Goal: Task Accomplishment & Management: Manage account settings

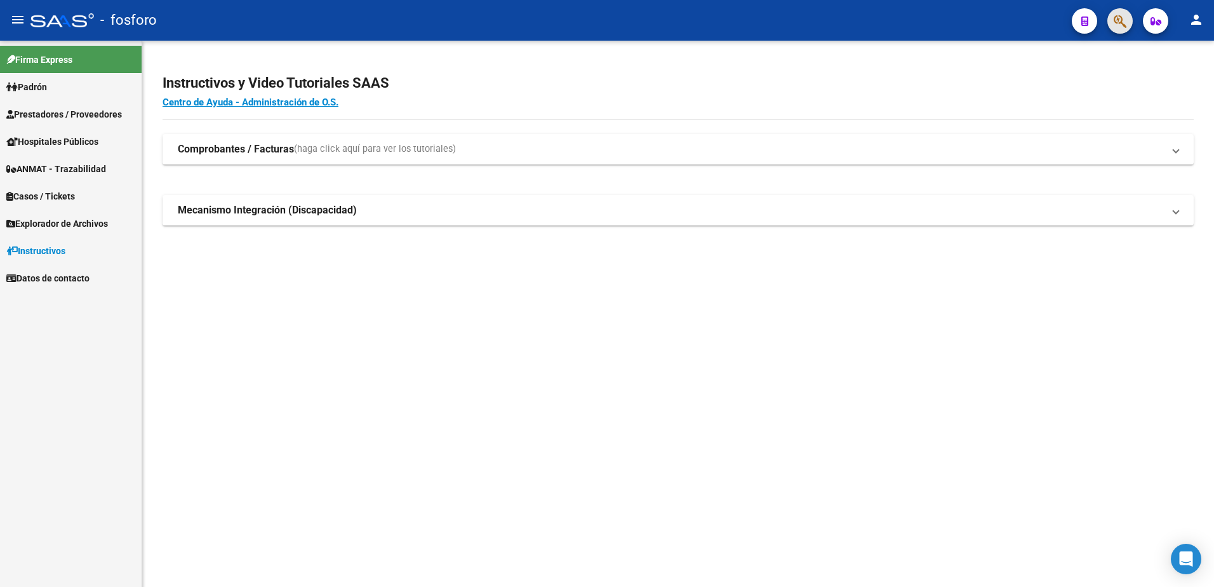
click at [1127, 27] on button "button" at bounding box center [1119, 20] width 25 height 25
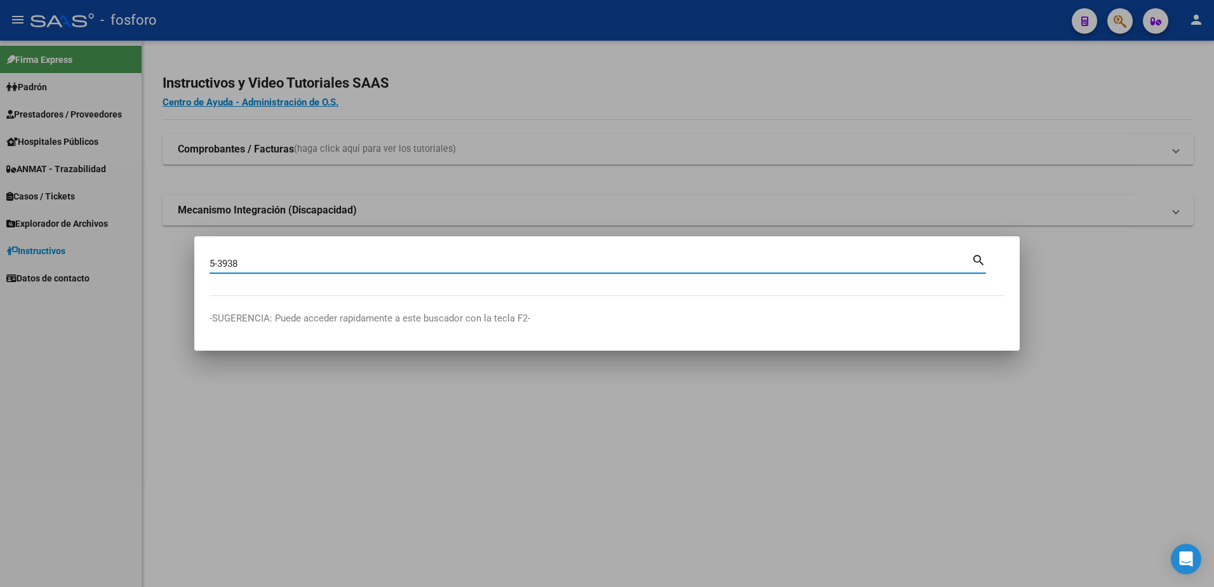
type input "5-3938"
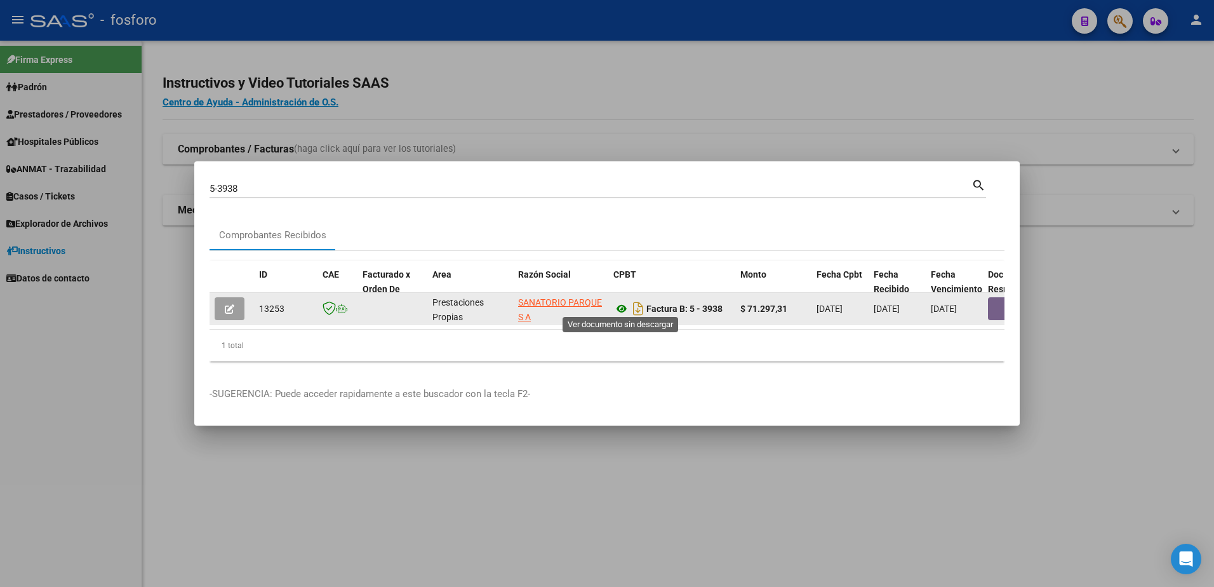
click at [621, 302] on icon at bounding box center [621, 308] width 17 height 15
click at [999, 309] on button "button" at bounding box center [1008, 308] width 41 height 23
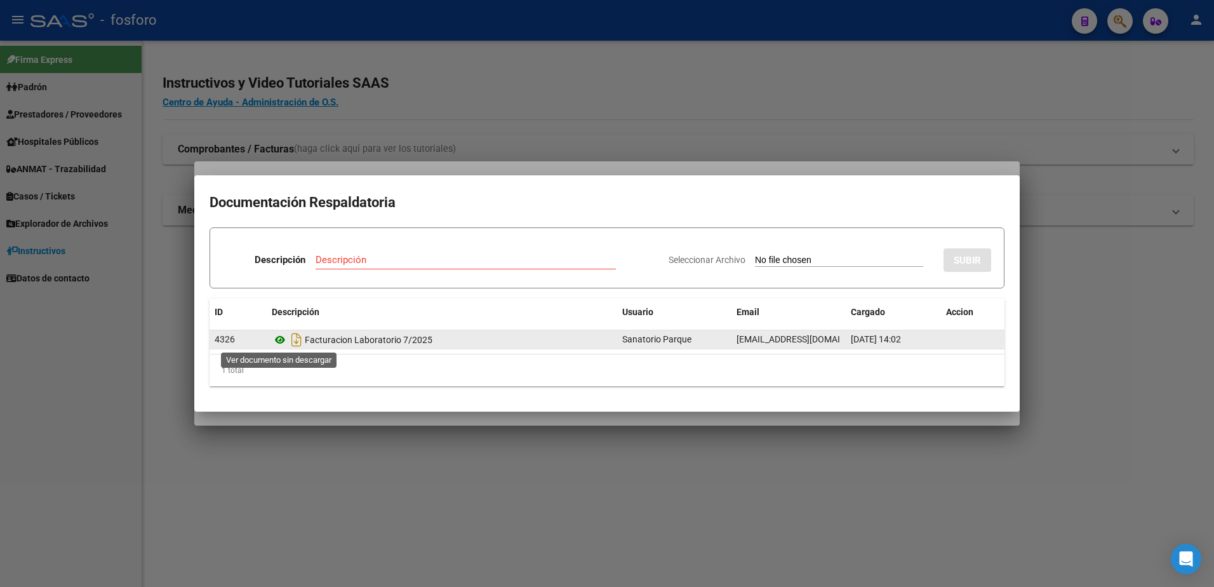
click at [279, 338] on icon at bounding box center [280, 339] width 17 height 15
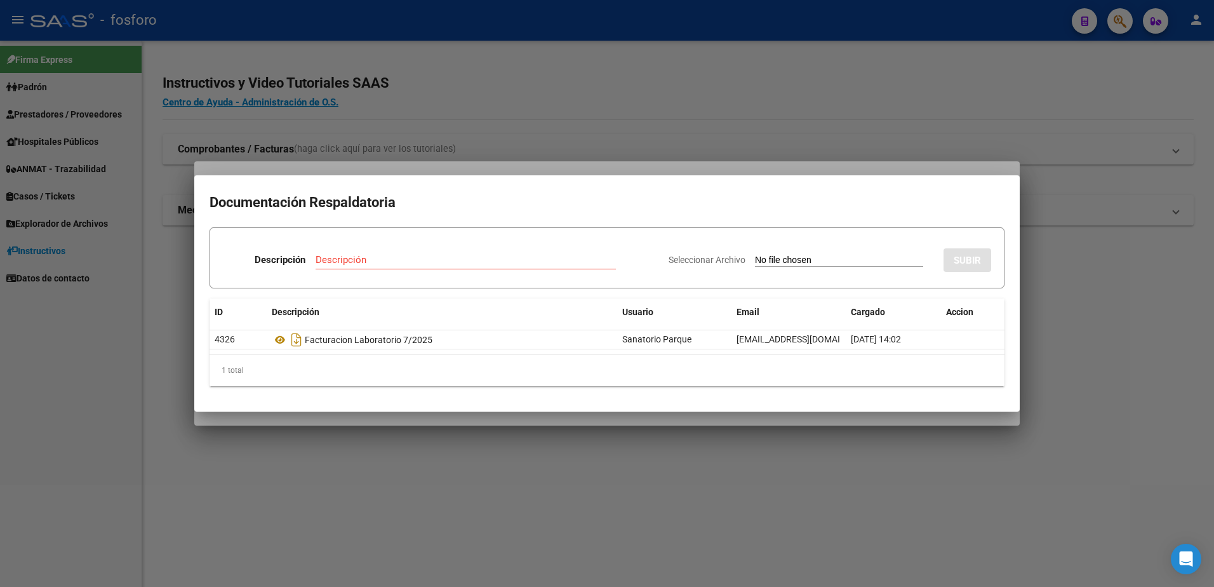
drag, startPoint x: 759, startPoint y: 493, endPoint x: 815, endPoint y: 455, distance: 68.5
click at [762, 493] on div at bounding box center [607, 293] width 1214 height 587
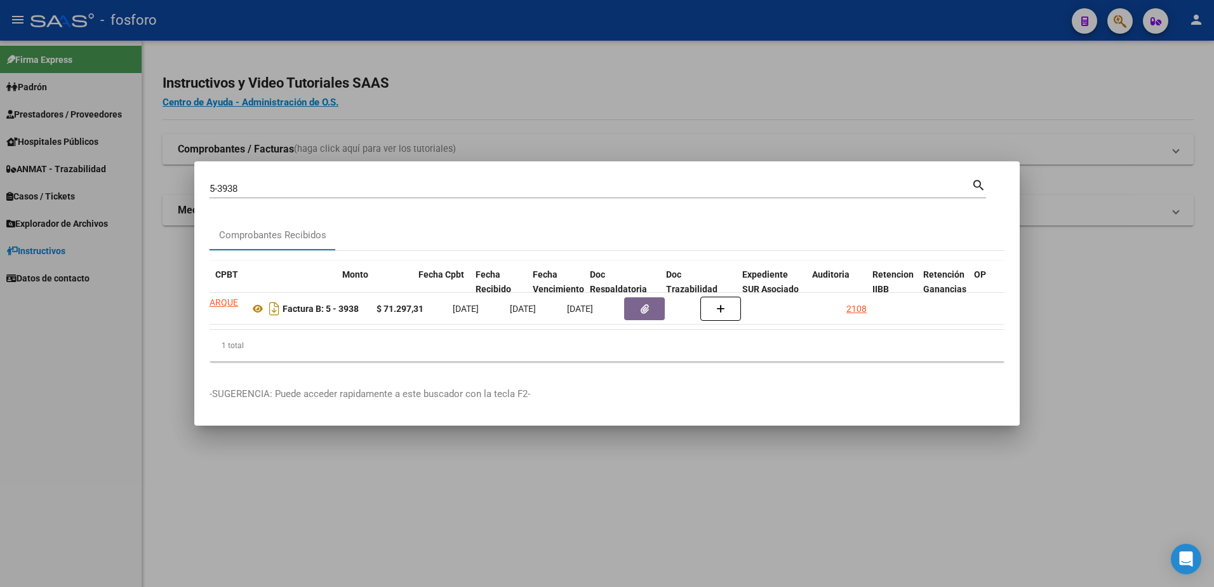
scroll to position [0, 425]
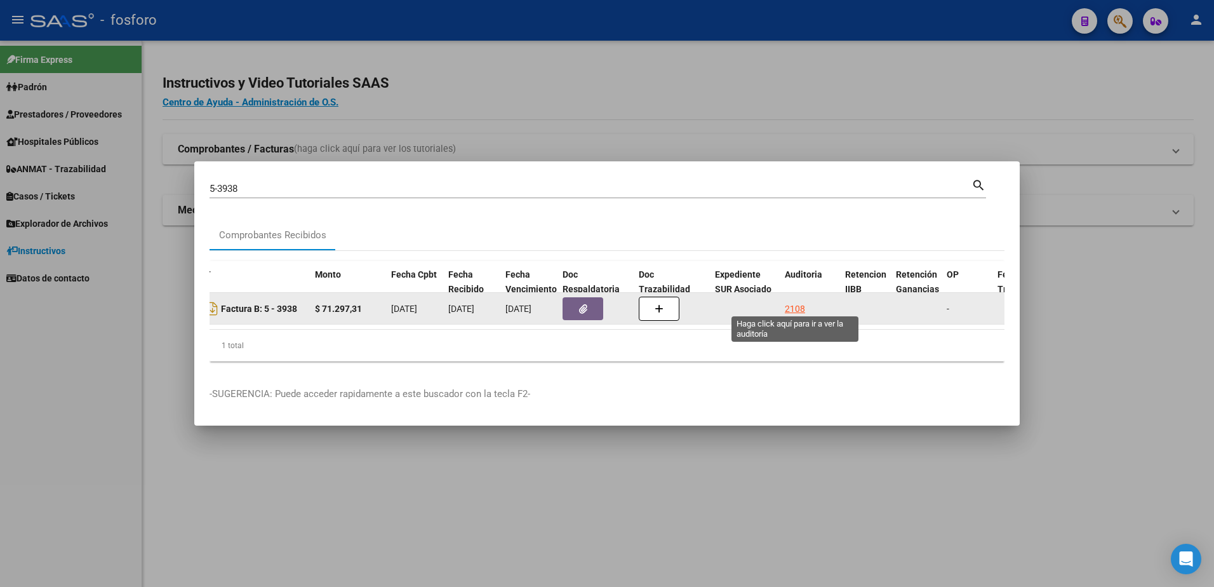
click at [792, 305] on div "2108" at bounding box center [795, 309] width 20 height 15
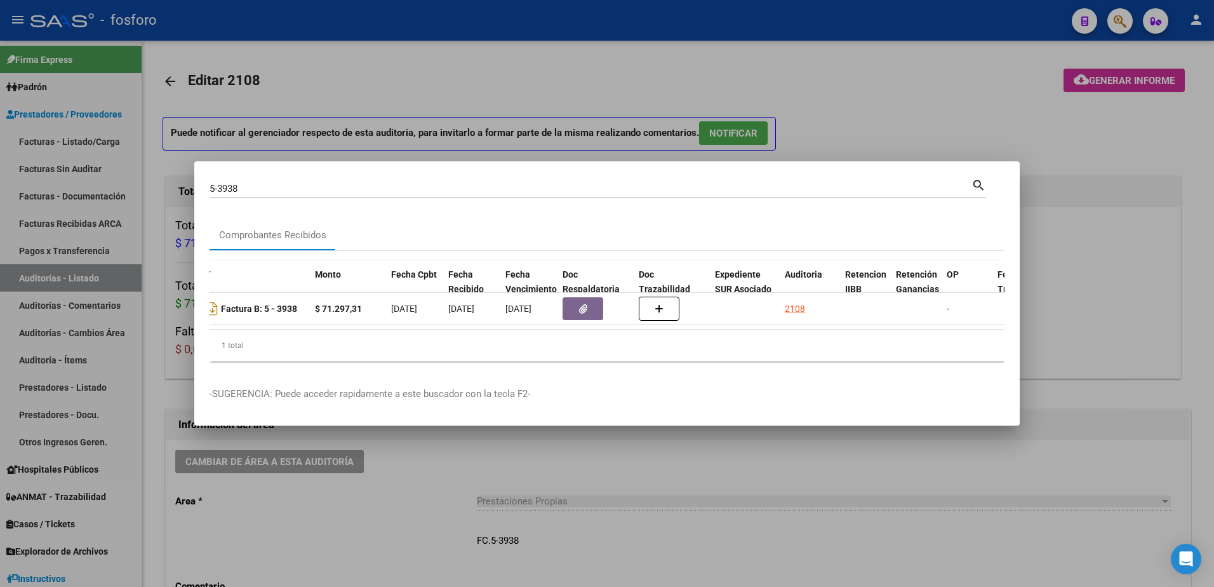
click at [877, 128] on div at bounding box center [607, 293] width 1214 height 587
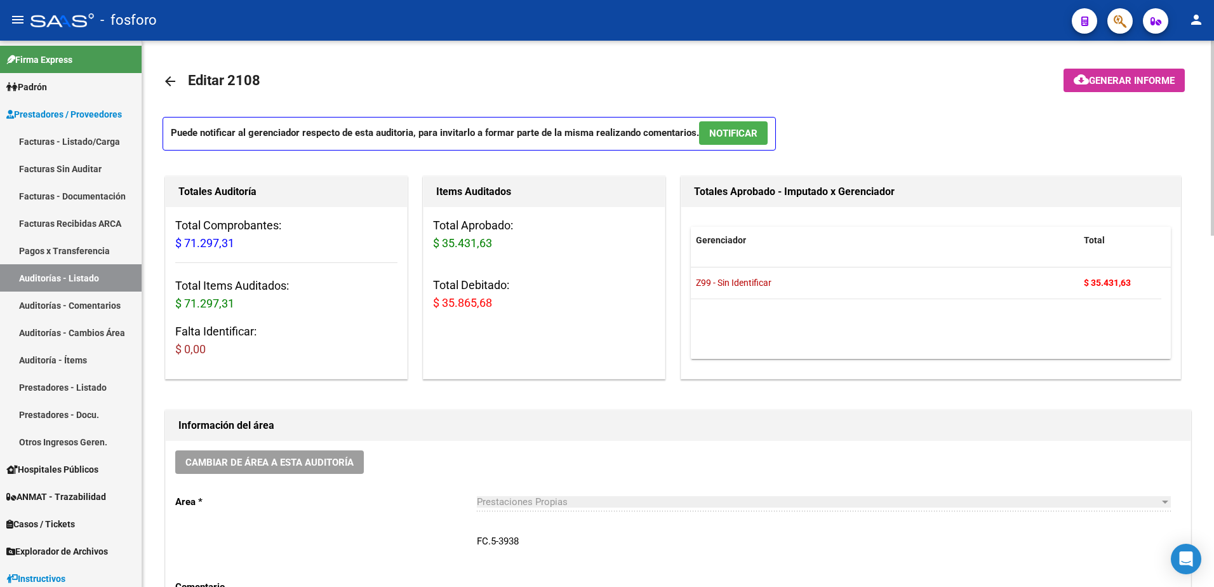
click at [1117, 73] on button "cloud_download Generar informe" at bounding box center [1123, 80] width 121 height 23
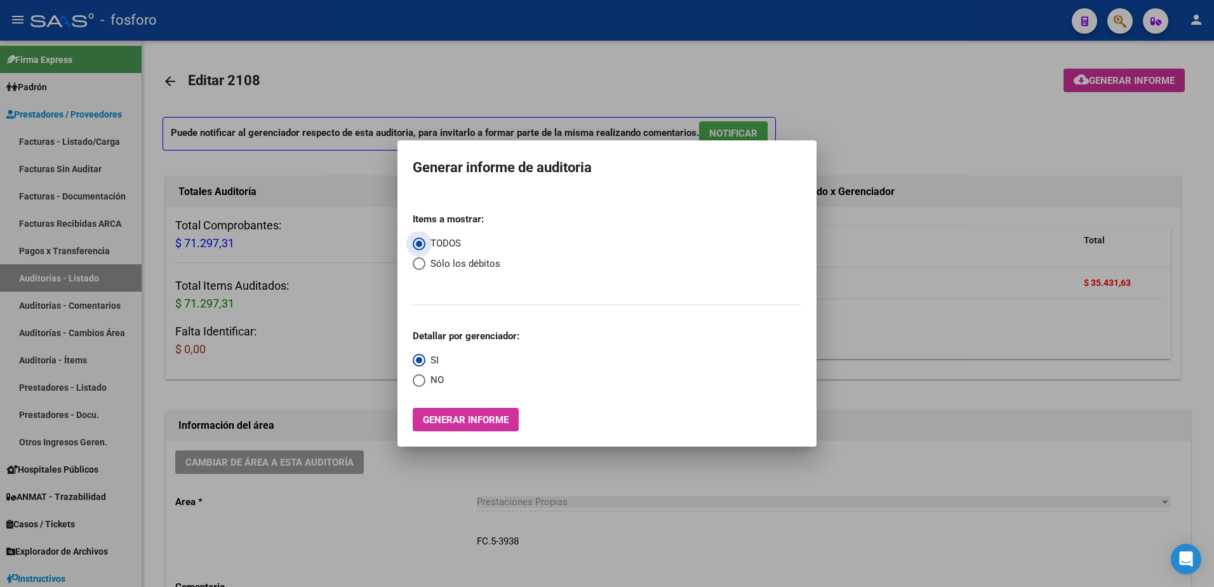
click at [516, 423] on button "Generar informe" at bounding box center [466, 419] width 106 height 23
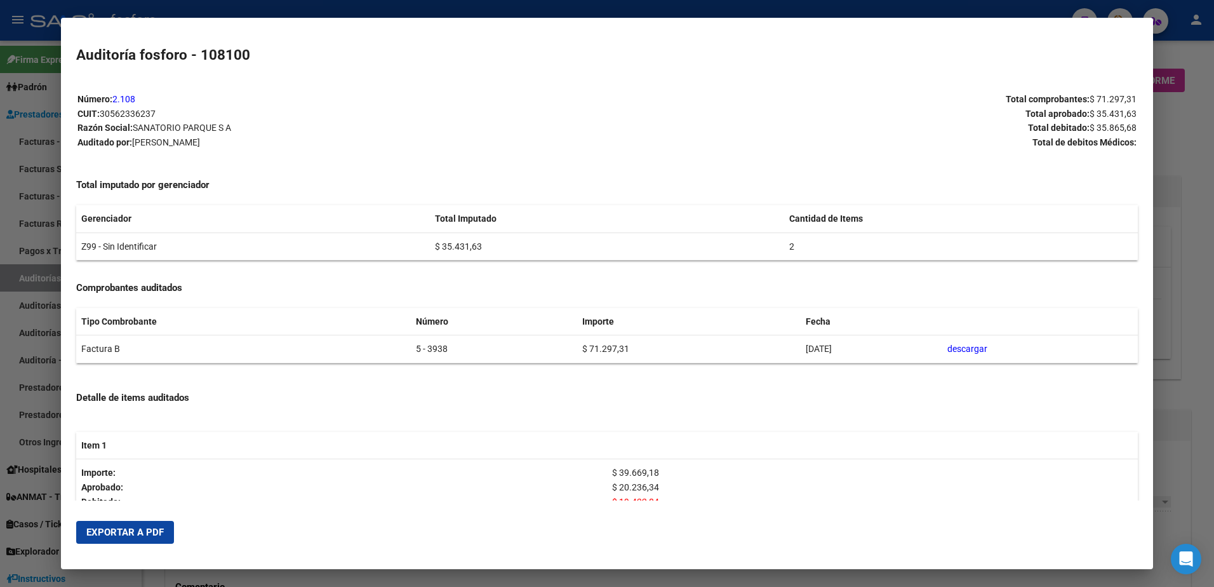
drag, startPoint x: 133, startPoint y: 530, endPoint x: 488, endPoint y: 335, distance: 405.7
click at [141, 528] on span "Exportar a PDF" at bounding box center [124, 531] width 77 height 11
click at [21, 320] on div at bounding box center [607, 293] width 1214 height 587
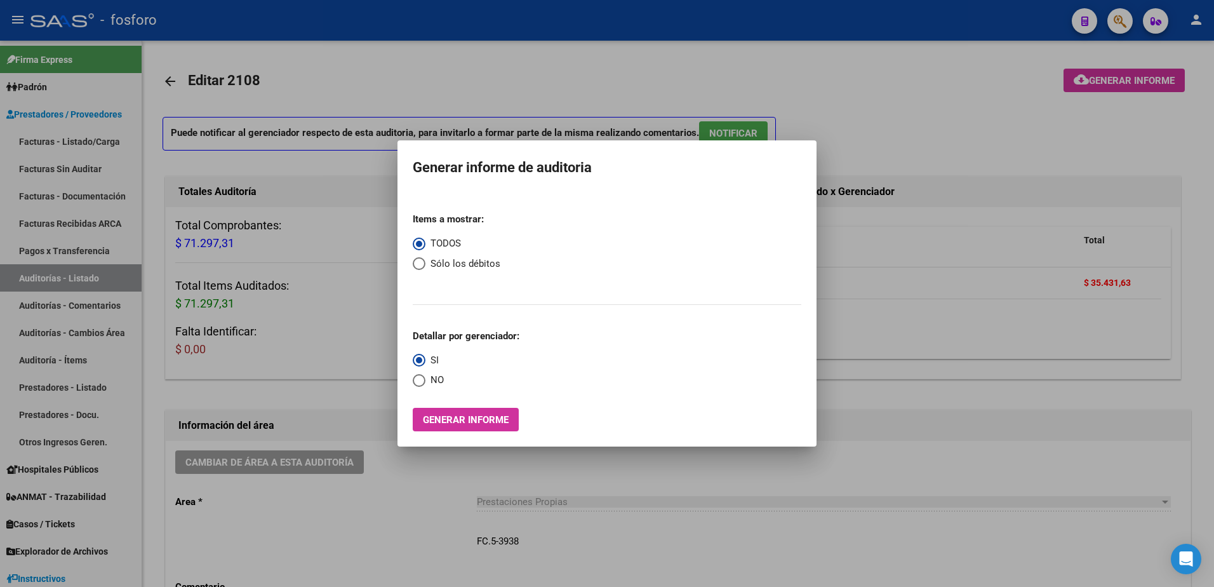
click at [203, 406] on div at bounding box center [607, 293] width 1214 height 587
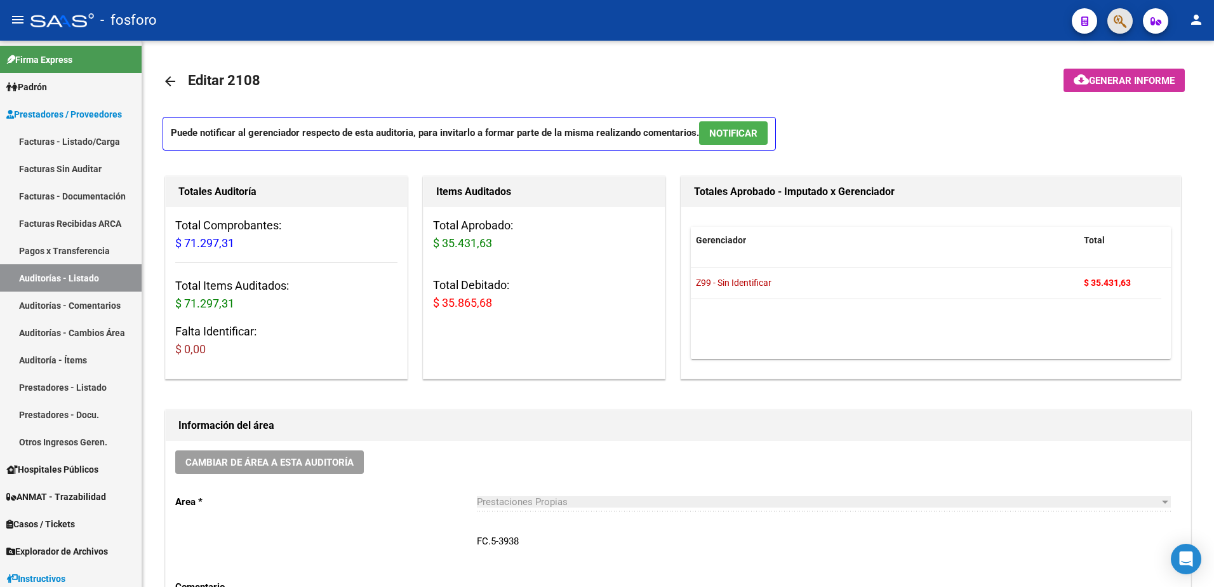
click at [1126, 10] on span "button" at bounding box center [1119, 21] width 13 height 26
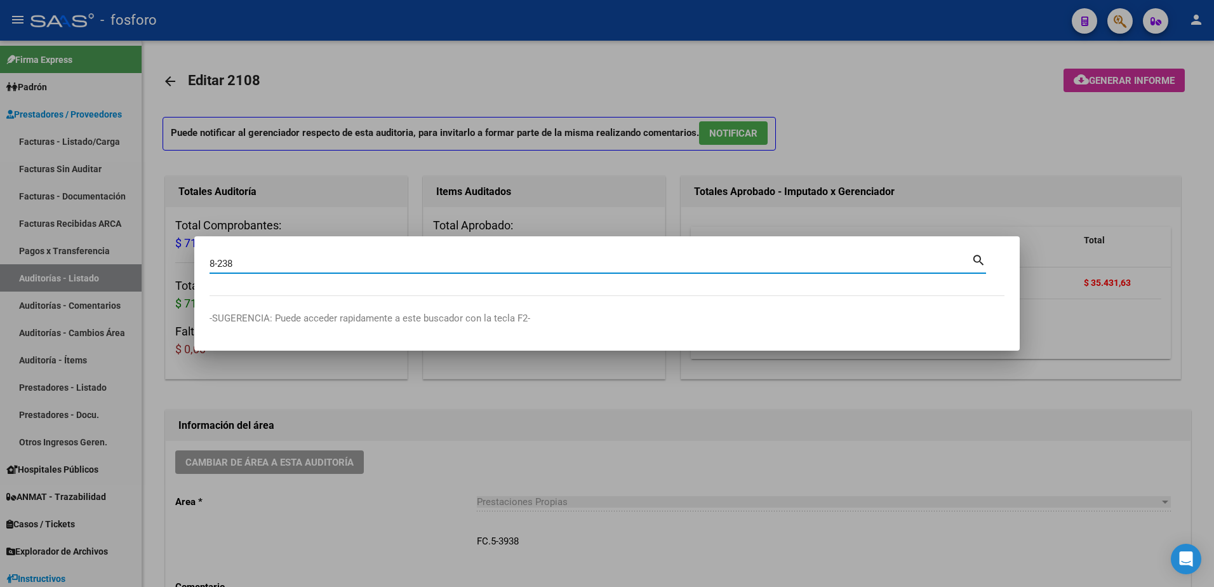
type input "8-238"
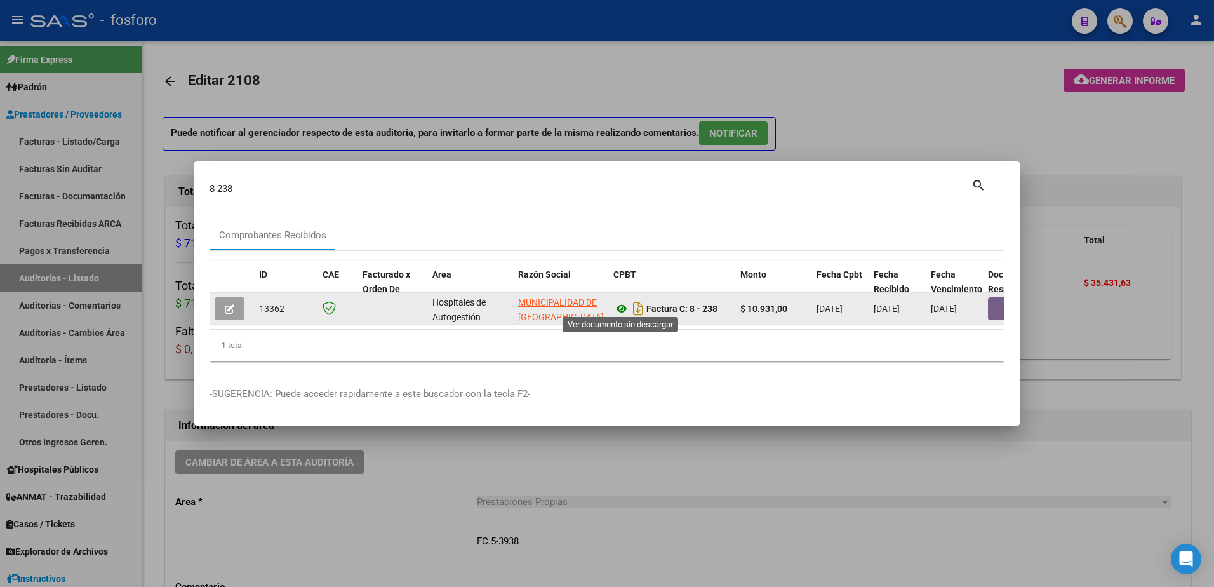
click at [625, 309] on icon at bounding box center [621, 308] width 17 height 15
click at [997, 309] on button "button" at bounding box center [1008, 308] width 41 height 23
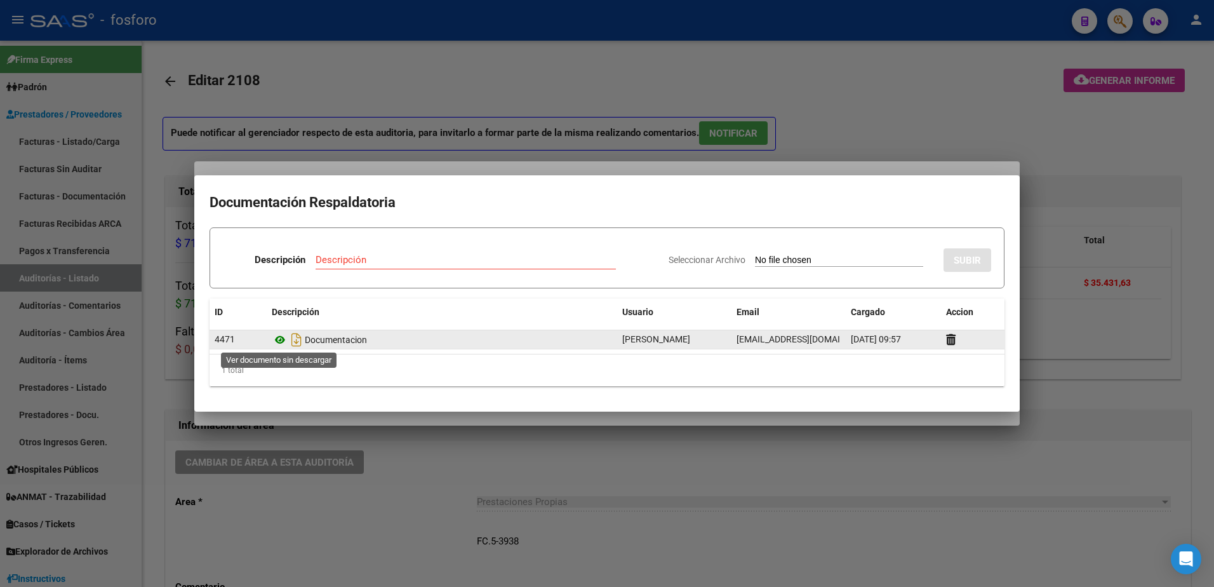
click at [283, 342] on icon at bounding box center [280, 339] width 17 height 15
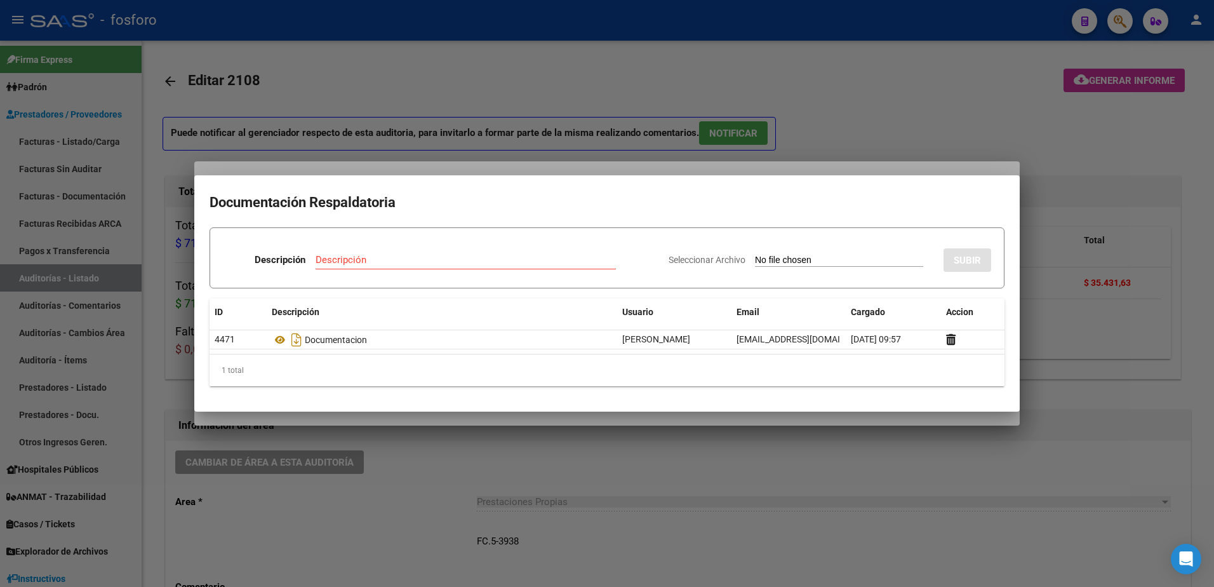
click at [847, 444] on div at bounding box center [607, 293] width 1214 height 587
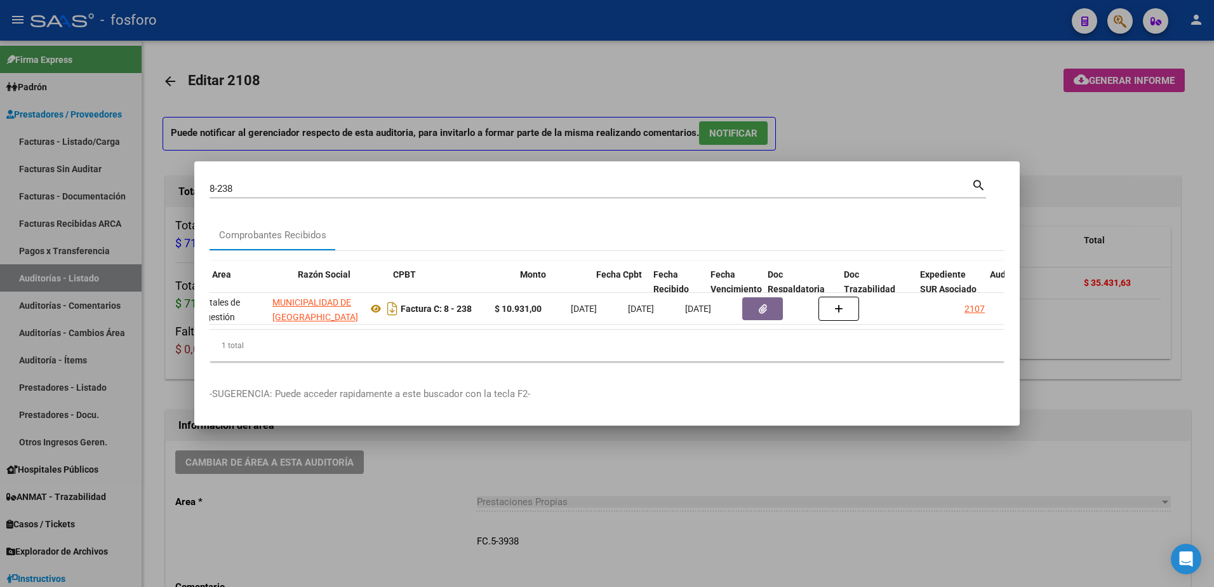
scroll to position [0, 288]
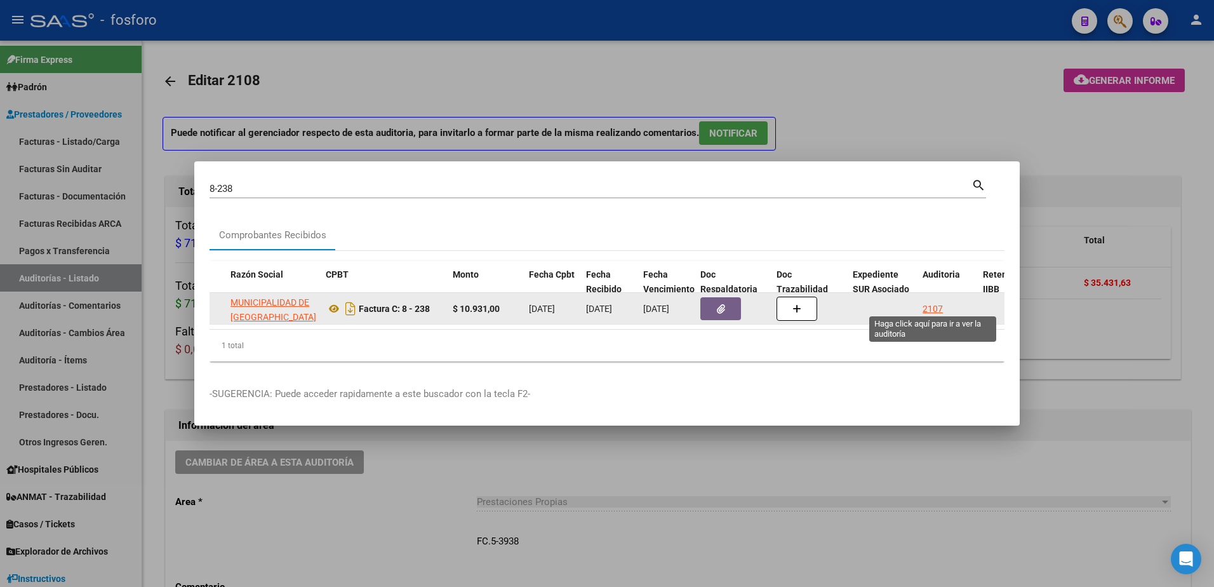
click at [932, 302] on div "2107" at bounding box center [932, 309] width 20 height 15
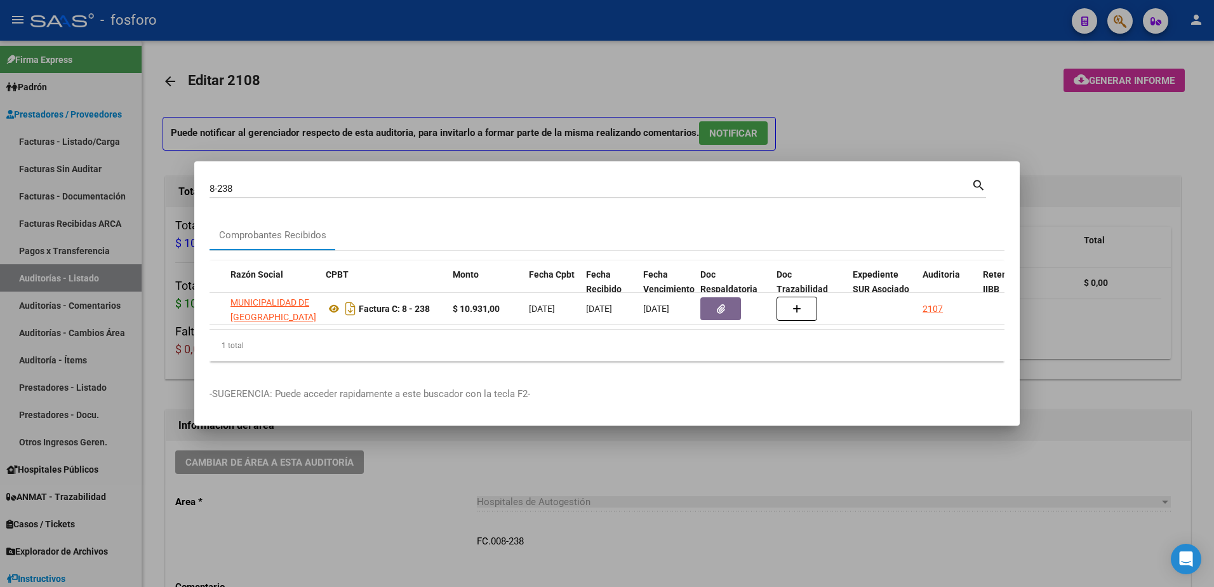
click at [952, 110] on div at bounding box center [607, 293] width 1214 height 587
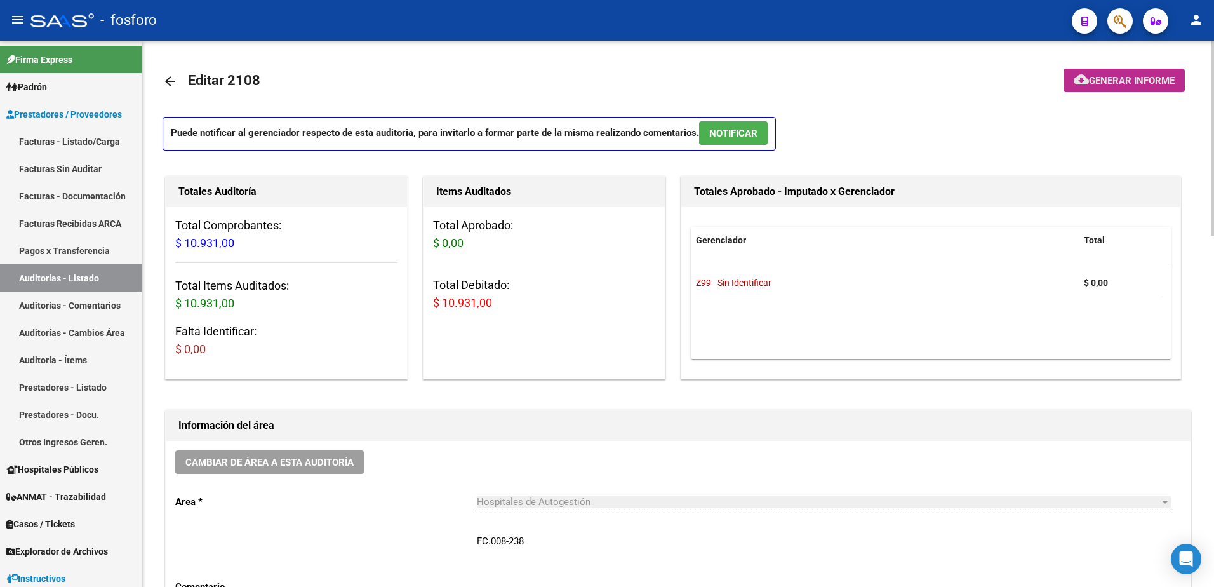
click at [1089, 77] on span "Generar informe" at bounding box center [1132, 80] width 86 height 11
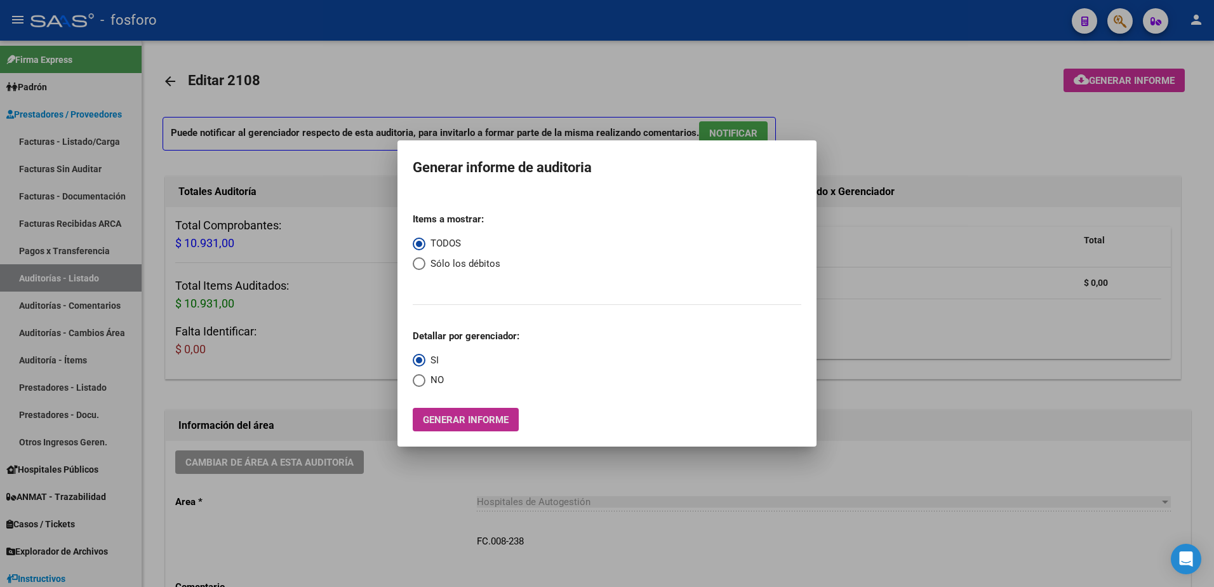
click at [475, 422] on span "Generar informe" at bounding box center [466, 419] width 86 height 11
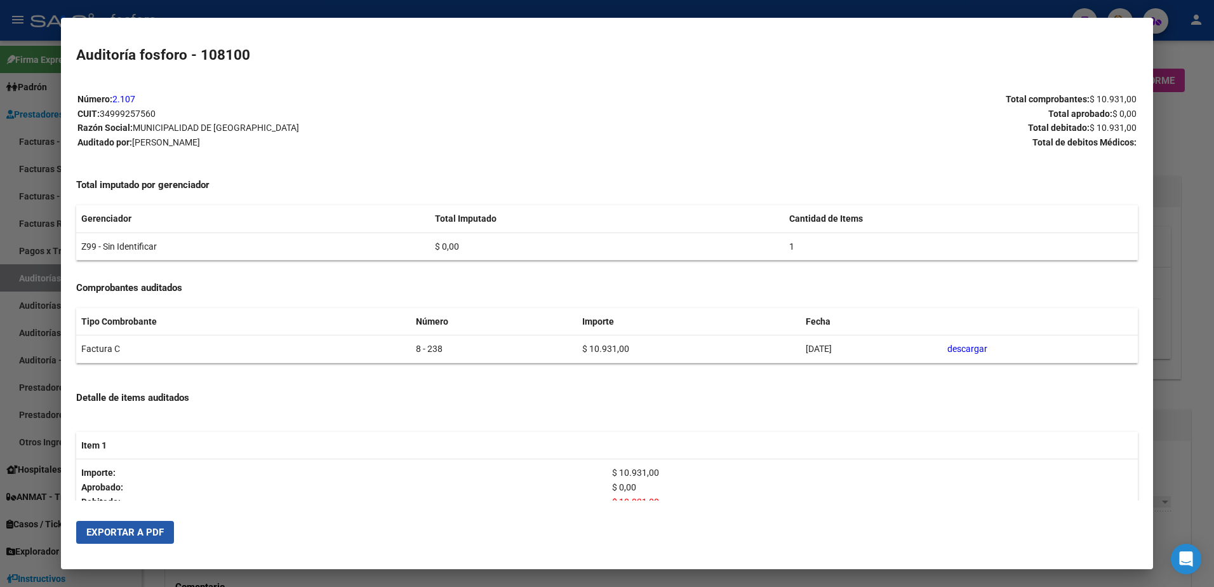
click at [140, 528] on span "Exportar a PDF" at bounding box center [124, 531] width 77 height 11
drag, startPoint x: 20, startPoint y: 136, endPoint x: 95, endPoint y: 109, distance: 79.5
click at [25, 133] on div at bounding box center [607, 293] width 1214 height 587
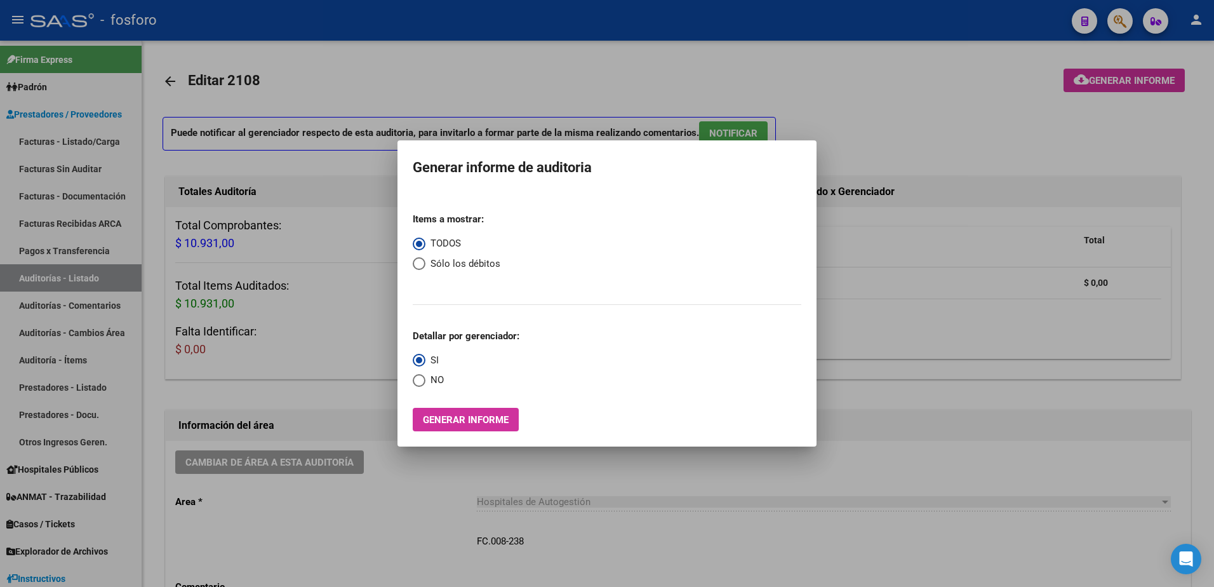
click at [1112, 17] on div at bounding box center [607, 293] width 1214 height 587
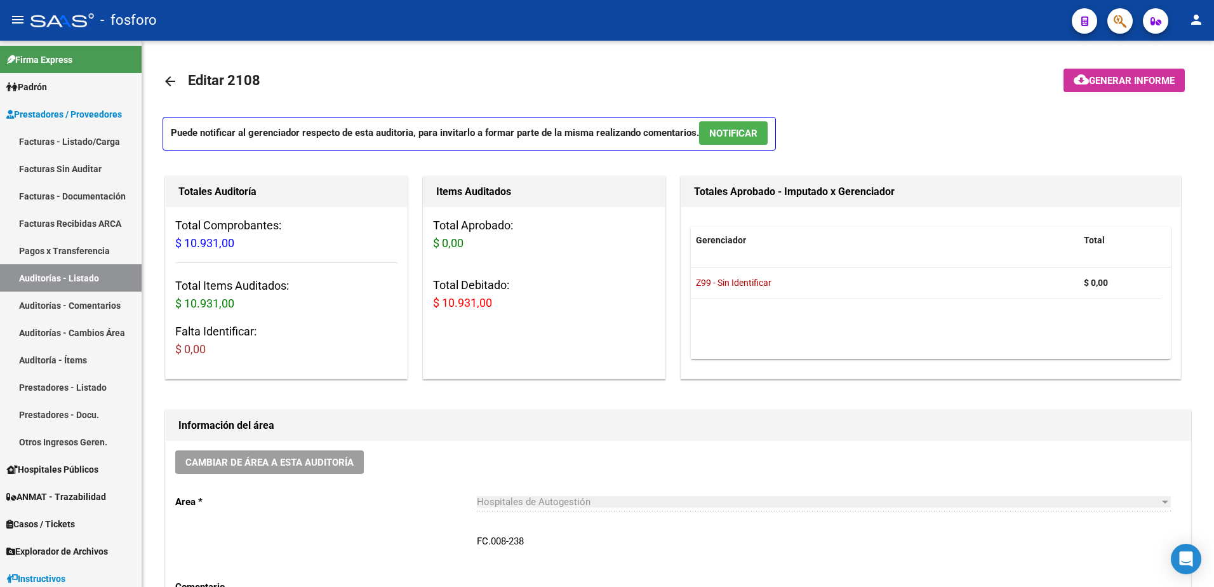
click at [1112, 17] on button "button" at bounding box center [1119, 20] width 25 height 25
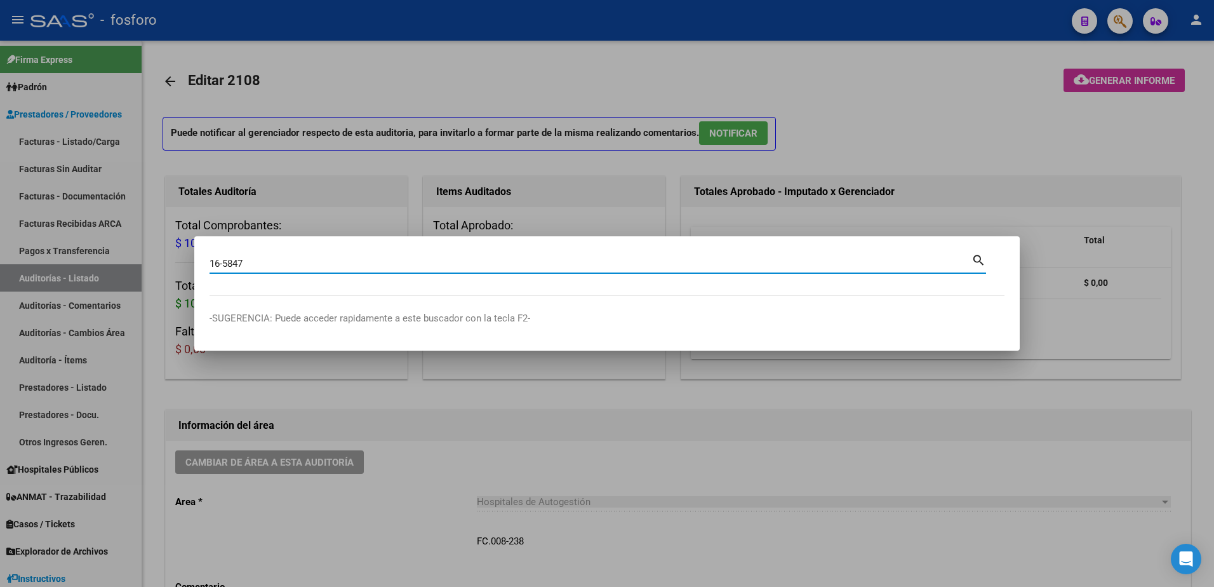
type input "16-5847"
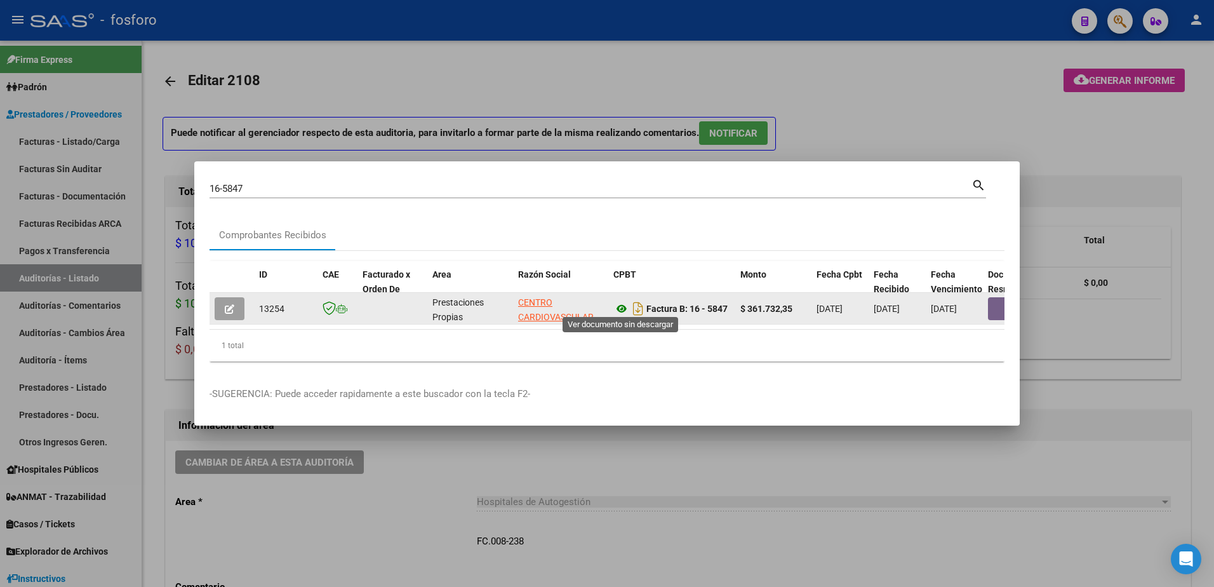
click at [618, 301] on icon at bounding box center [621, 308] width 17 height 15
click at [1003, 310] on button "button" at bounding box center [1008, 308] width 41 height 23
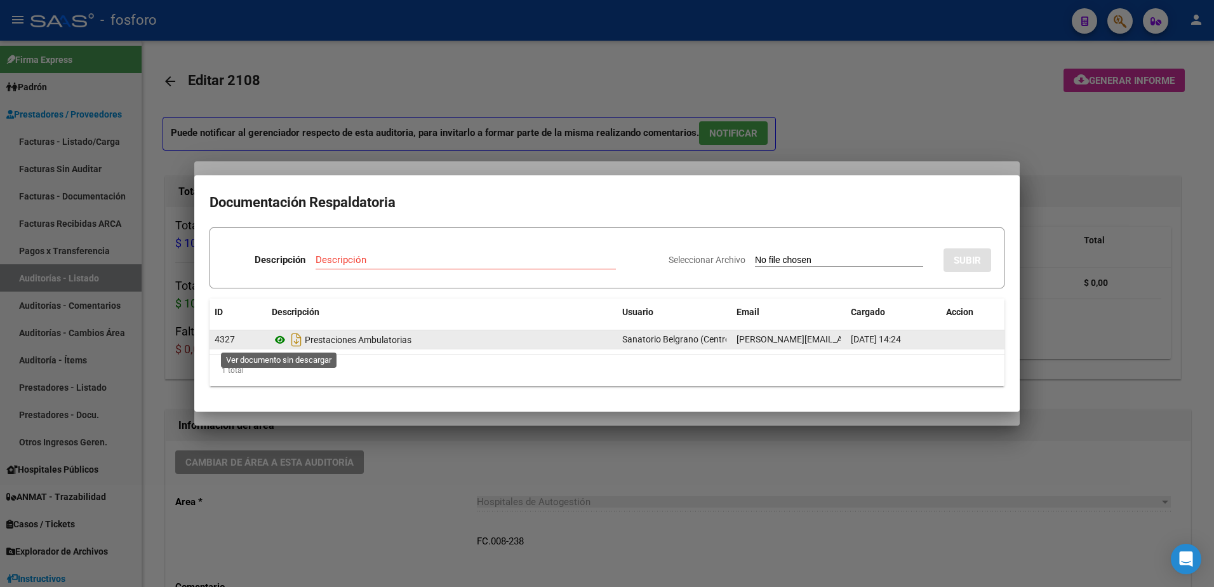
click at [282, 343] on icon at bounding box center [280, 339] width 17 height 15
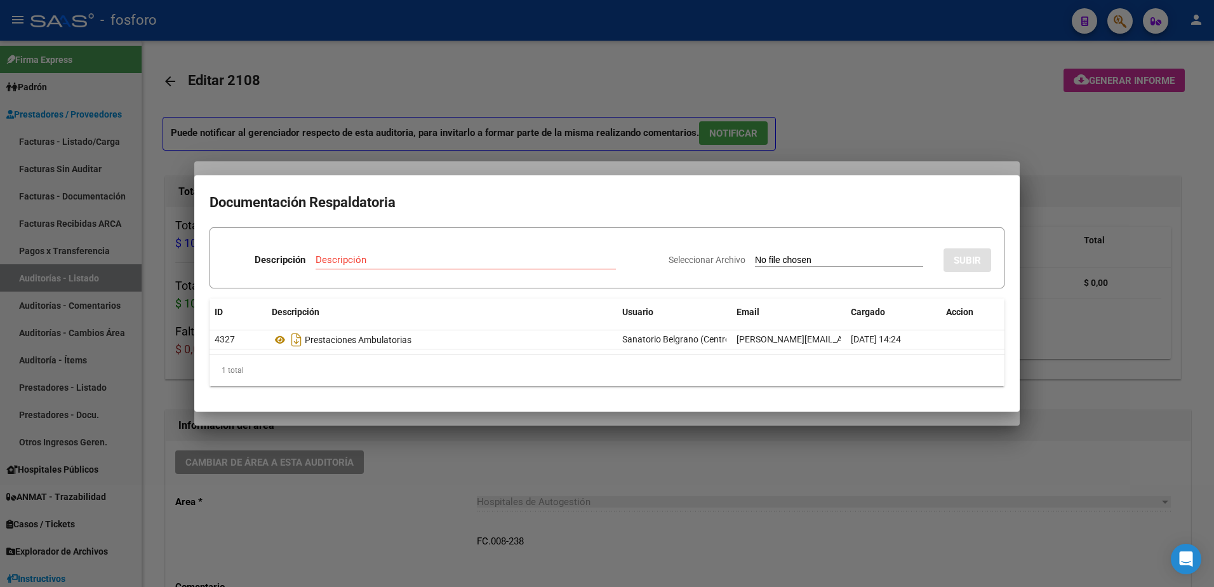
click at [593, 140] on div at bounding box center [607, 293] width 1214 height 587
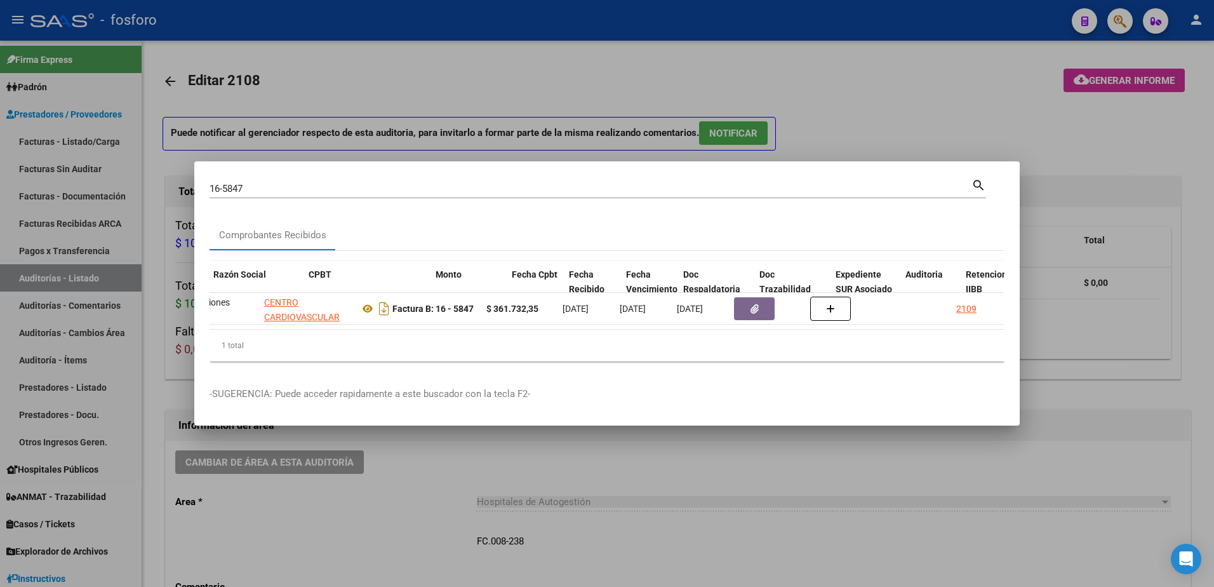
scroll to position [0, 322]
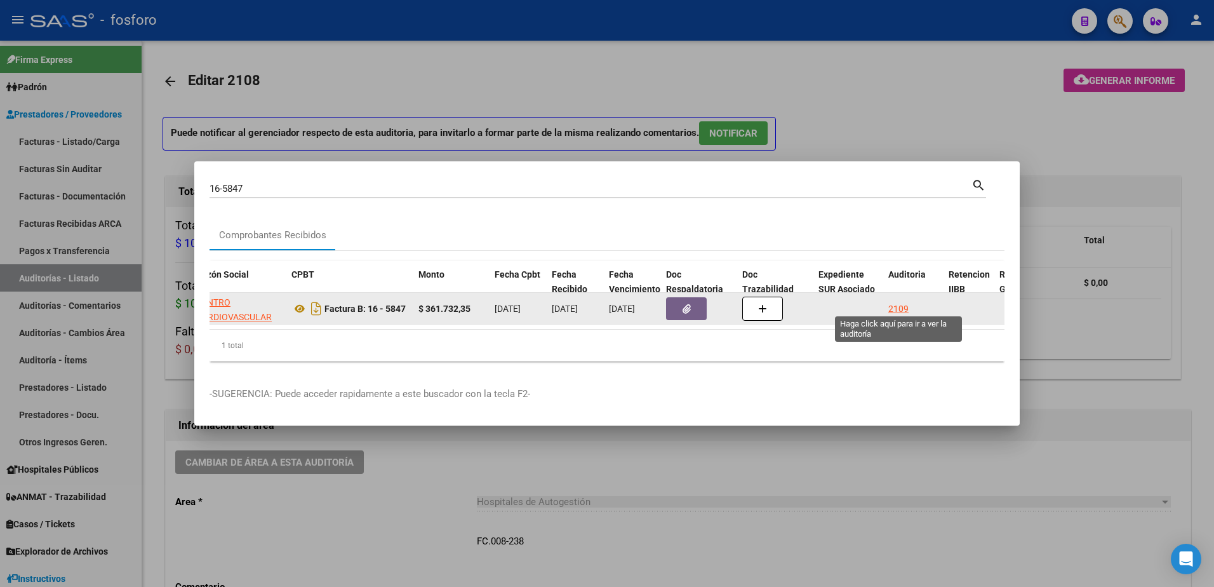
click at [898, 305] on div "2109" at bounding box center [898, 309] width 20 height 15
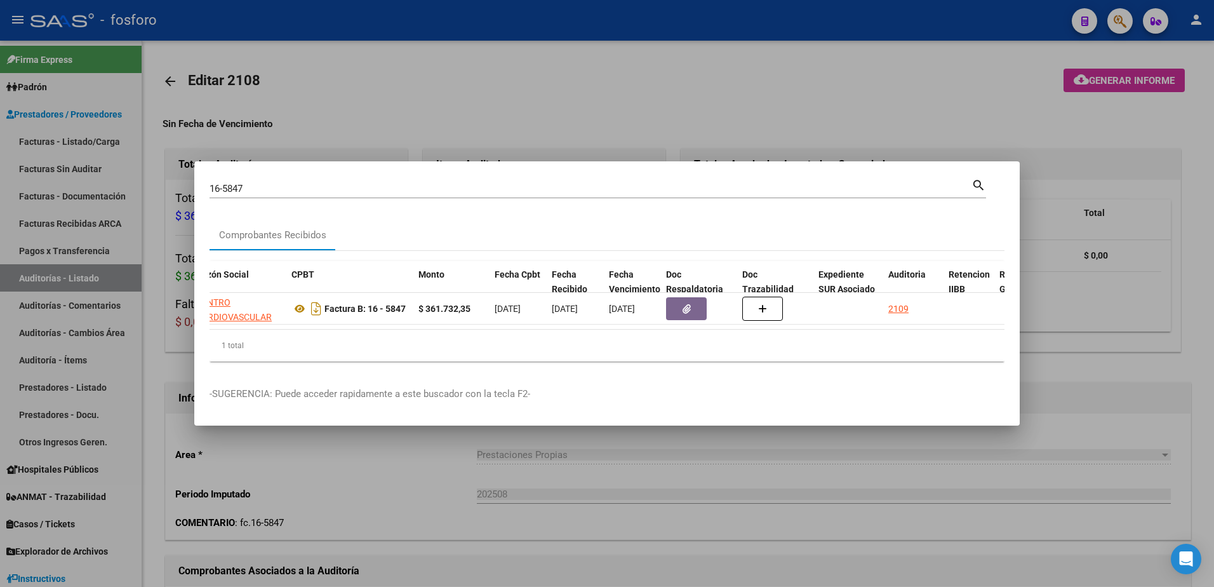
click at [919, 136] on div at bounding box center [607, 293] width 1214 height 587
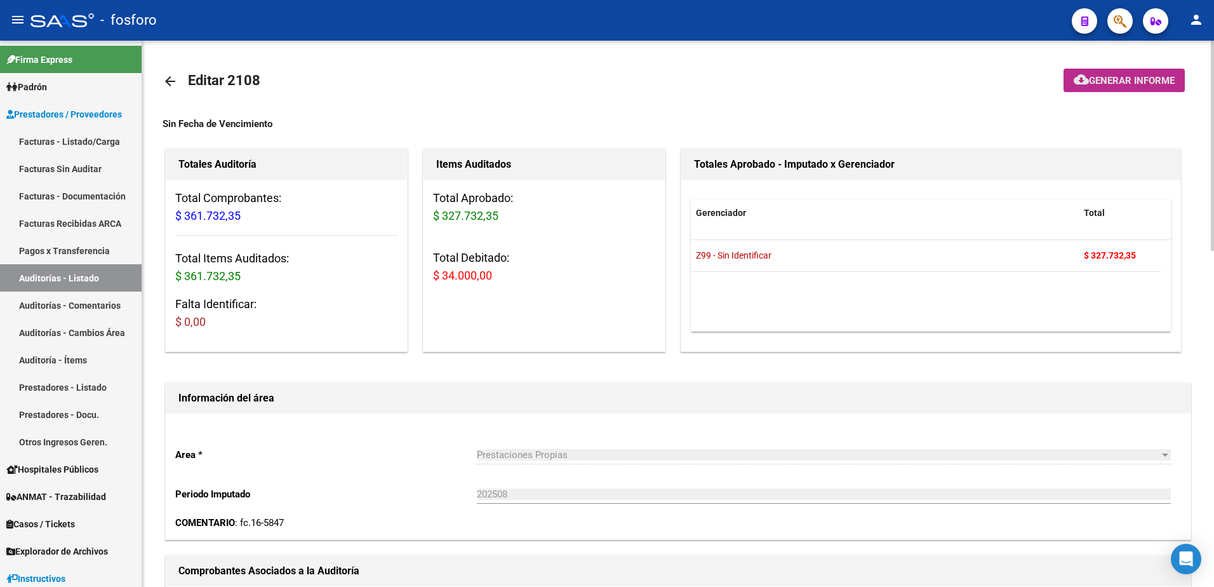
click at [1063, 85] on button "cloud_download Generar informe" at bounding box center [1123, 80] width 121 height 23
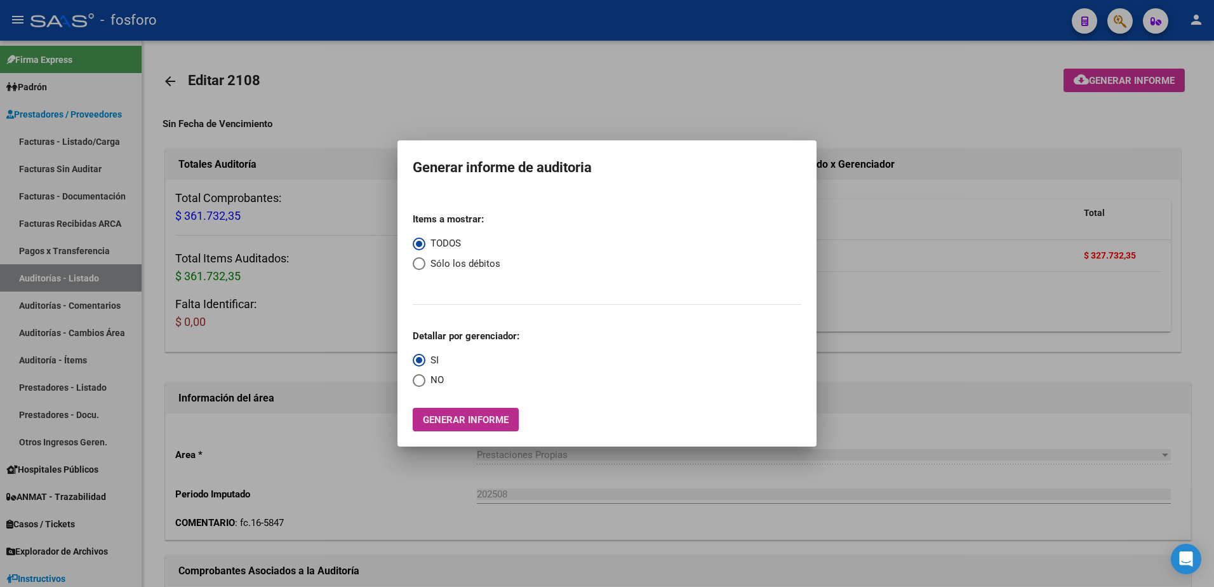
click at [446, 425] on span "Generar informe" at bounding box center [466, 419] width 86 height 11
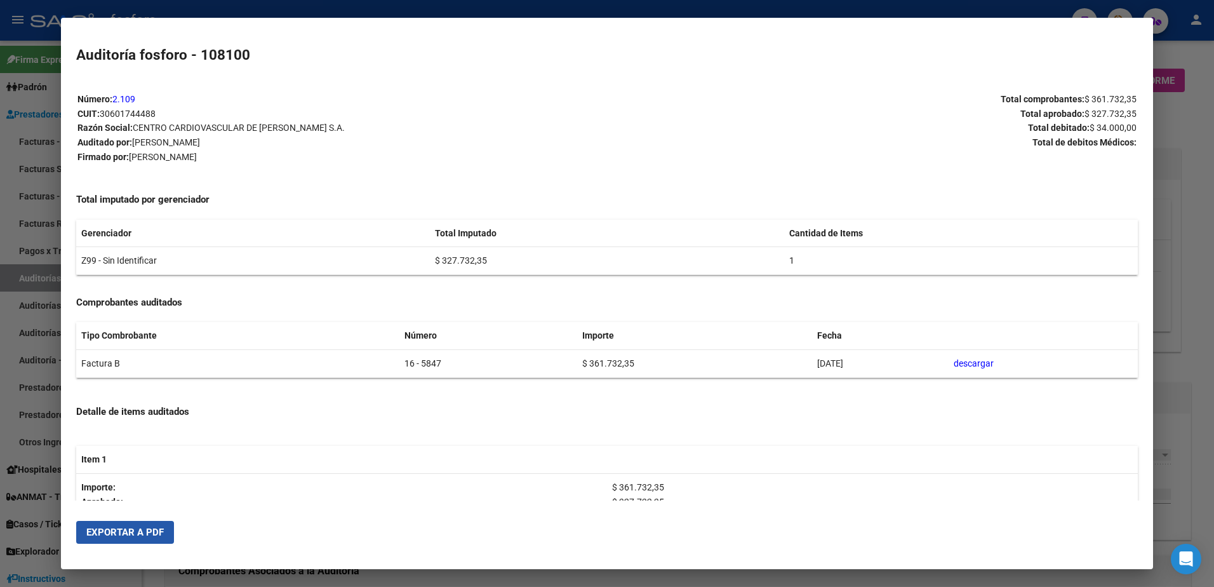
drag, startPoint x: 161, startPoint y: 527, endPoint x: 371, endPoint y: 444, distance: 226.0
click at [164, 524] on button "Exportar a PDF" at bounding box center [125, 532] width 98 height 23
drag, startPoint x: 32, startPoint y: 220, endPoint x: 106, endPoint y: 215, distance: 73.8
click at [32, 220] on div at bounding box center [607, 293] width 1214 height 587
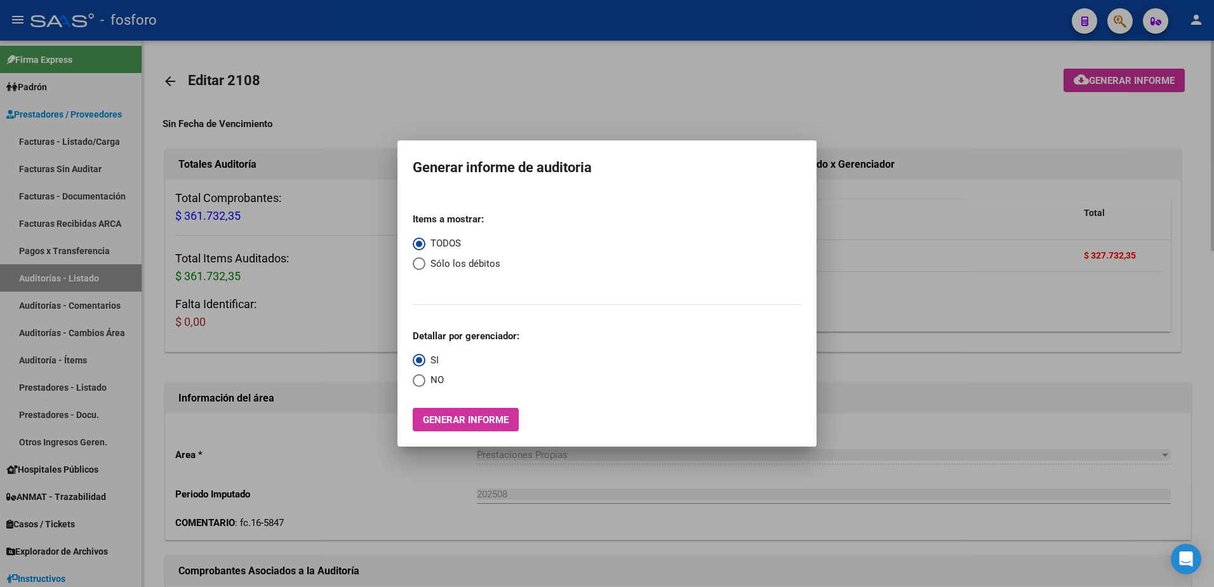
drag, startPoint x: 1123, startPoint y: 170, endPoint x: 1136, endPoint y: 92, distance: 79.2
click at [1132, 149] on div at bounding box center [607, 293] width 1214 height 587
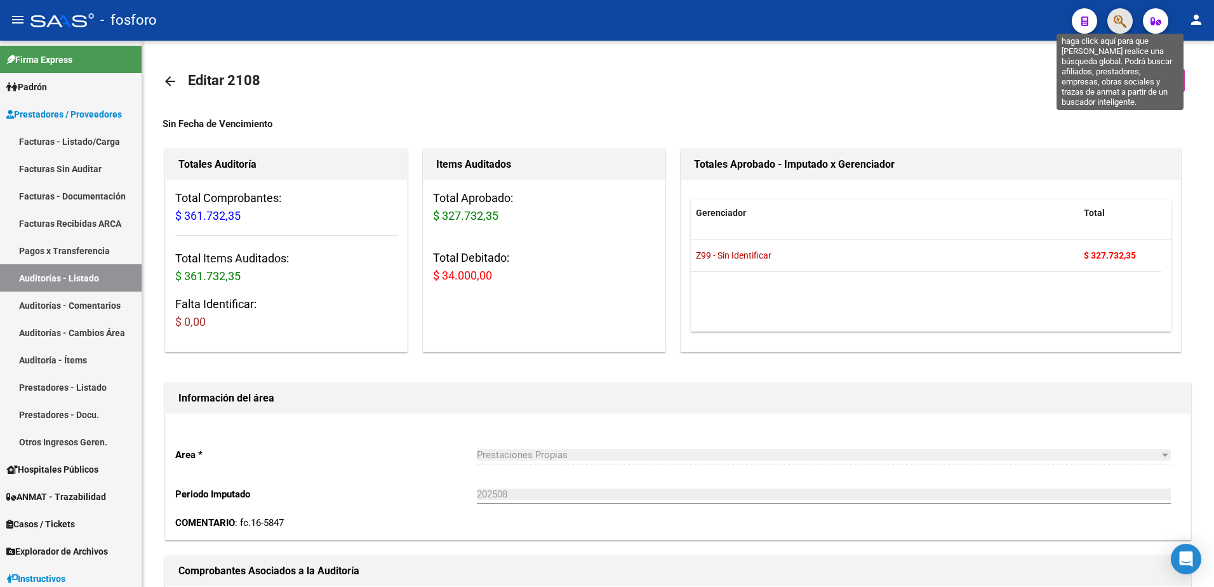
click at [1120, 28] on icon "button" at bounding box center [1119, 21] width 13 height 15
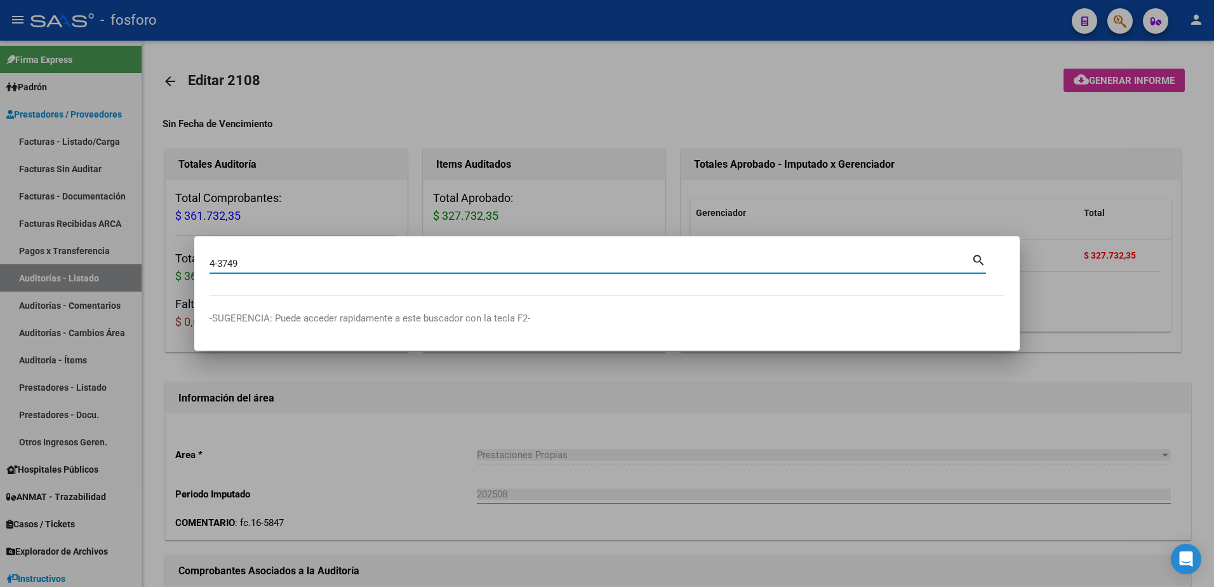
type input "4-3749"
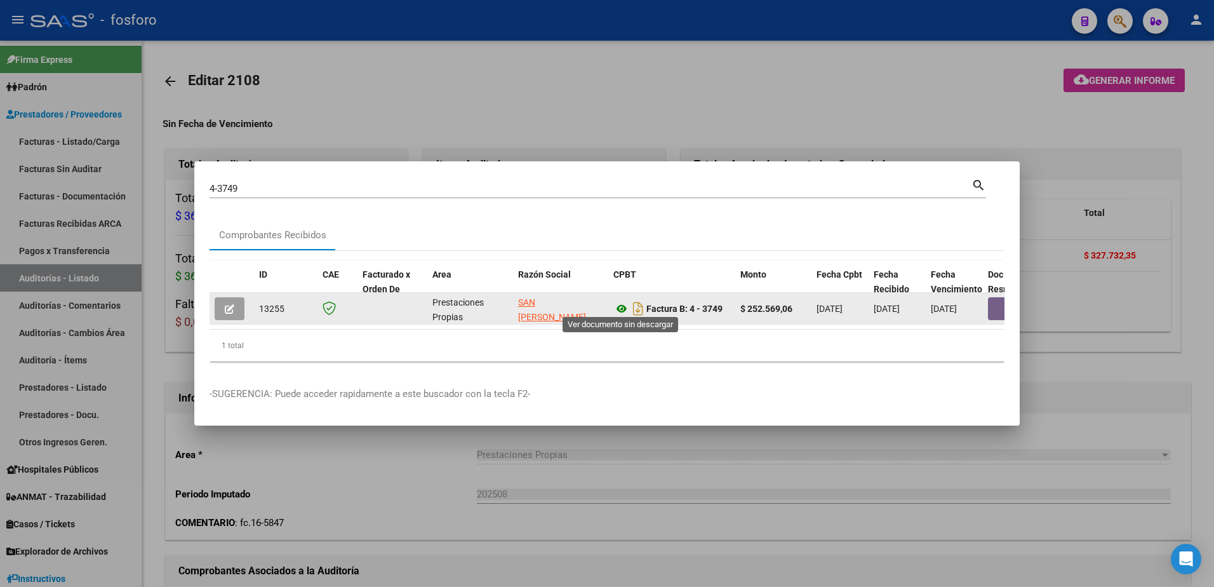
click at [621, 307] on icon at bounding box center [621, 308] width 17 height 15
click at [993, 297] on button "button" at bounding box center [1008, 308] width 41 height 23
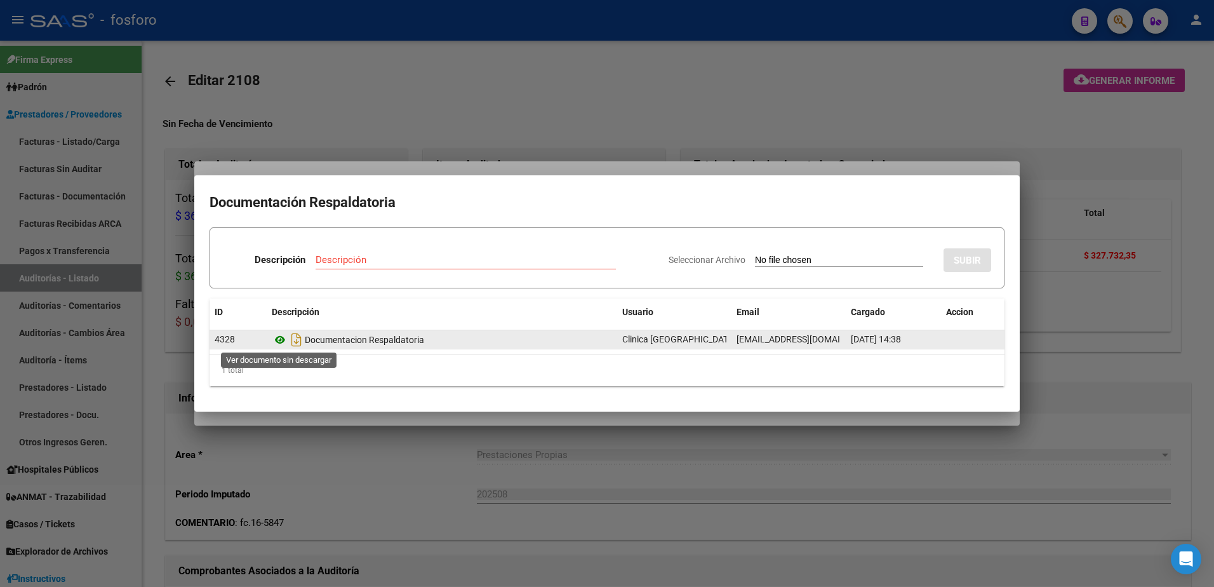
click at [279, 342] on icon at bounding box center [280, 339] width 17 height 15
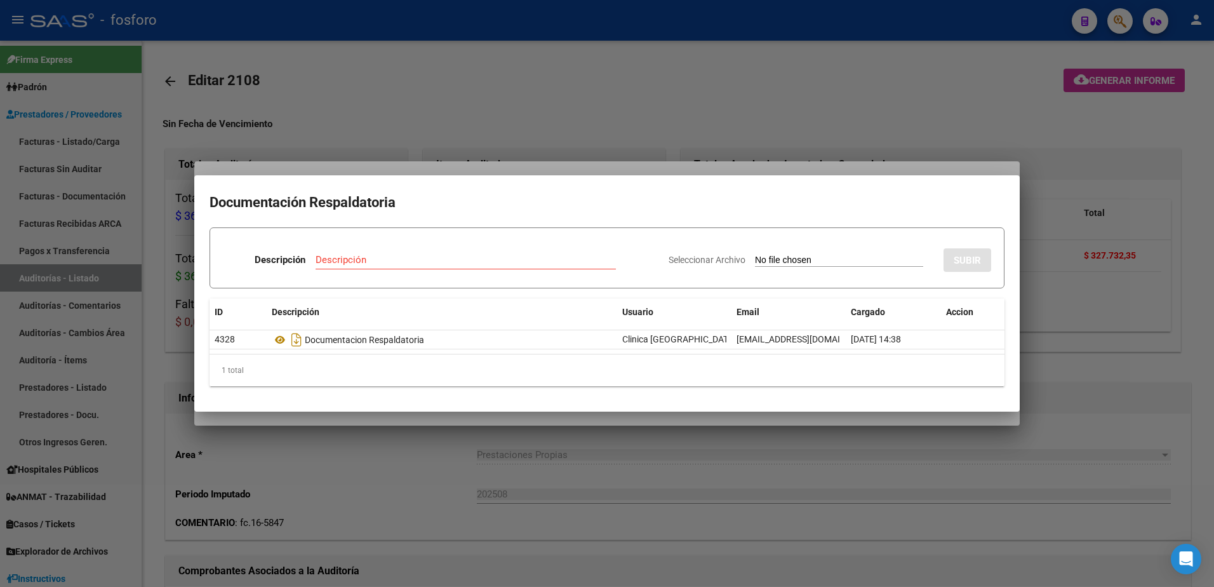
click at [736, 162] on div at bounding box center [607, 293] width 1214 height 587
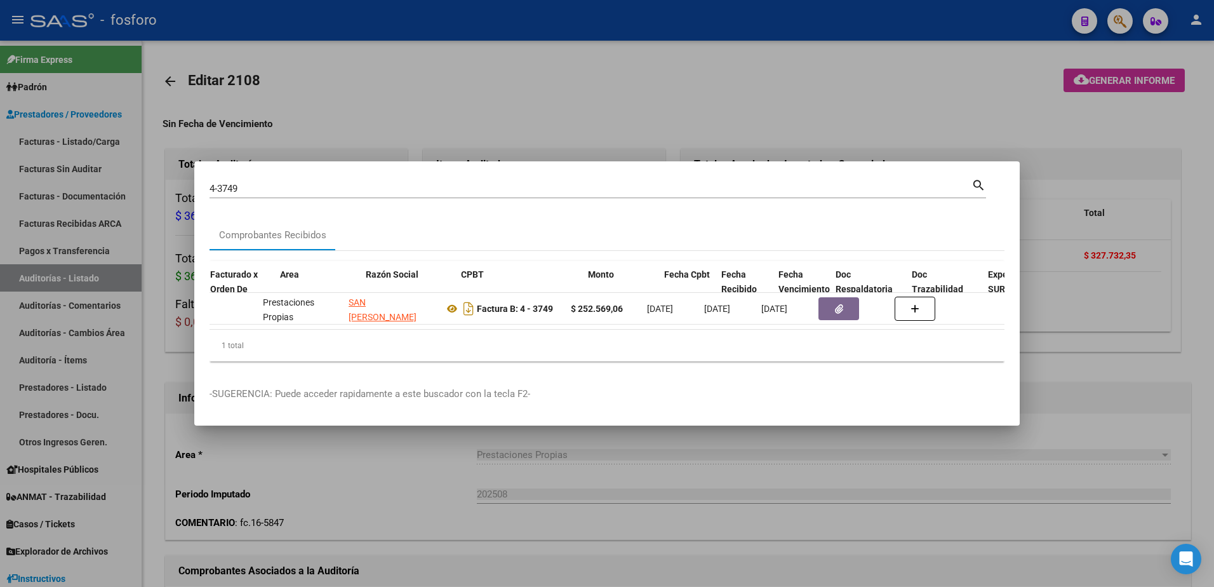
scroll to position [0, 211]
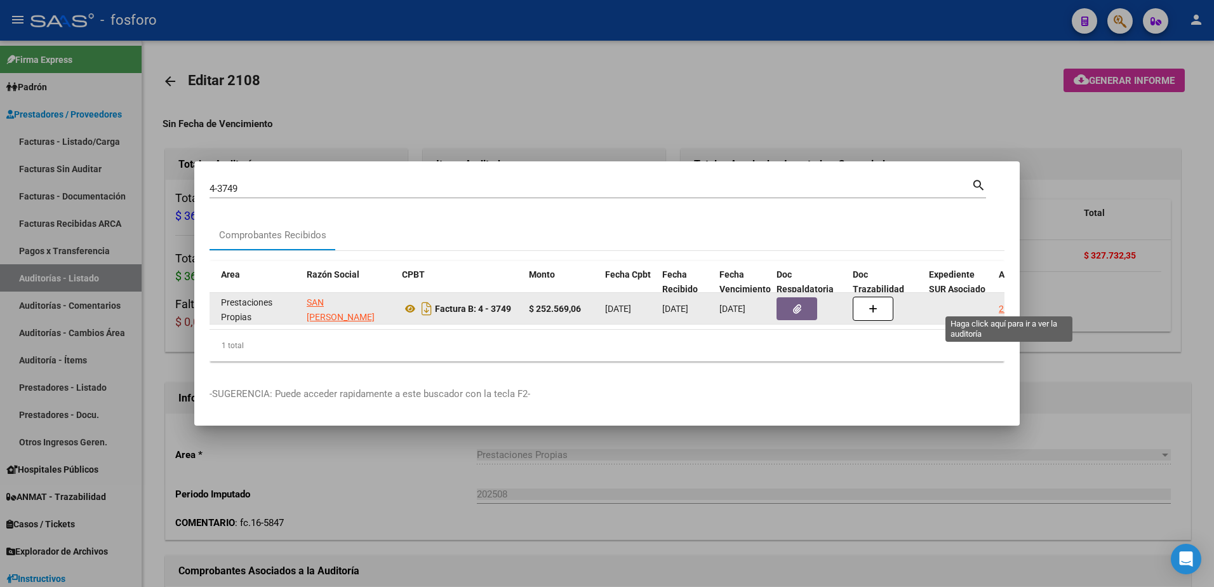
click at [1001, 307] on div "2111" at bounding box center [1009, 309] width 20 height 15
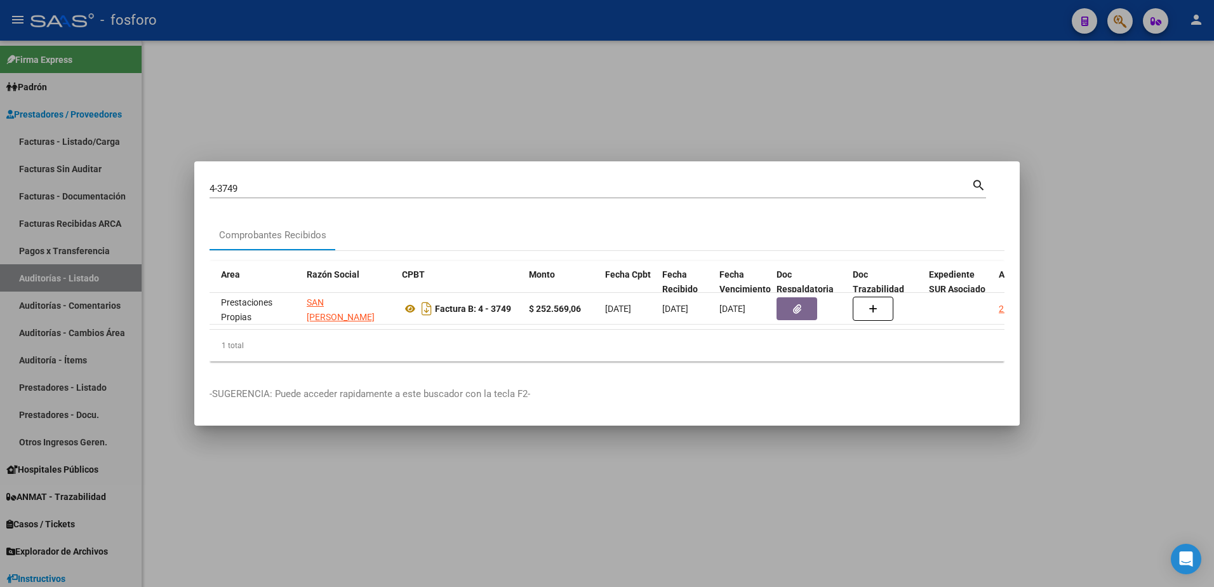
click at [1075, 185] on div at bounding box center [607, 293] width 1214 height 587
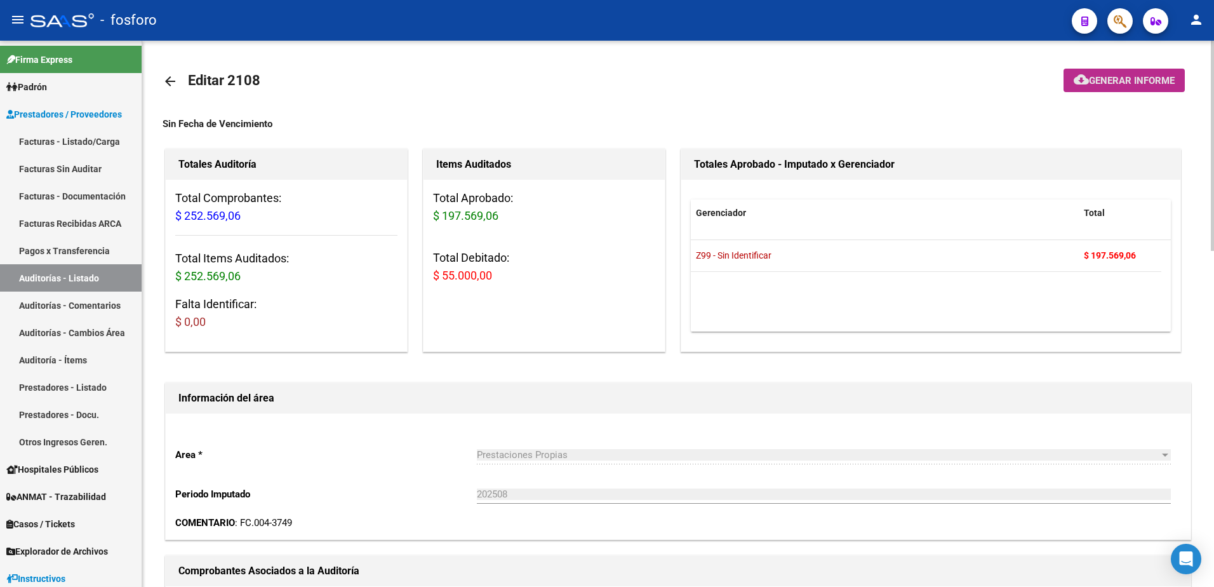
click at [1085, 84] on mat-icon "cloud_download" at bounding box center [1080, 79] width 15 height 15
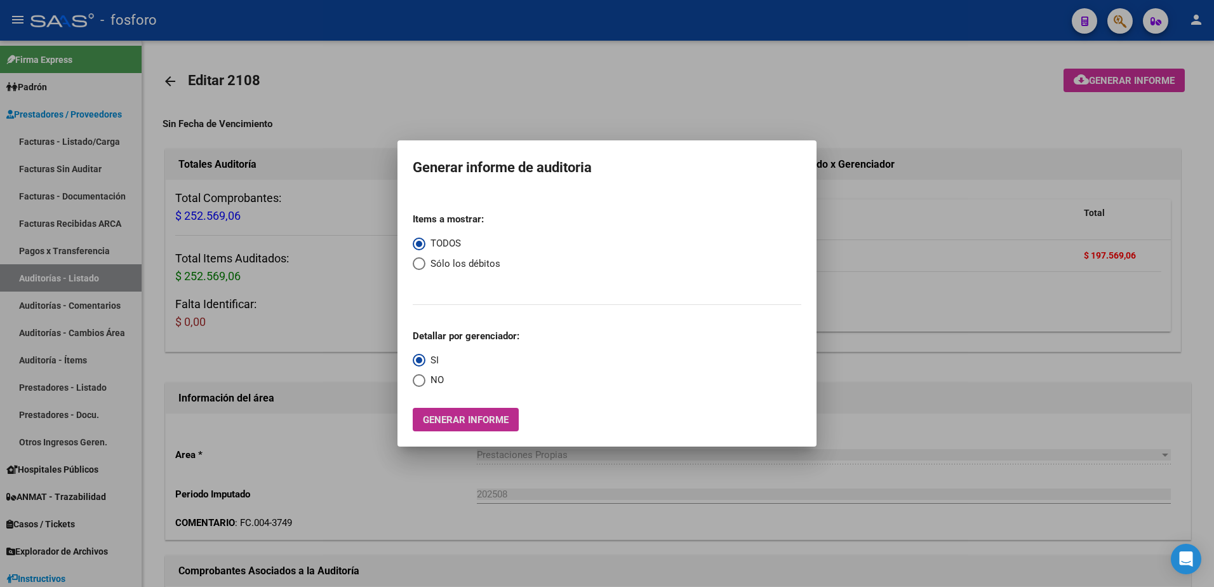
click at [471, 415] on span "Generar informe" at bounding box center [466, 419] width 86 height 11
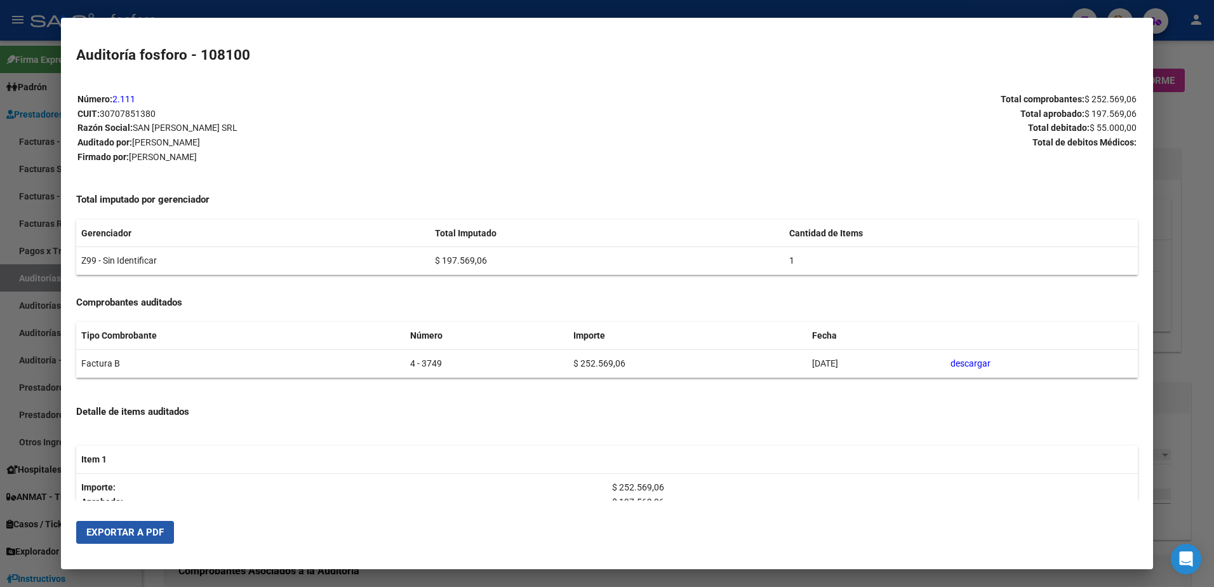
click at [140, 526] on span "Exportar a PDF" at bounding box center [124, 531] width 77 height 11
click at [27, 364] on div at bounding box center [607, 293] width 1214 height 587
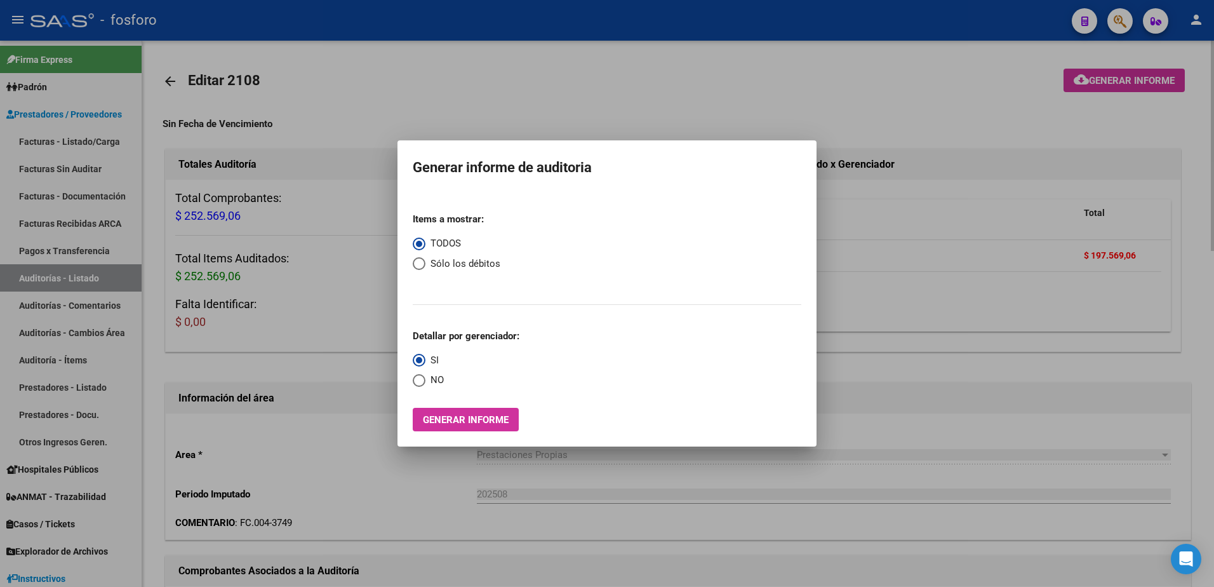
drag, startPoint x: 832, startPoint y: 81, endPoint x: 1135, endPoint y: 77, distance: 302.8
click at [847, 77] on div at bounding box center [607, 293] width 1214 height 587
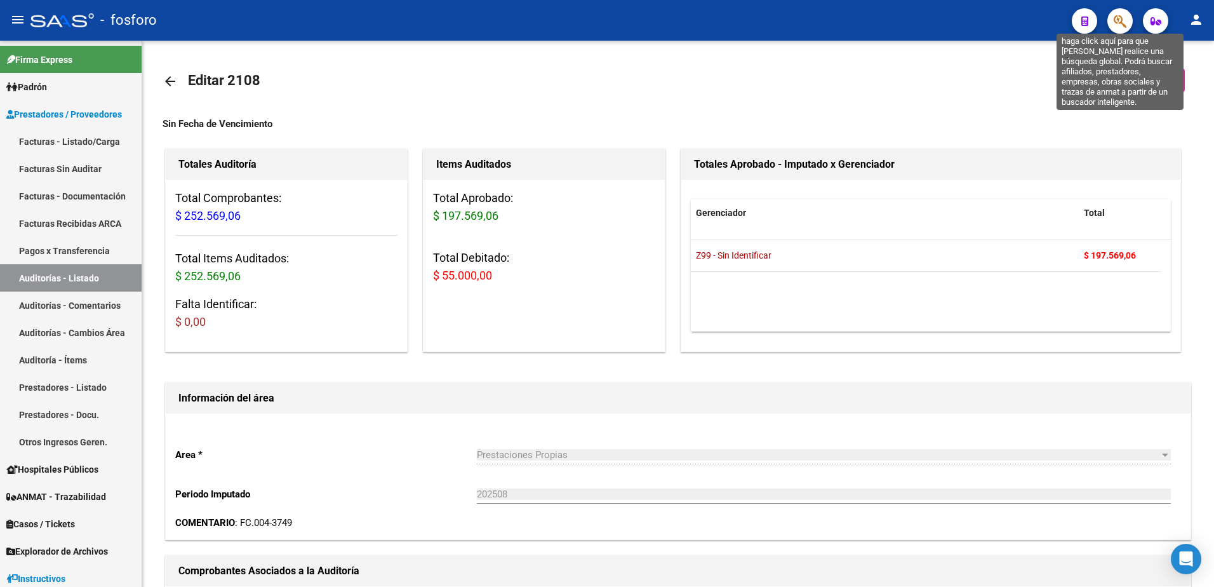
click at [1122, 17] on icon "button" at bounding box center [1119, 21] width 13 height 15
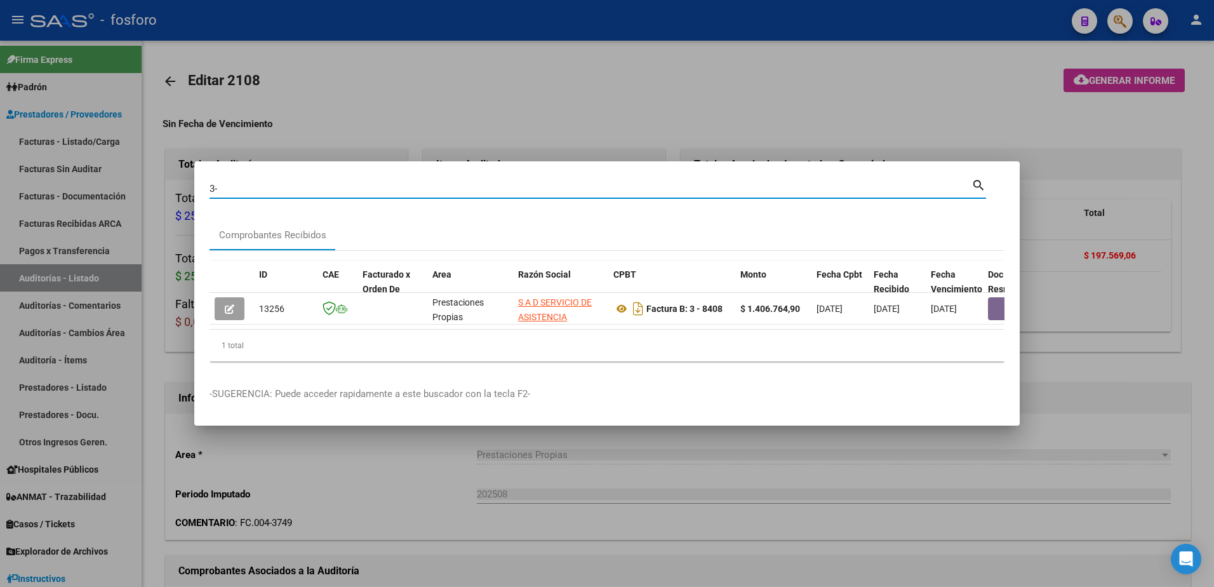
type input "3"
type input "29-3079"
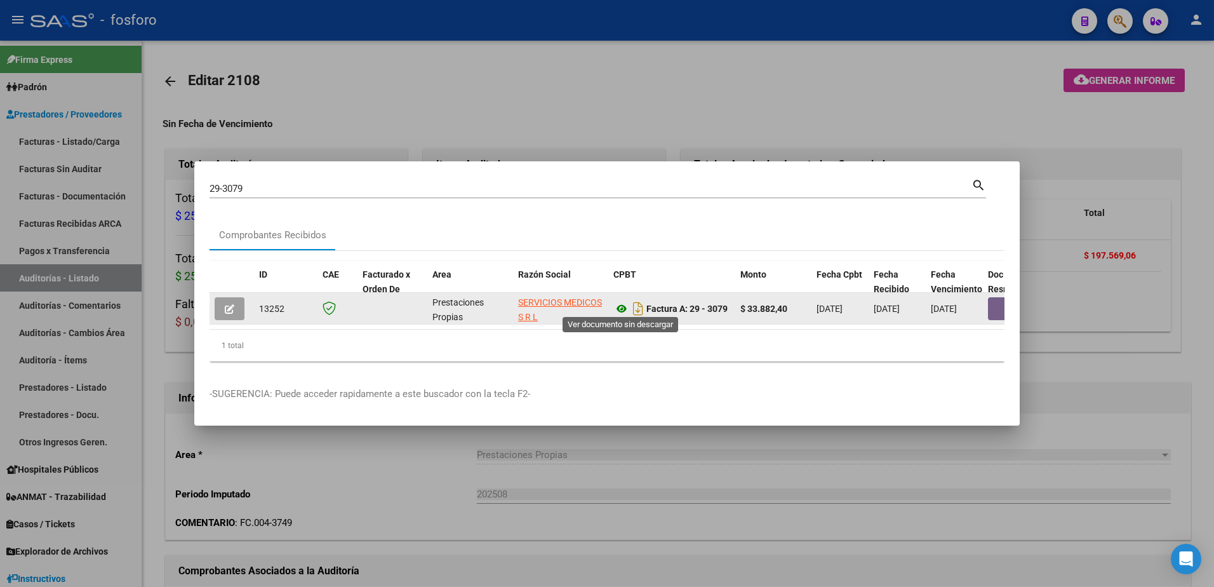
click at [621, 305] on icon at bounding box center [621, 308] width 17 height 15
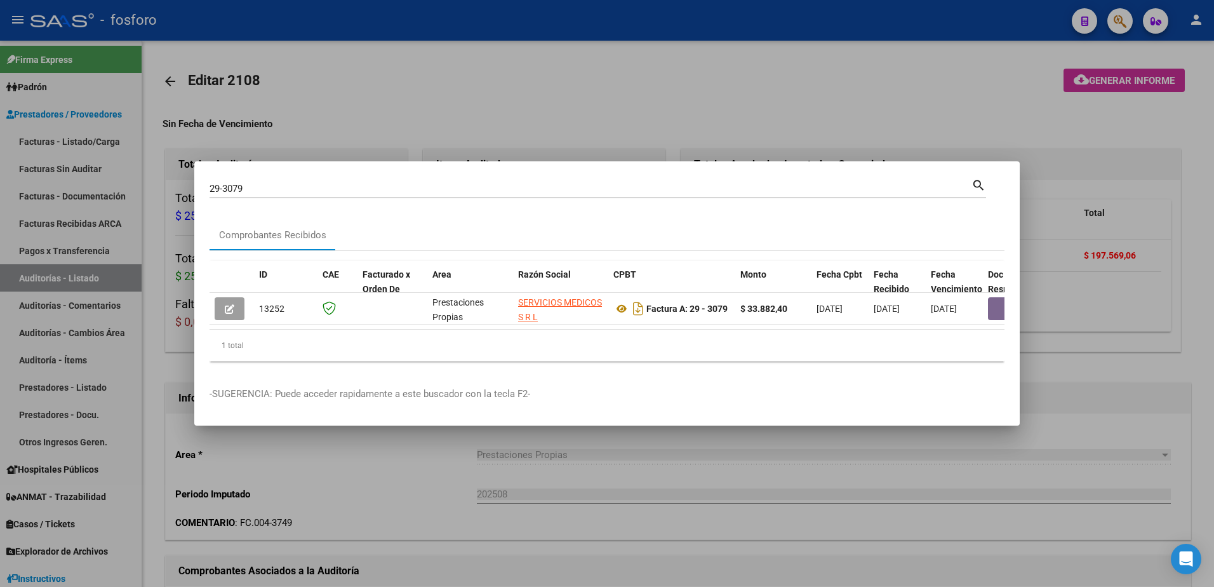
click at [709, 426] on mat-dialog-container "29-3079 Buscar (apellido, dni, cuil, nro traspaso, cuit, obra social) search Co…" at bounding box center [606, 293] width 825 height 265
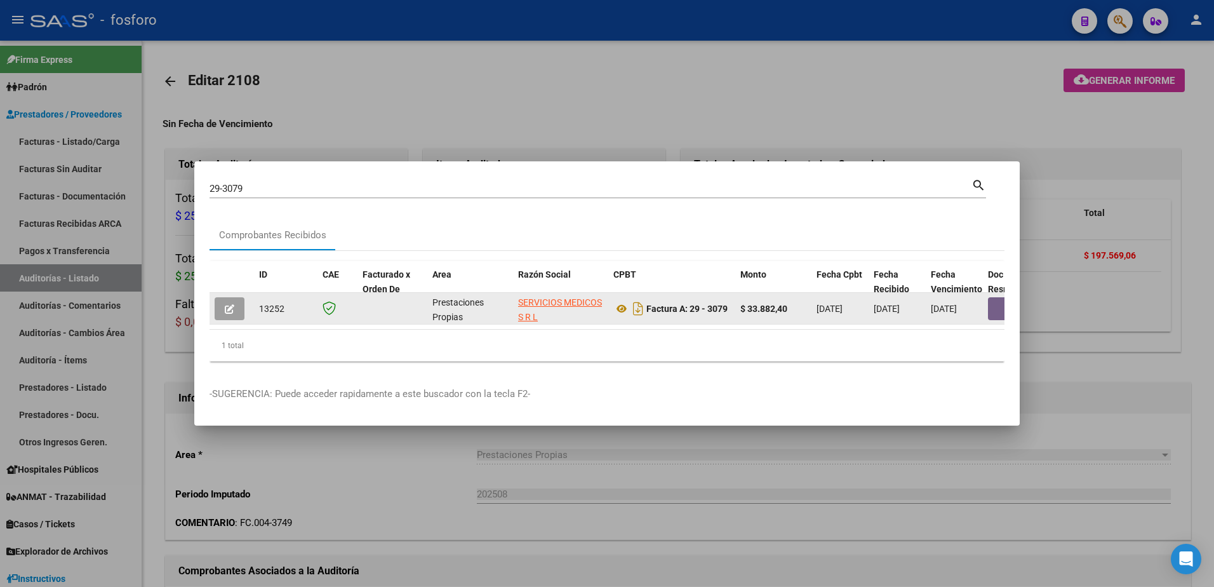
click at [1003, 304] on button "button" at bounding box center [1008, 308] width 41 height 23
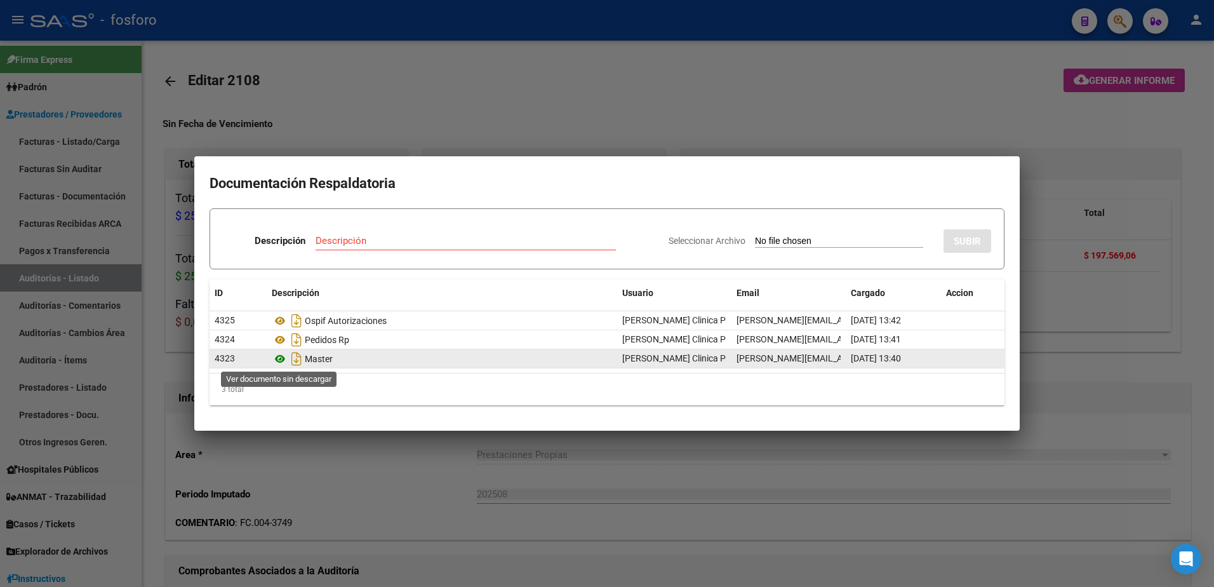
click at [277, 362] on icon at bounding box center [280, 358] width 17 height 15
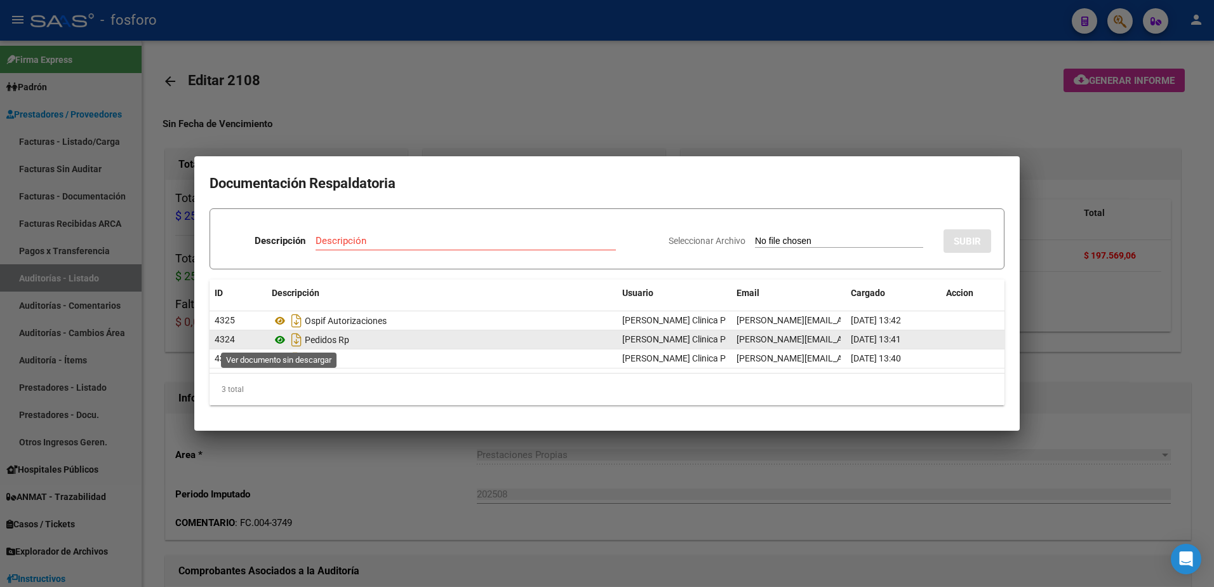
click at [277, 340] on icon at bounding box center [280, 339] width 17 height 15
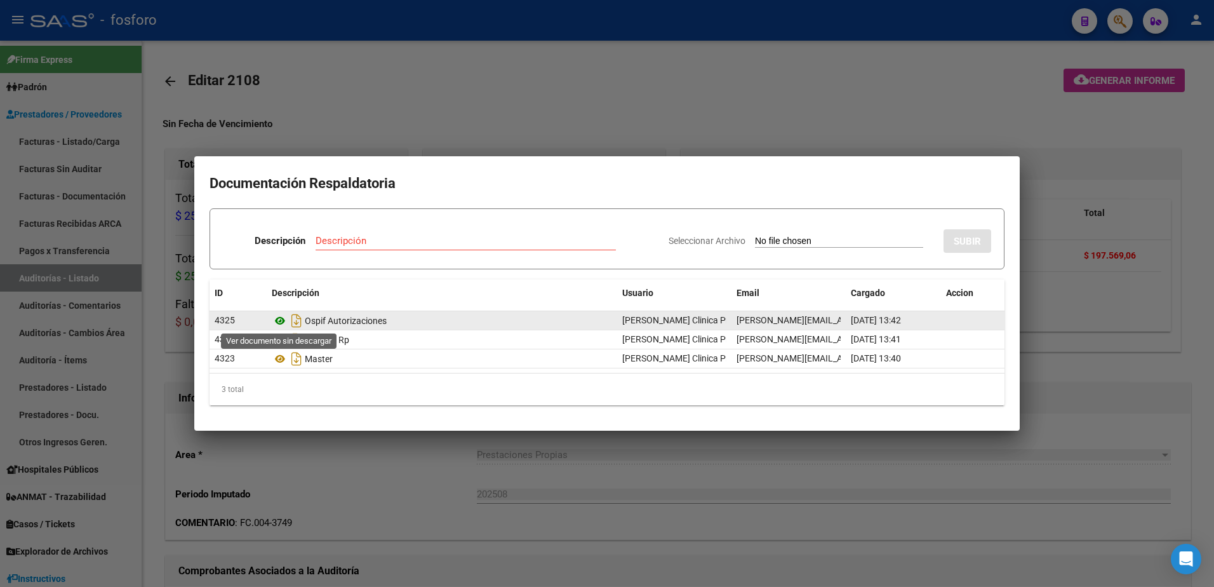
click at [279, 320] on icon at bounding box center [280, 320] width 17 height 15
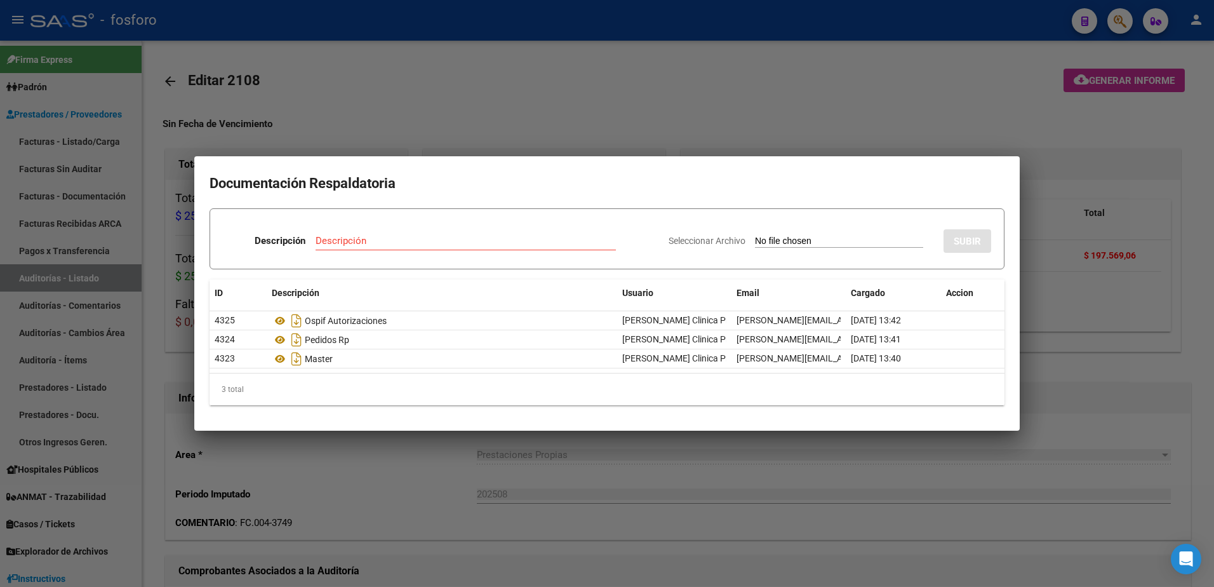
drag, startPoint x: 304, startPoint y: 493, endPoint x: 311, endPoint y: 427, distance: 67.0
click at [307, 480] on div at bounding box center [607, 293] width 1214 height 587
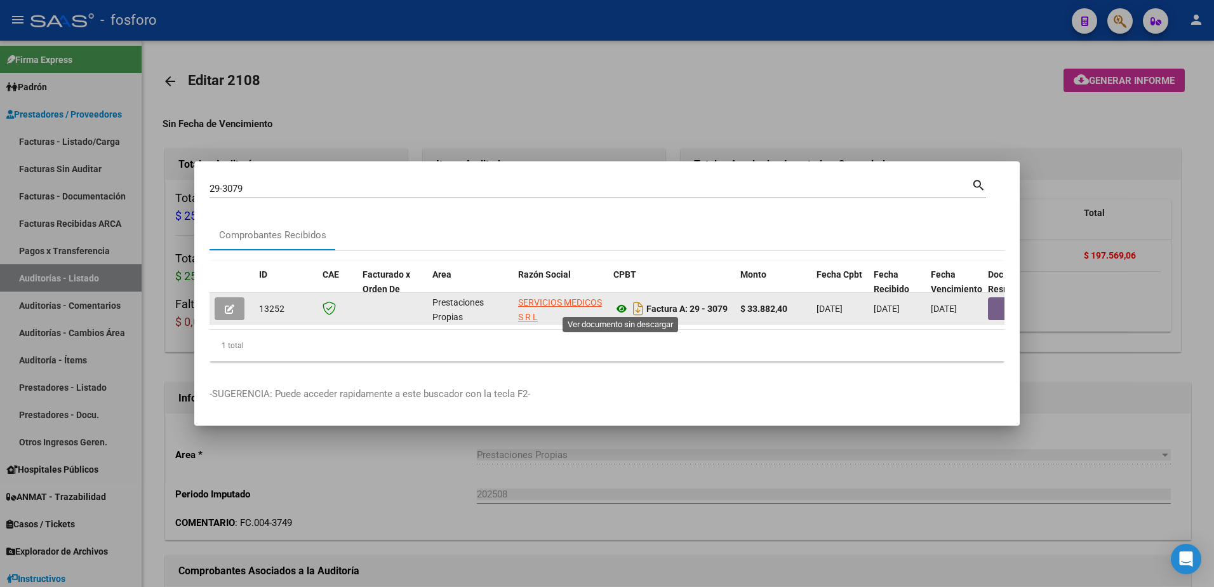
click at [621, 302] on icon at bounding box center [621, 308] width 17 height 15
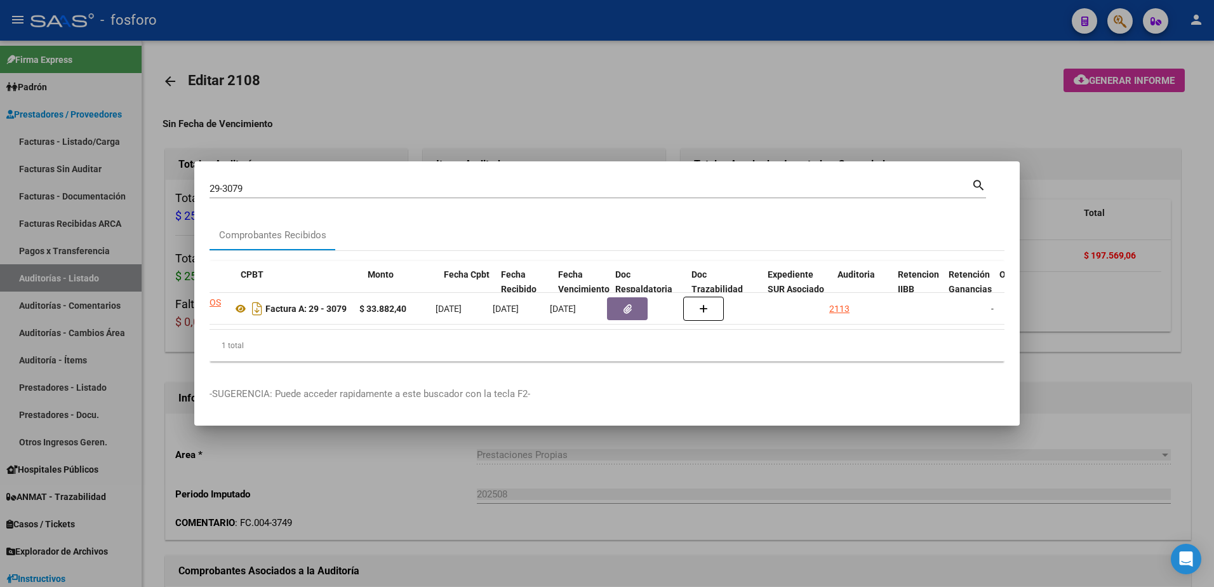
scroll to position [0, 432]
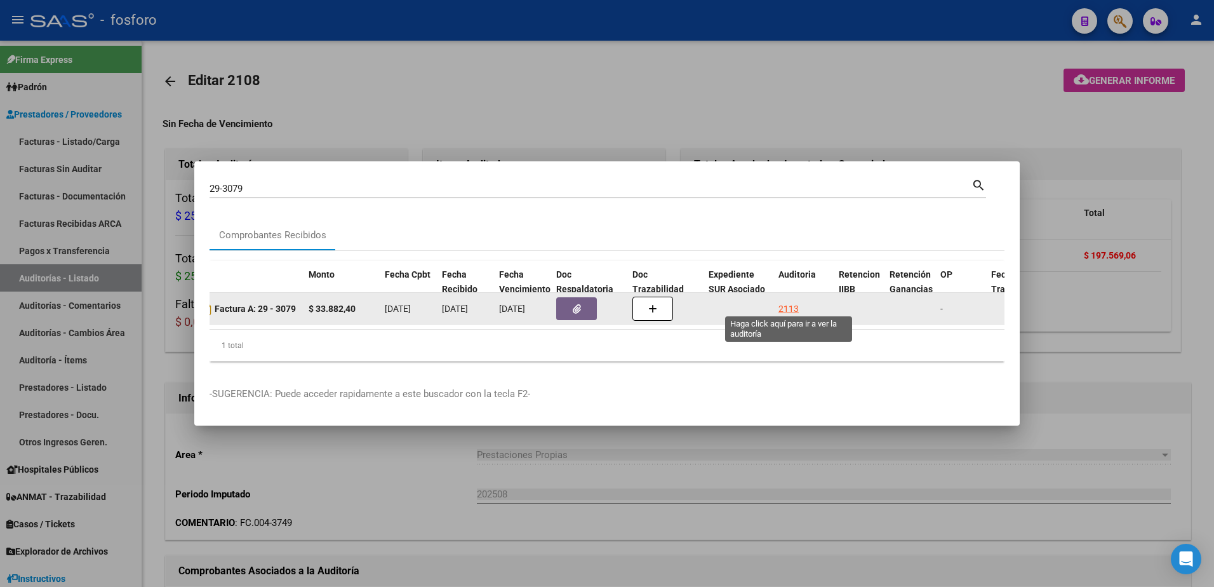
click at [784, 303] on div "2113" at bounding box center [788, 309] width 20 height 15
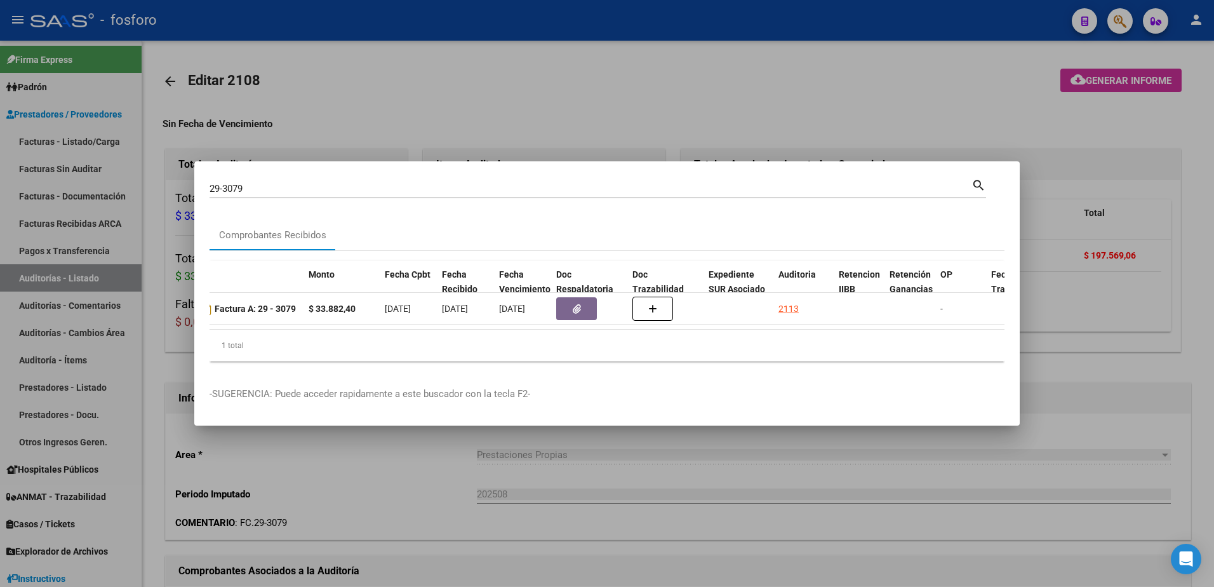
click at [986, 122] on div at bounding box center [607, 293] width 1214 height 587
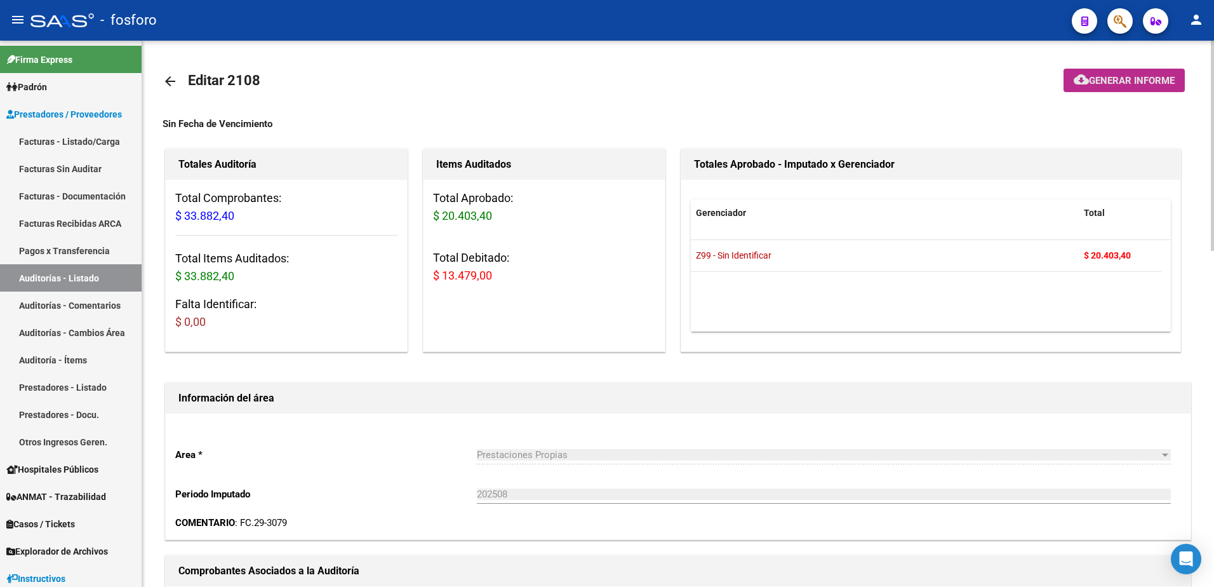
click at [1106, 81] on span "Generar informe" at bounding box center [1132, 80] width 86 height 11
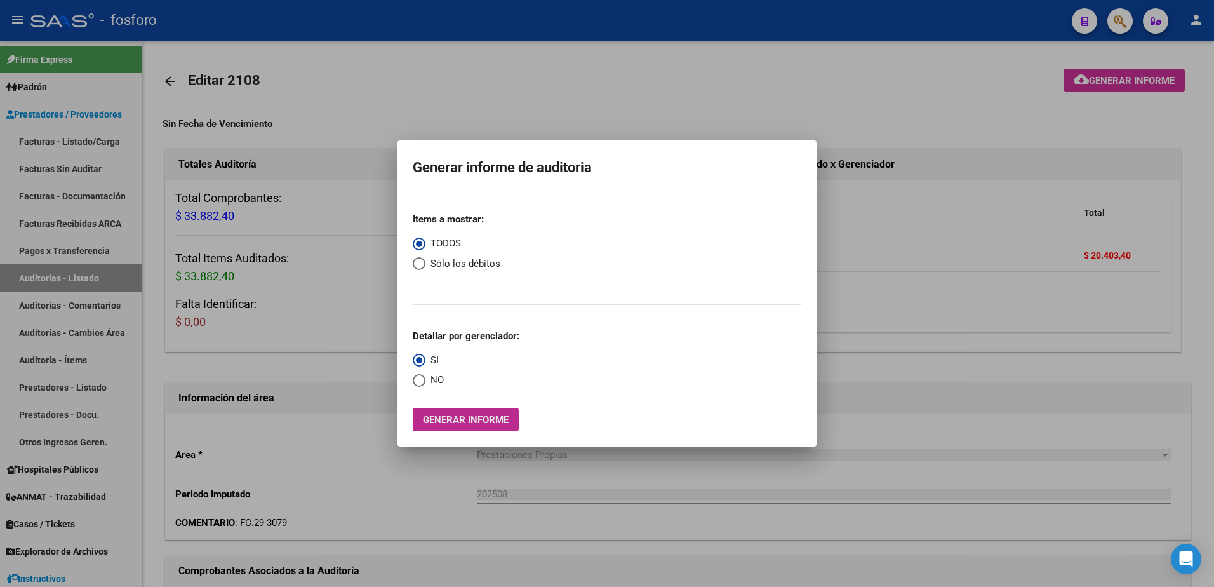
click at [420, 423] on button "Generar informe" at bounding box center [466, 419] width 106 height 23
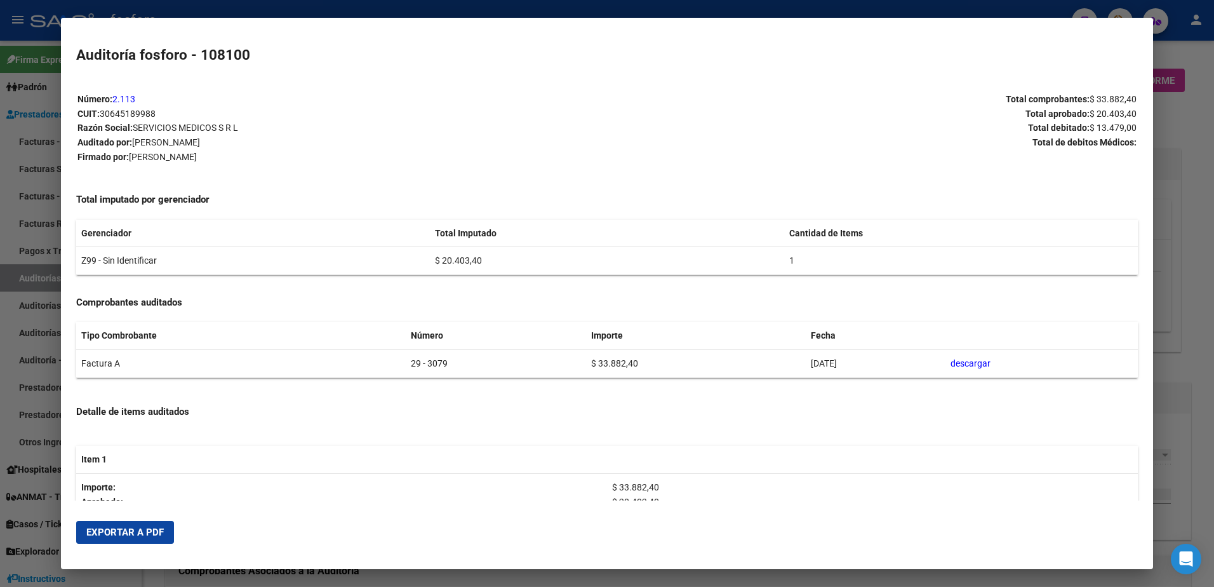
click at [124, 527] on span "Exportar a PDF" at bounding box center [124, 531] width 77 height 11
click at [28, 255] on div at bounding box center [607, 293] width 1214 height 587
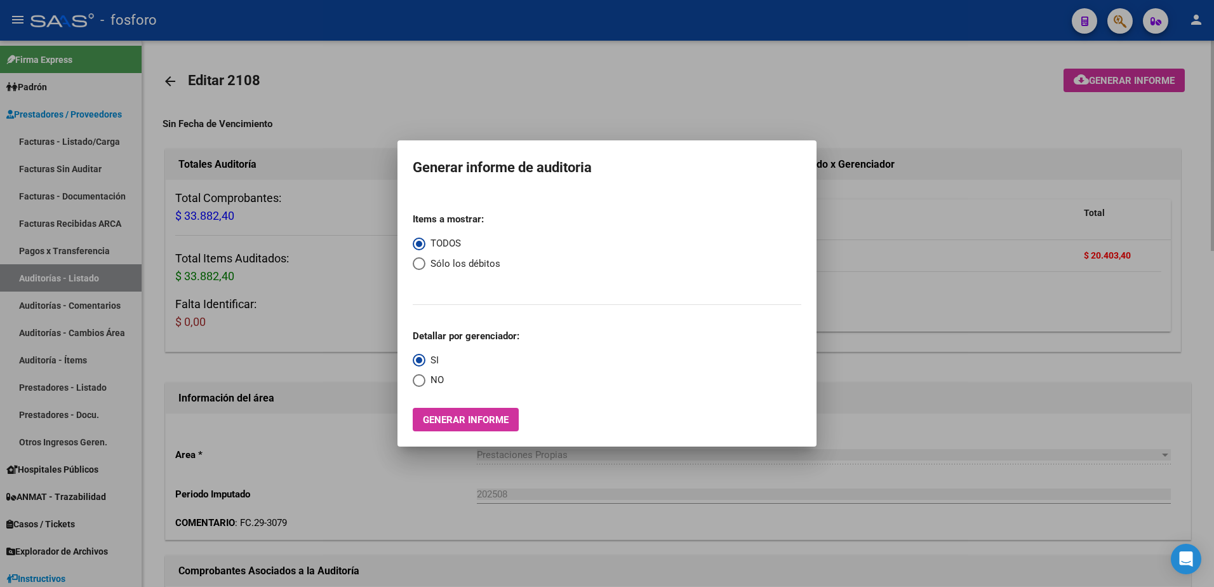
drag, startPoint x: 1004, startPoint y: 135, endPoint x: 1072, endPoint y: 63, distance: 98.8
click at [1017, 120] on div at bounding box center [607, 293] width 1214 height 587
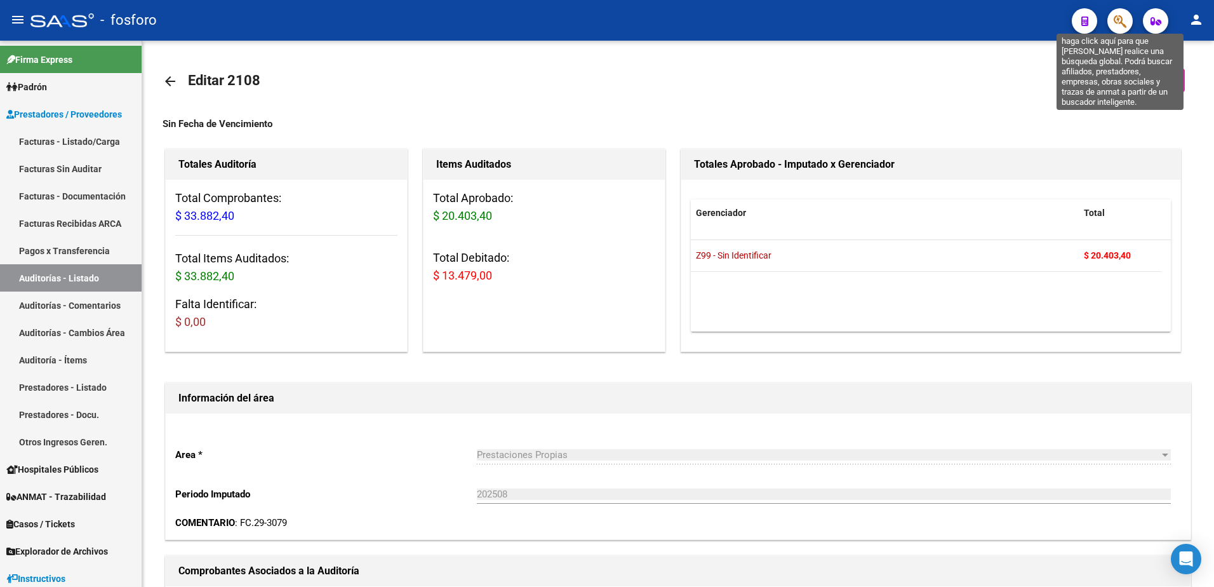
click at [1116, 19] on icon "button" at bounding box center [1119, 21] width 13 height 15
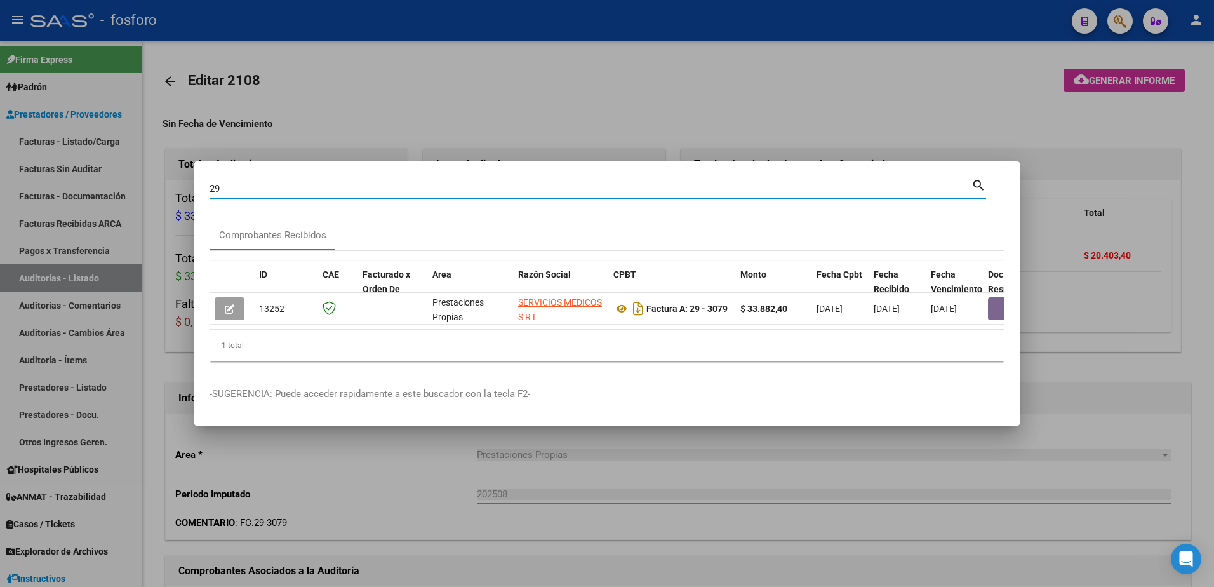
type input "2"
type input "4"
type input "1"
type input "5"
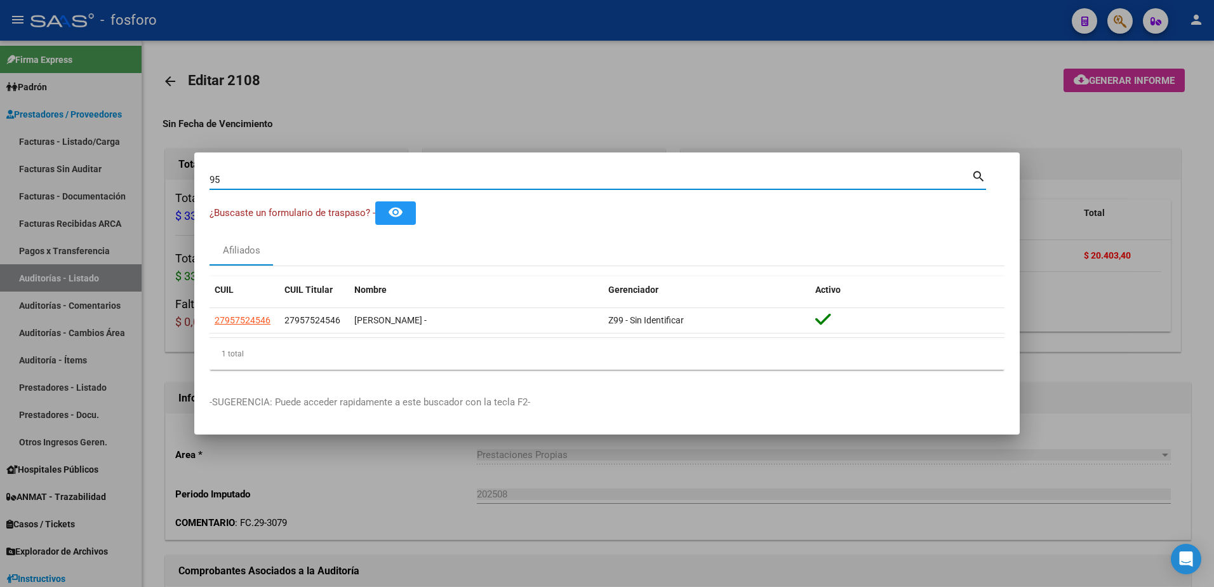
type input "9"
type input "3"
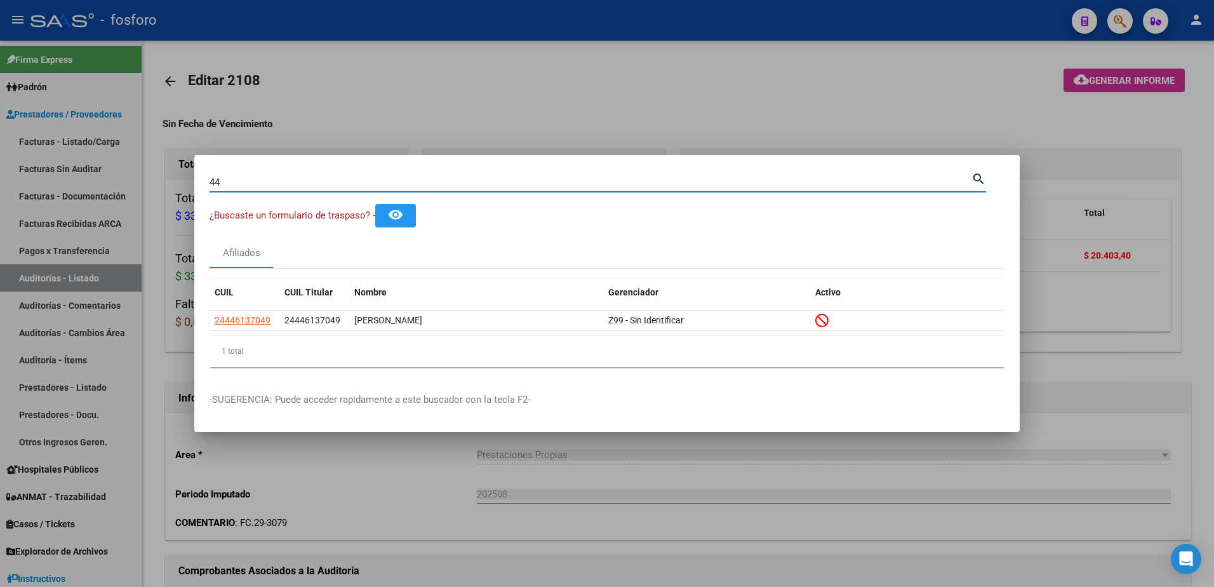
type input "4"
type input "3"
type input "5"
type input "3"
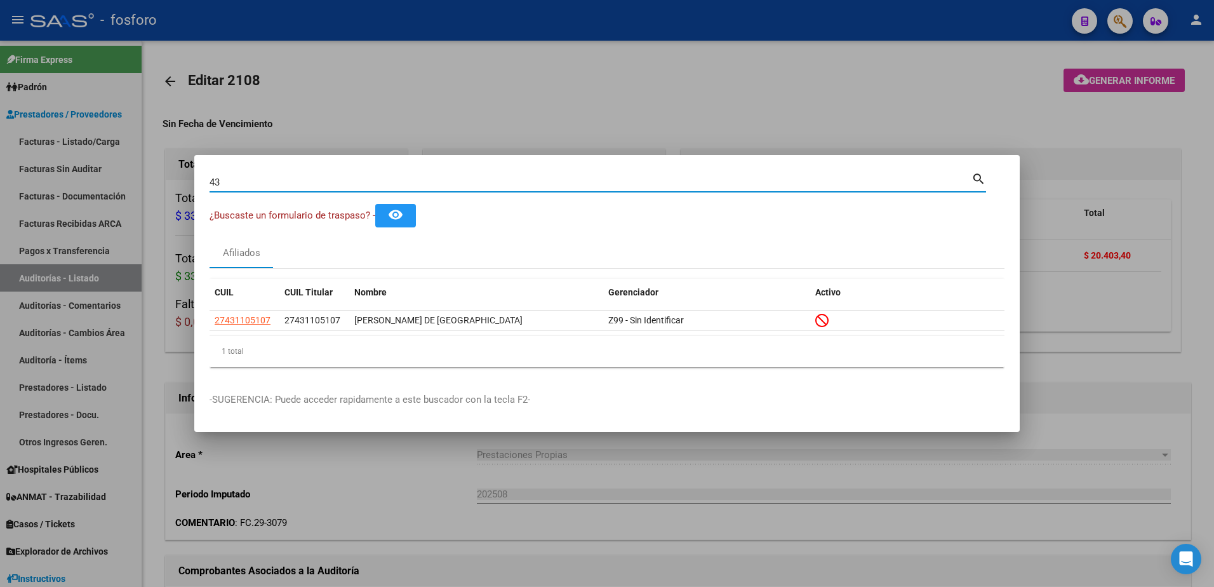
type input "4"
type input "3"
type input "24856170"
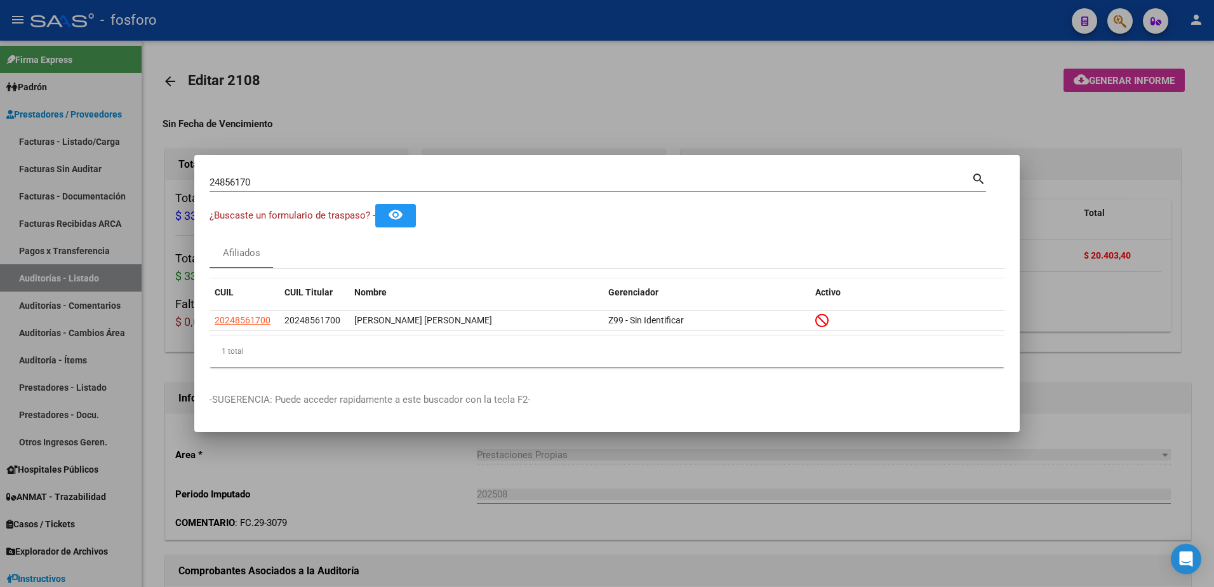
click at [535, 90] on div at bounding box center [607, 293] width 1214 height 587
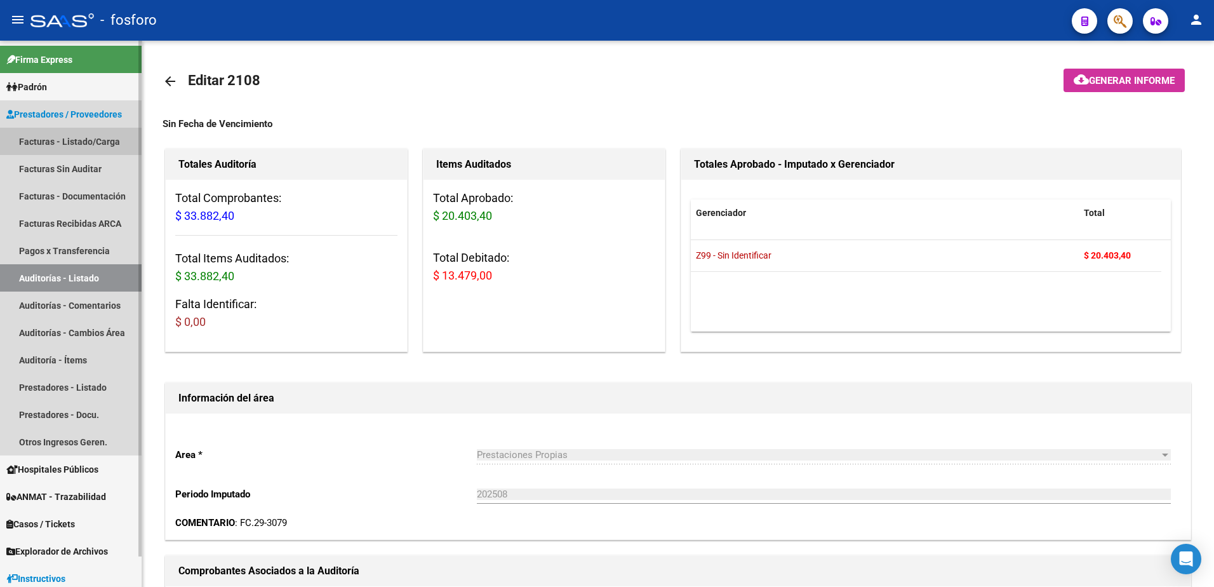
click at [94, 146] on link "Facturas - Listado/Carga" at bounding box center [71, 141] width 142 height 27
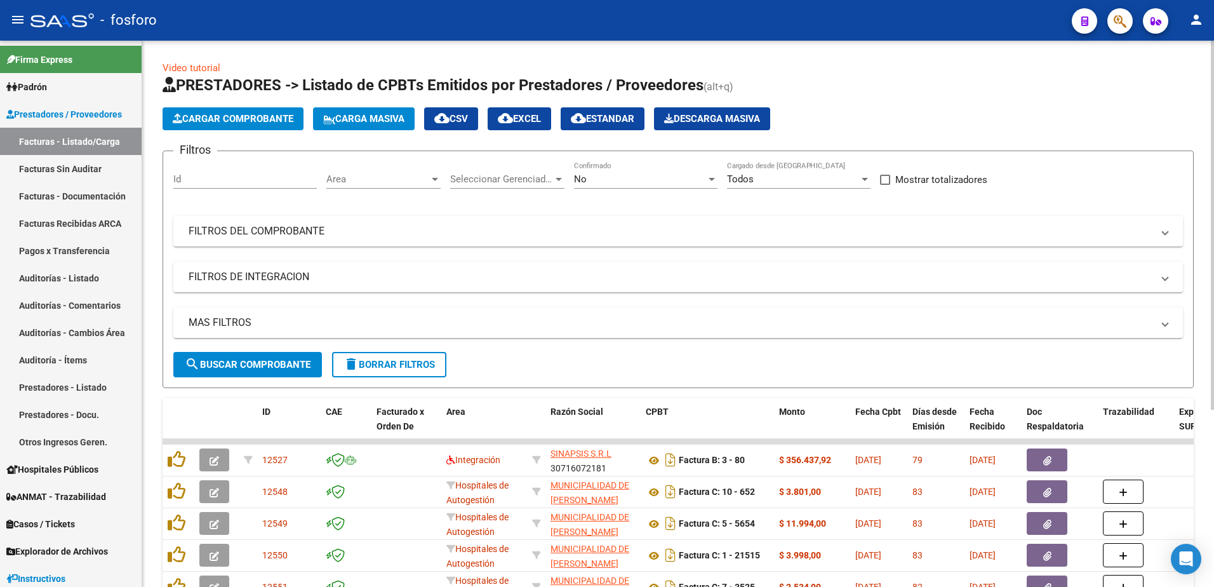
click at [432, 176] on div at bounding box center [434, 179] width 11 height 10
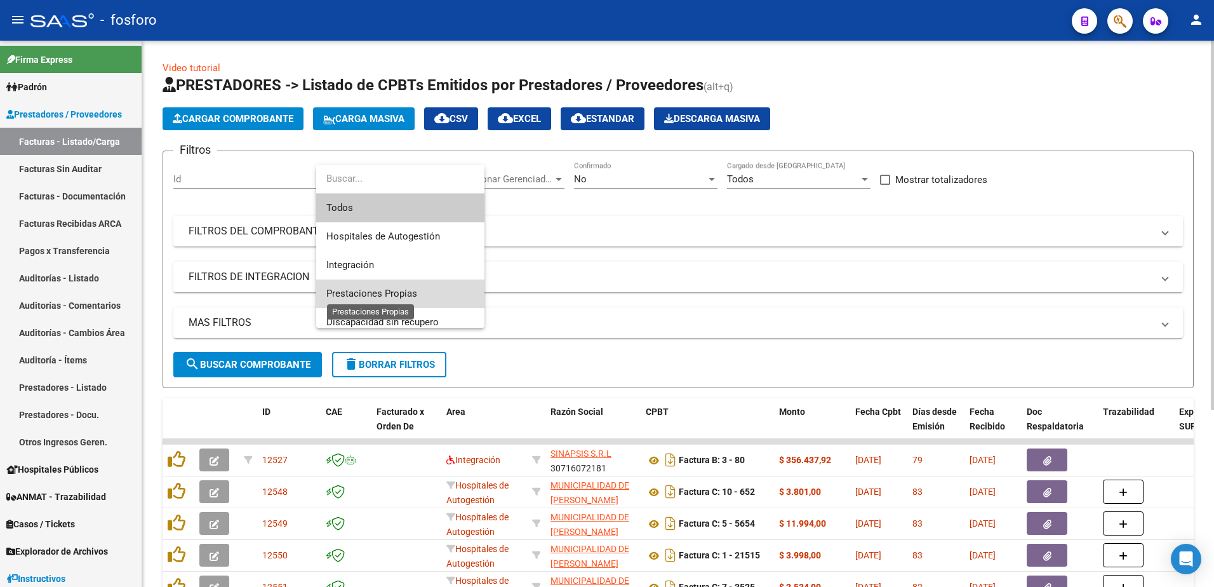
drag, startPoint x: 384, startPoint y: 291, endPoint x: 390, endPoint y: 276, distance: 16.3
click at [389, 285] on span "Prestaciones Propias" at bounding box center [400, 293] width 148 height 29
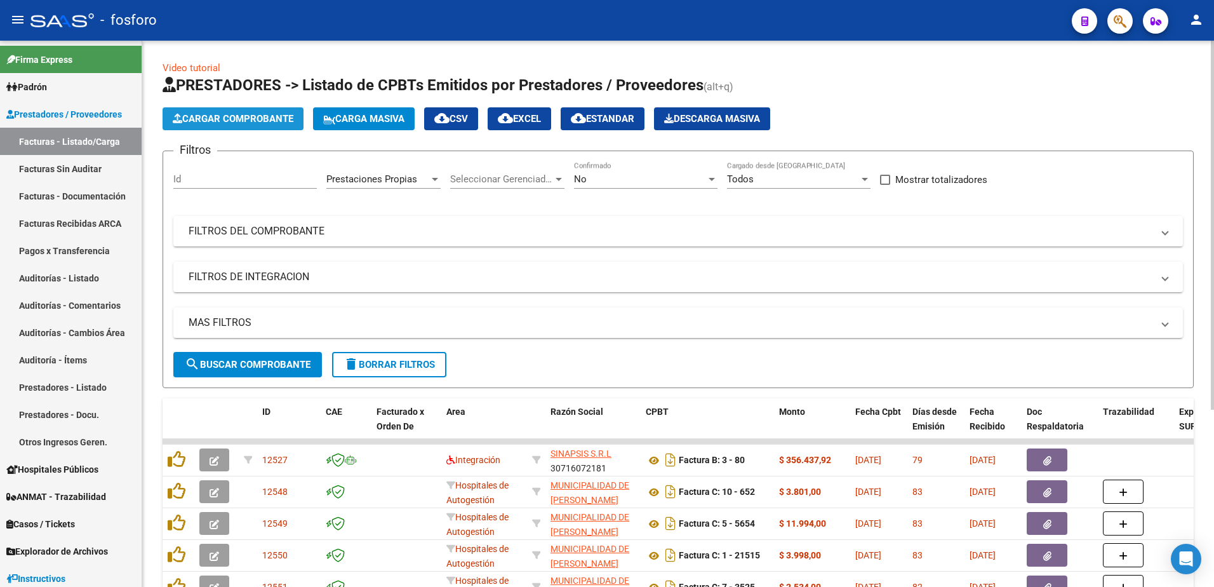
click at [211, 119] on span "Cargar Comprobante" at bounding box center [233, 118] width 121 height 11
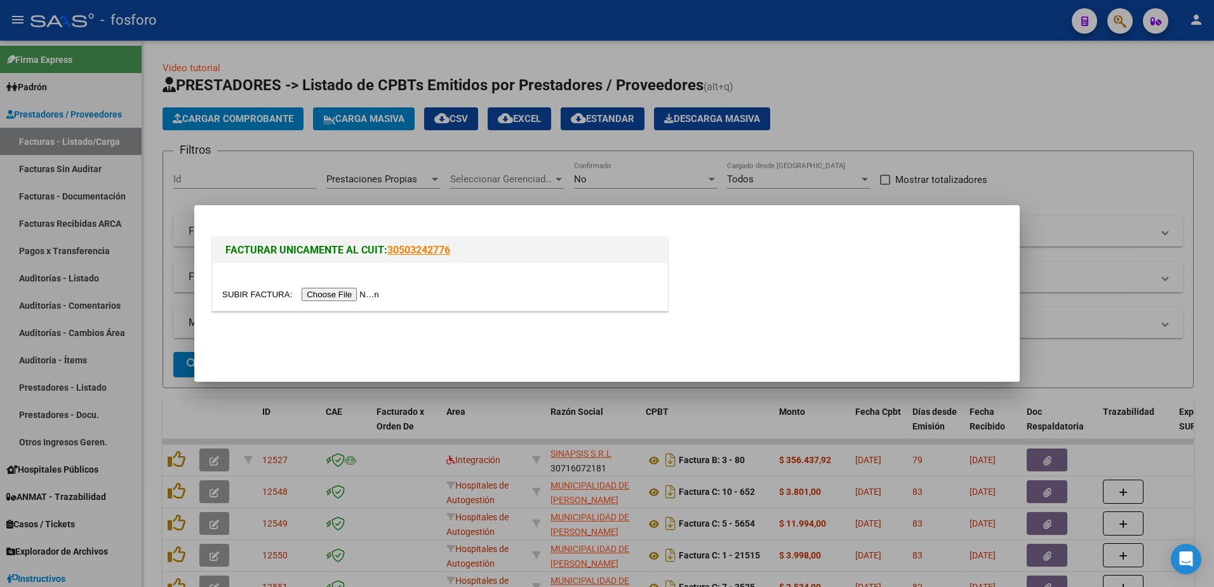
click at [315, 287] on div at bounding box center [439, 294] width 435 height 15
click at [316, 295] on input "file" at bounding box center [302, 294] width 161 height 13
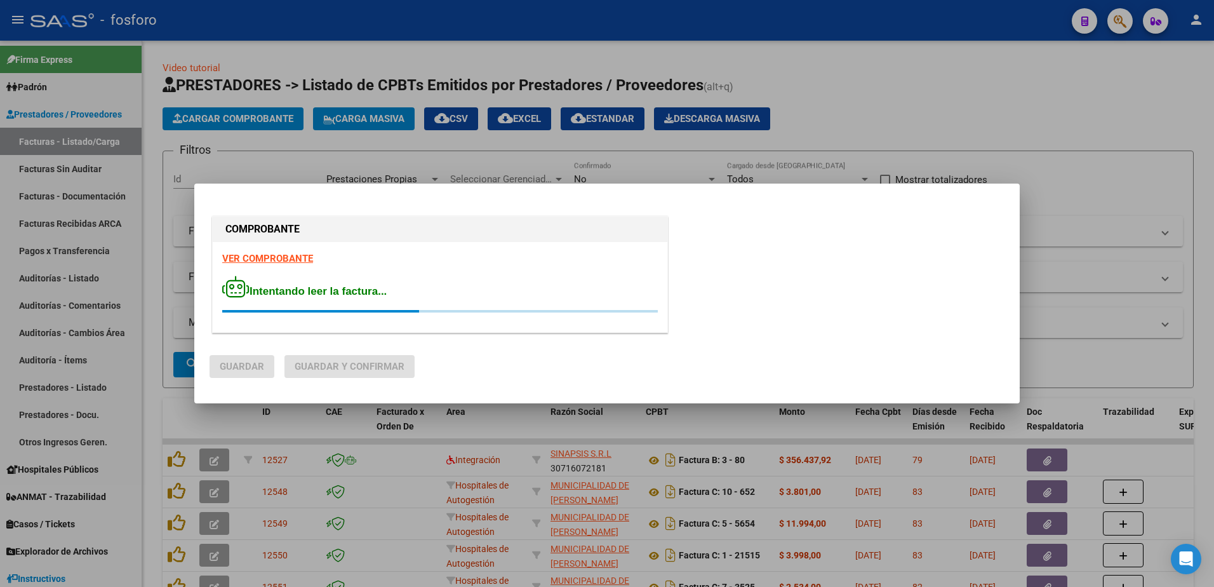
click at [261, 258] on div "COMPROBANTE VER COMPROBANTE Intentando leer la factura..." at bounding box center [439, 276] width 461 height 126
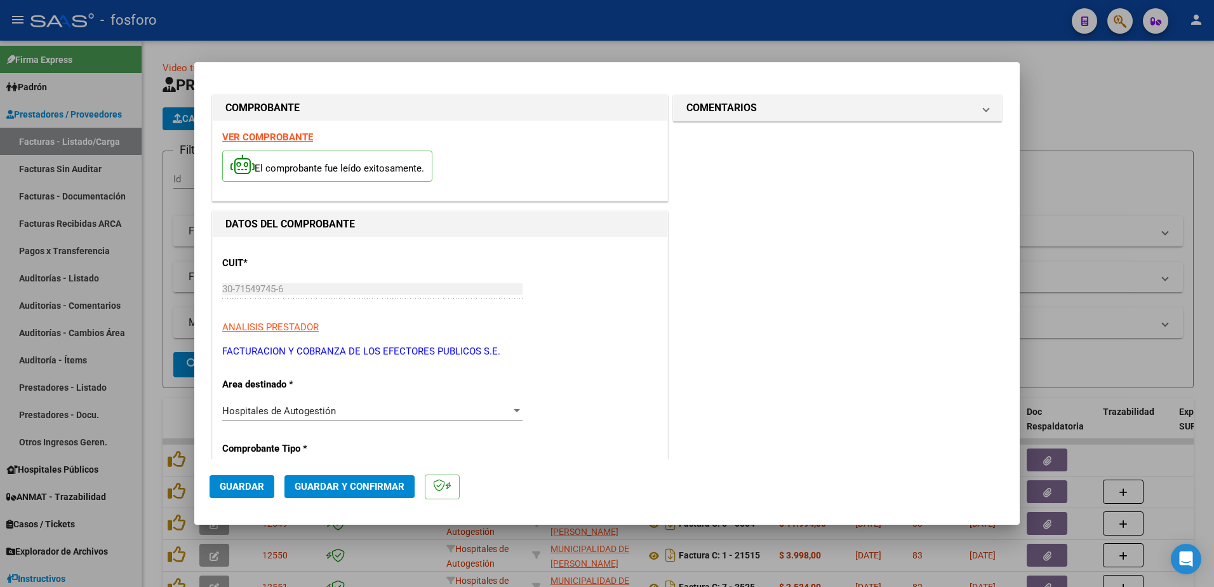
click at [269, 138] on strong "VER COMPROBANTE" at bounding box center [267, 136] width 91 height 11
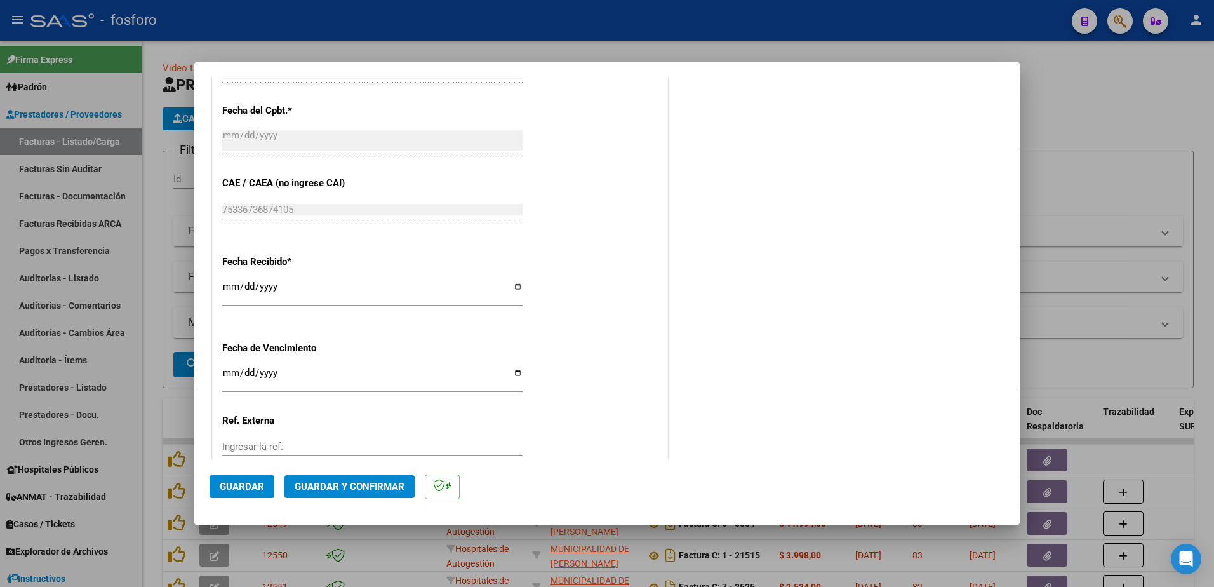
scroll to position [635, 0]
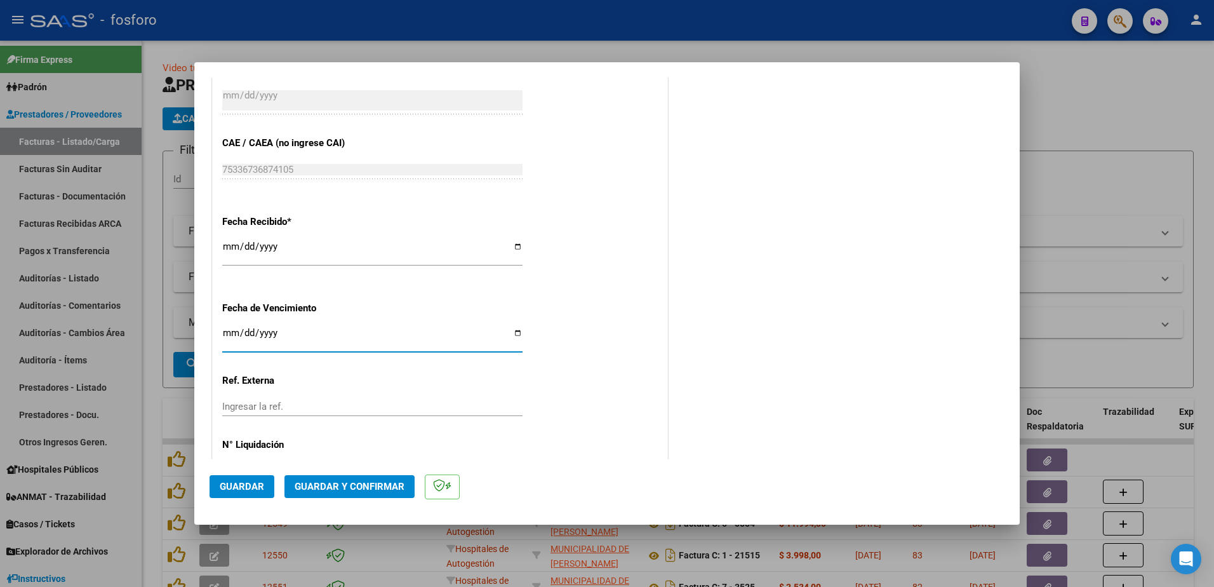
click at [229, 331] on input "Ingresar la fecha" at bounding box center [372, 338] width 300 height 20
type input "[DATE]"
click at [325, 486] on span "Guardar y Confirmar" at bounding box center [350, 486] width 110 height 11
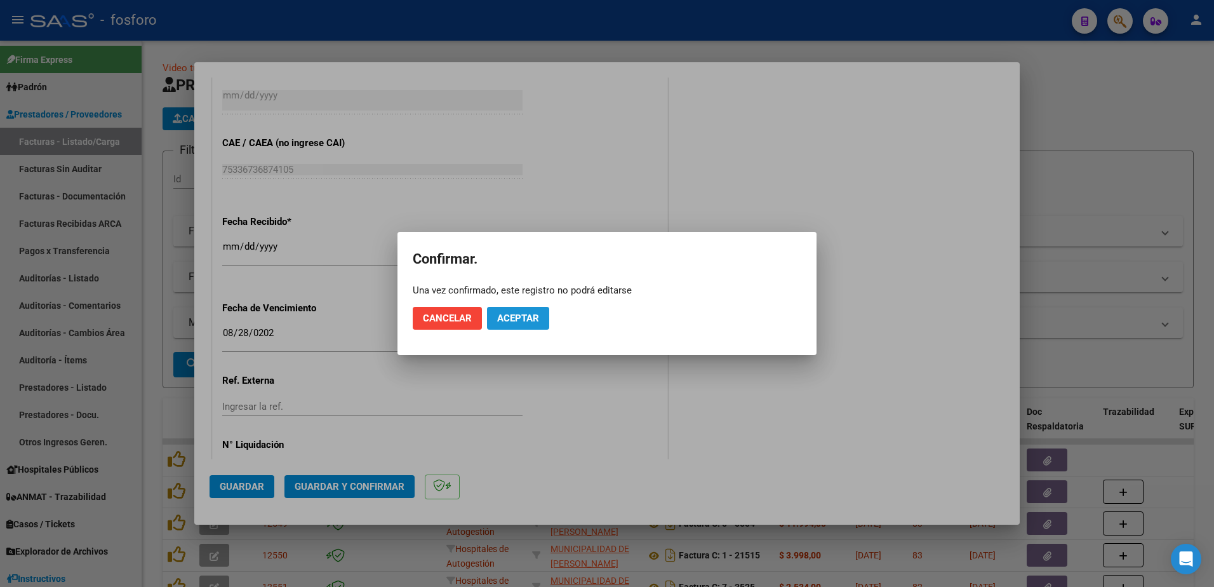
click at [505, 315] on span "Aceptar" at bounding box center [518, 317] width 42 height 11
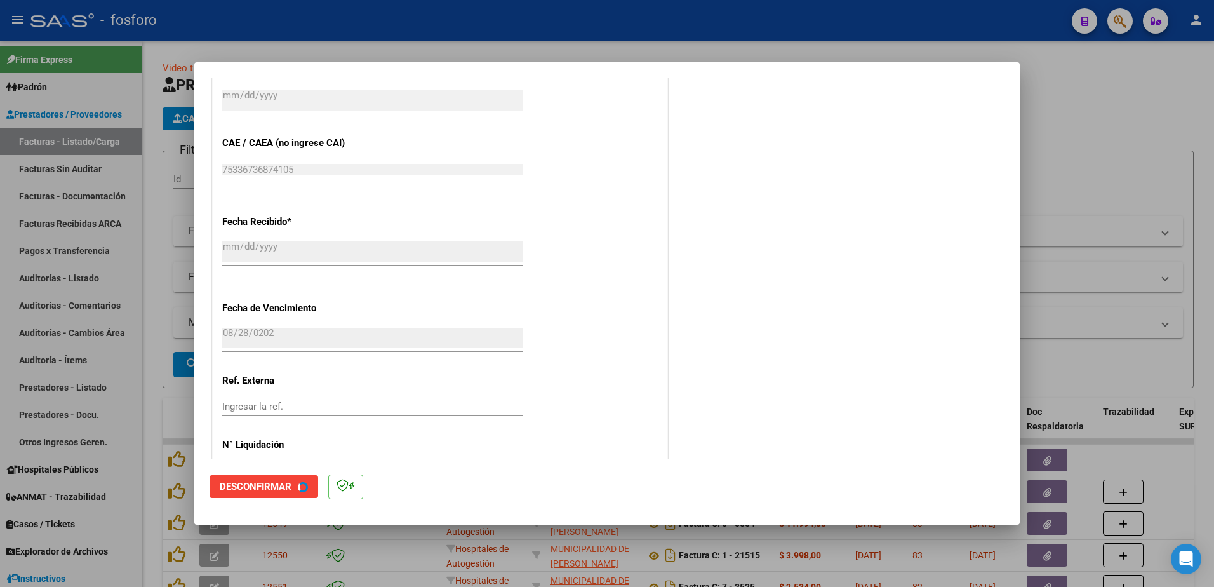
scroll to position [0, 0]
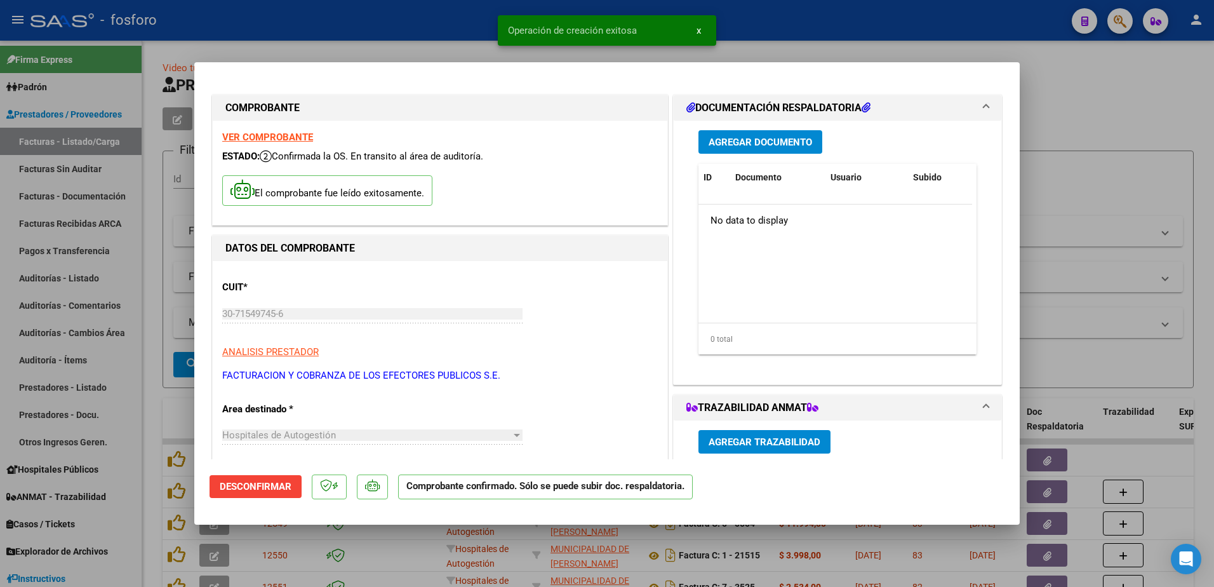
click at [761, 137] on span "Agregar Documento" at bounding box center [759, 141] width 103 height 11
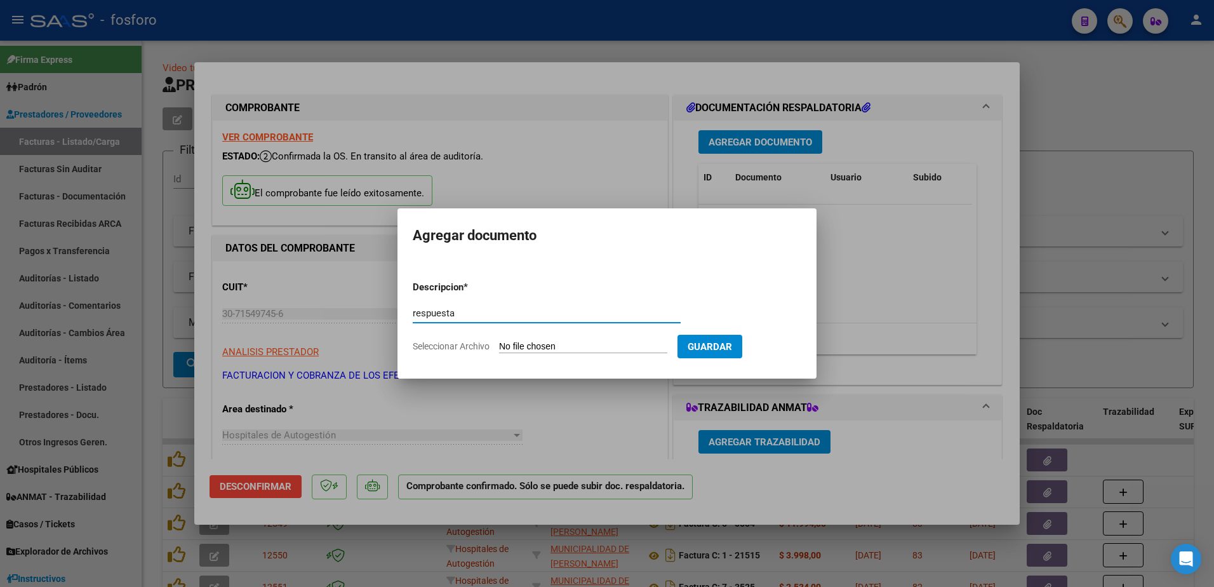
type input "respuesta"
click at [538, 344] on input "Seleccionar Archivo" at bounding box center [583, 347] width 168 height 12
type input "C:\fakepath\respuesta nc 44179.pdf"
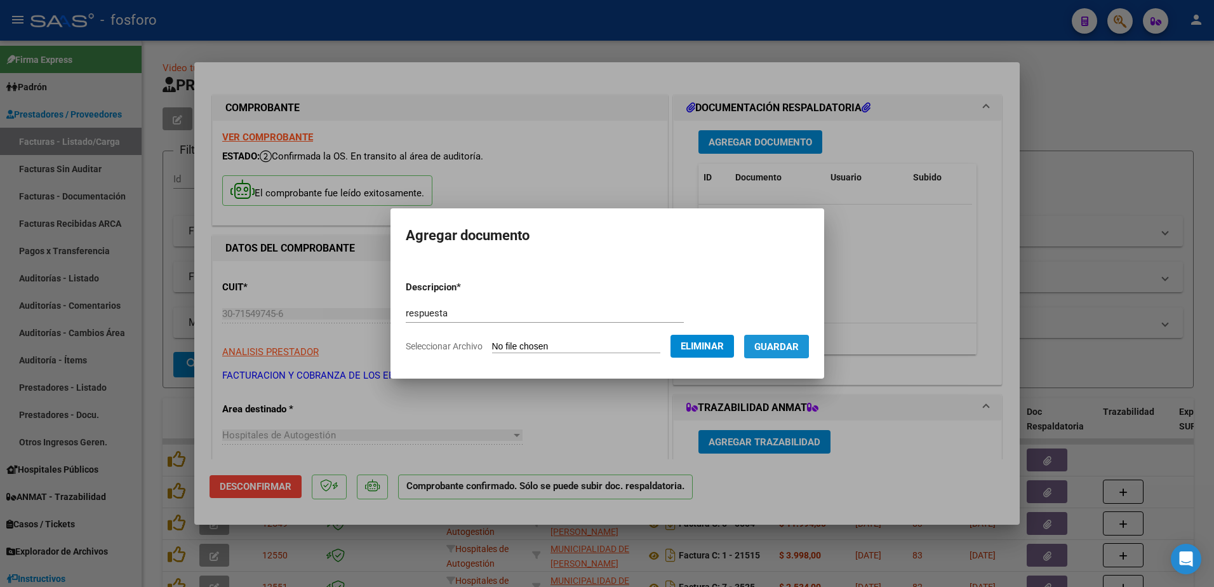
click at [772, 347] on span "Guardar" at bounding box center [776, 346] width 44 height 11
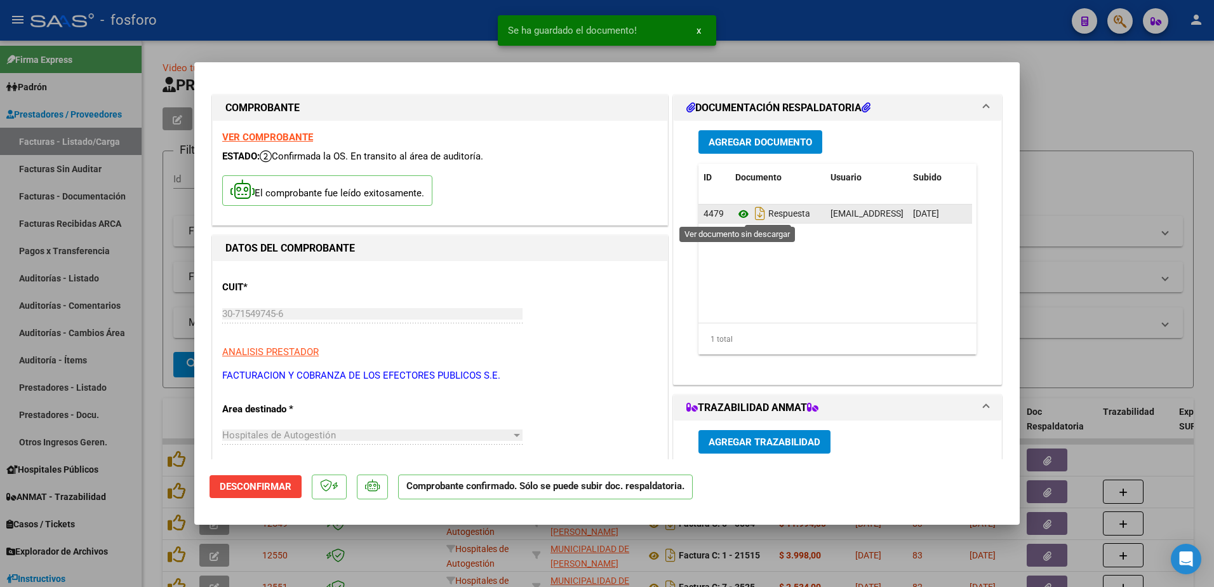
click at [739, 211] on icon at bounding box center [743, 213] width 17 height 15
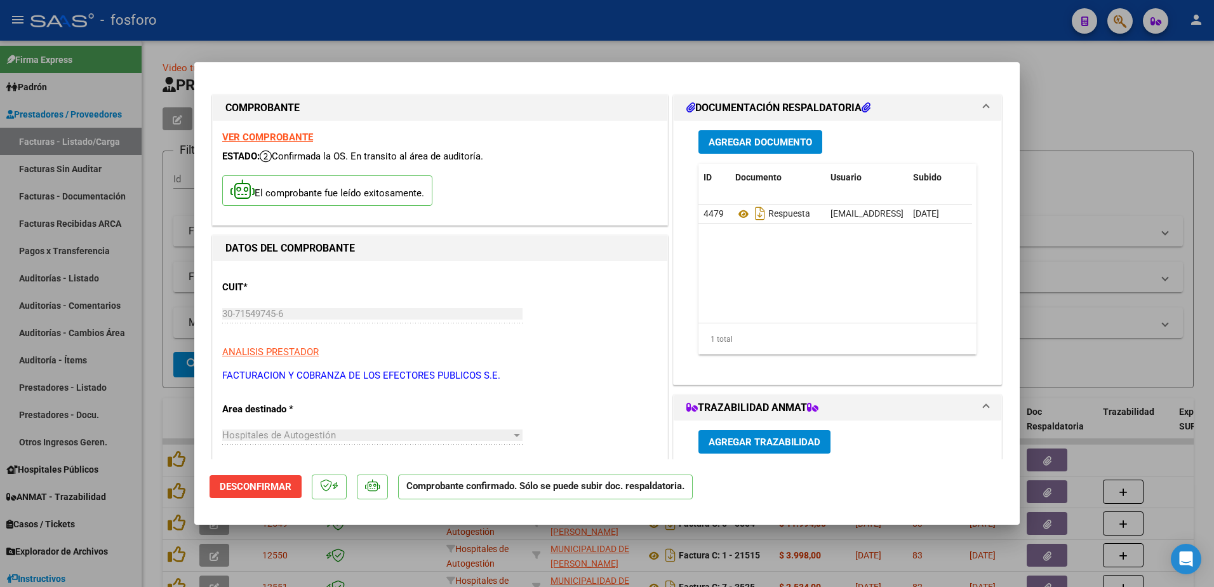
click at [146, 404] on div at bounding box center [607, 293] width 1214 height 587
type input "$ 0,00"
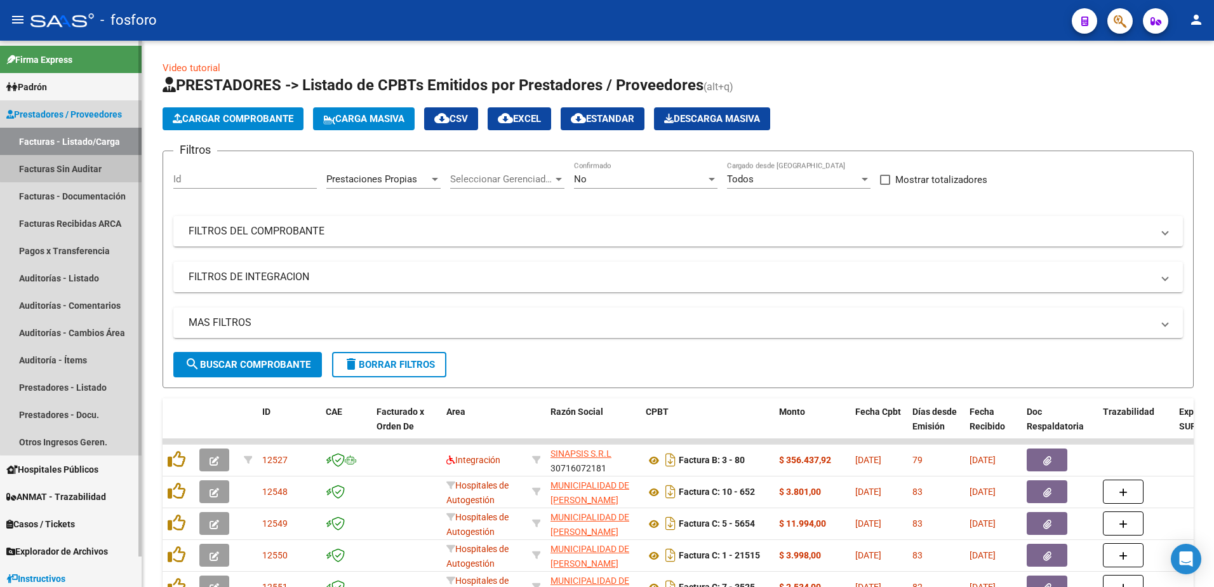
drag, startPoint x: 77, startPoint y: 157, endPoint x: 122, endPoint y: 164, distance: 45.6
click at [78, 157] on link "Facturas Sin Auditar" at bounding box center [71, 168] width 142 height 27
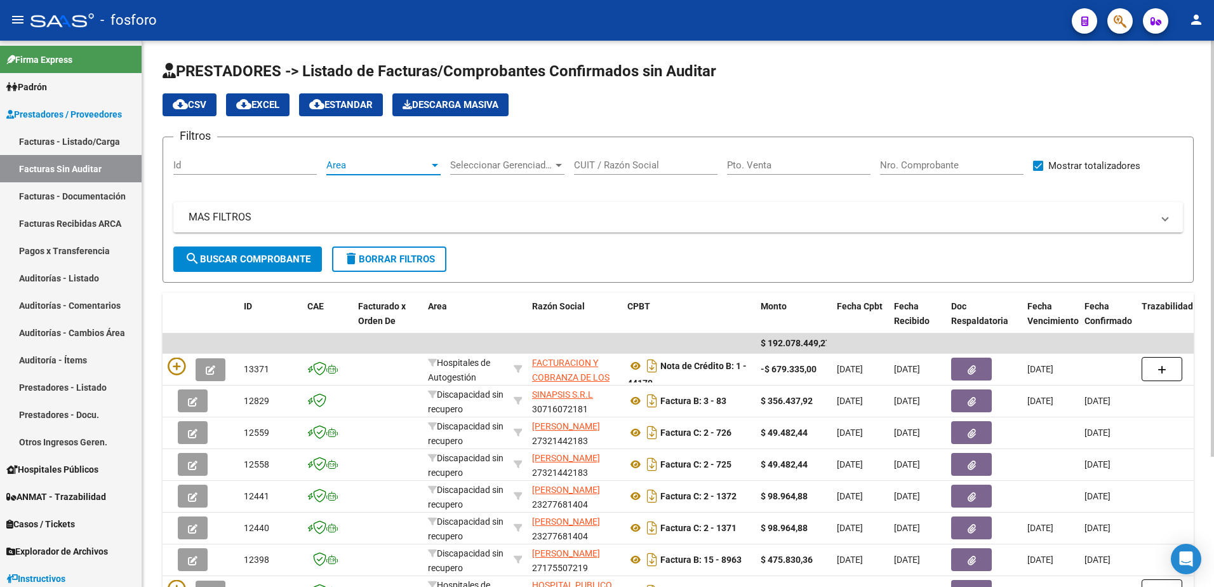
click at [435, 164] on div at bounding box center [435, 165] width 6 height 3
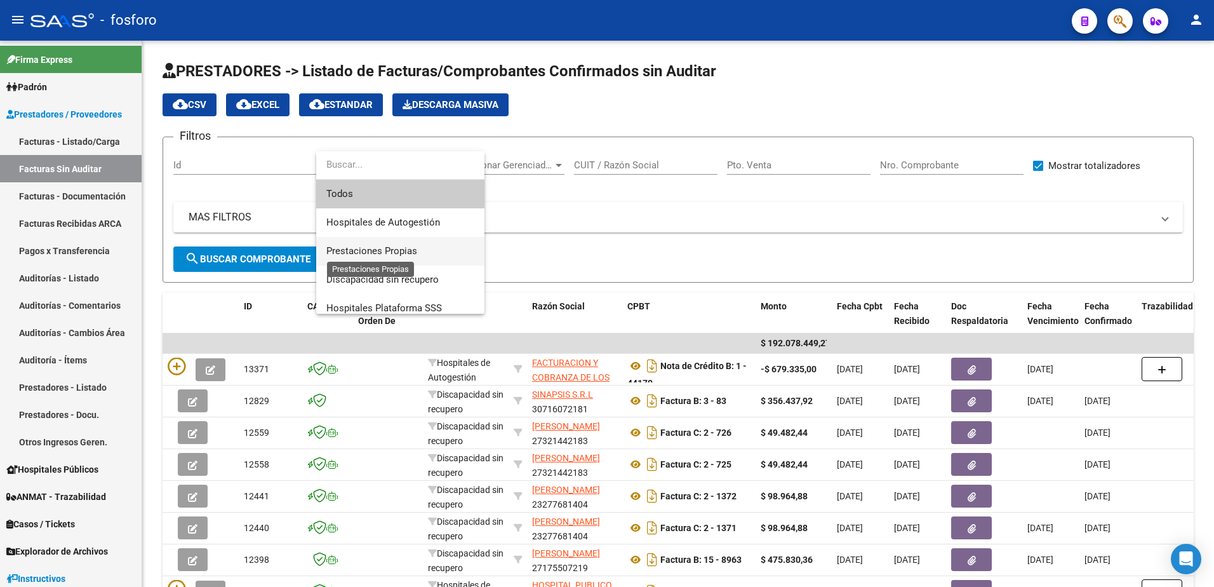
click at [378, 247] on span "Prestaciones Propias" at bounding box center [371, 250] width 91 height 11
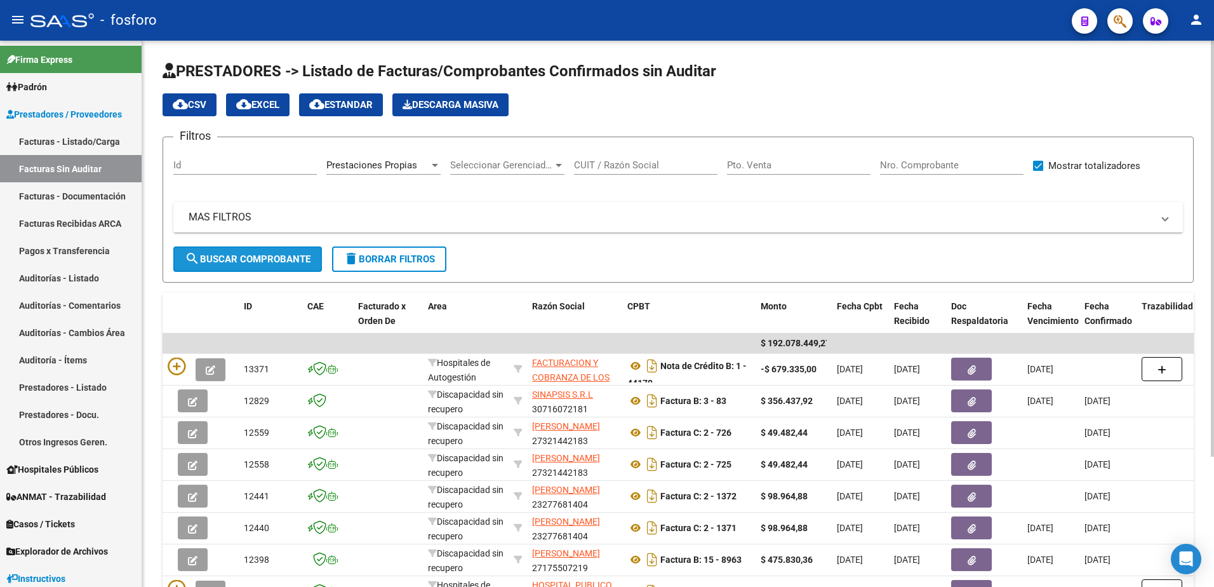
click at [248, 255] on span "search Buscar Comprobante" at bounding box center [248, 258] width 126 height 11
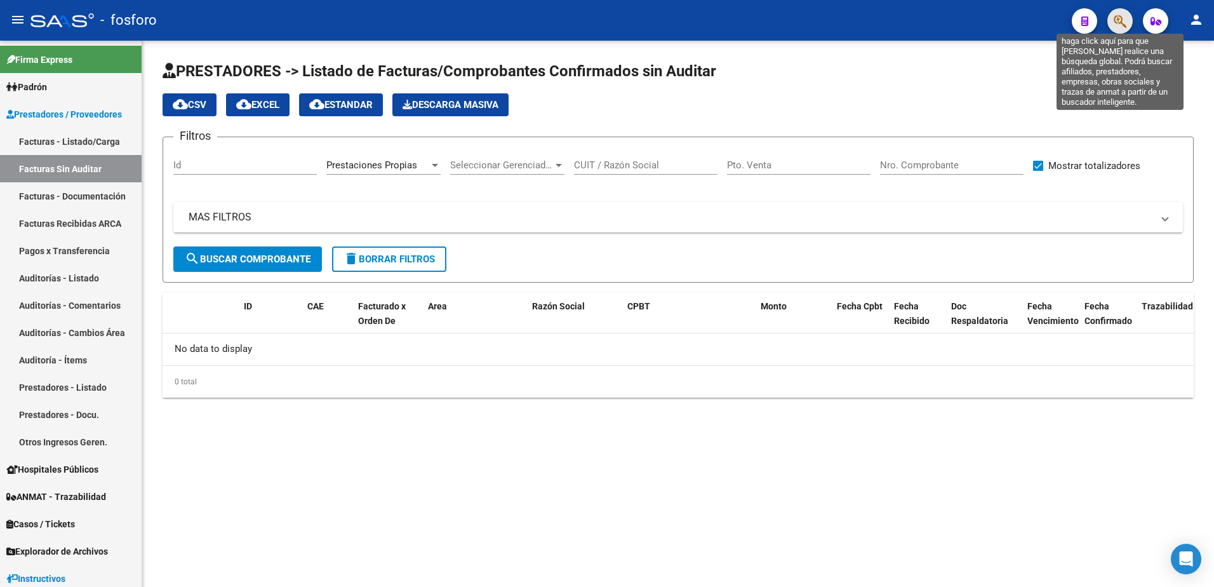
click at [1118, 25] on icon "button" at bounding box center [1119, 21] width 13 height 15
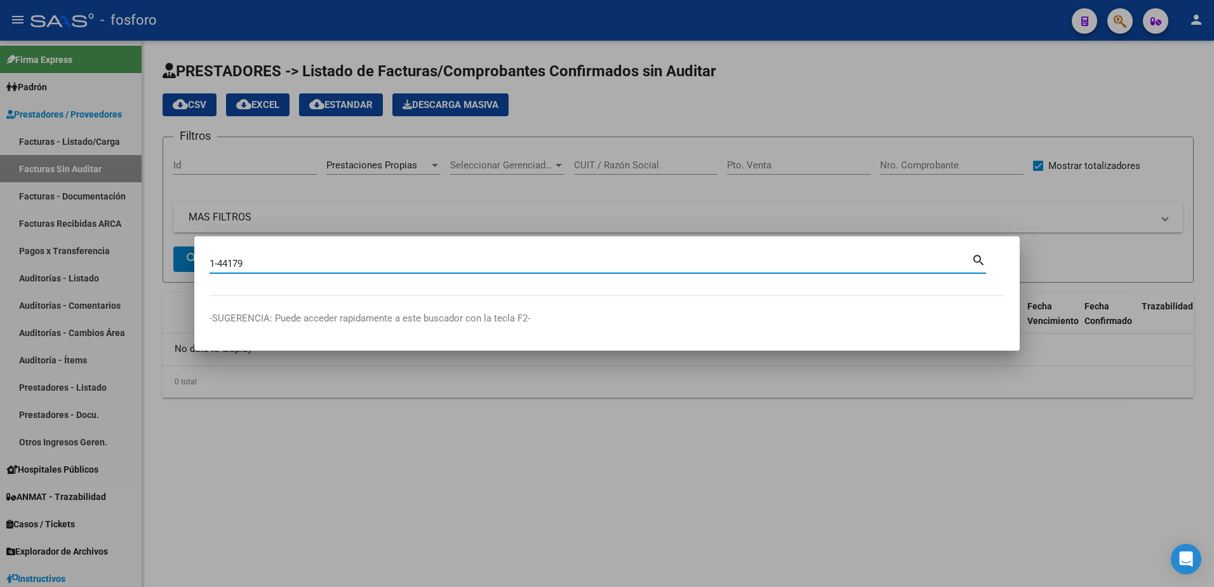
type input "1-44179"
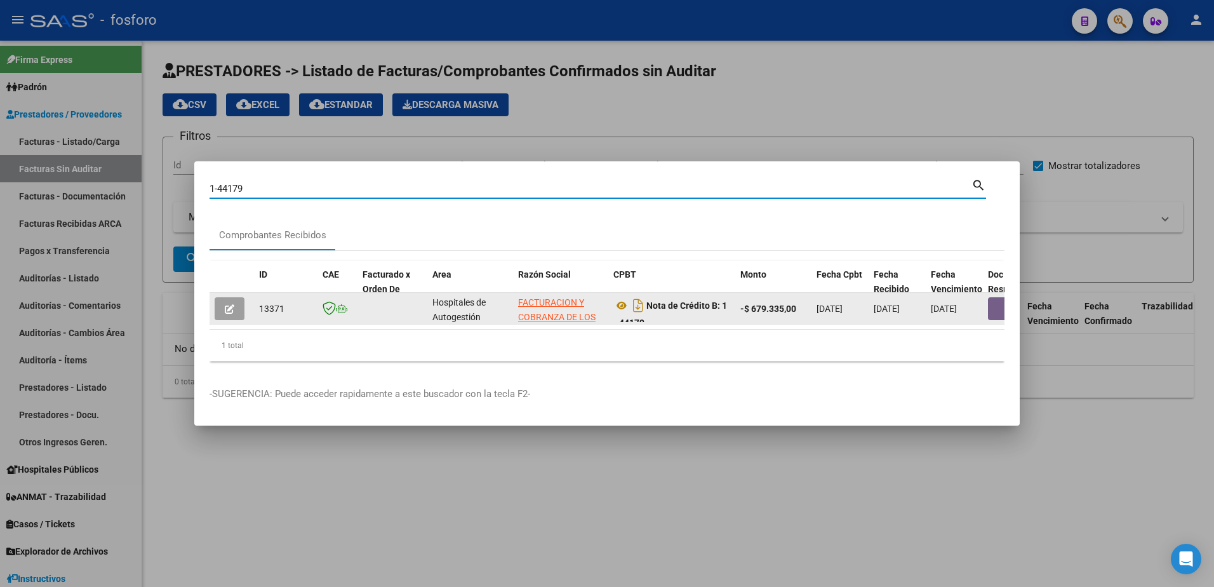
click at [233, 304] on icon "button" at bounding box center [230, 309] width 10 height 10
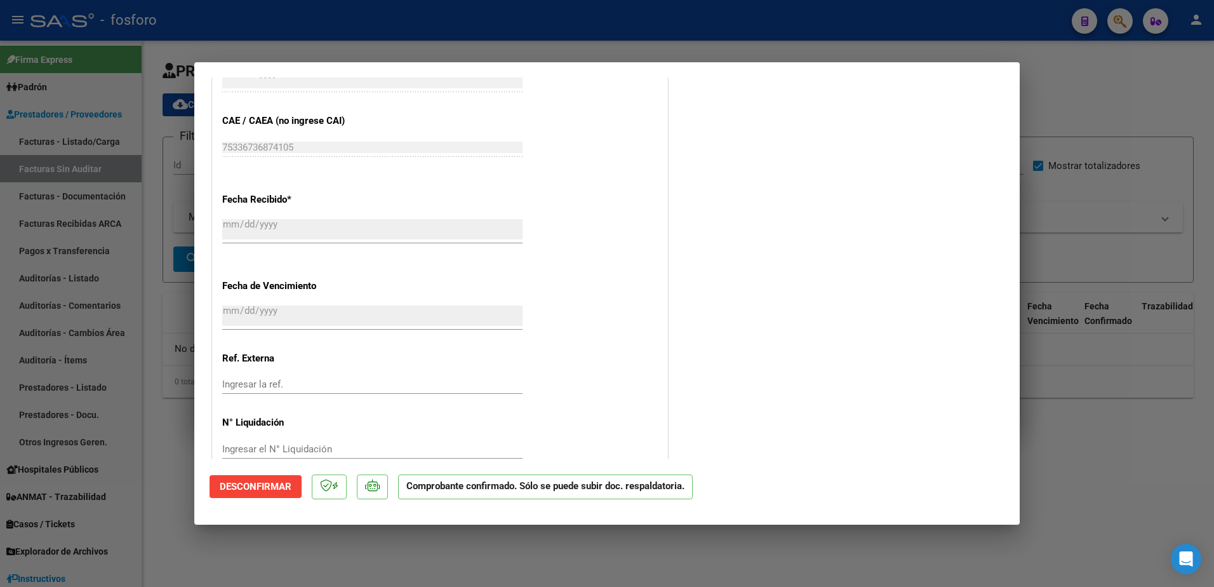
scroll to position [658, 0]
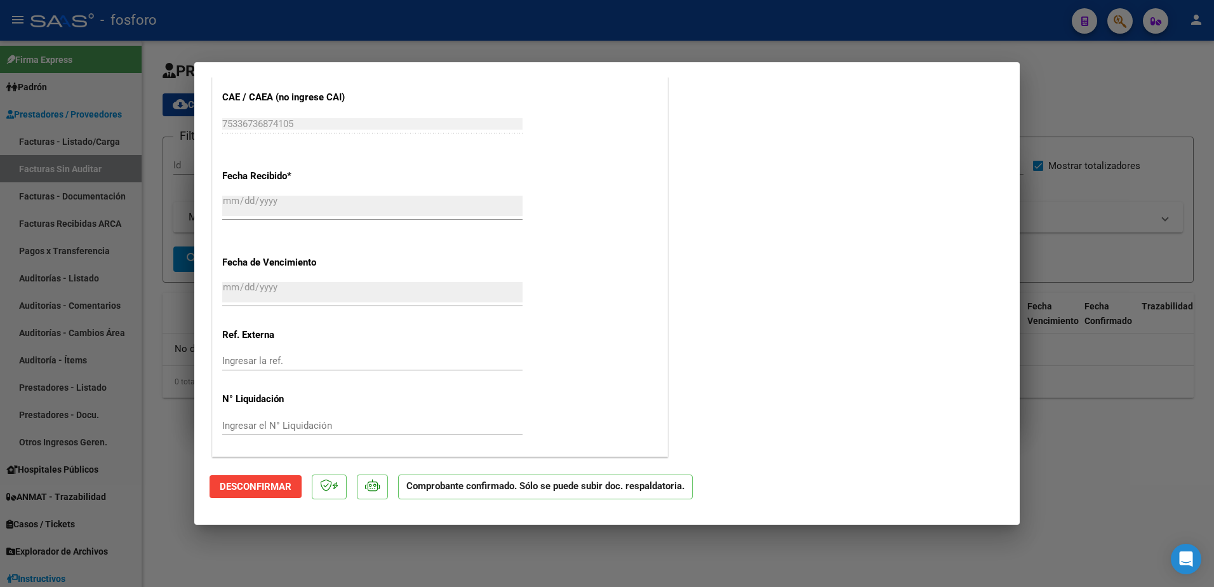
drag, startPoint x: 139, startPoint y: 372, endPoint x: 102, endPoint y: 238, distance: 139.1
click at [139, 371] on div at bounding box center [607, 293] width 1214 height 587
type input "$ 0,00"
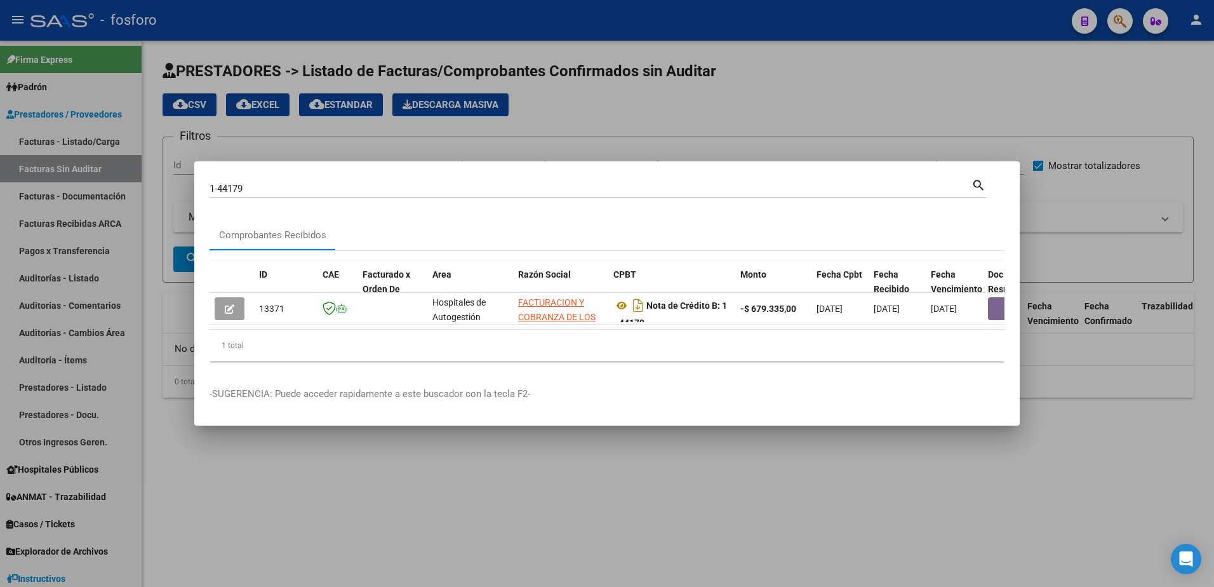
click at [148, 169] on div at bounding box center [607, 293] width 1214 height 587
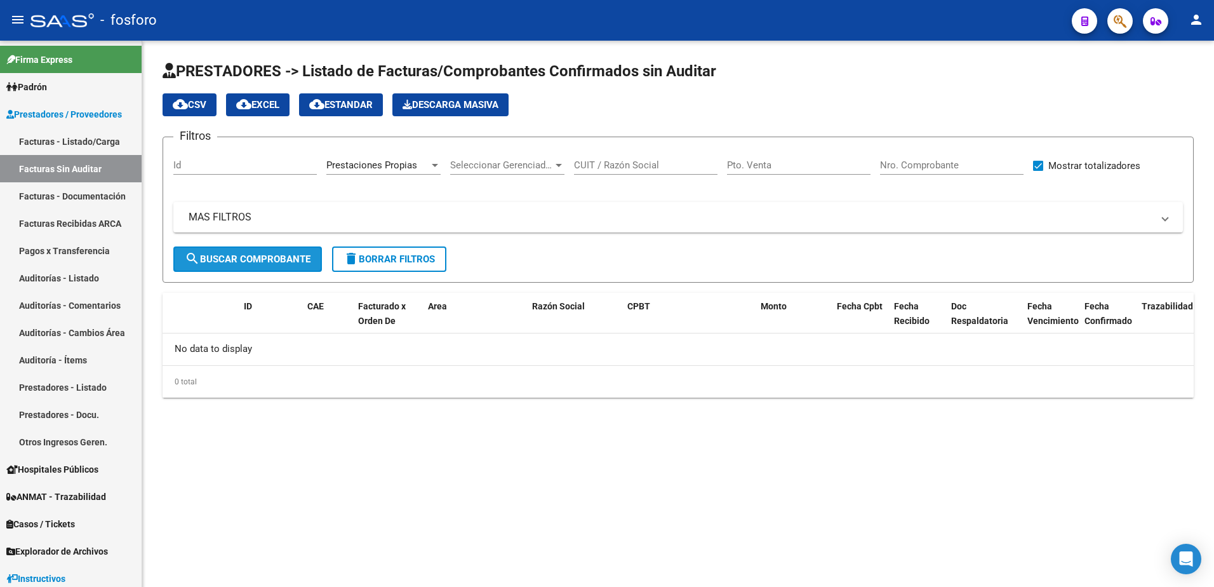
click at [298, 260] on span "search Buscar Comprobante" at bounding box center [248, 258] width 126 height 11
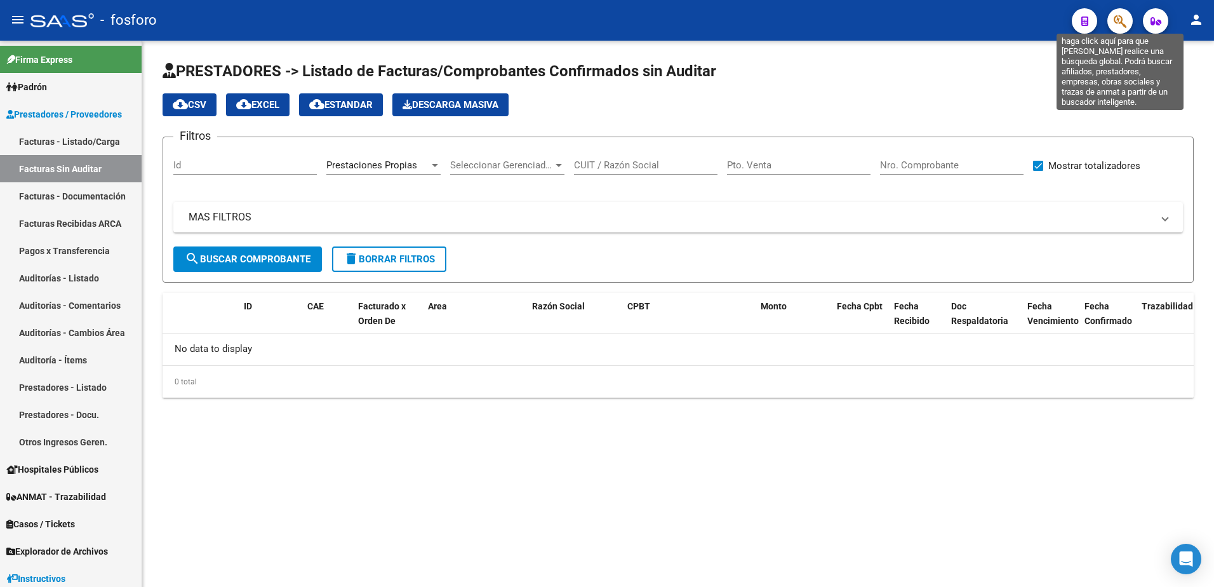
click at [1119, 23] on icon "button" at bounding box center [1119, 21] width 13 height 15
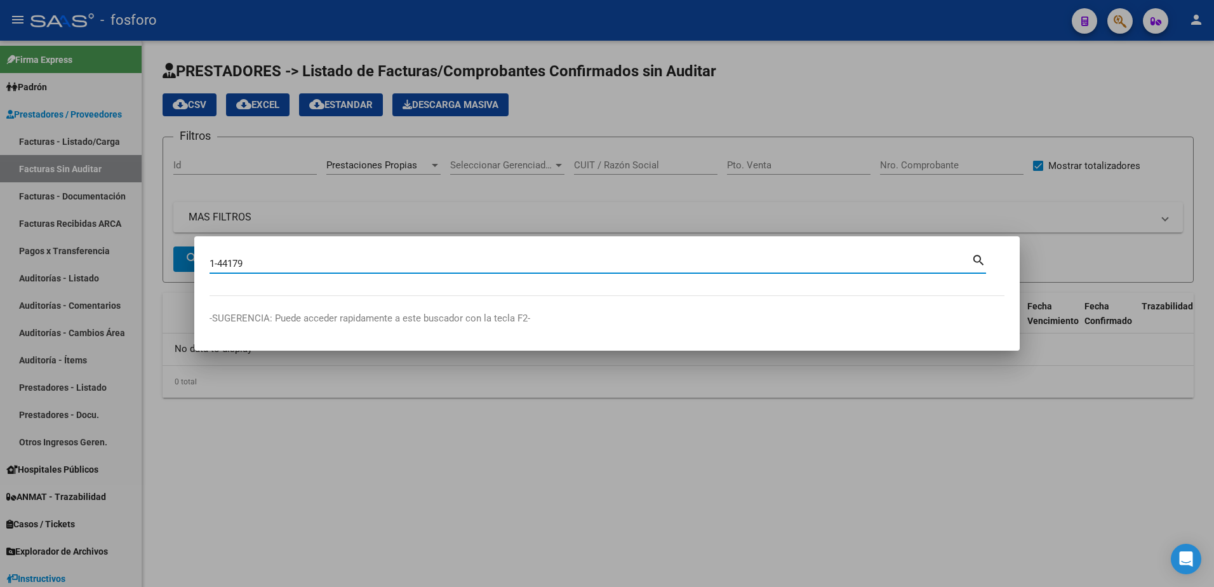
type input "1-44179"
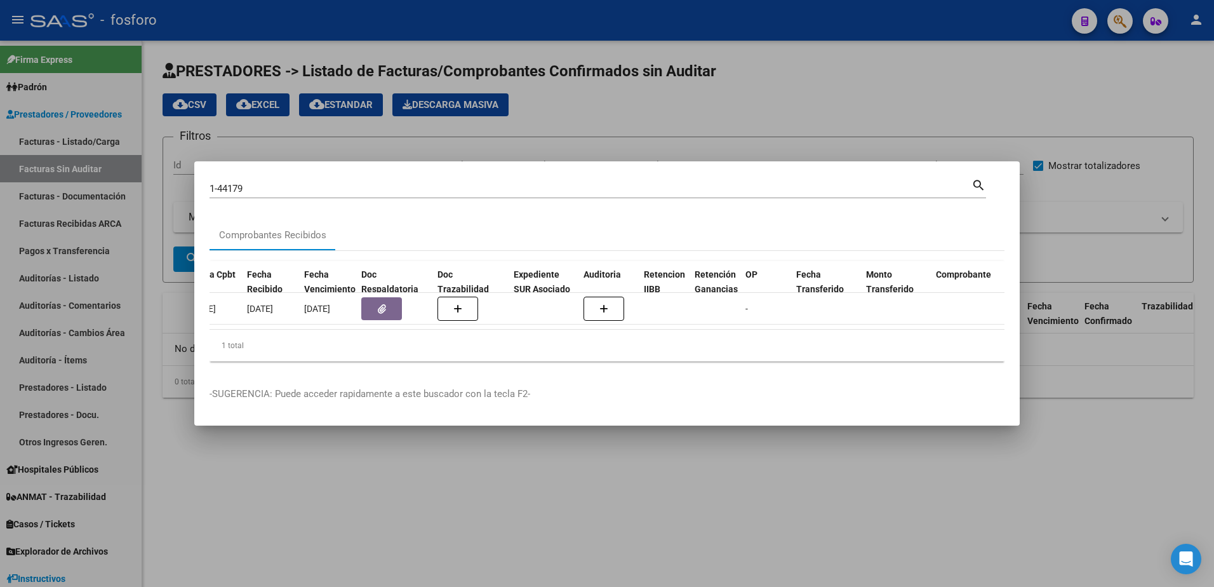
scroll to position [0, 635]
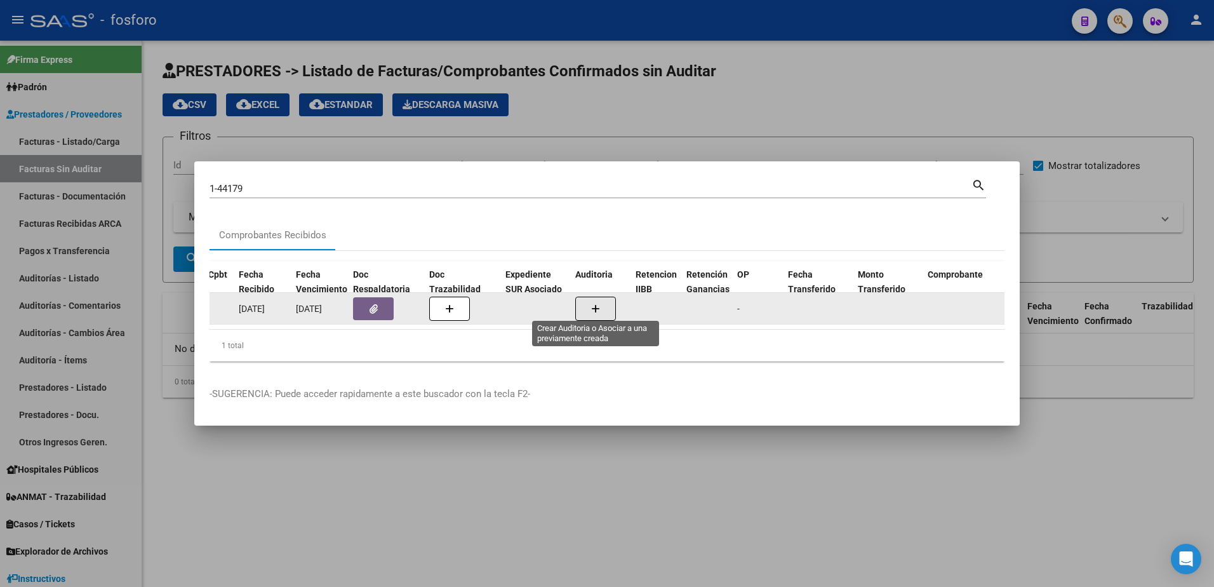
click at [602, 304] on button "button" at bounding box center [595, 308] width 41 height 24
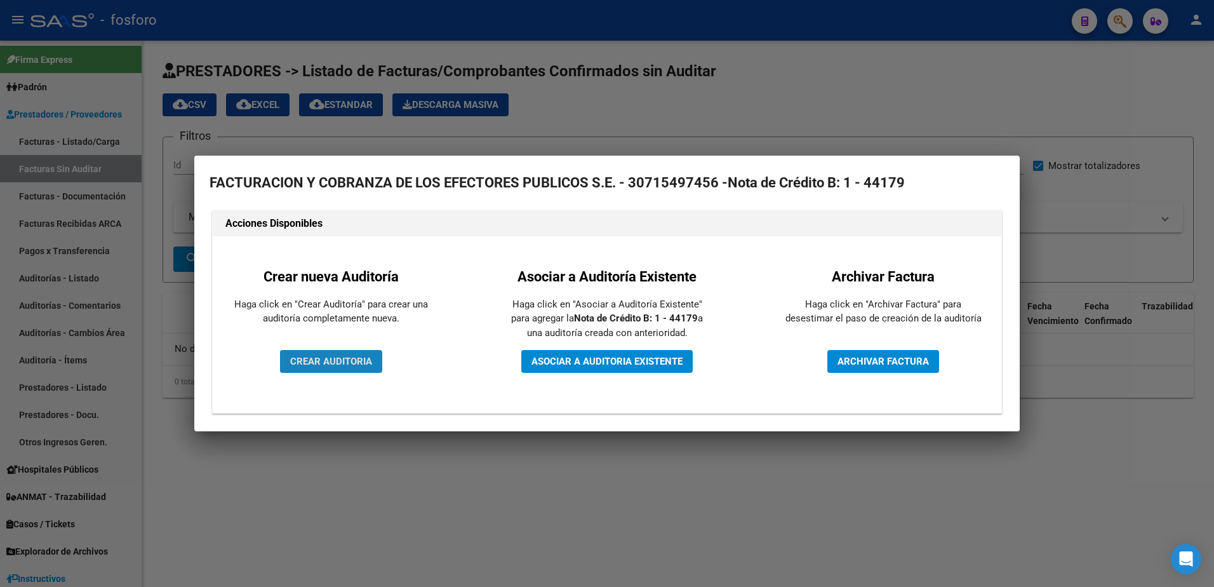
click at [354, 360] on span "CREAR AUDITORIA" at bounding box center [331, 360] width 82 height 11
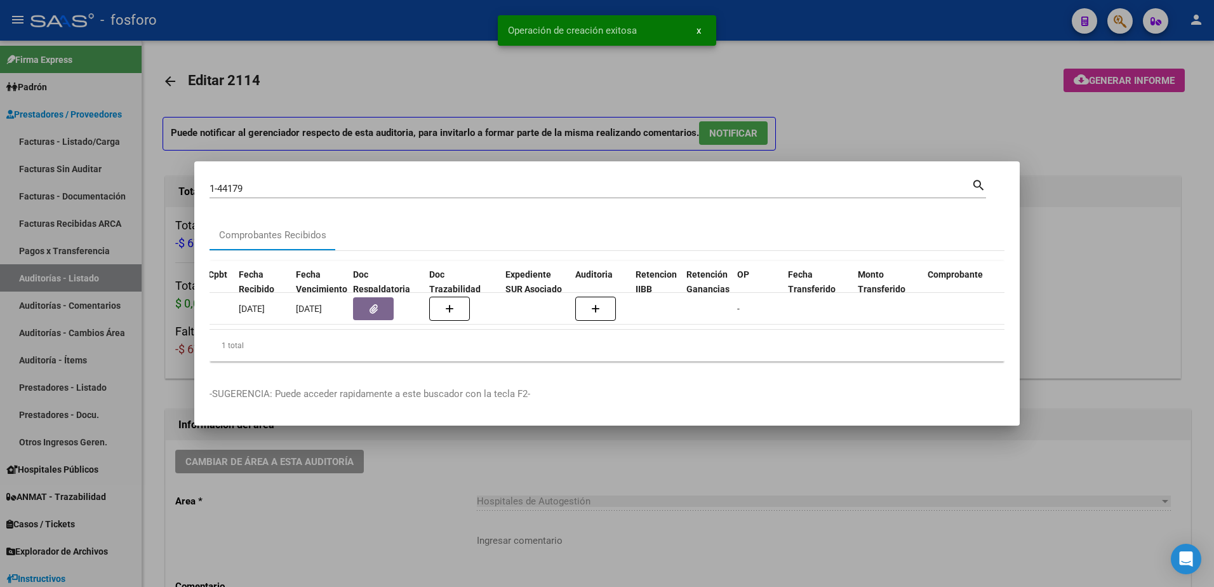
drag, startPoint x: 441, startPoint y: 488, endPoint x: 457, endPoint y: 387, distance: 101.5
click at [443, 479] on div at bounding box center [607, 293] width 1214 height 587
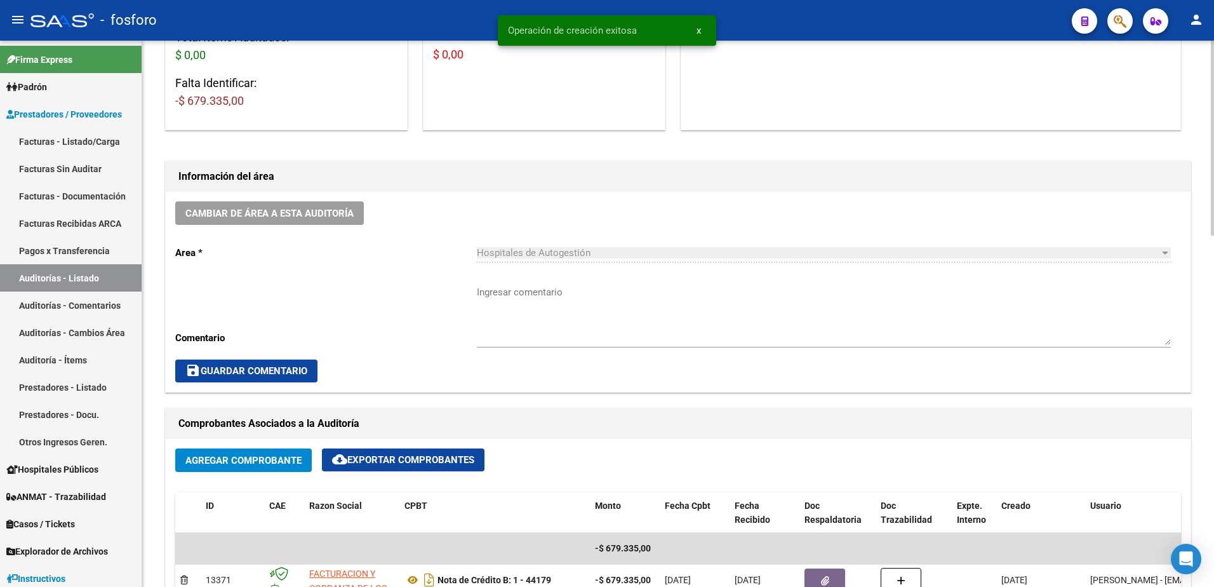
scroll to position [254, 0]
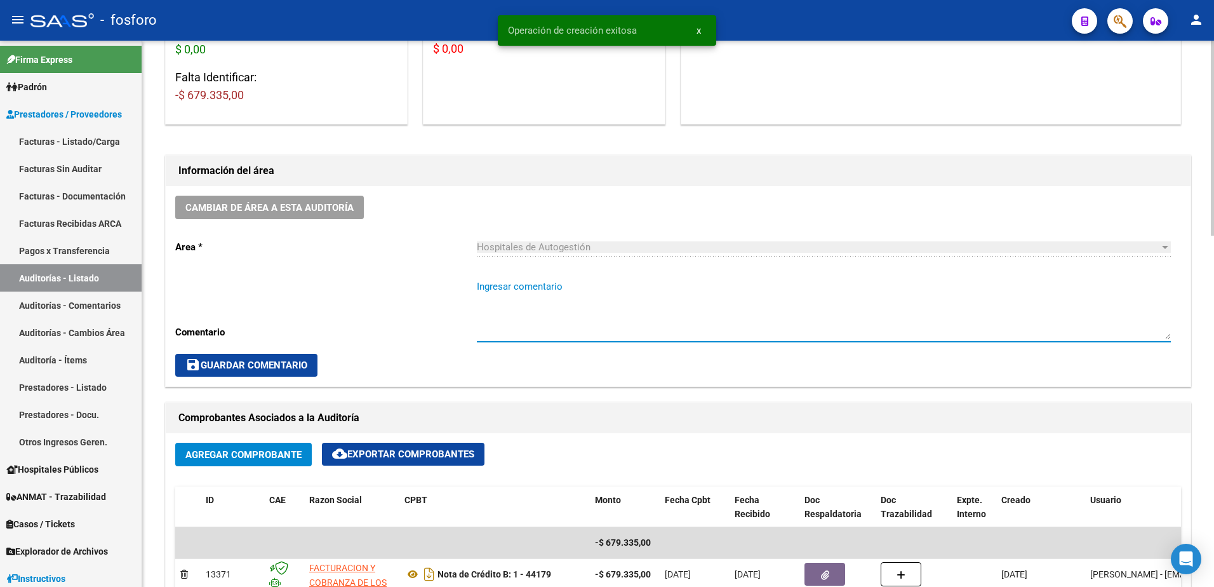
click at [501, 286] on textarea "Ingresar comentario" at bounding box center [824, 309] width 694 height 60
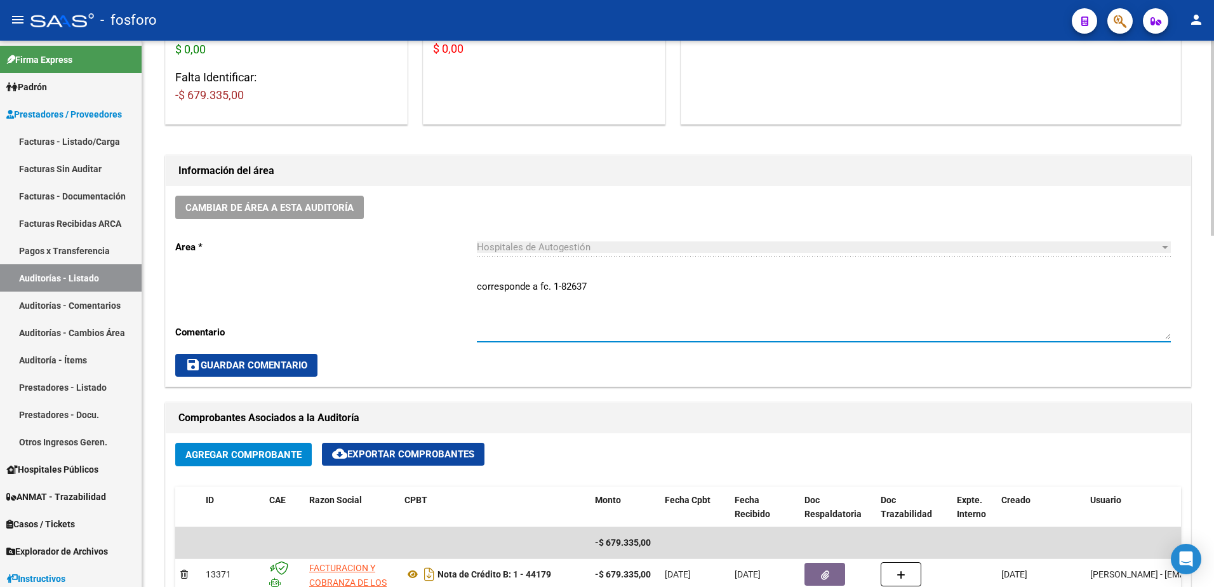
drag, startPoint x: 546, startPoint y: 287, endPoint x: 474, endPoint y: 285, distance: 71.8
click at [474, 285] on div "Cambiar de área a esta auditoría Area * Hospitales de Autogestión Seleccionar a…" at bounding box center [678, 286] width 1025 height 200
type textarea "CORRESPONDE A FC. 1-82637"
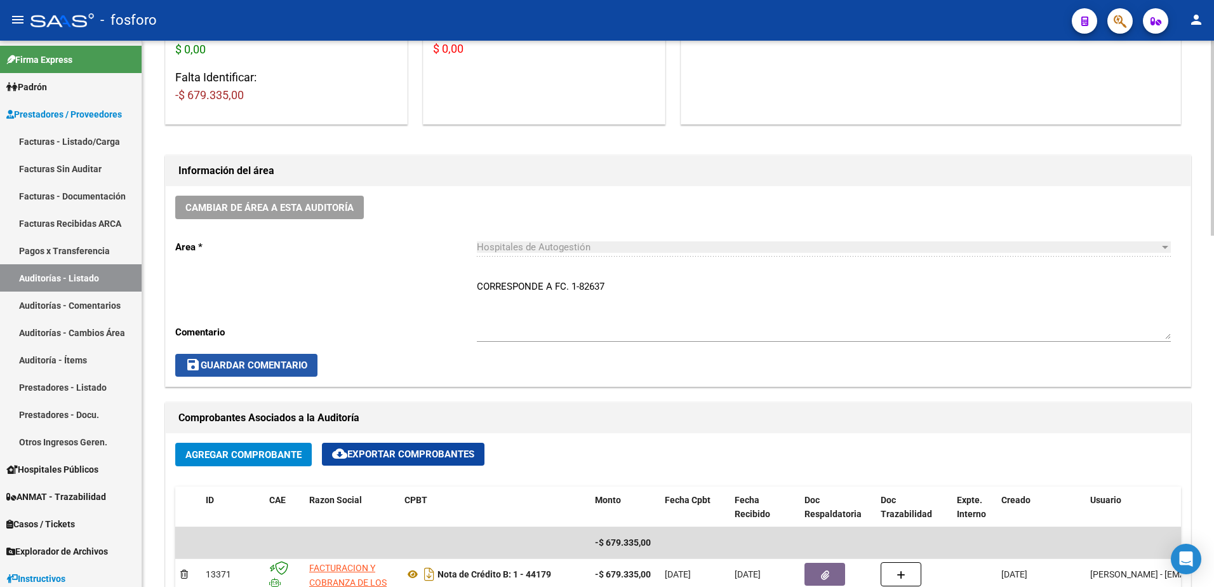
click at [289, 368] on span "save Guardar Comentario" at bounding box center [246, 364] width 122 height 11
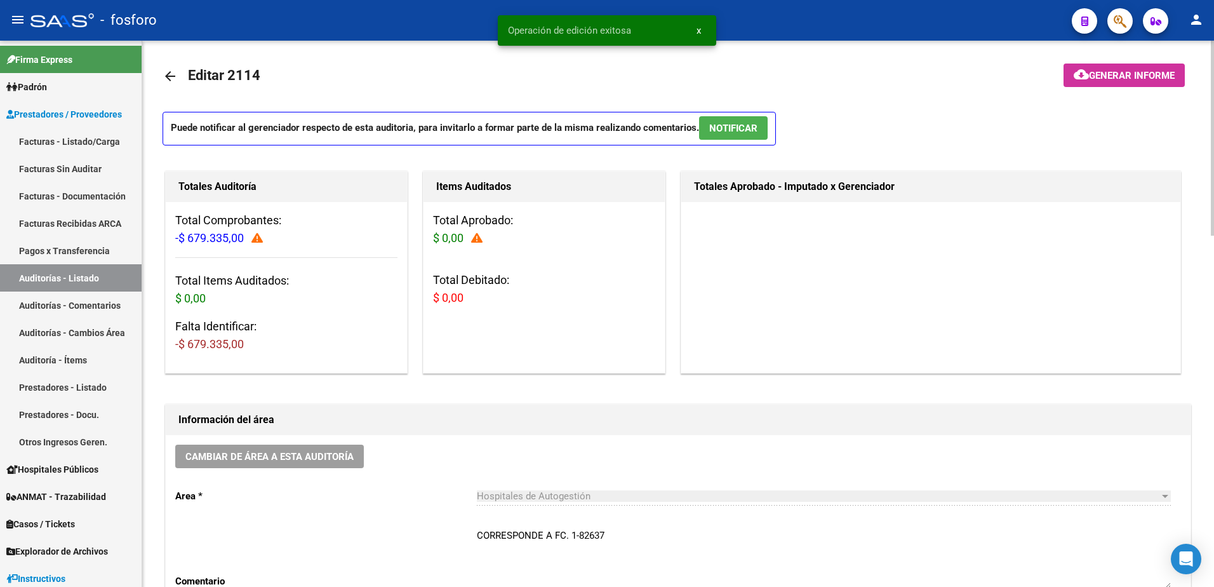
scroll to position [0, 0]
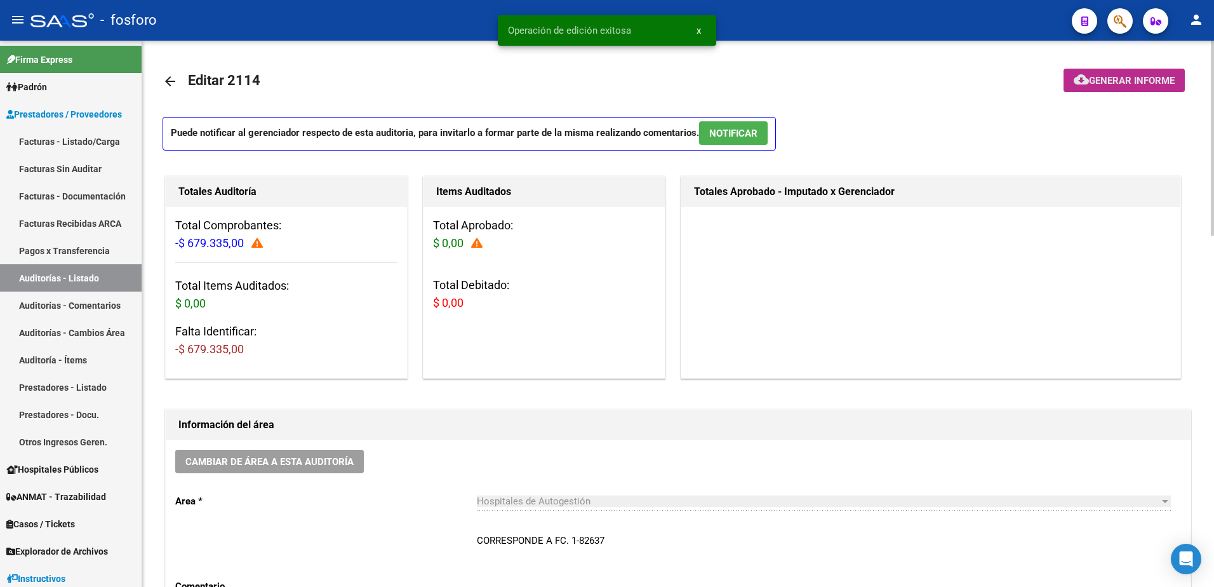
click at [1096, 83] on span "Generar informe" at bounding box center [1132, 80] width 86 height 11
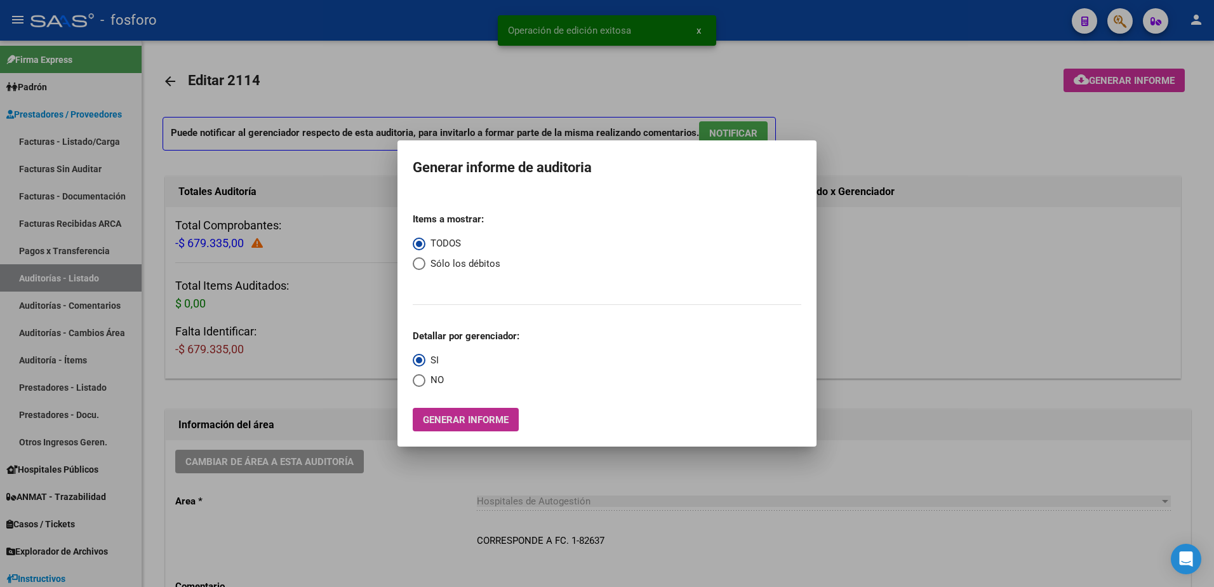
drag, startPoint x: 474, startPoint y: 418, endPoint x: 460, endPoint y: 421, distance: 14.8
click at [460, 421] on span "Generar informe" at bounding box center [466, 419] width 86 height 11
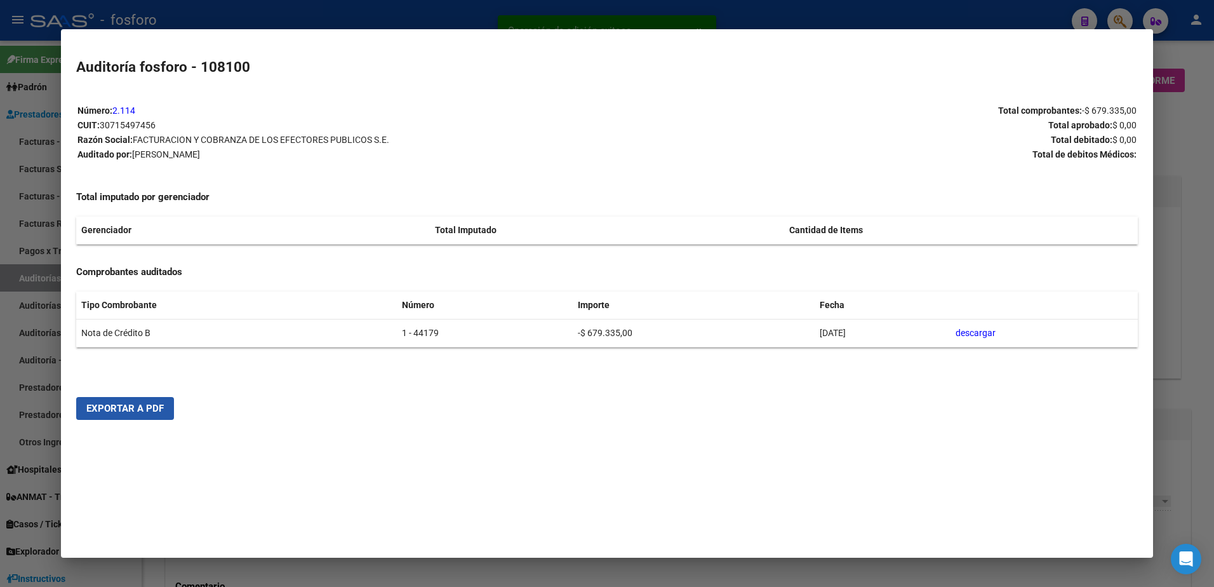
click at [158, 406] on span "Exportar a PDF" at bounding box center [124, 407] width 77 height 11
drag, startPoint x: 615, startPoint y: 15, endPoint x: 930, endPoint y: 17, distance: 314.9
click at [689, 16] on div at bounding box center [607, 293] width 1214 height 587
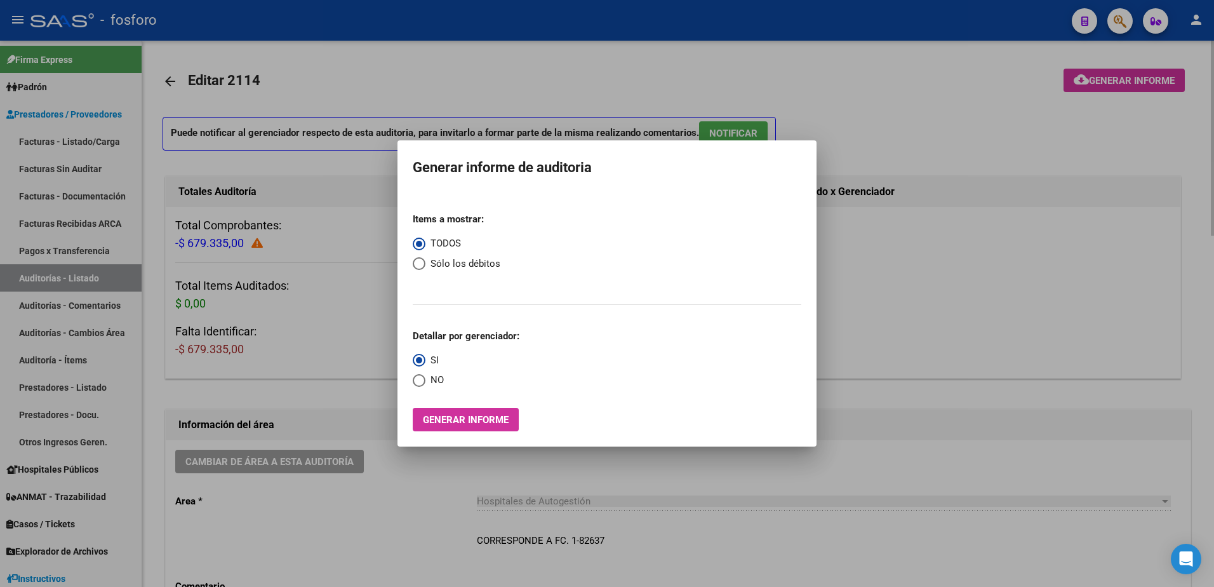
drag, startPoint x: 1104, startPoint y: 60, endPoint x: 1107, endPoint y: 54, distance: 7.1
click at [1107, 54] on div at bounding box center [607, 293] width 1214 height 587
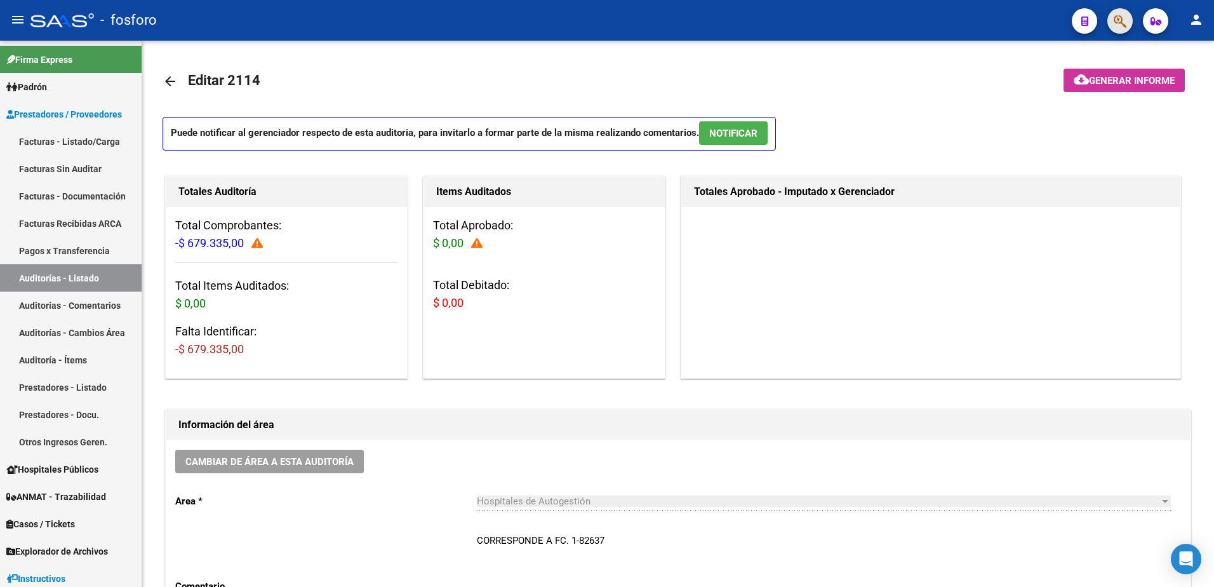
click at [1127, 15] on button "button" at bounding box center [1119, 20] width 25 height 25
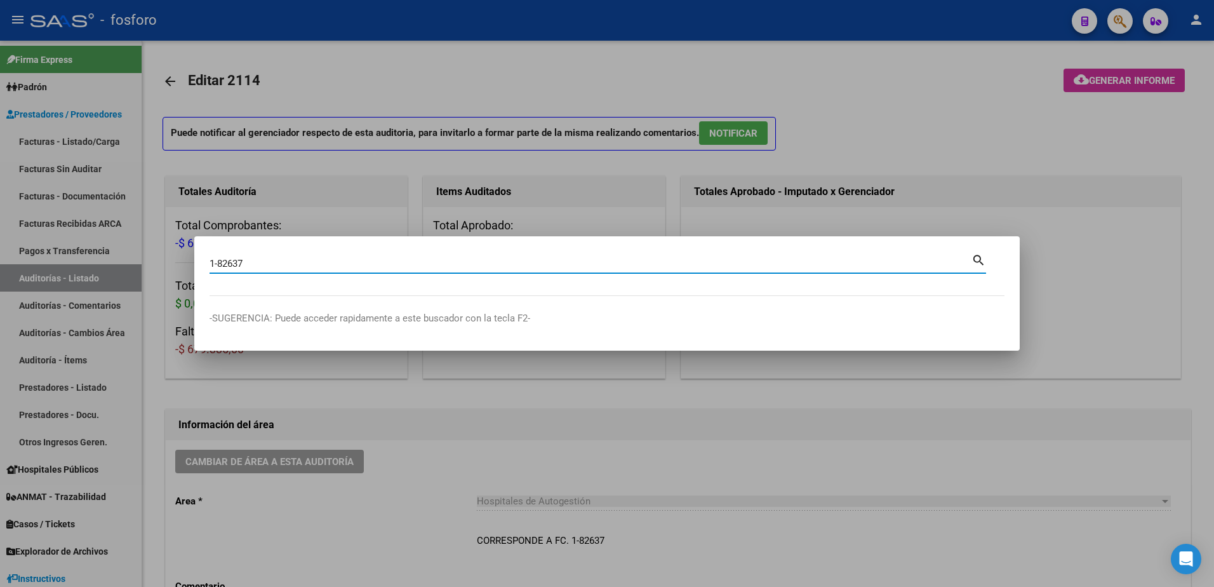
type input "1-82637"
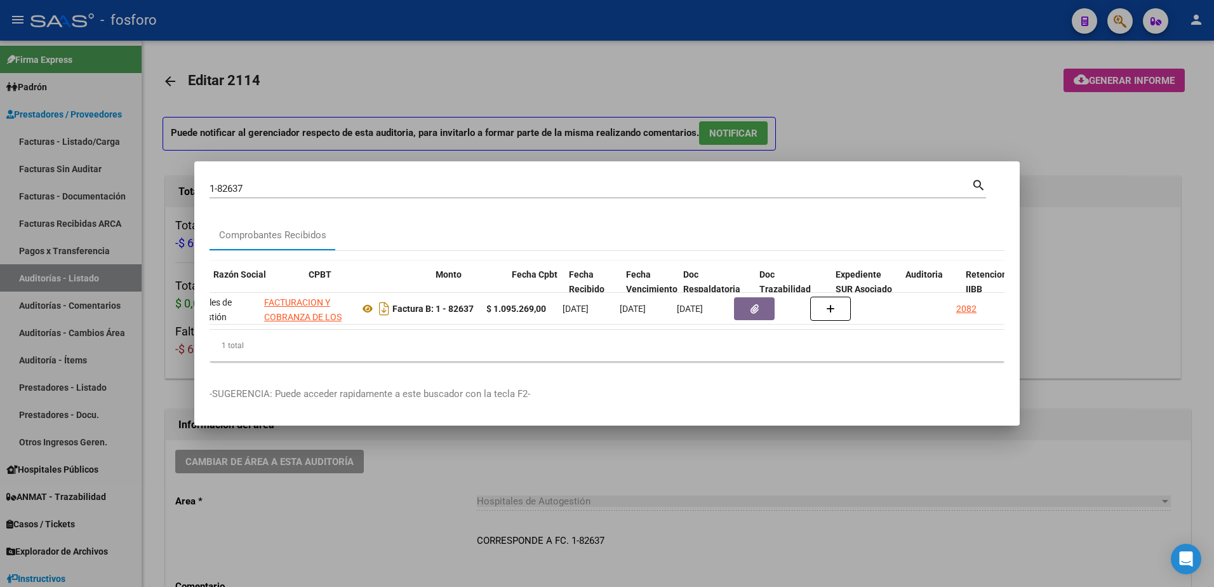
scroll to position [0, 322]
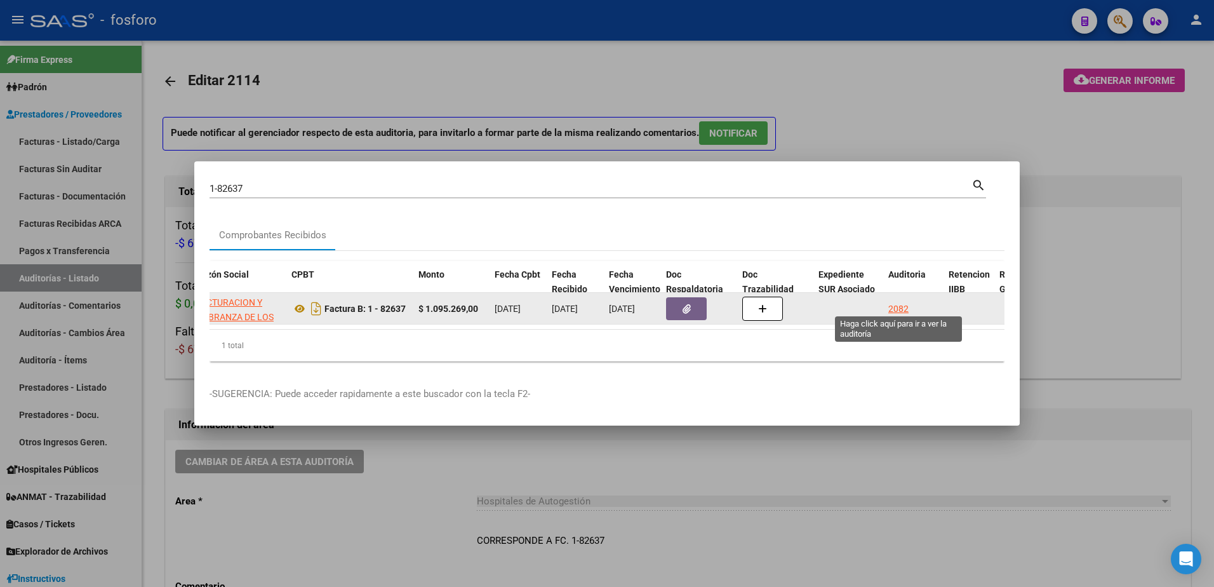
click at [901, 303] on div "2082" at bounding box center [898, 309] width 20 height 15
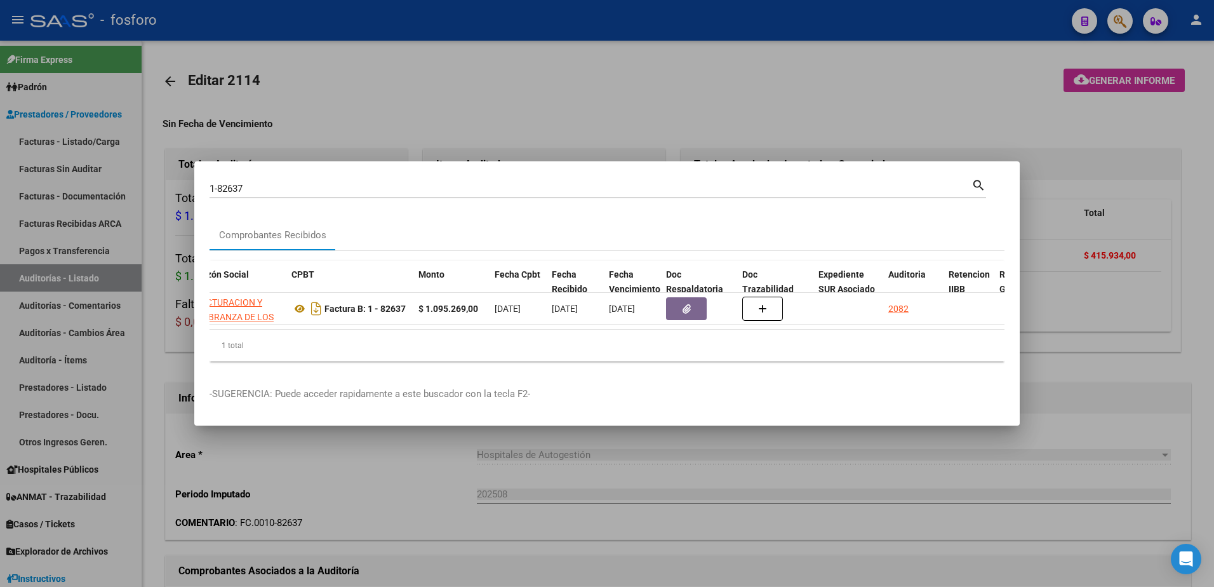
click at [891, 126] on div at bounding box center [607, 293] width 1214 height 587
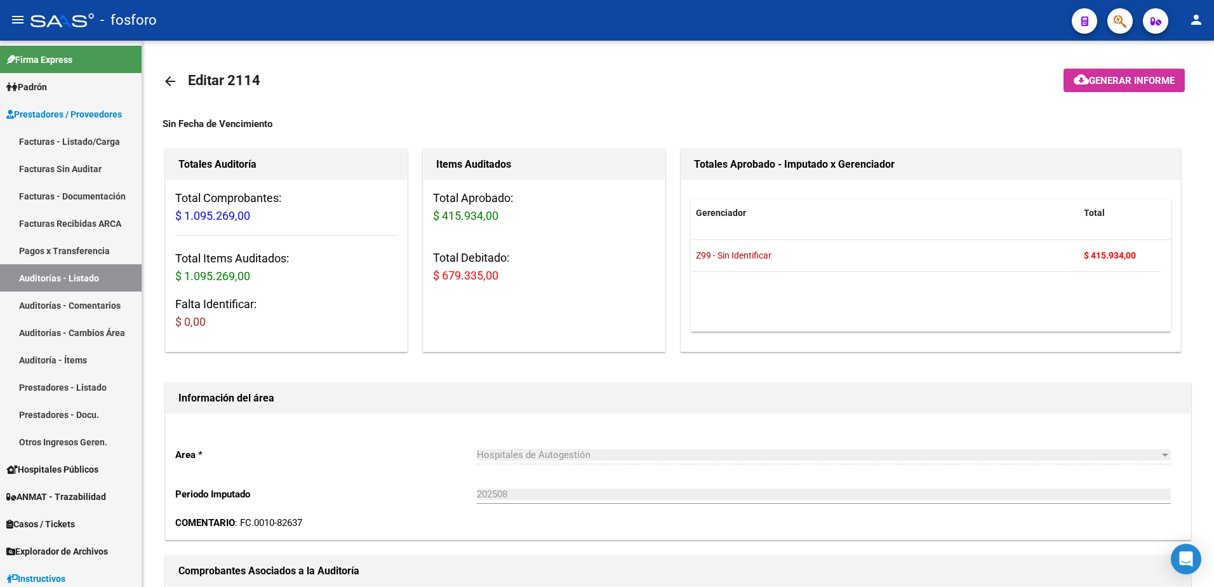
click at [1112, 30] on button "button" at bounding box center [1119, 20] width 25 height 25
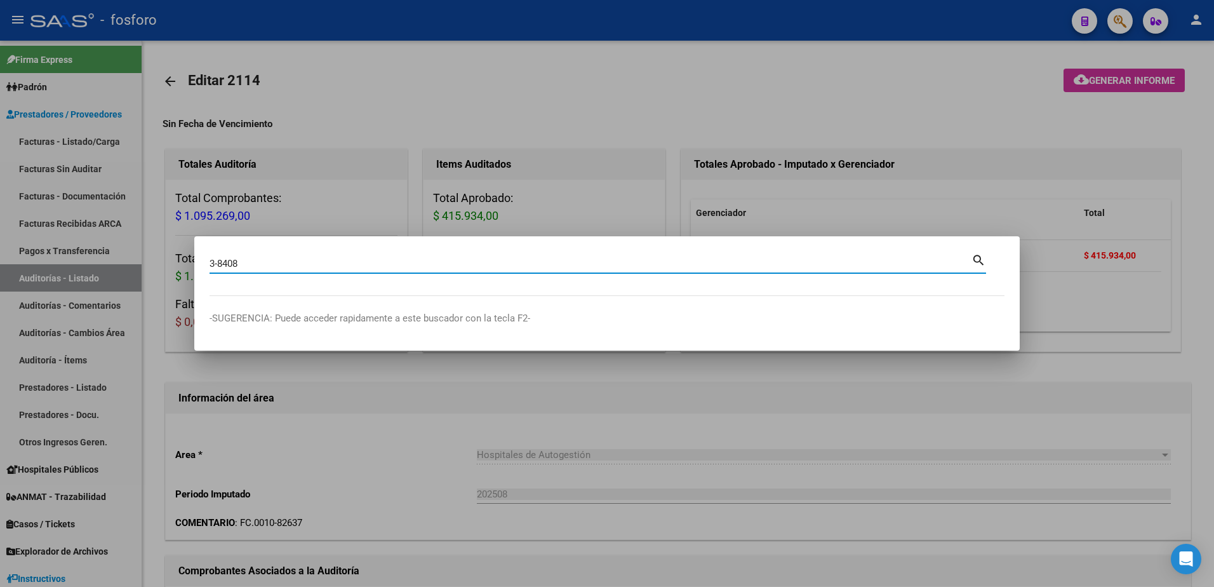
type input "3-8408"
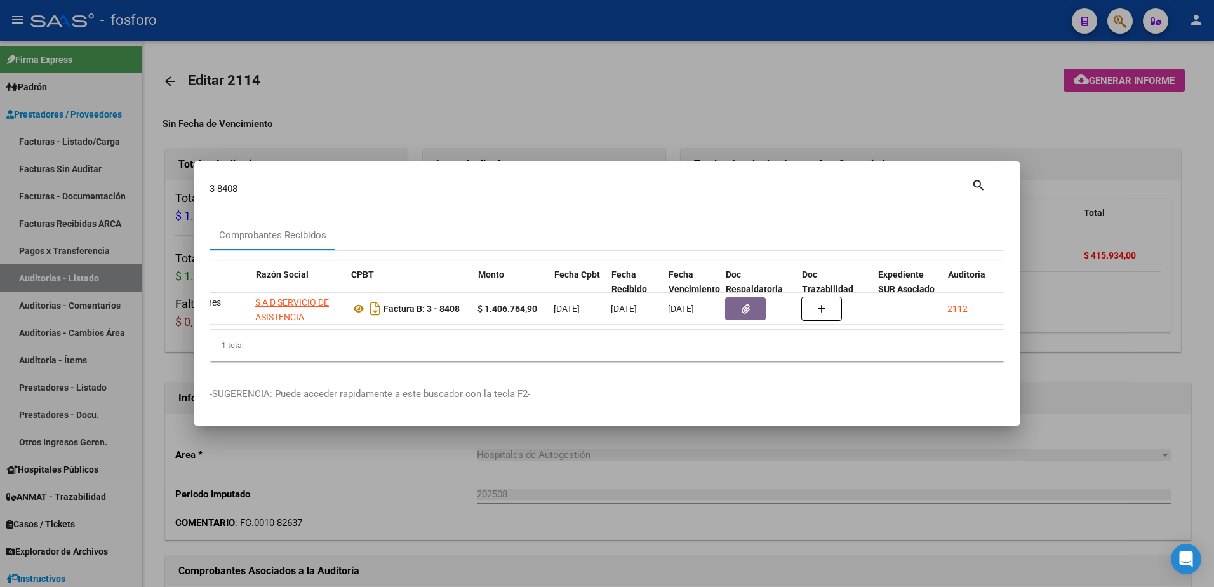
scroll to position [0, 305]
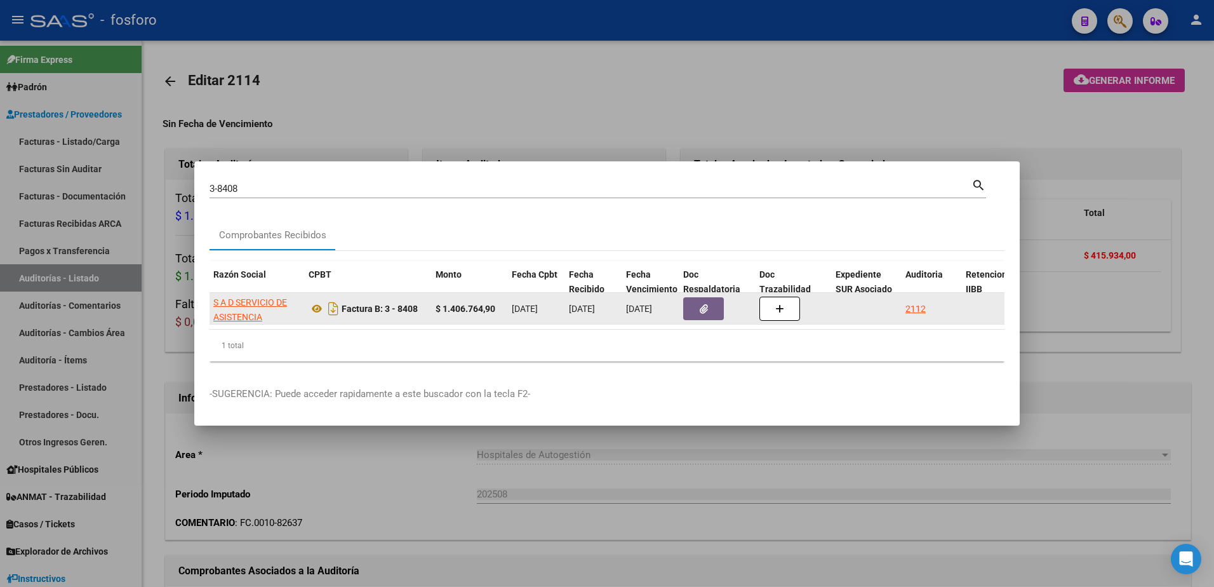
click at [700, 309] on span "button" at bounding box center [704, 308] width 8 height 11
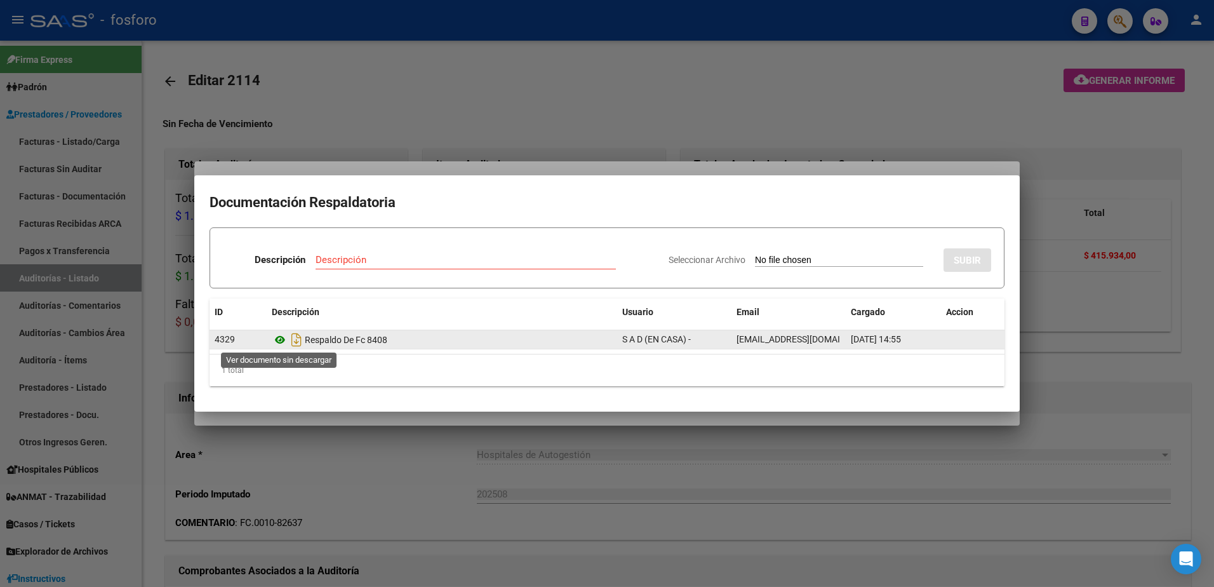
click at [282, 338] on icon at bounding box center [280, 339] width 17 height 15
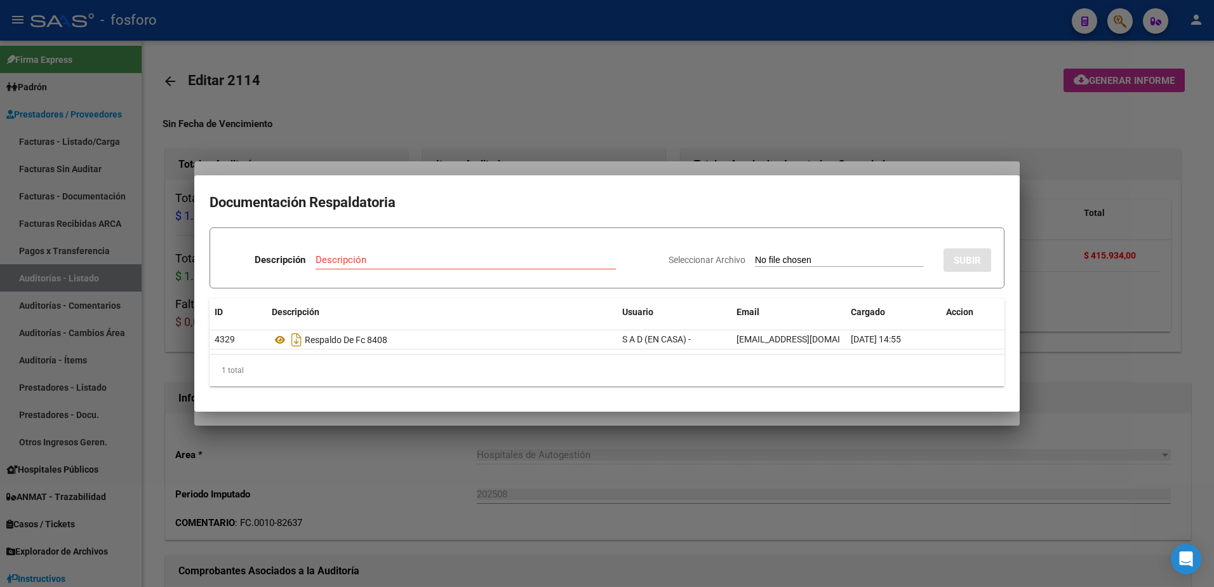
click at [517, 451] on div at bounding box center [607, 293] width 1214 height 587
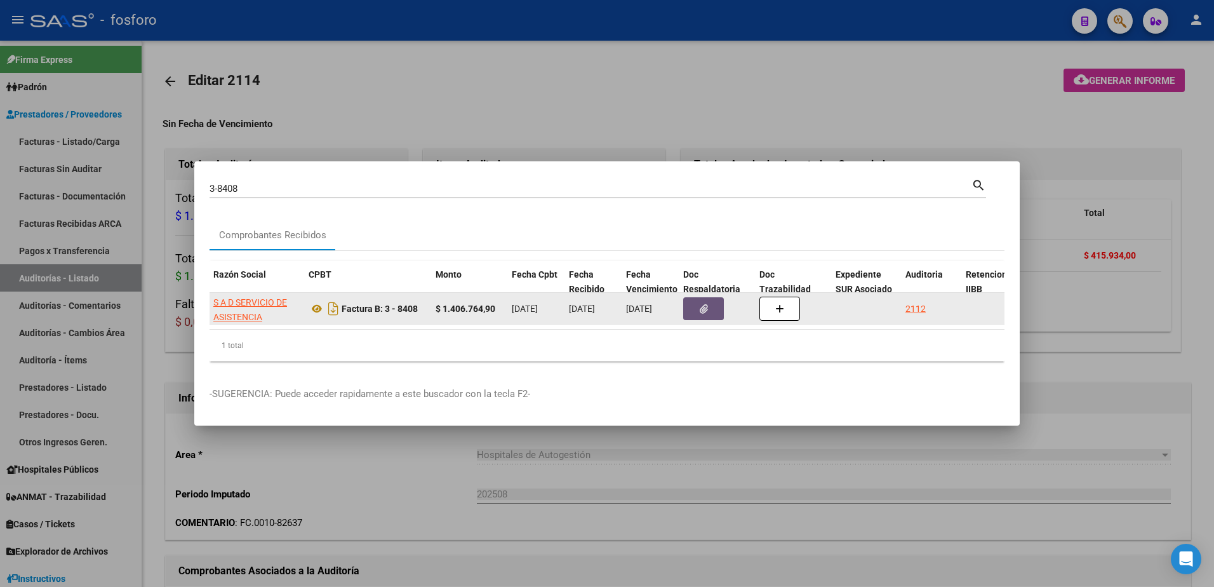
click at [700, 309] on icon "button" at bounding box center [704, 309] width 8 height 10
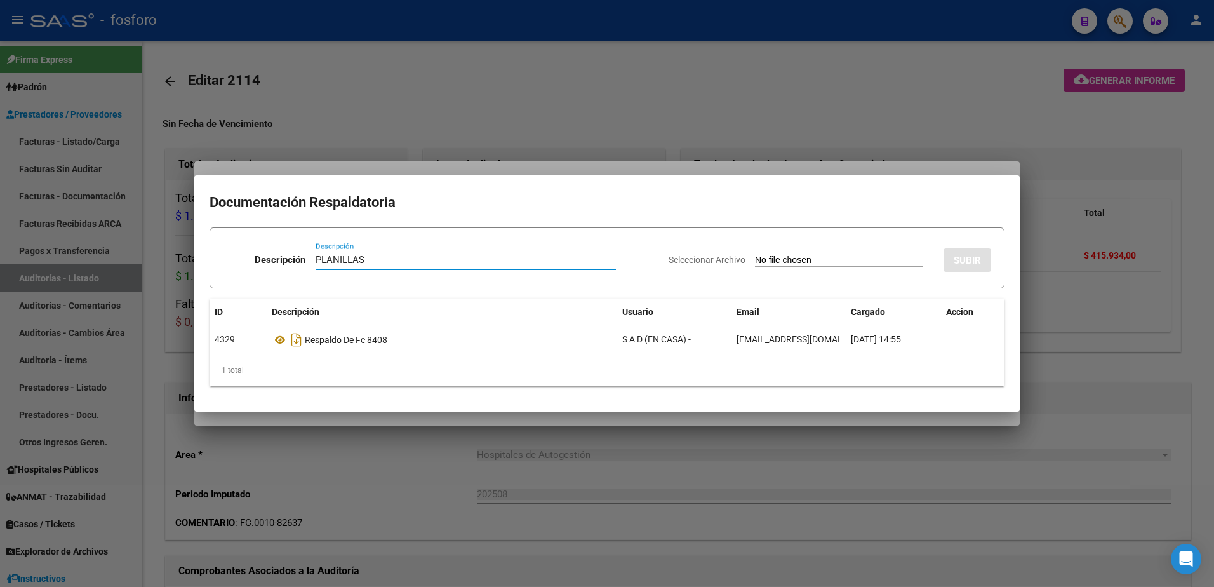
type input "PLANILLAS"
click at [785, 262] on input "Seleccionar Archivo" at bounding box center [839, 261] width 168 height 12
type input "C:\fakepath\documentacion fc 8408.pdf"
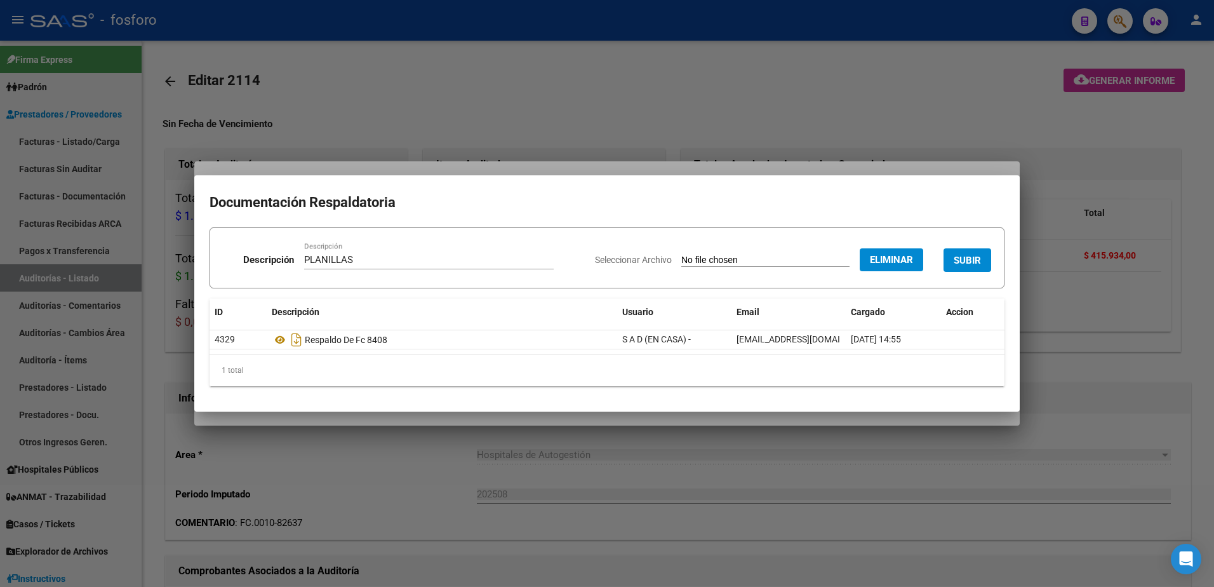
click at [966, 261] on span "SUBIR" at bounding box center [966, 260] width 27 height 11
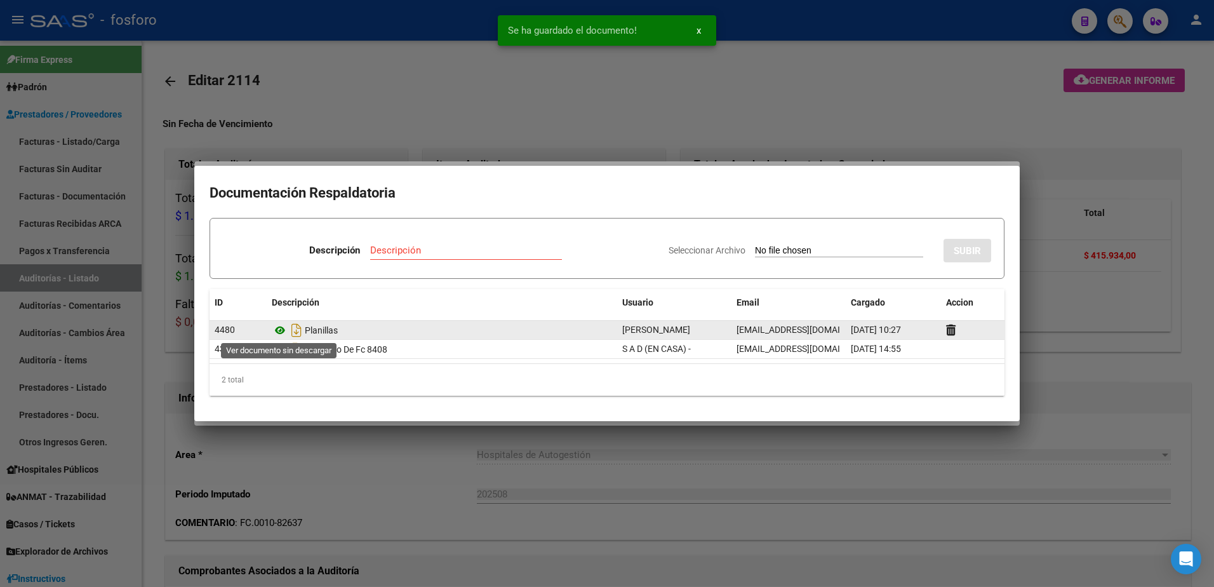
click at [279, 333] on icon at bounding box center [280, 329] width 17 height 15
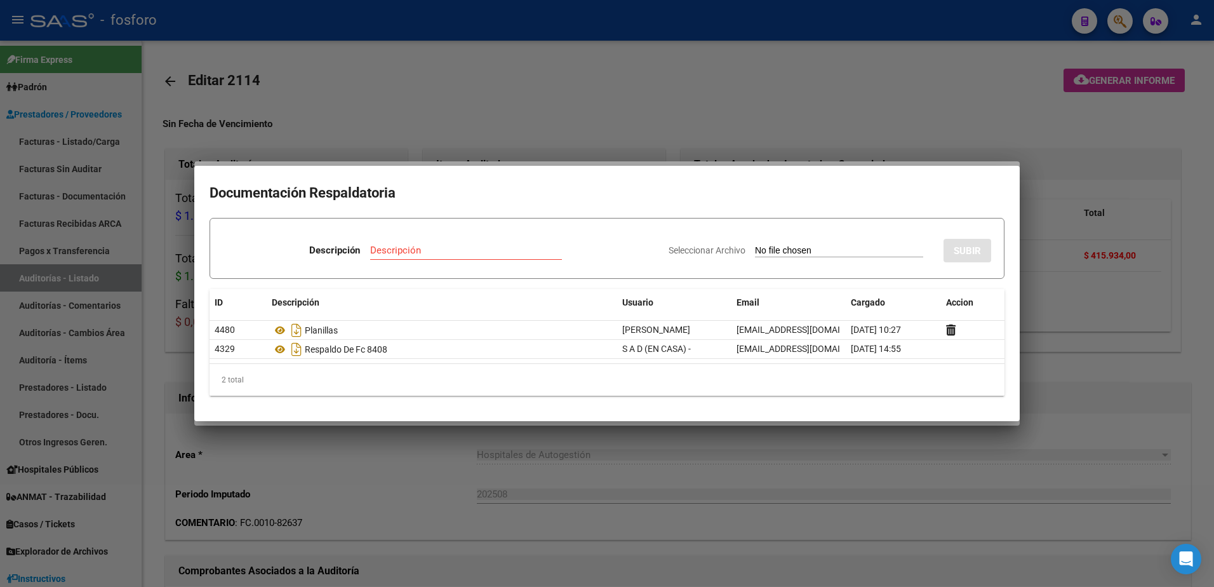
click at [354, 112] on div at bounding box center [607, 293] width 1214 height 587
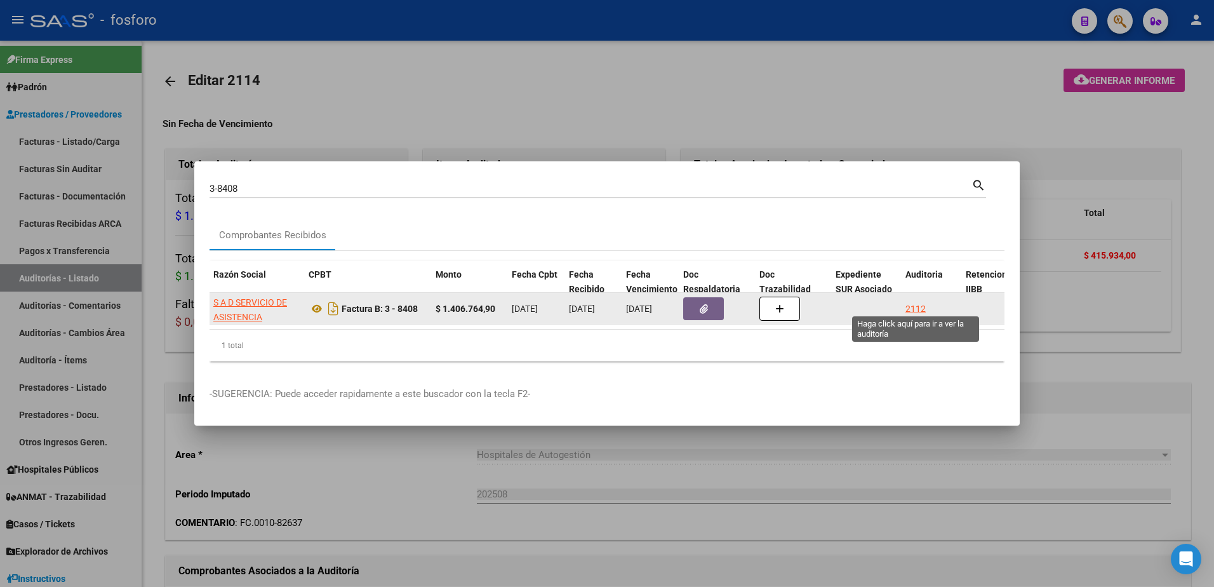
click at [924, 303] on div "2112" at bounding box center [915, 309] width 20 height 15
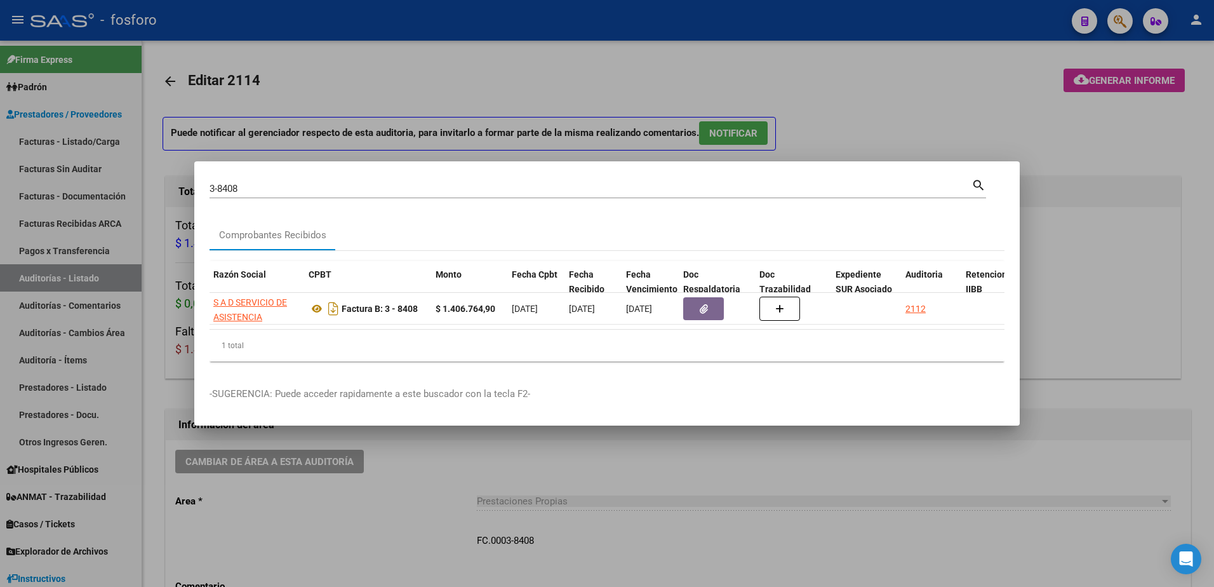
click at [720, 519] on div at bounding box center [607, 293] width 1214 height 587
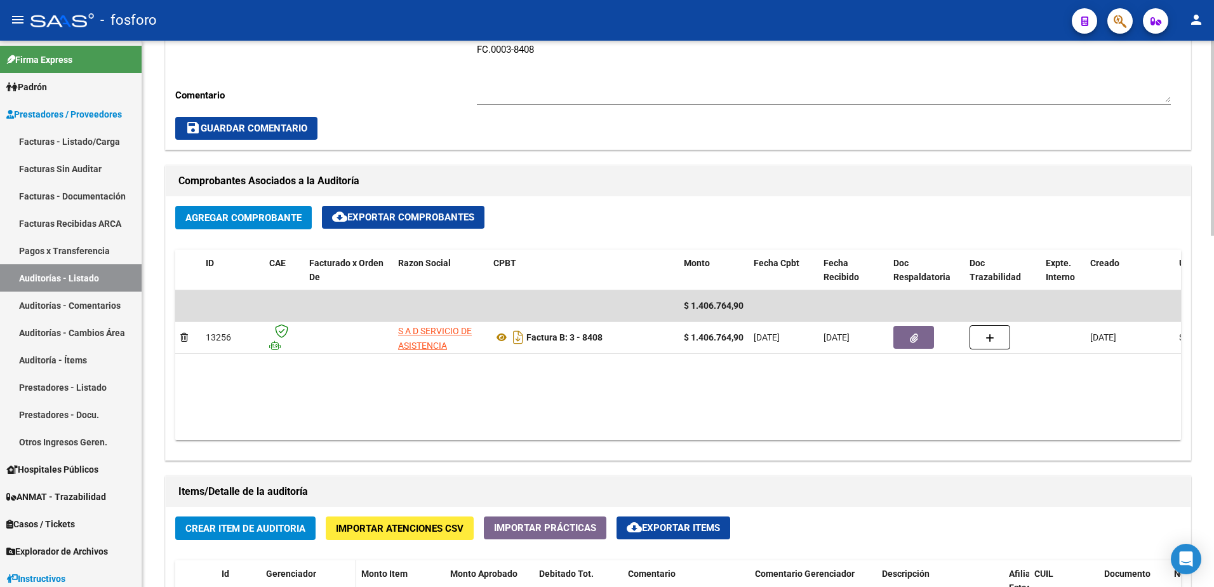
scroll to position [571, 0]
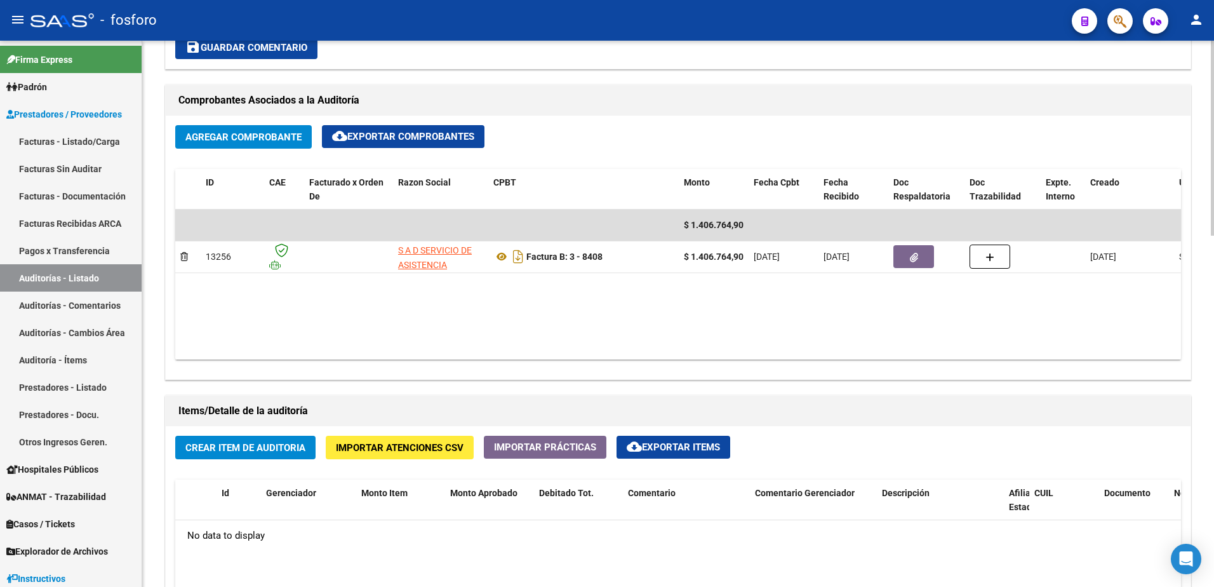
click at [283, 451] on span "Crear Item de Auditoria" at bounding box center [245, 447] width 120 height 11
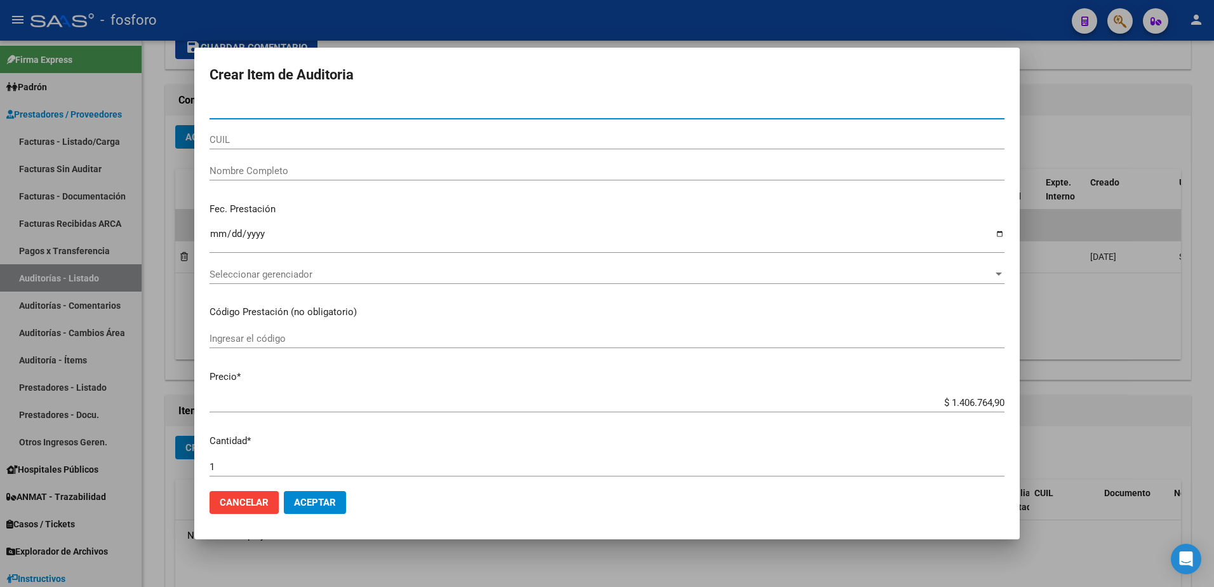
click at [176, 153] on div at bounding box center [607, 293] width 1214 height 587
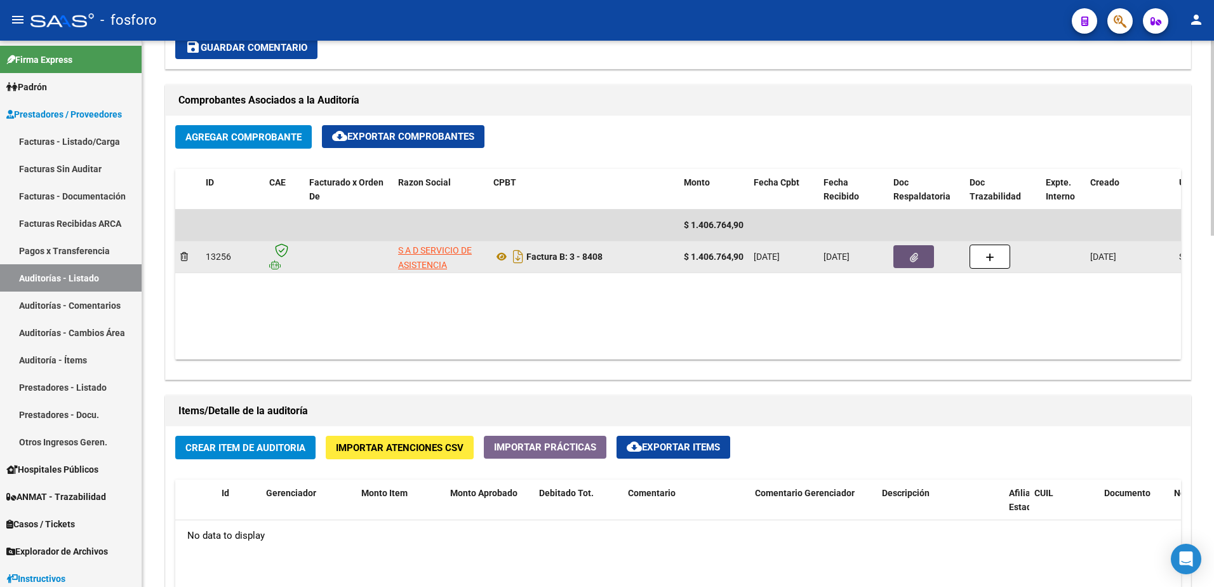
click at [917, 258] on icon "button" at bounding box center [914, 258] width 8 height 10
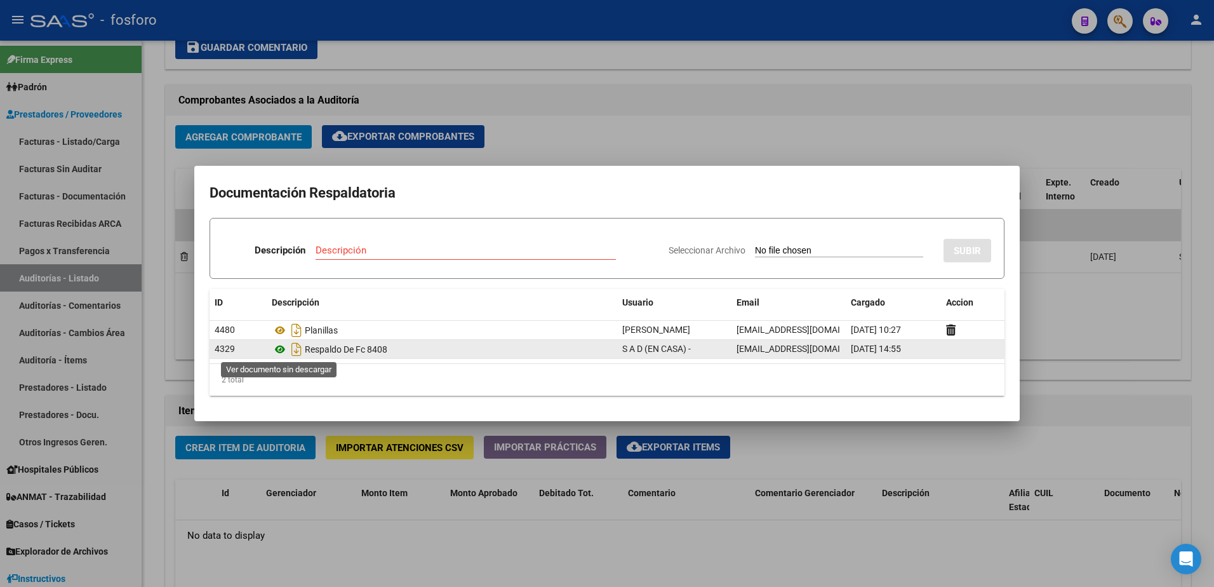
click at [279, 350] on icon at bounding box center [280, 349] width 17 height 15
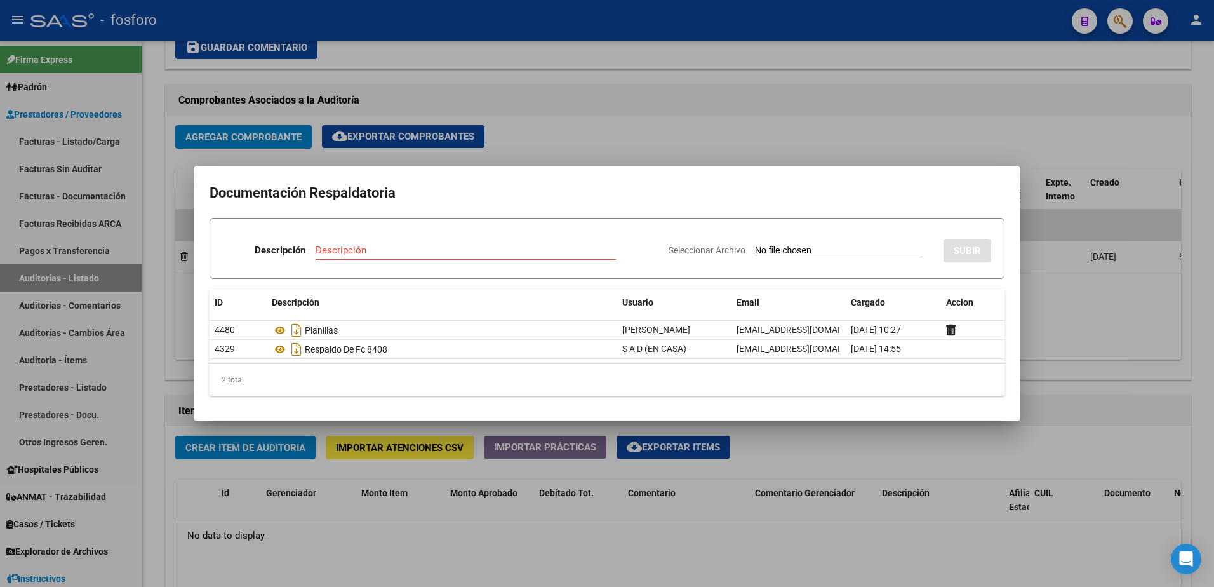
click at [689, 172] on mat-dialog-container "Documentación Respaldatoria Descripción Descripción Seleccionar Archivo SUBIR I…" at bounding box center [606, 293] width 825 height 255
click at [859, 422] on div at bounding box center [607, 293] width 1214 height 587
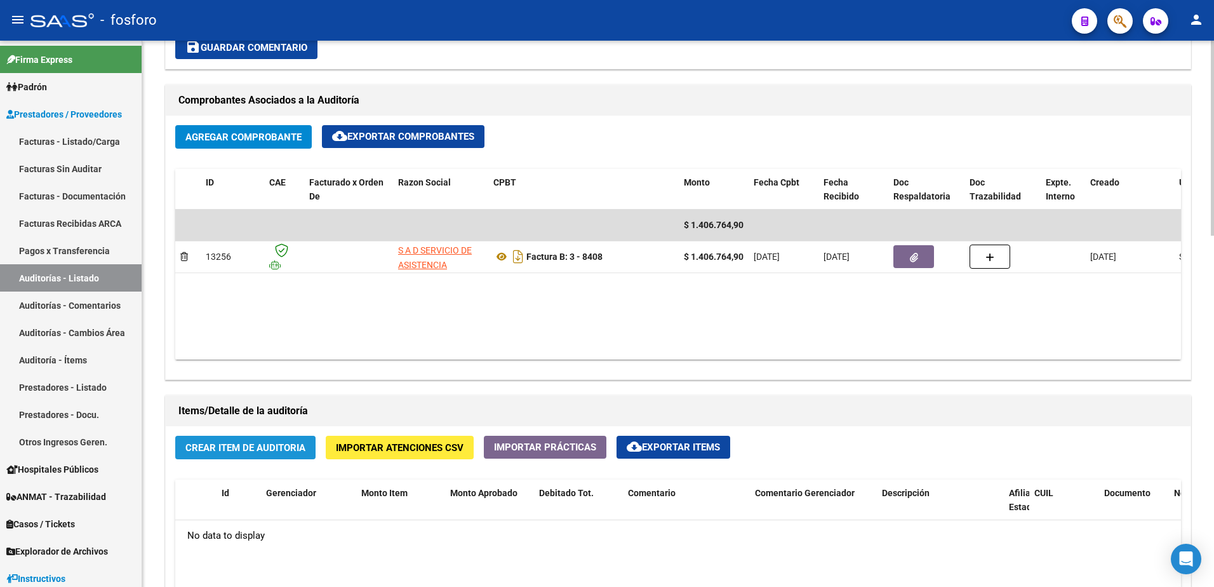
click at [237, 449] on span "Crear Item de Auditoria" at bounding box center [245, 447] width 120 height 11
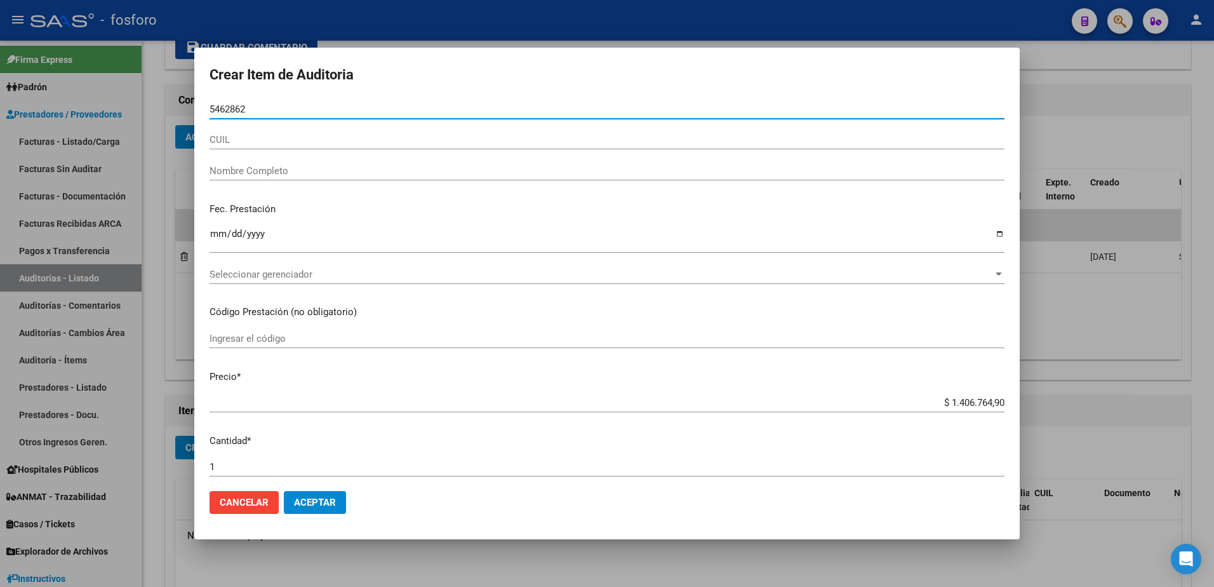
type input "54628623"
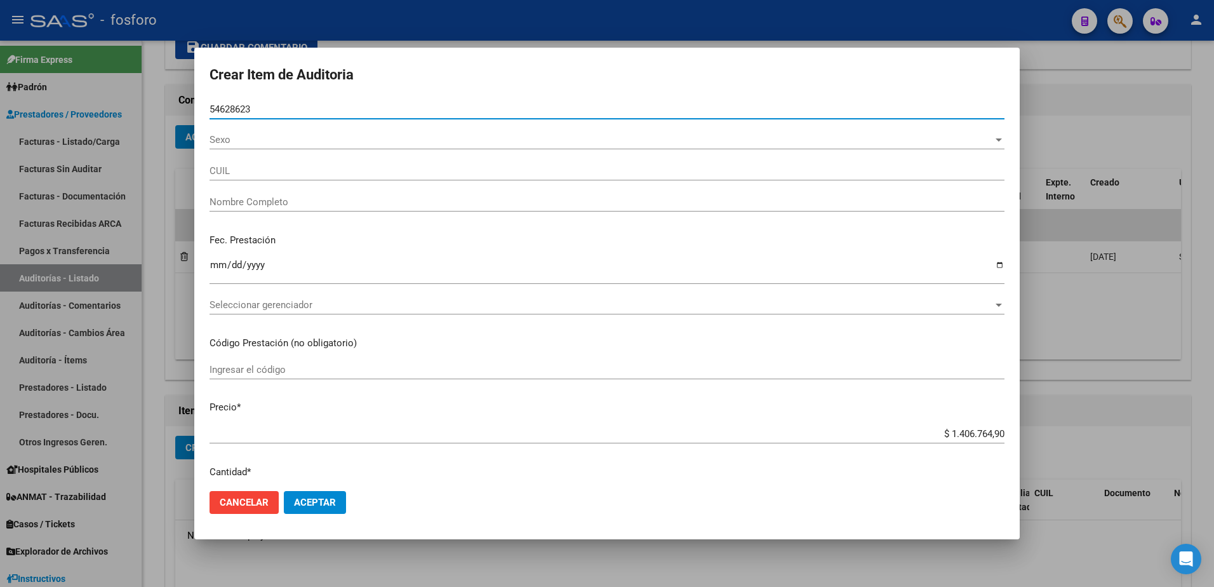
type input "27546286237"
type input "[PERSON_NAME] -"
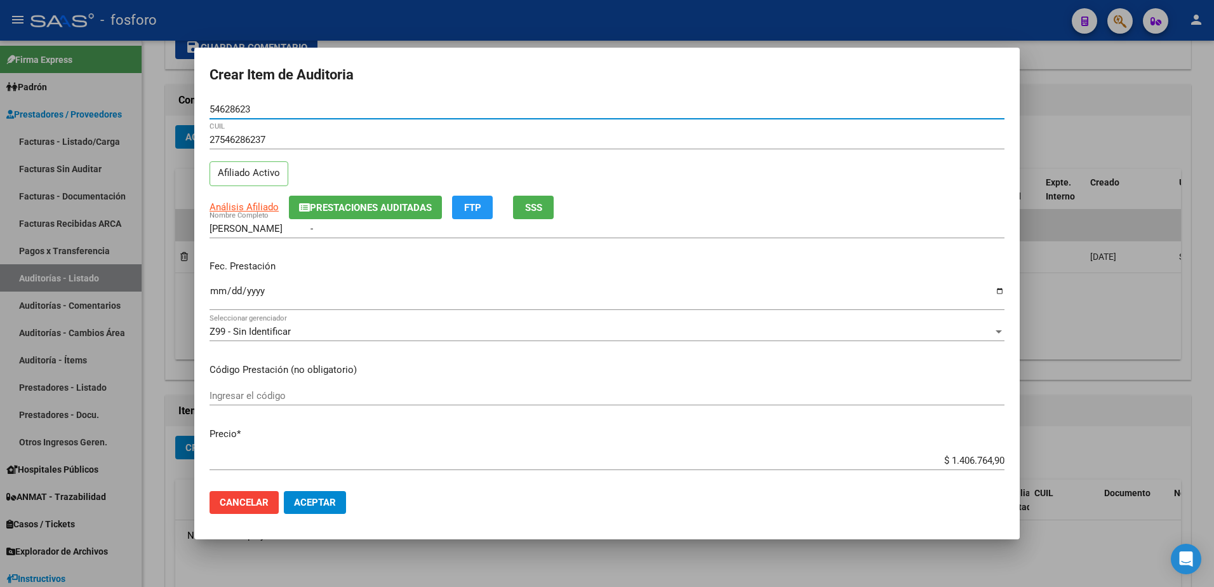
type input "54628623"
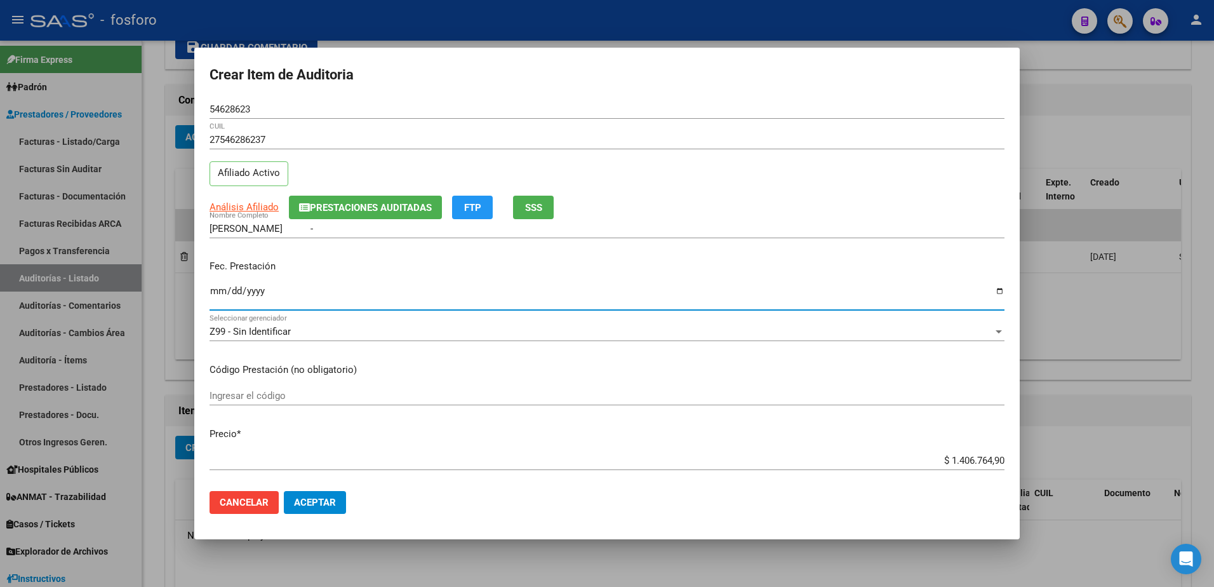
click at [216, 289] on input "Ingresar la fecha" at bounding box center [606, 296] width 795 height 20
type input "[DATE]"
click at [251, 394] on input "Ingresar el código" at bounding box center [606, 395] width 795 height 11
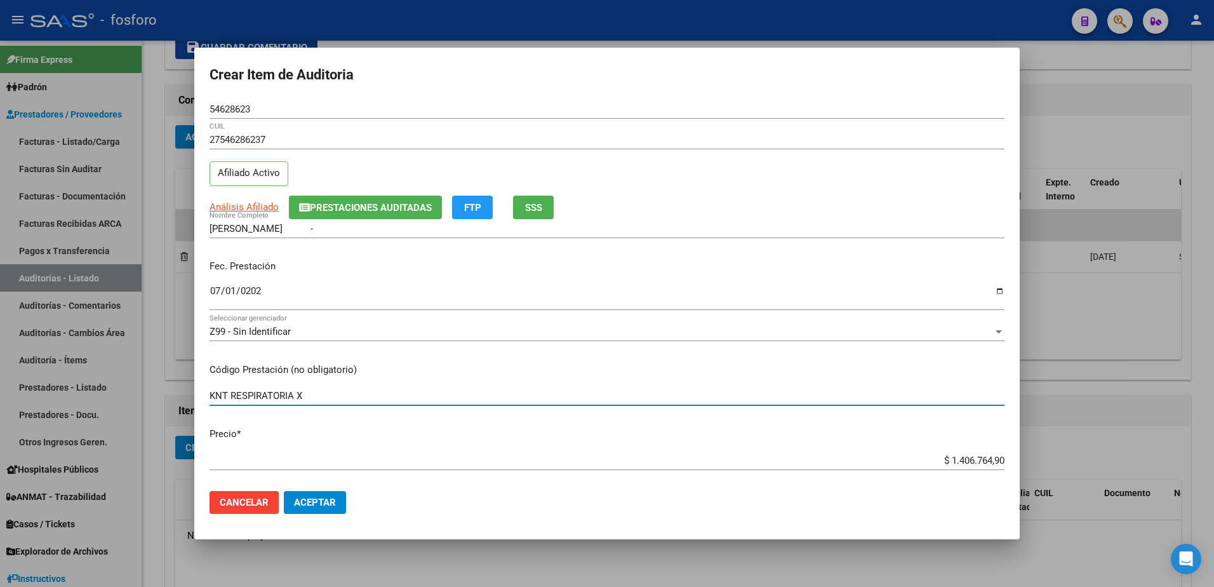
type input "KNT RESPIRATORIA X"
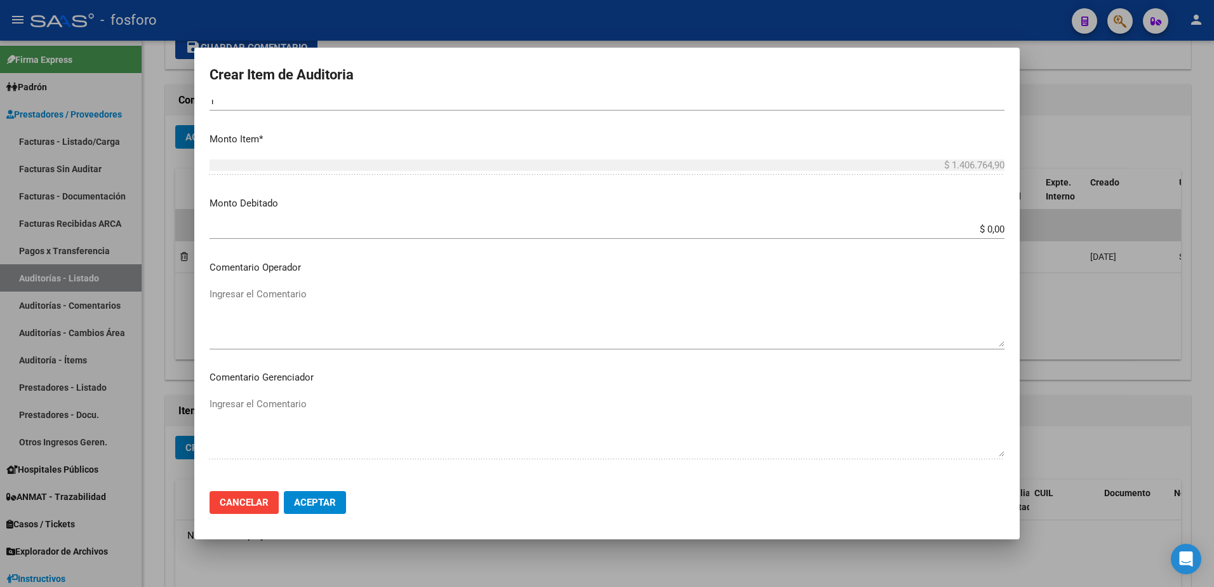
scroll to position [508, 0]
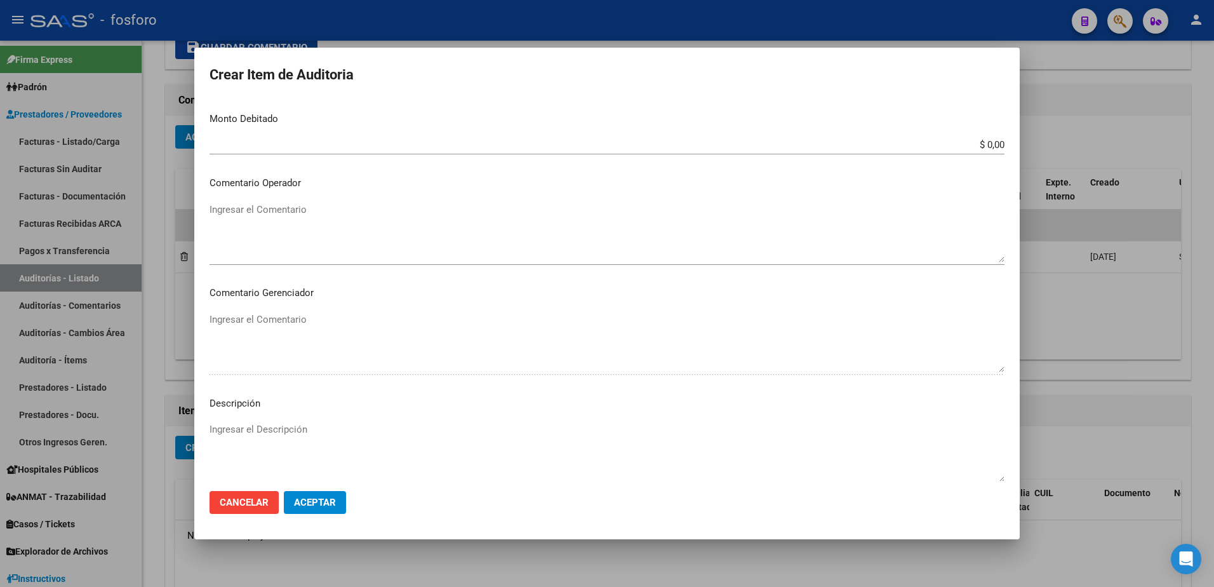
click at [275, 205] on textarea "Ingresar el Comentario" at bounding box center [606, 233] width 795 height 60
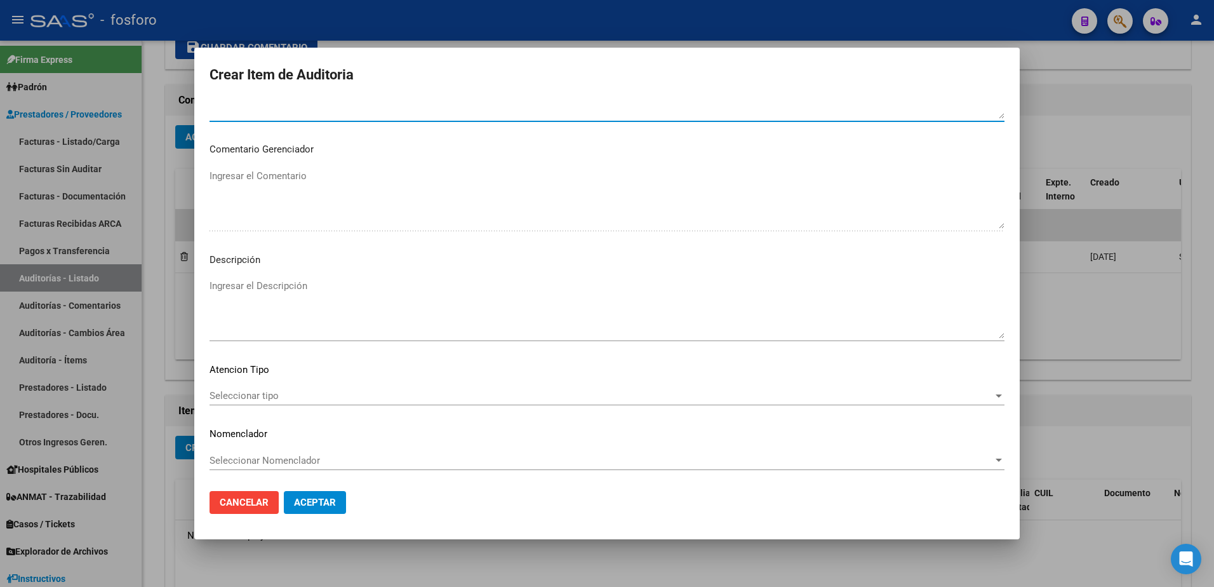
scroll to position [652, 0]
type textarea "SIN DEBITOS"
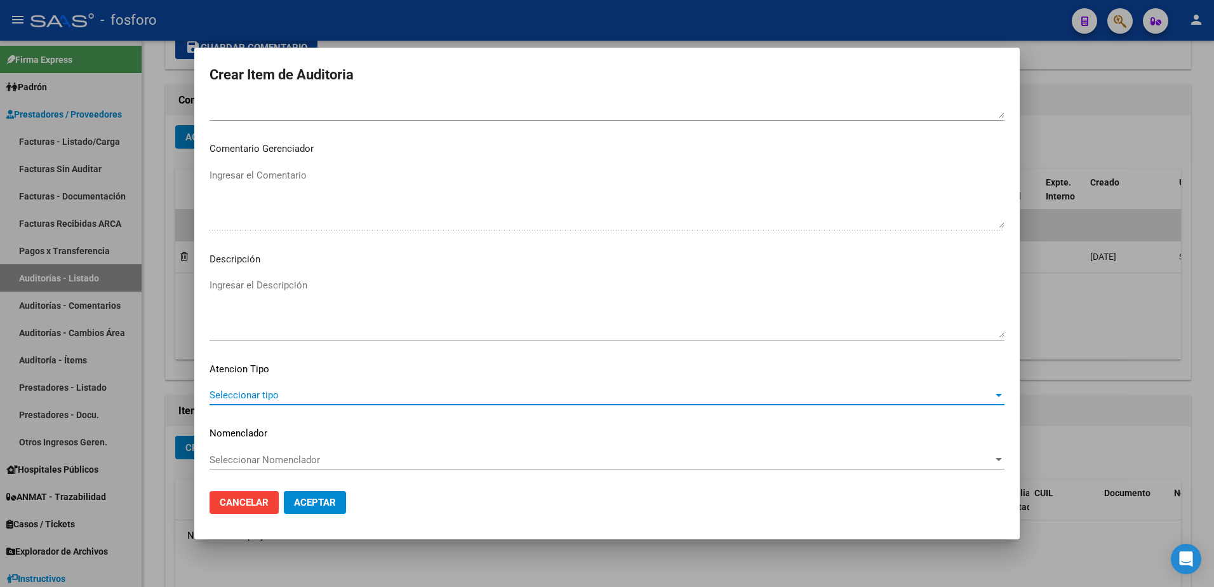
click at [265, 394] on span "Seleccionar tipo" at bounding box center [600, 394] width 783 height 11
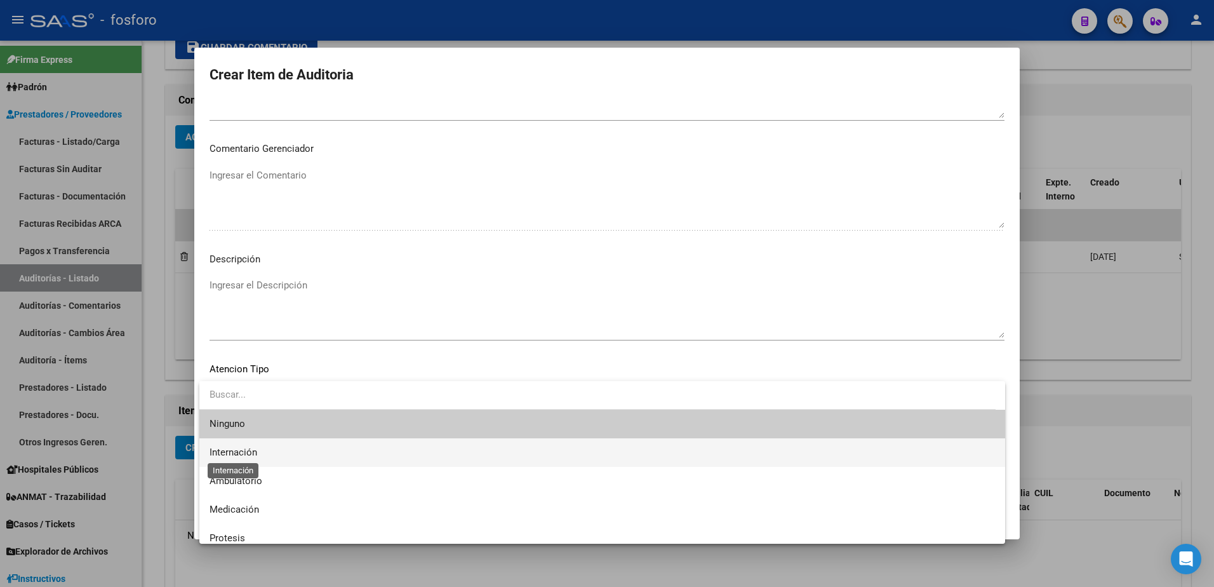
click at [244, 455] on span "Internación" at bounding box center [233, 451] width 48 height 11
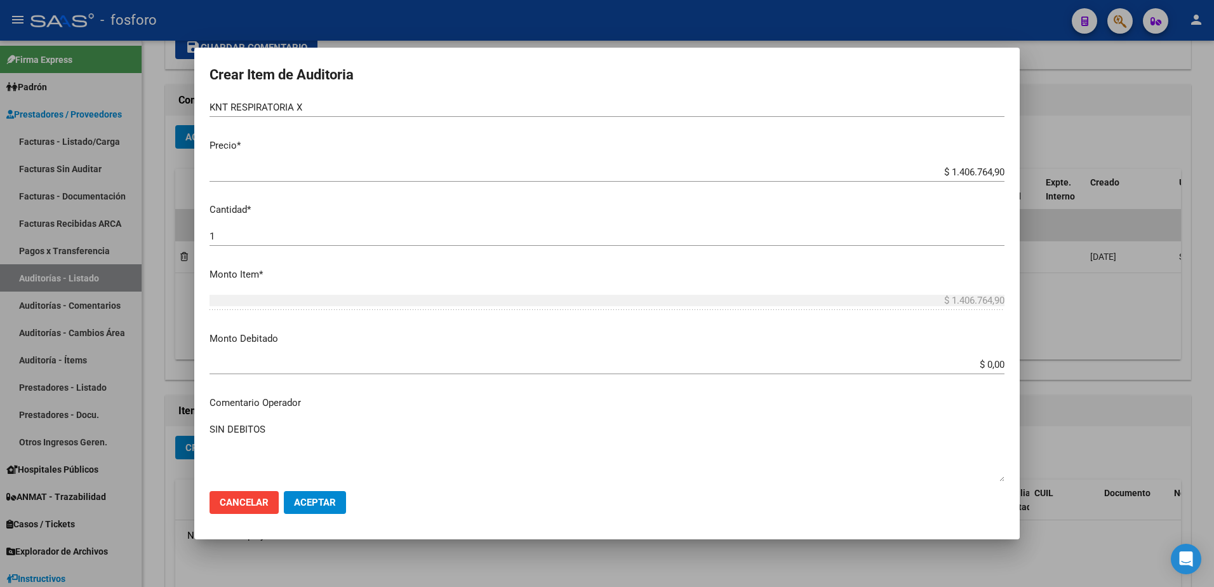
scroll to position [0, 0]
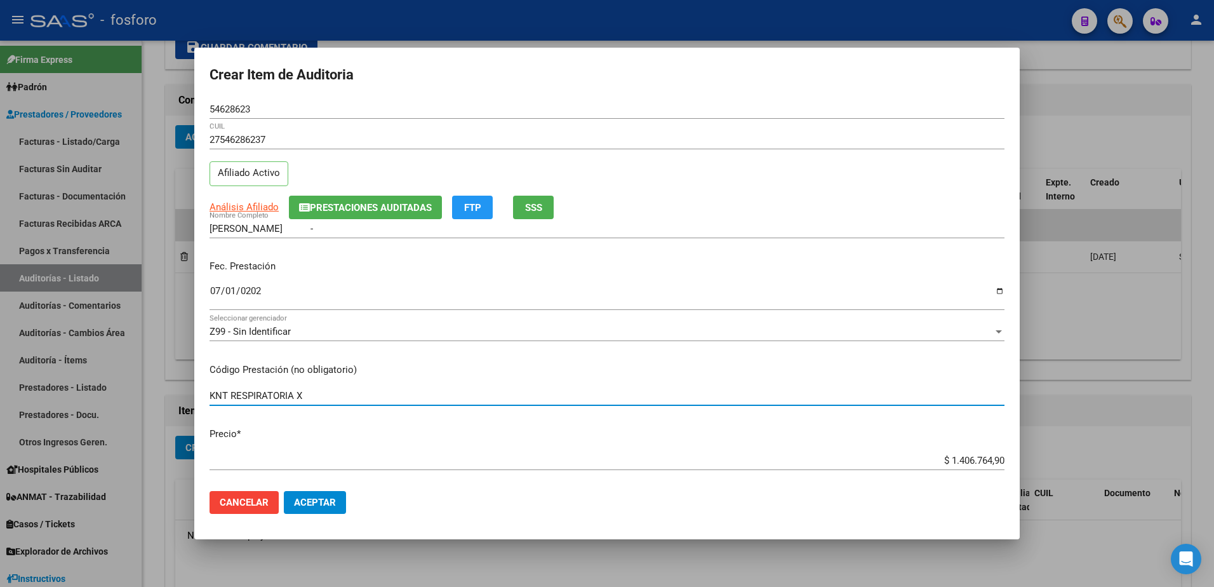
click at [317, 397] on input "KNT RESPIRATORIA X" at bounding box center [606, 395] width 795 height 11
type input "KNT RESPIRATORIA X 27 SESIONES / KNT MOTORA X 13 SESIONES"
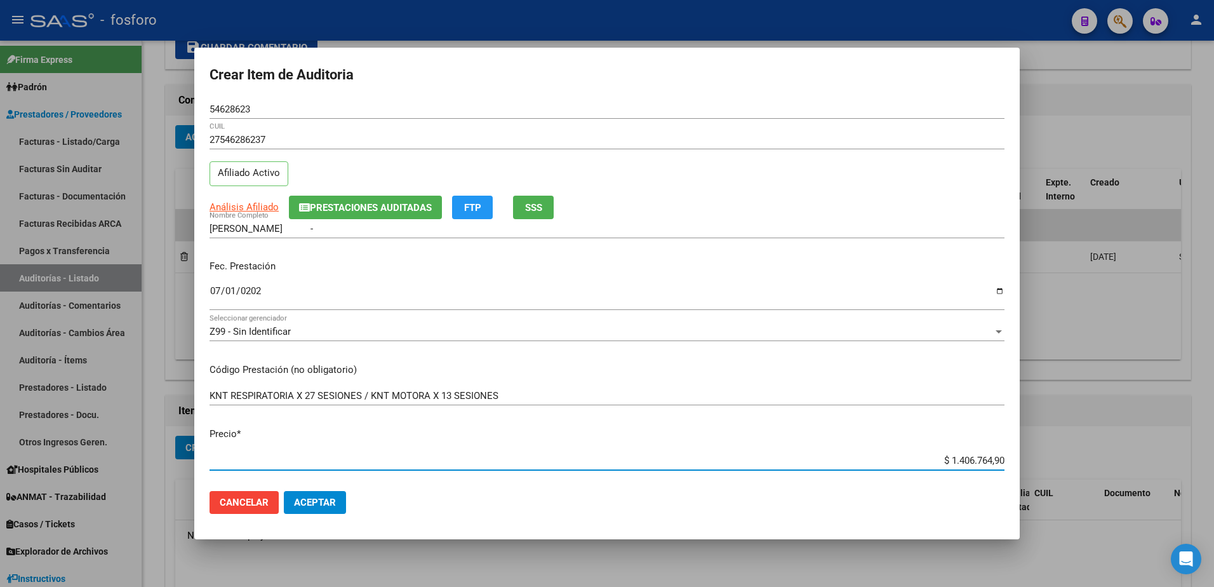
click at [993, 458] on input "$ 1.406.764,90" at bounding box center [606, 460] width 795 height 11
type input "$ 140.676,49"
type input "$ 14.067,64"
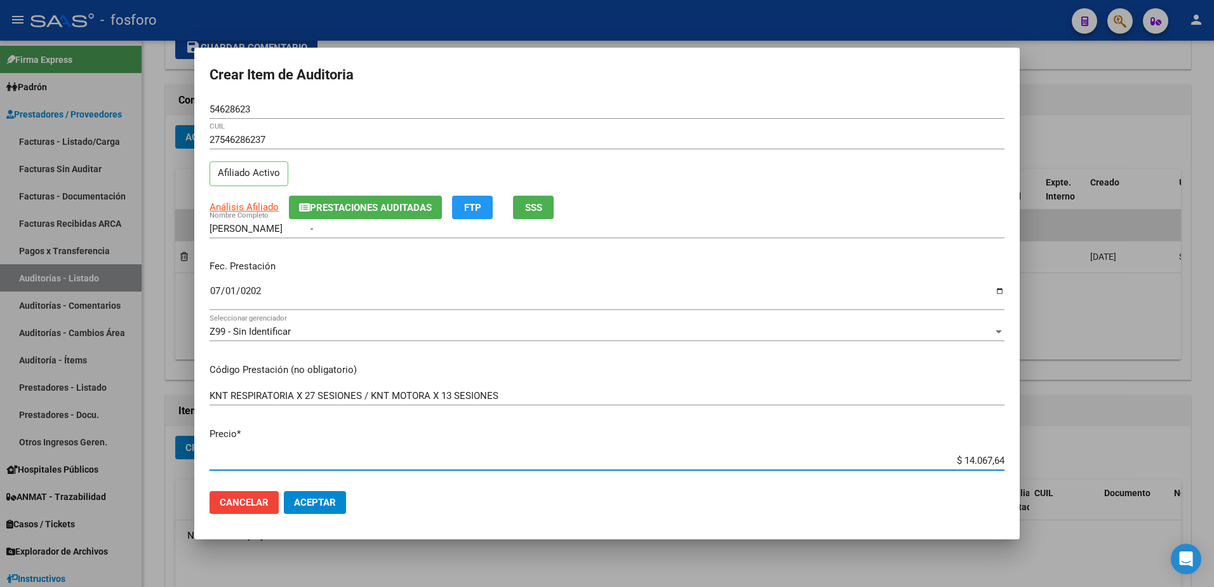
type input "$ 1.406,76"
type input "$ 140,67"
type input "$ 14,06"
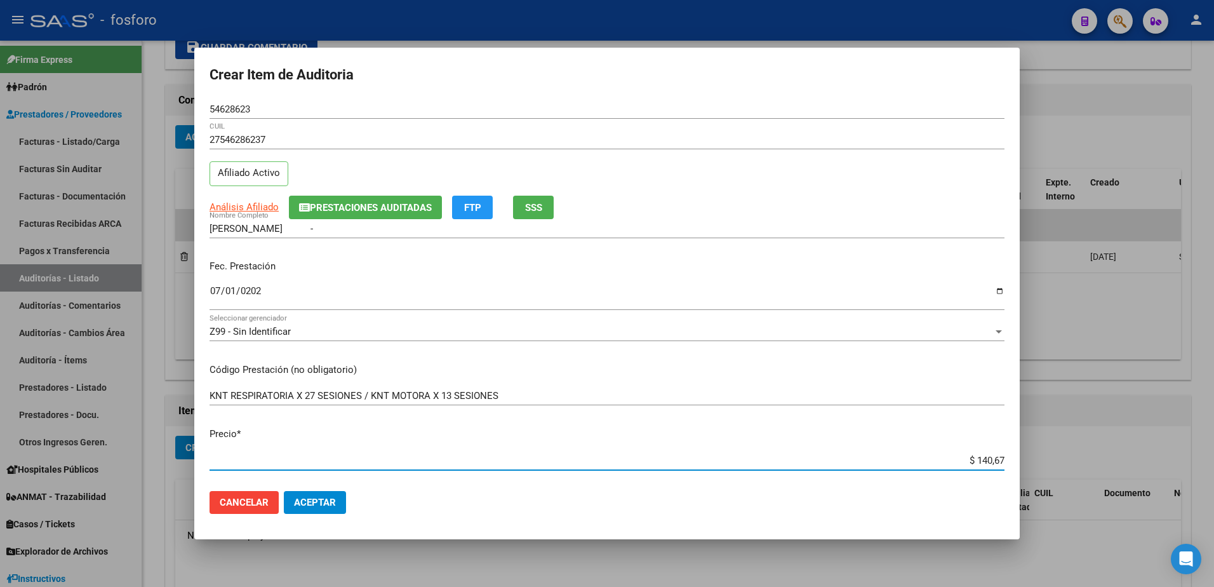
type input "$ 14,06"
type input "$ 1,40"
type input "$ 0,14"
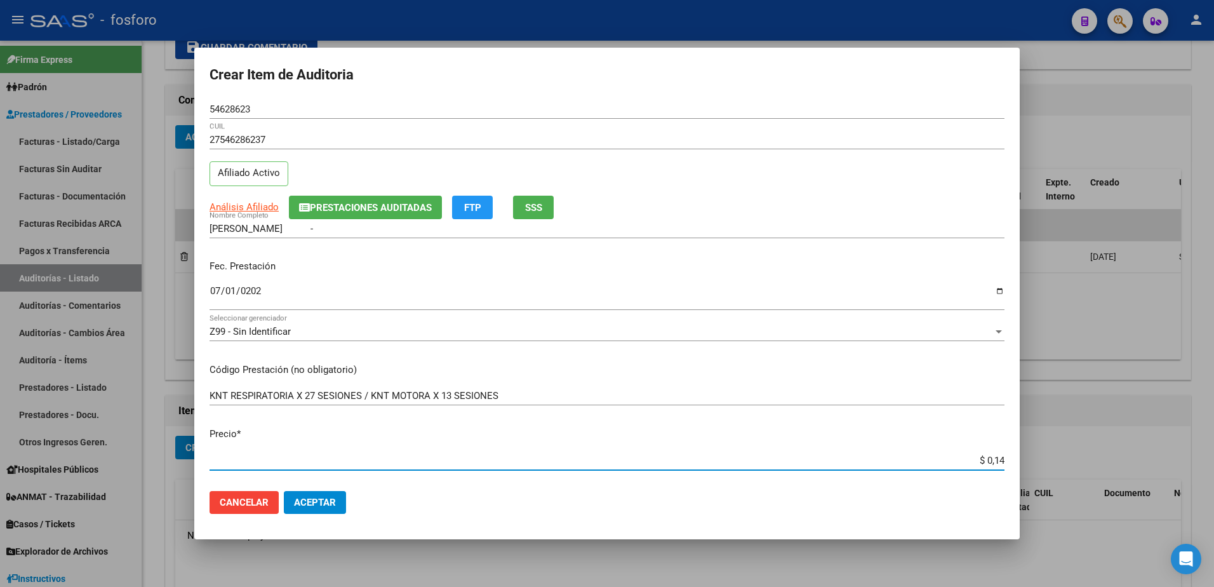
type input "$ 0,01"
type input "$ 0,12"
type input "$ 1,27"
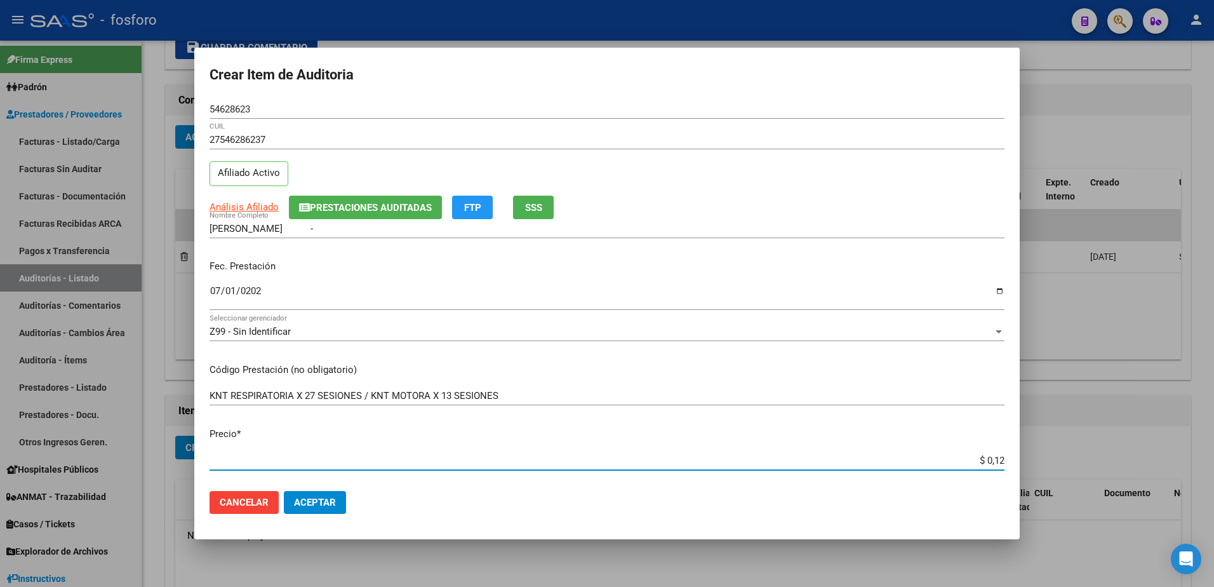
type input "$ 1,27"
type input "$ 12,76"
type input "$ 127,65"
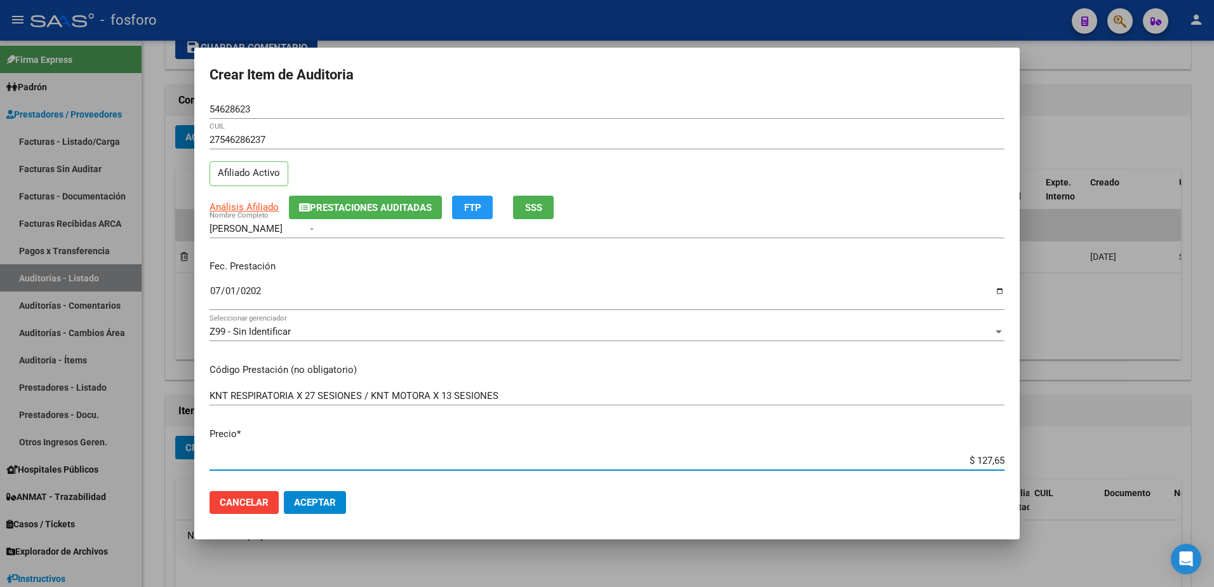
type input "$ 1.276,53"
type input "$ 12.765,33"
type input "$ 127.653,36"
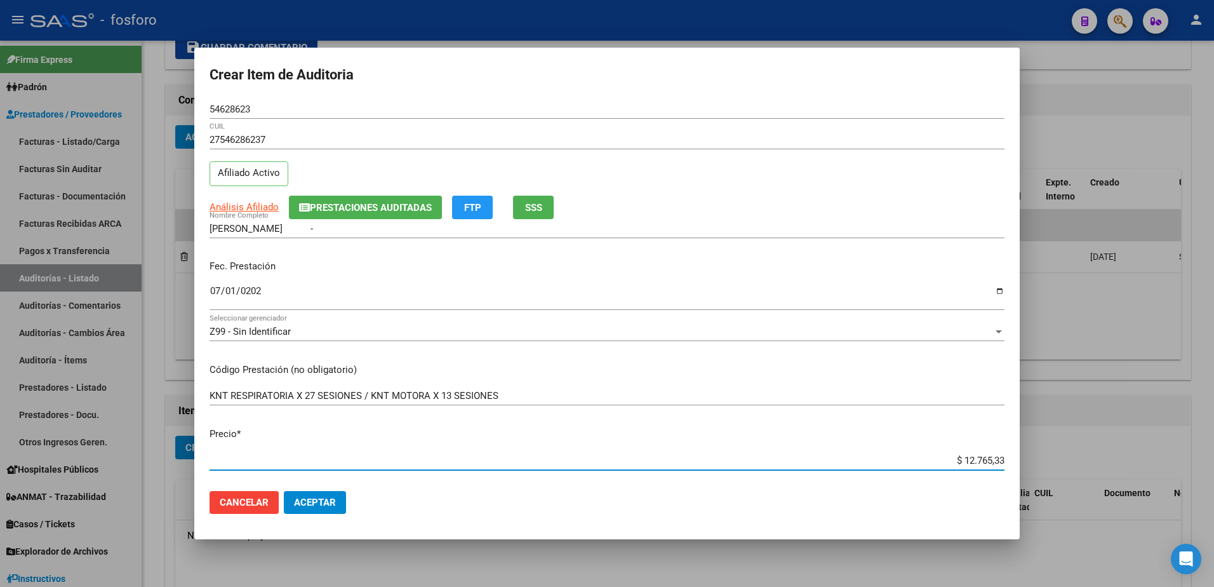
type input "$ 127.653,36"
type input "$ 1.276.533,60"
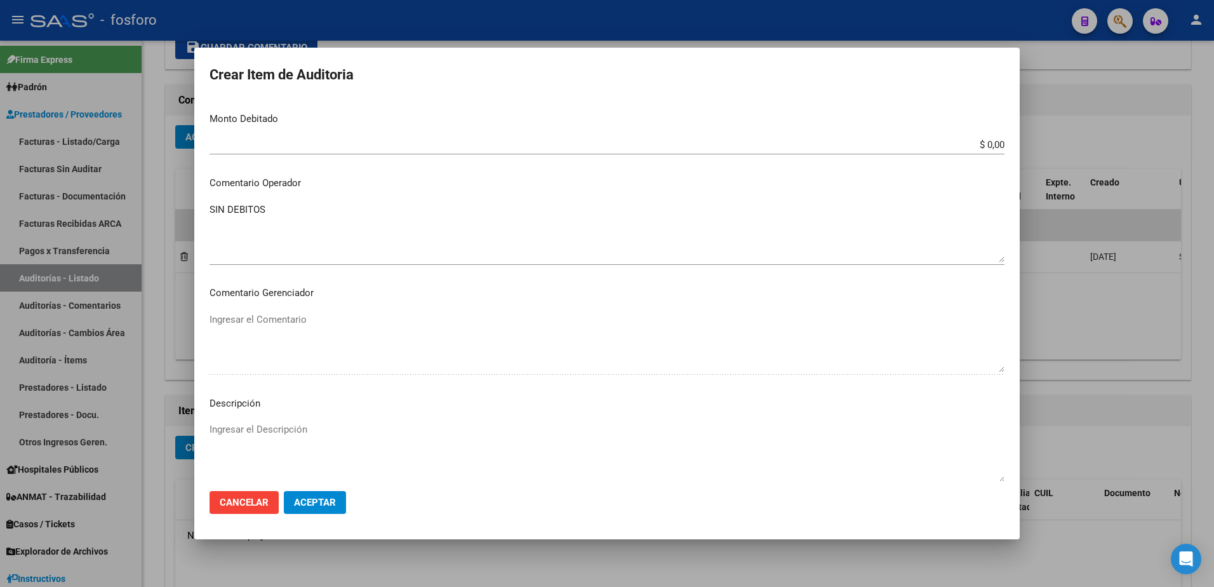
scroll to position [652, 0]
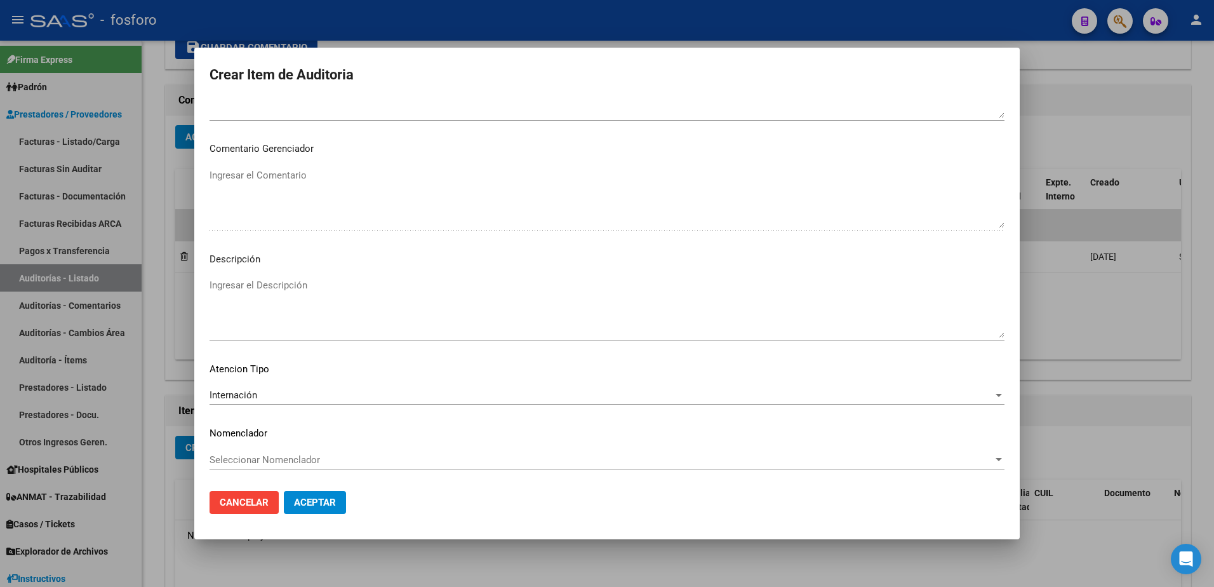
click at [305, 506] on span "Aceptar" at bounding box center [315, 501] width 42 height 11
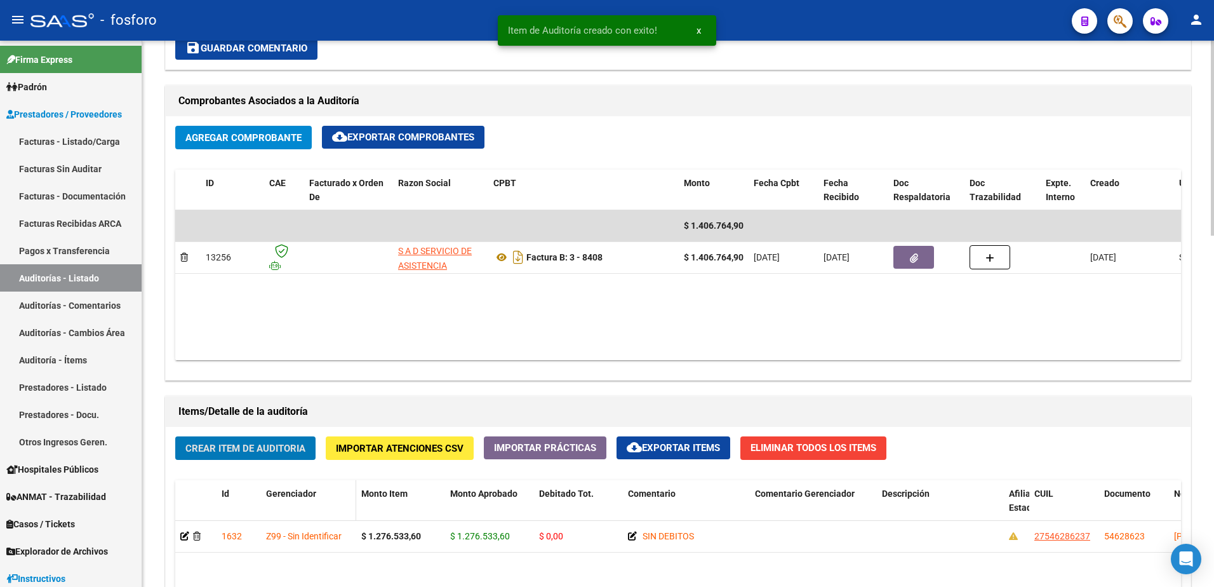
scroll to position [572, 0]
click at [237, 446] on span "Crear Item de Auditoria" at bounding box center [245, 447] width 120 height 11
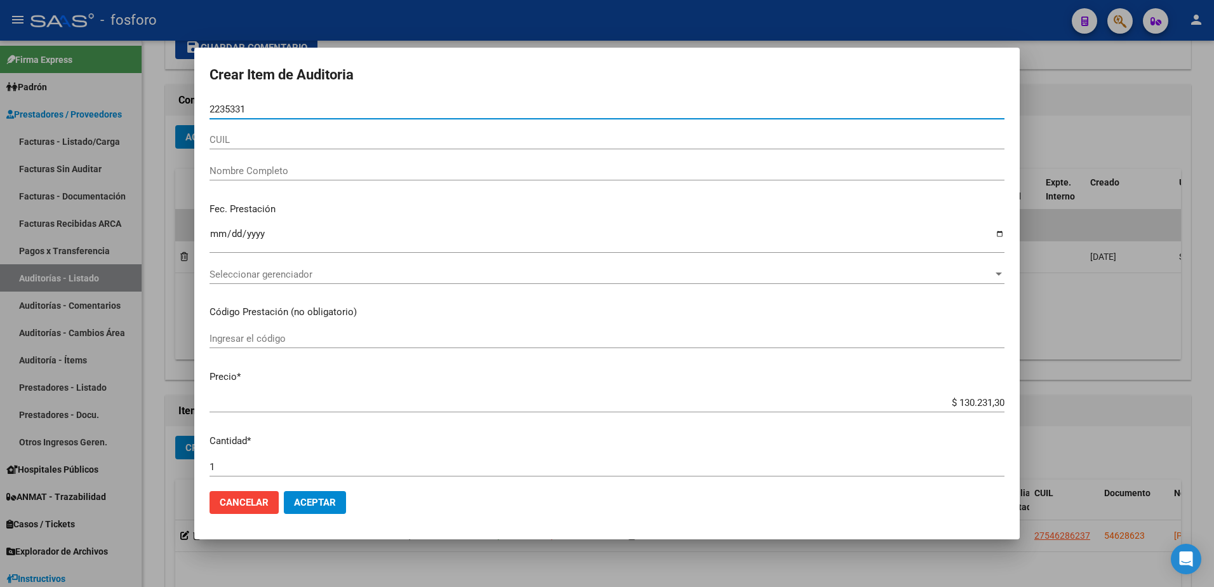
type input "22353311"
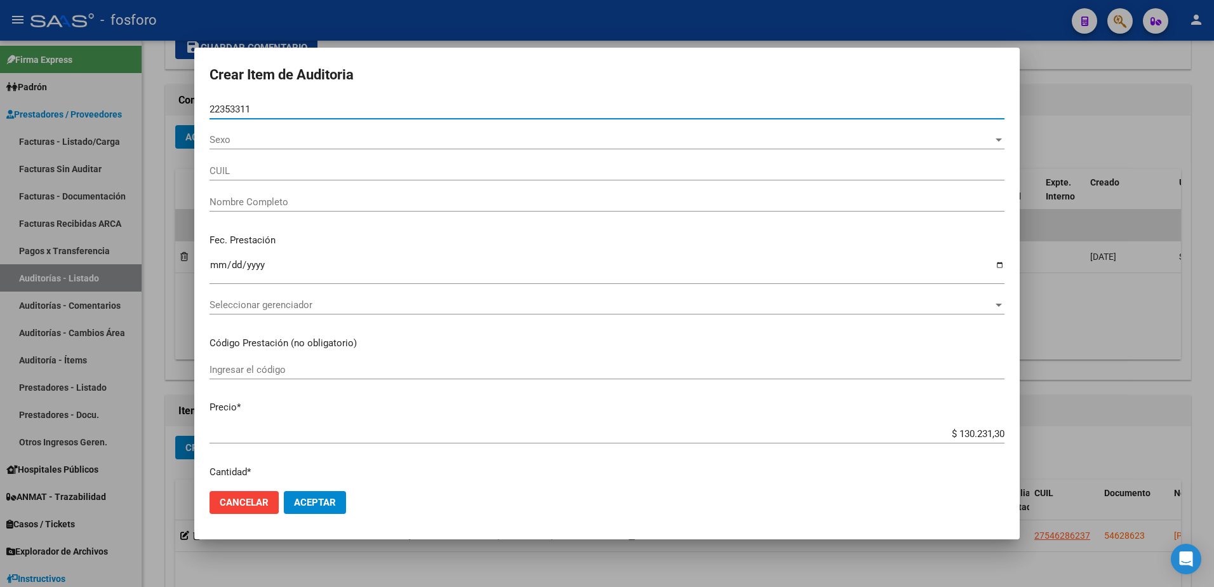
type input "20223533117"
type input "[PERSON_NAME] -"
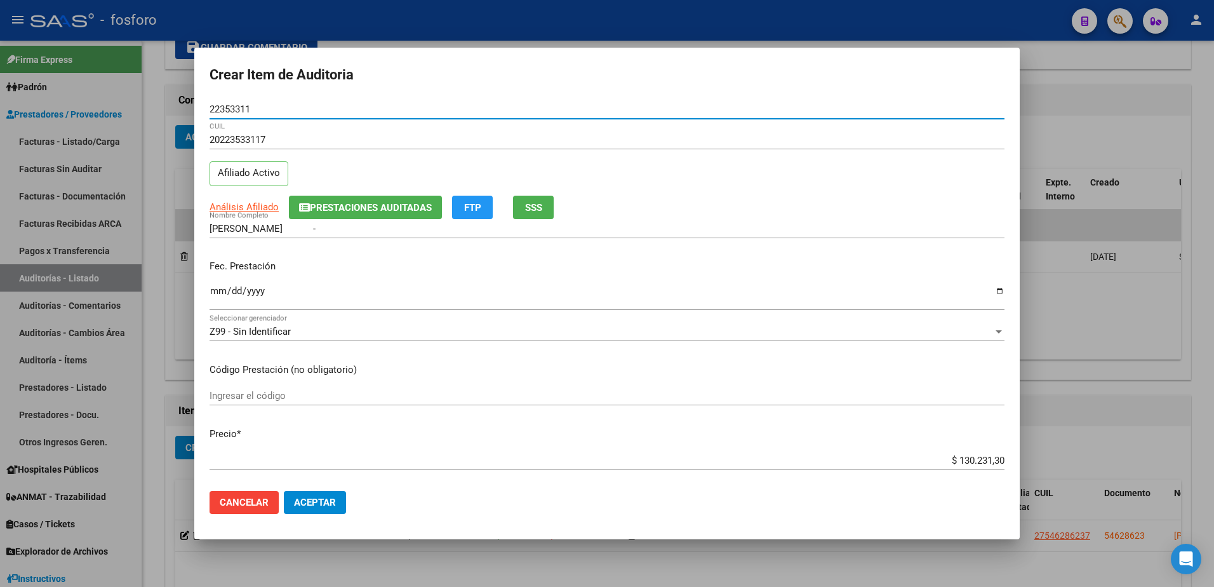
type input "22353311"
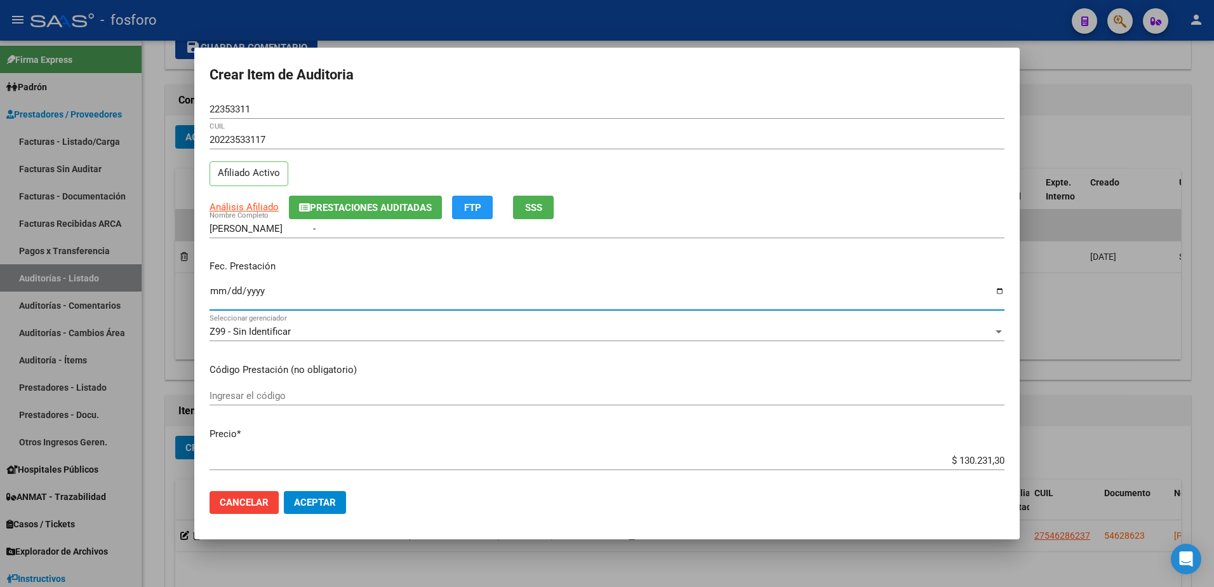
click at [216, 289] on input "Ingresar la fecha" at bounding box center [606, 296] width 795 height 20
type input "[DATE]"
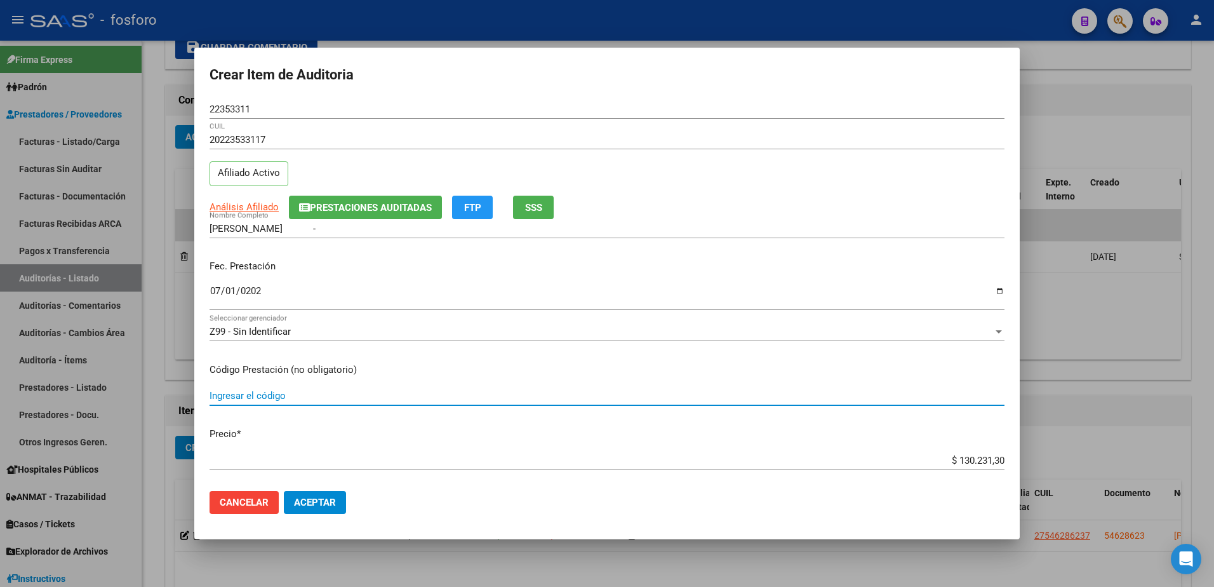
click at [249, 400] on input "Ingresar el código" at bounding box center [606, 395] width 795 height 11
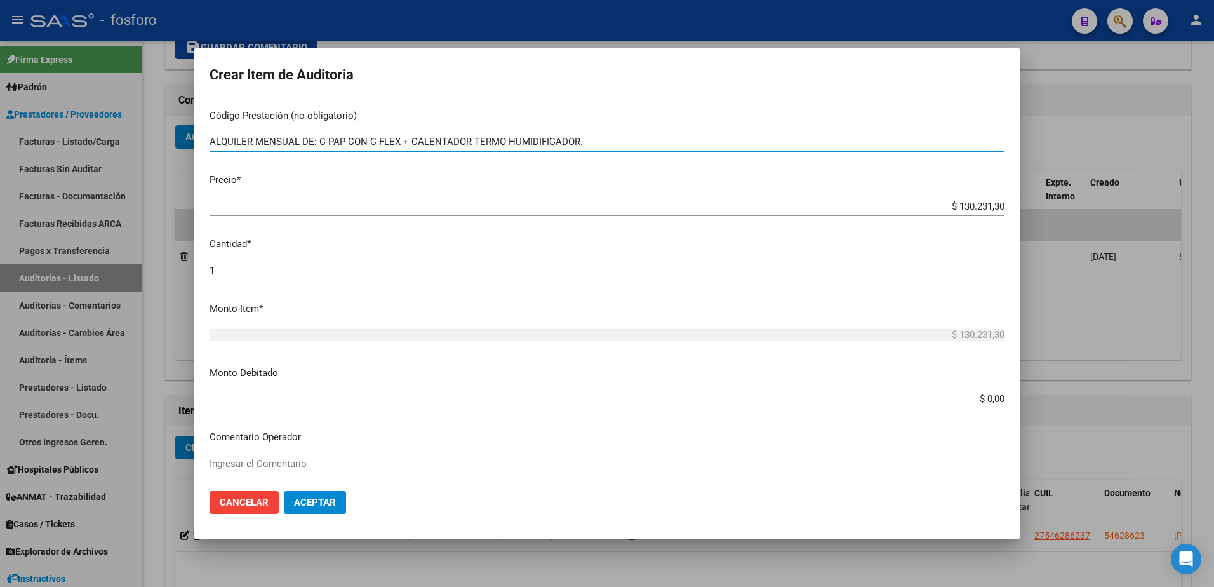
scroll to position [317, 0]
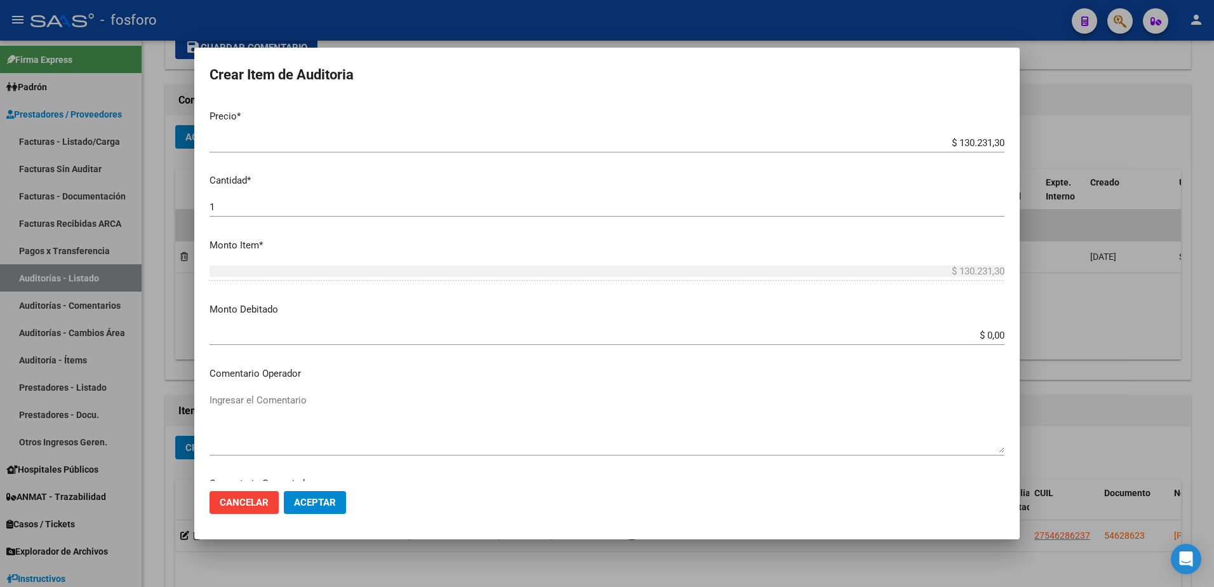
type input "ALQUILER MENSUAL DE: C PAP CON C-FLEX + CALENTADOR TERMO HUMIDIFICADOR."
click at [230, 398] on textarea "Ingresar el Comentario" at bounding box center [606, 423] width 795 height 60
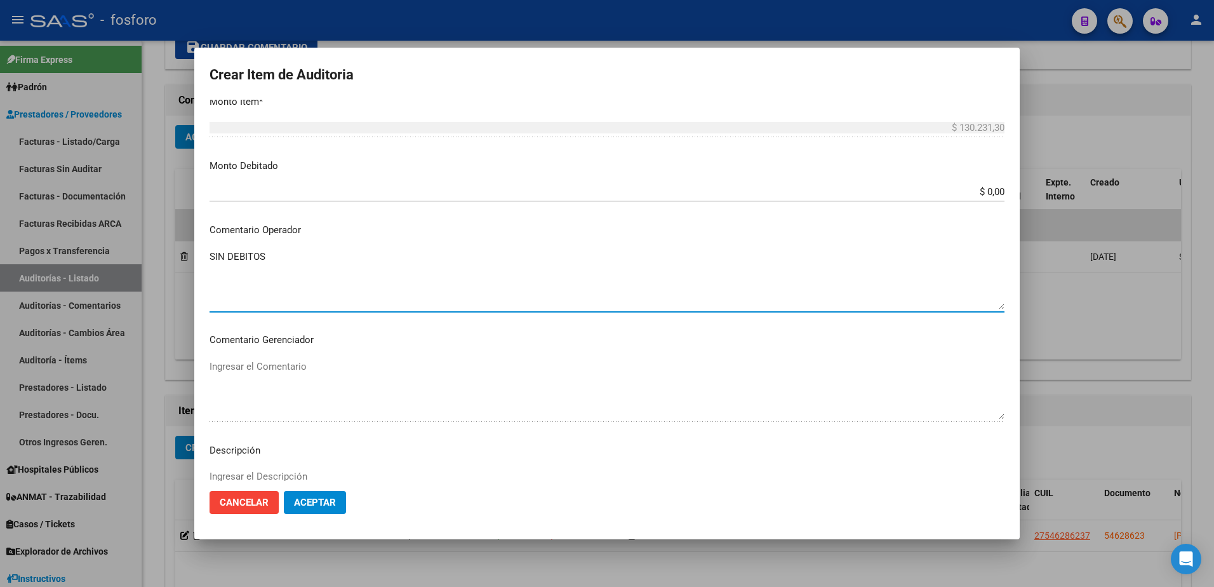
scroll to position [635, 0]
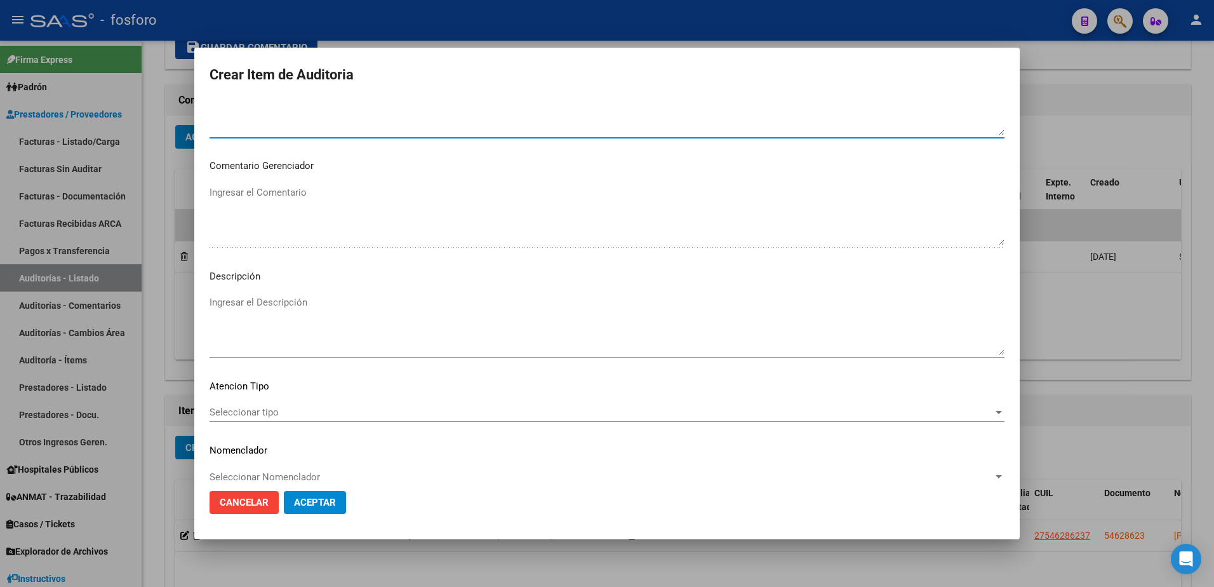
type textarea "SIN DEBITOS"
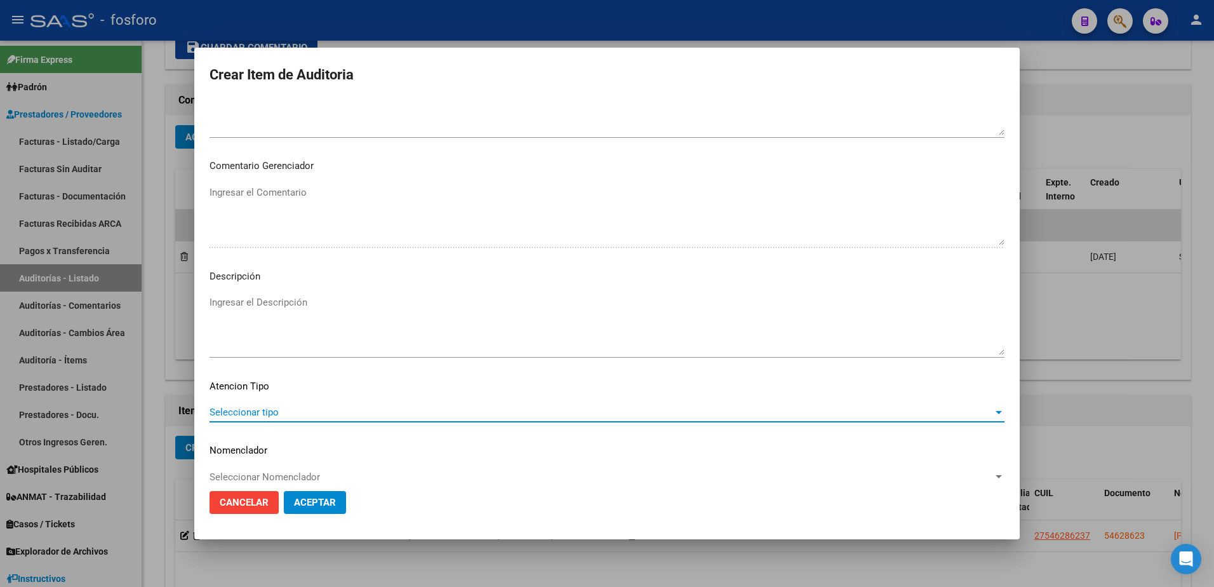
click at [242, 410] on span "Seleccionar tipo" at bounding box center [600, 411] width 783 height 11
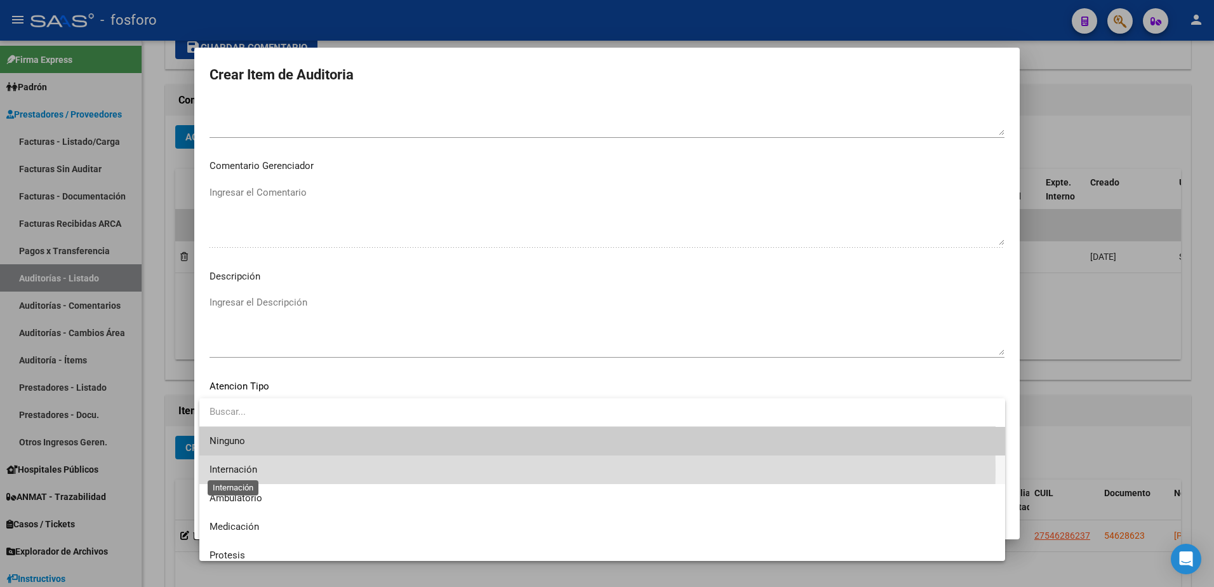
click at [242, 469] on span "Internación" at bounding box center [233, 468] width 48 height 11
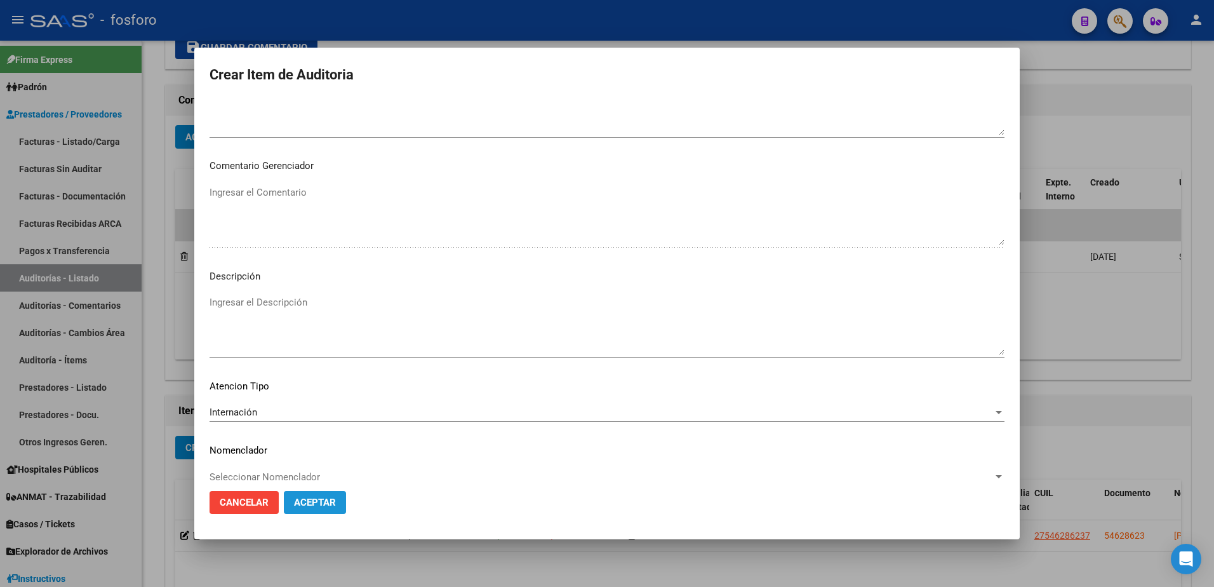
click at [310, 504] on span "Aceptar" at bounding box center [315, 501] width 42 height 11
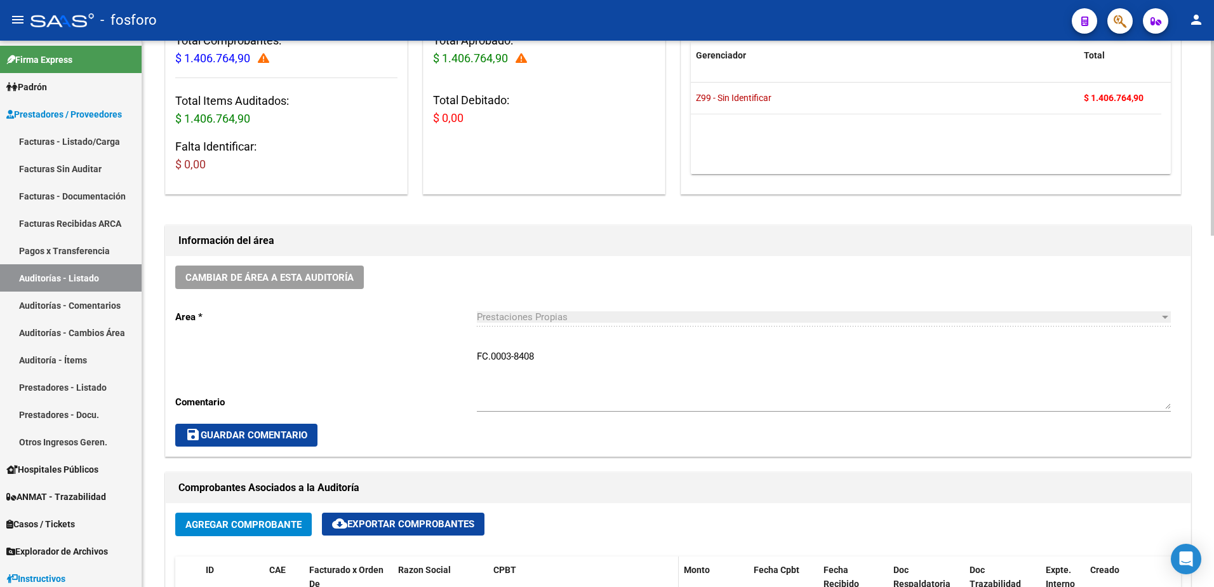
scroll to position [96, 0]
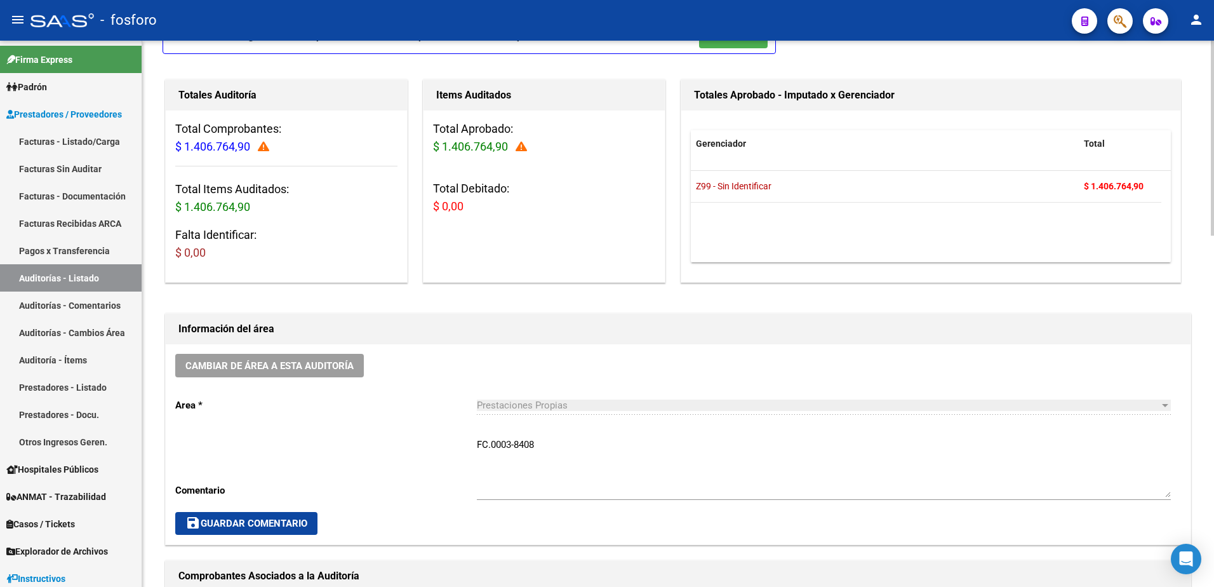
click at [263, 147] on icon at bounding box center [263, 146] width 11 height 11
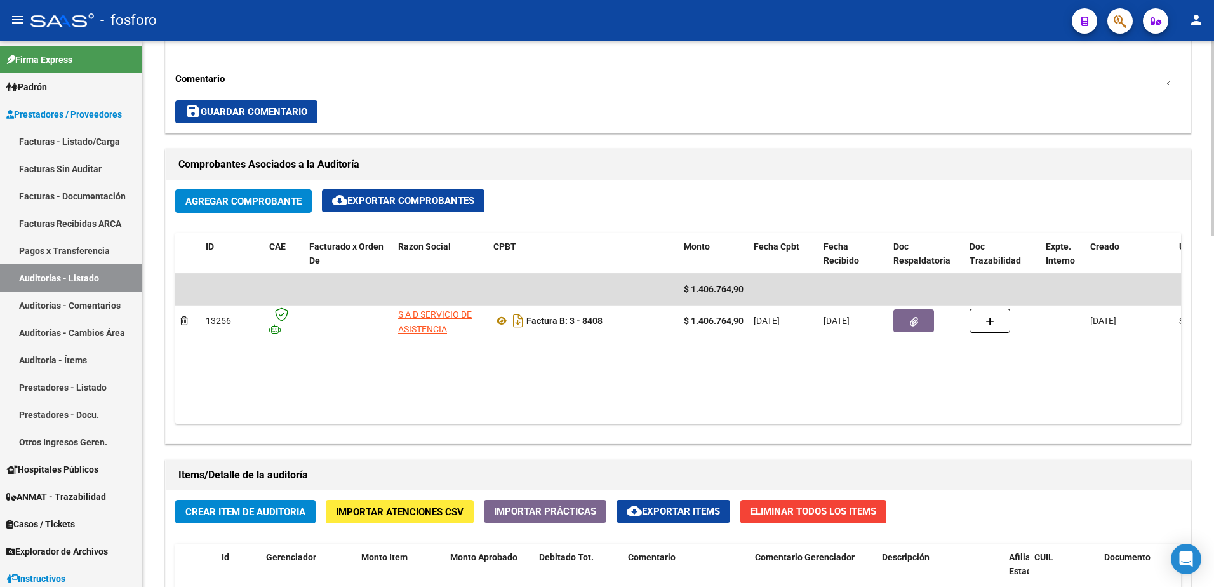
scroll to position [762, 0]
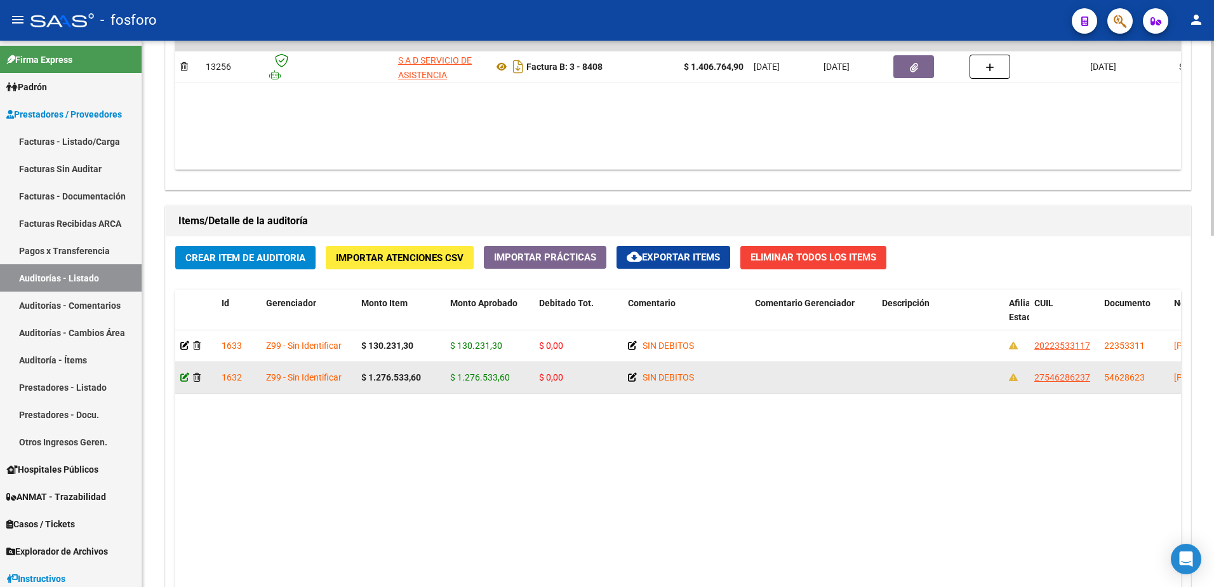
click at [182, 377] on icon at bounding box center [184, 377] width 9 height 9
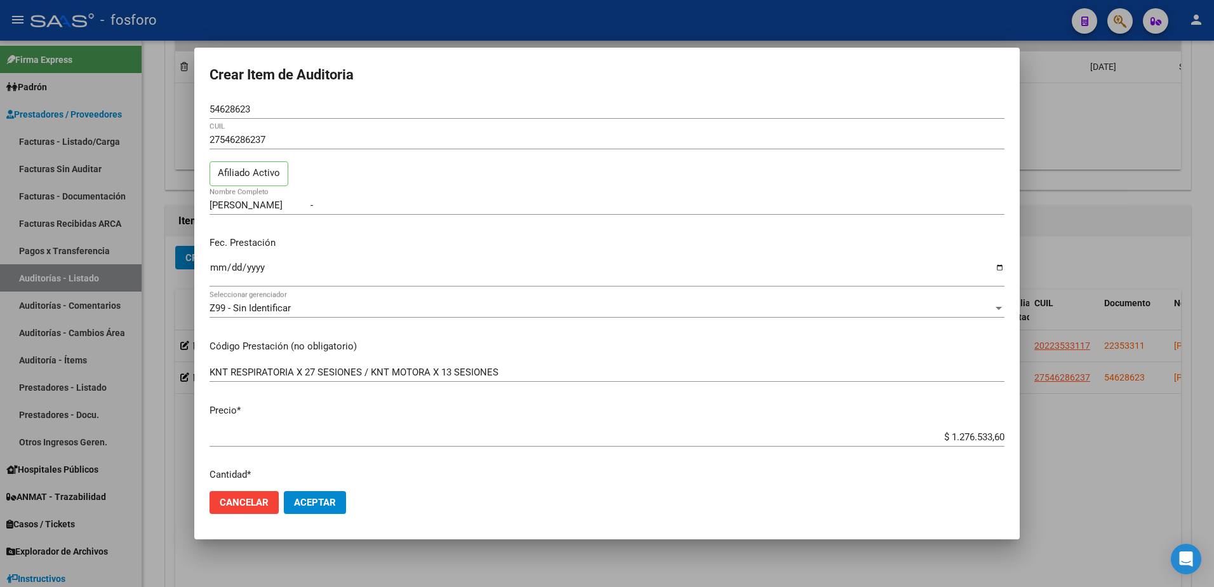
click at [795, 422] on mat-dialog-content "54628623 Nro Documento 27546286237 CUIL Afiliado Activo [PERSON_NAME] - Nombre …" at bounding box center [606, 291] width 825 height 382
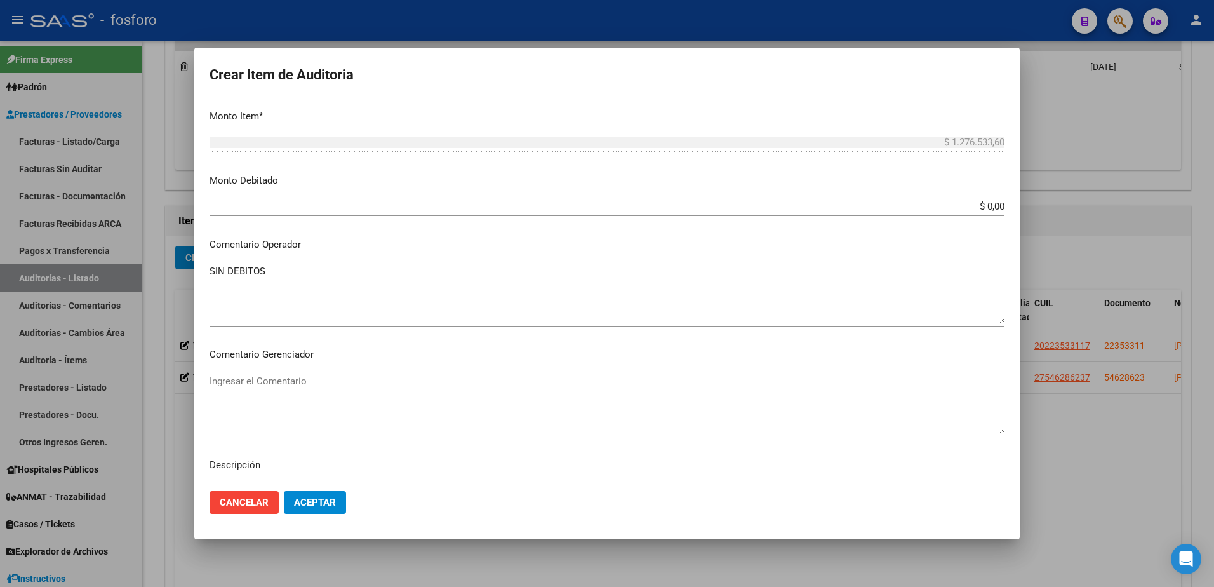
scroll to position [248, 0]
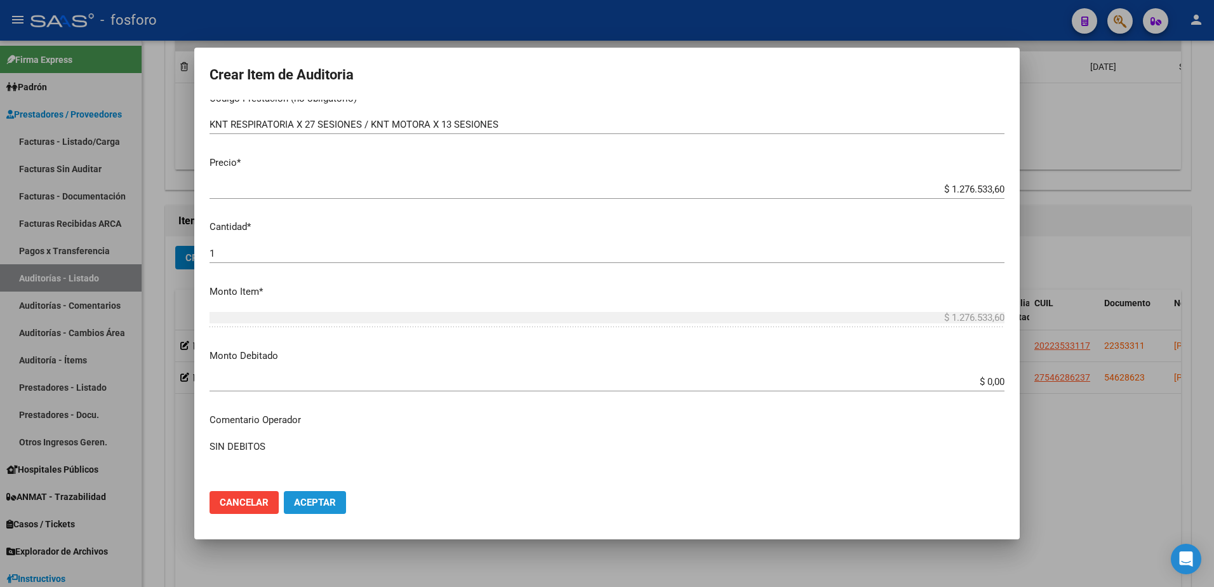
click at [315, 506] on span "Aceptar" at bounding box center [315, 501] width 42 height 11
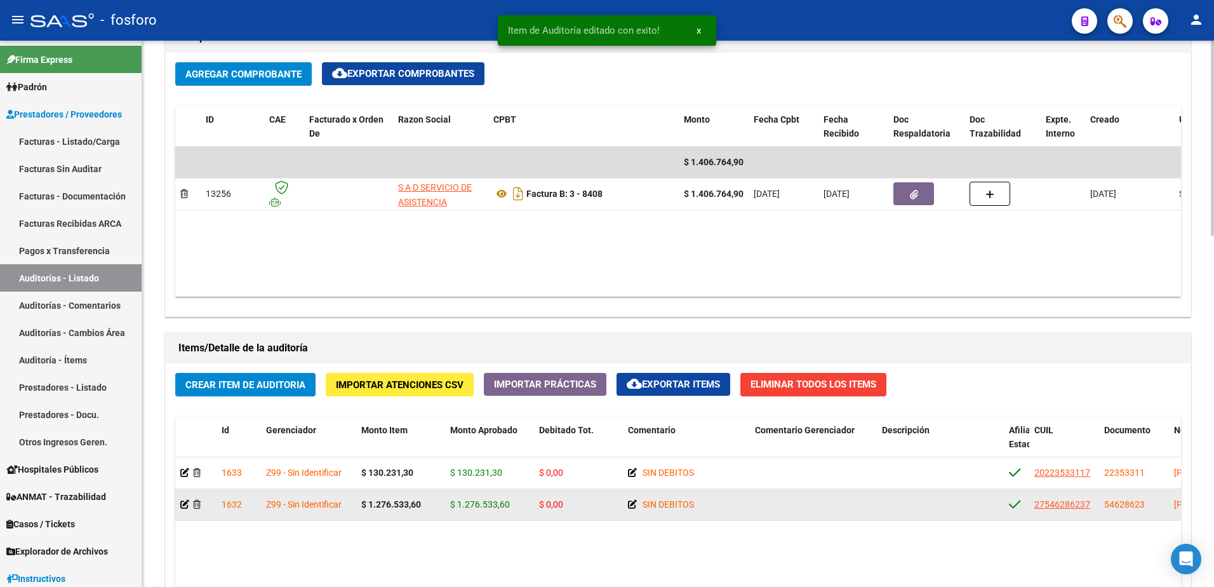
scroll to position [985, 0]
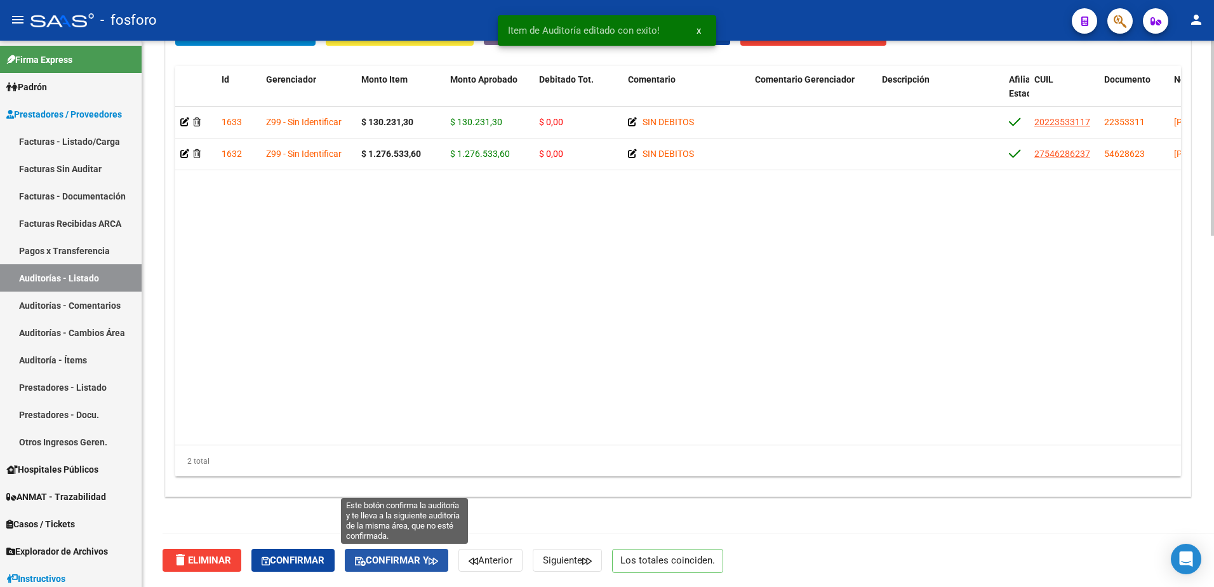
click at [426, 559] on span "Confirmar y" at bounding box center [396, 559] width 83 height 11
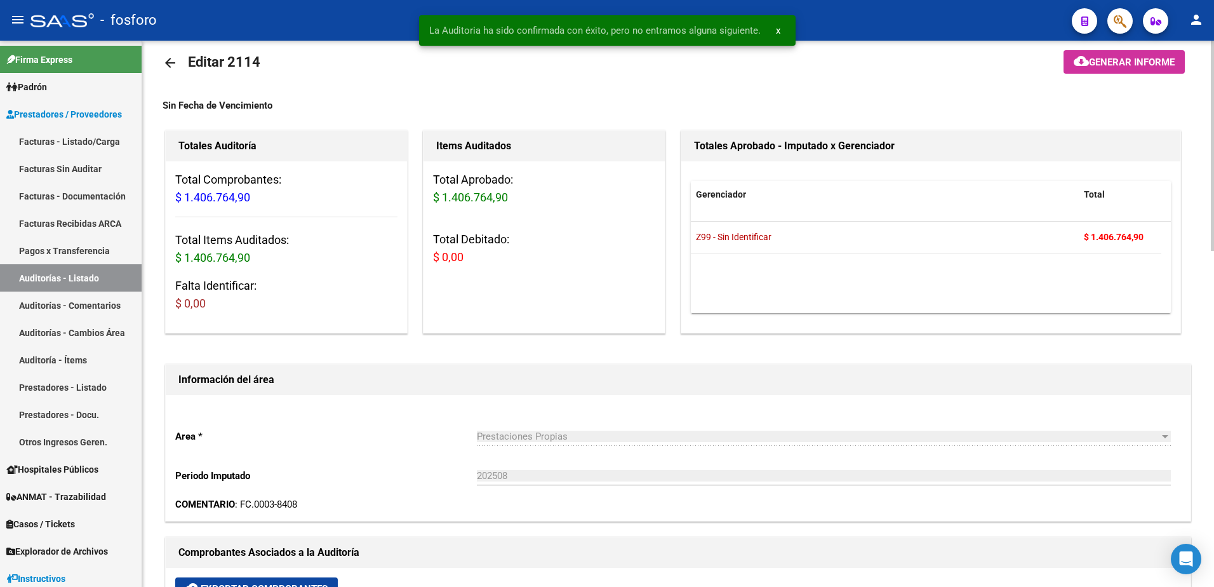
scroll to position [0, 0]
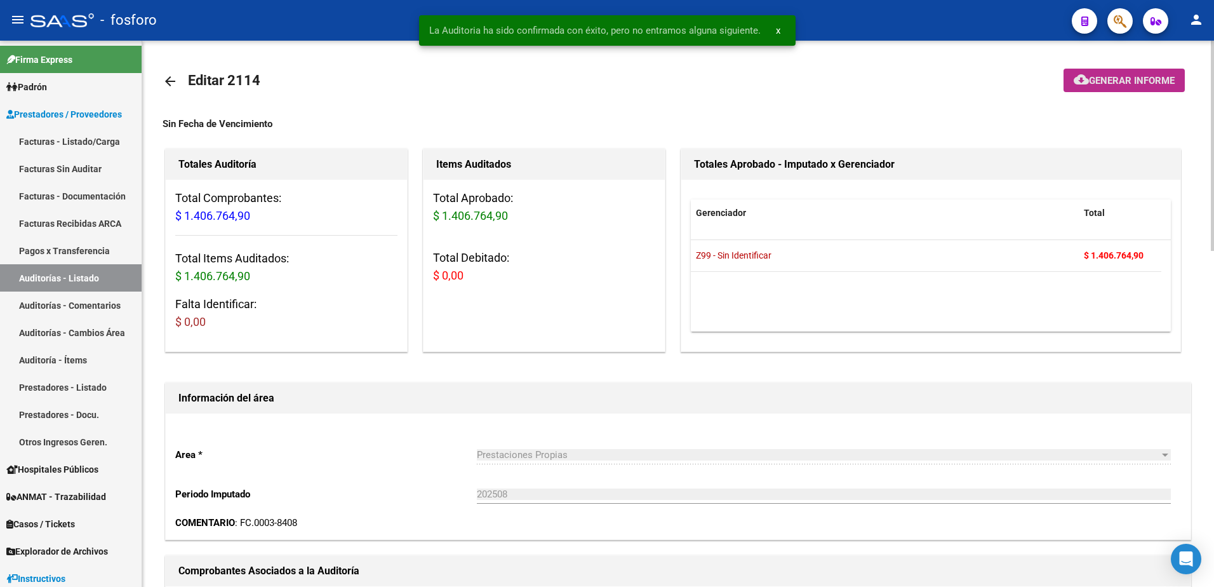
click at [1093, 86] on button "cloud_download Generar informe" at bounding box center [1123, 80] width 121 height 23
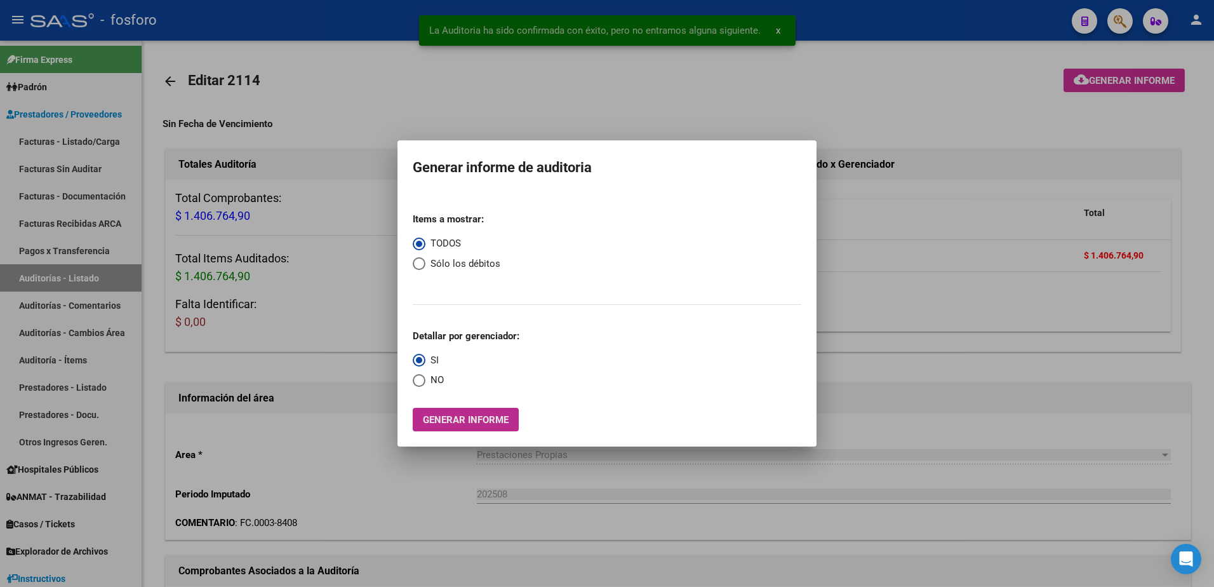
click at [465, 420] on span "Generar informe" at bounding box center [466, 419] width 86 height 11
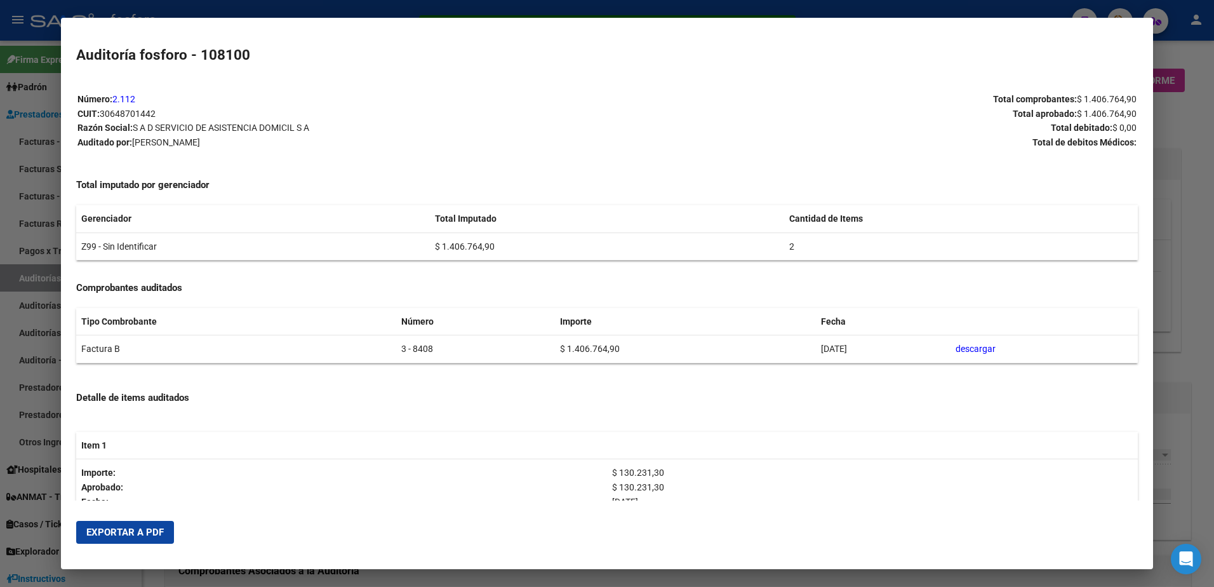
click at [126, 540] on button "Exportar a PDF" at bounding box center [125, 532] width 98 height 23
click at [17, 286] on div at bounding box center [607, 293] width 1214 height 587
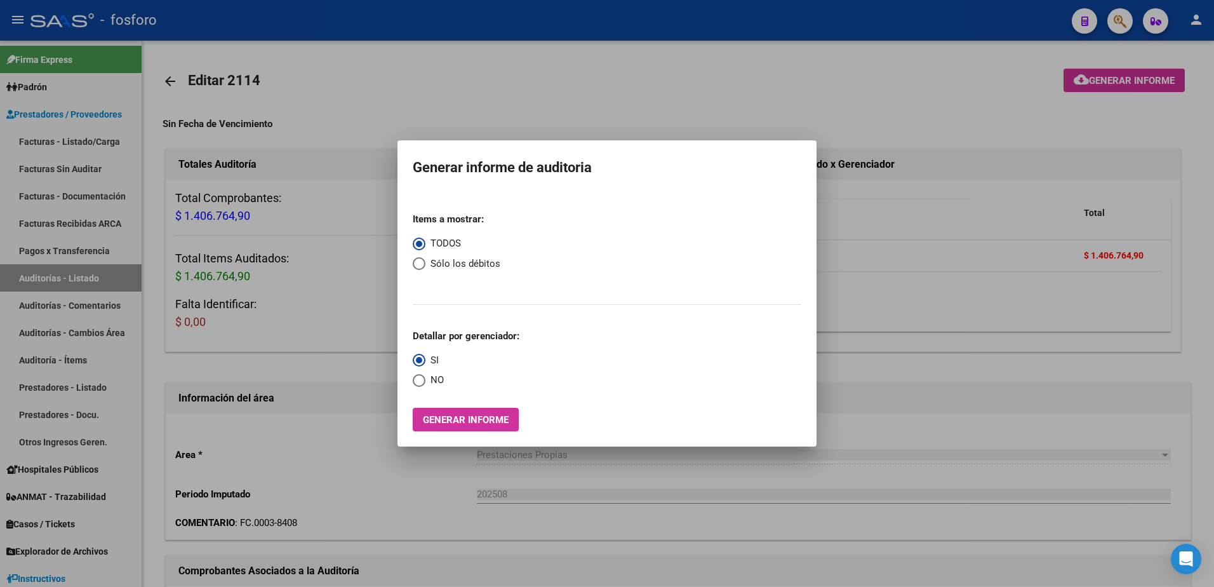
click at [324, 374] on div at bounding box center [607, 293] width 1214 height 587
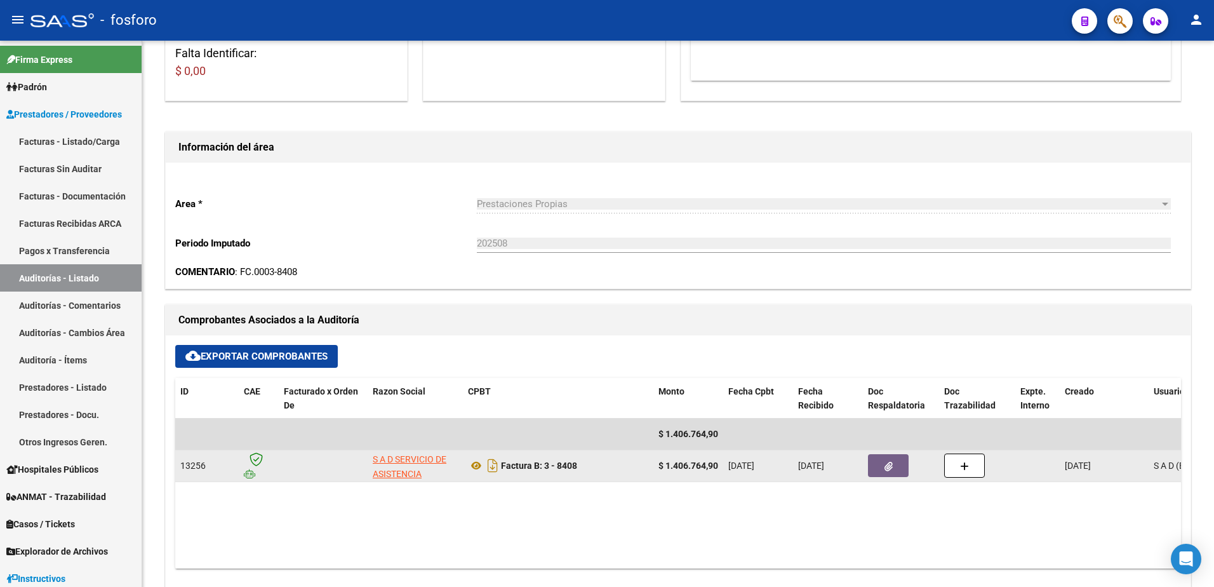
scroll to position [254, 0]
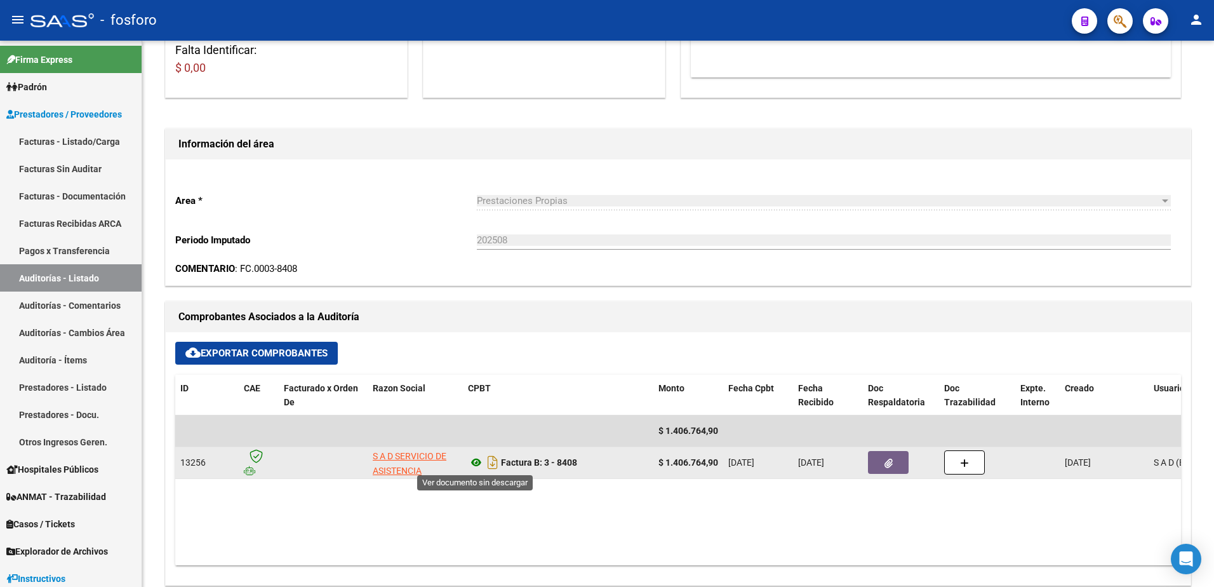
click at [477, 460] on icon at bounding box center [476, 462] width 17 height 15
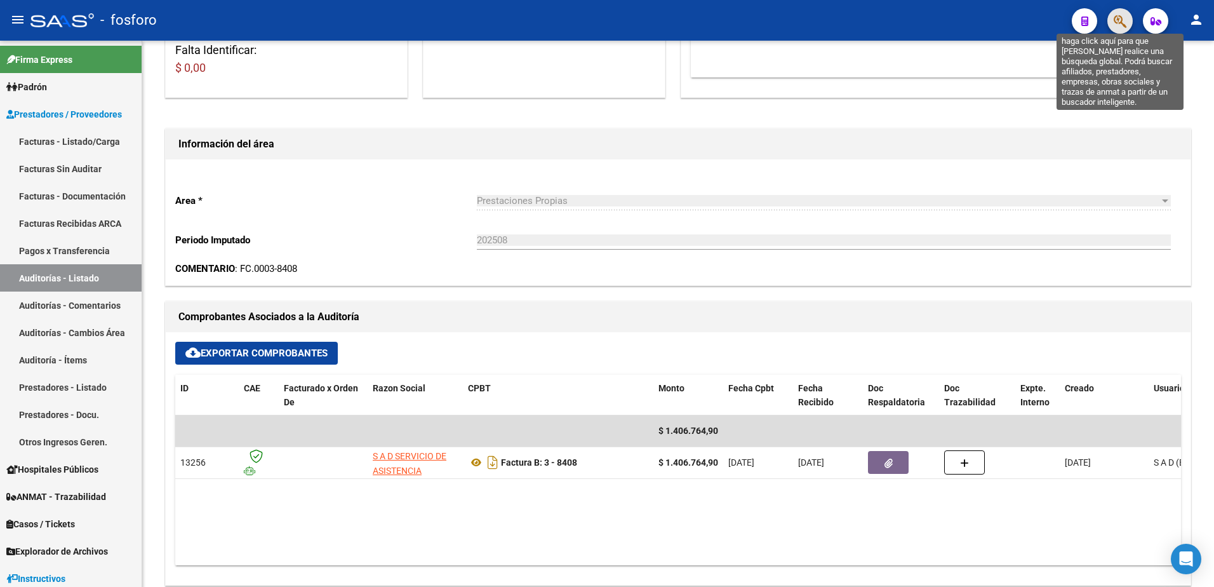
click at [1117, 16] on icon "button" at bounding box center [1119, 21] width 13 height 15
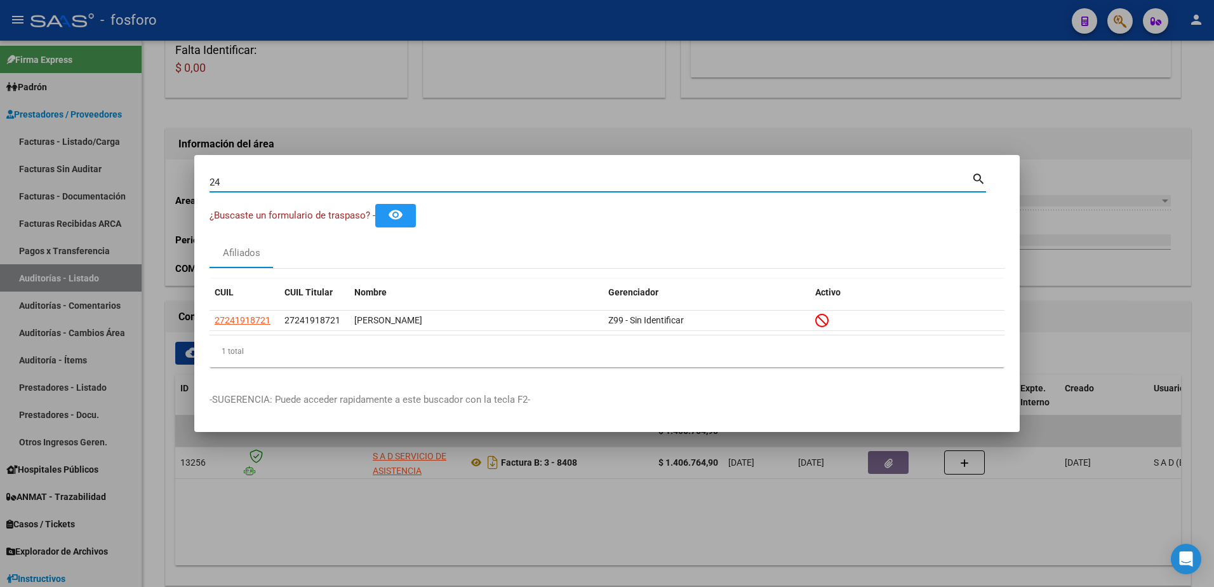
type input "2"
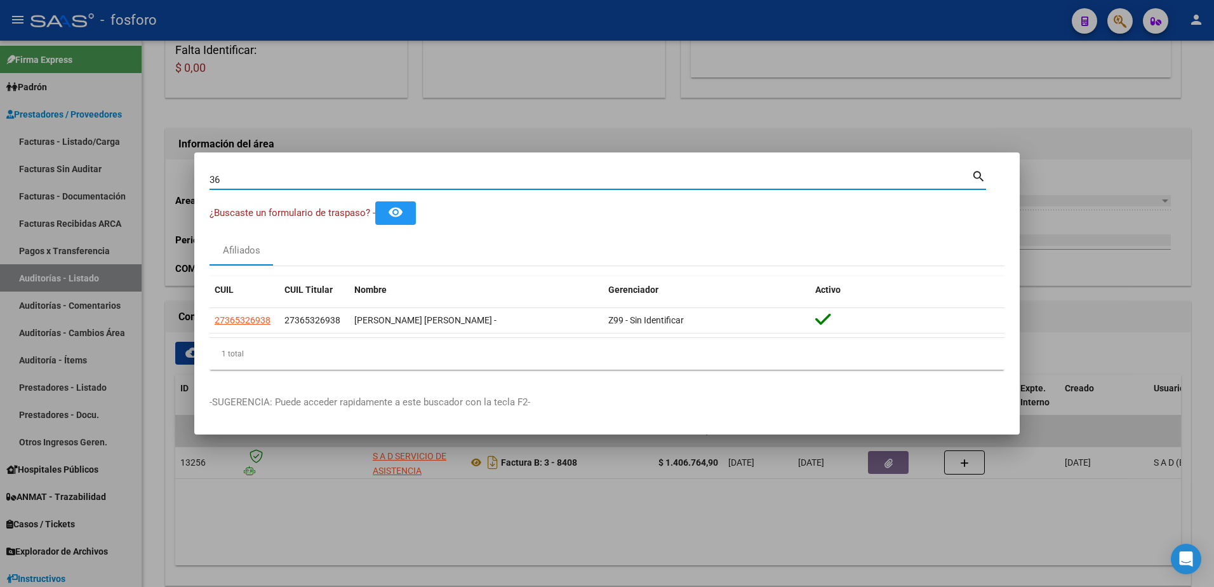
type input "3"
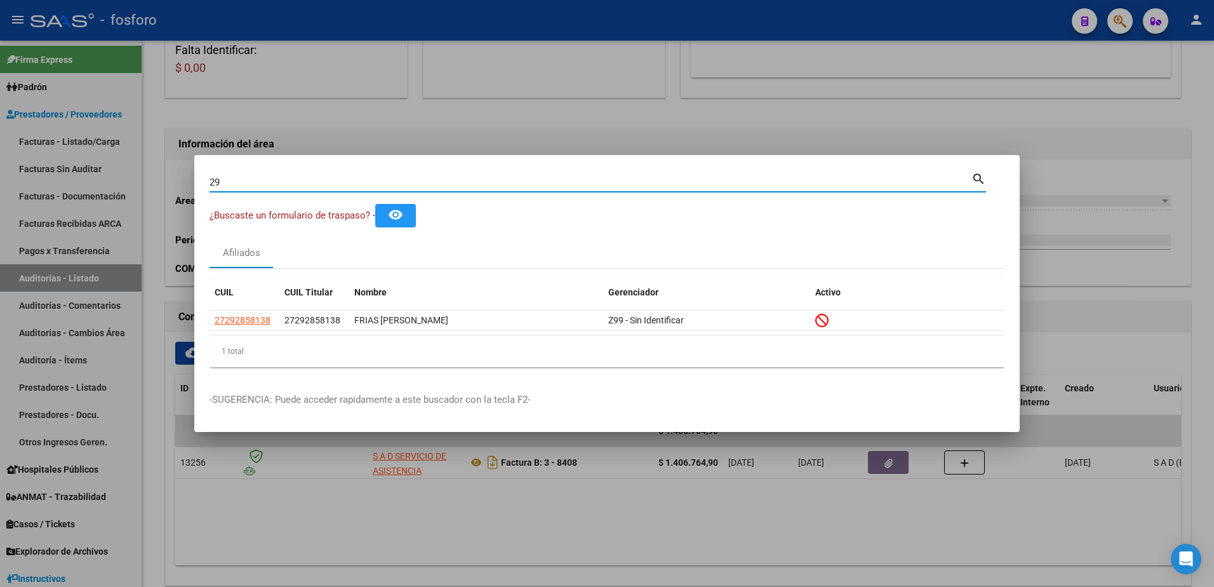
type input "2"
type input "3"
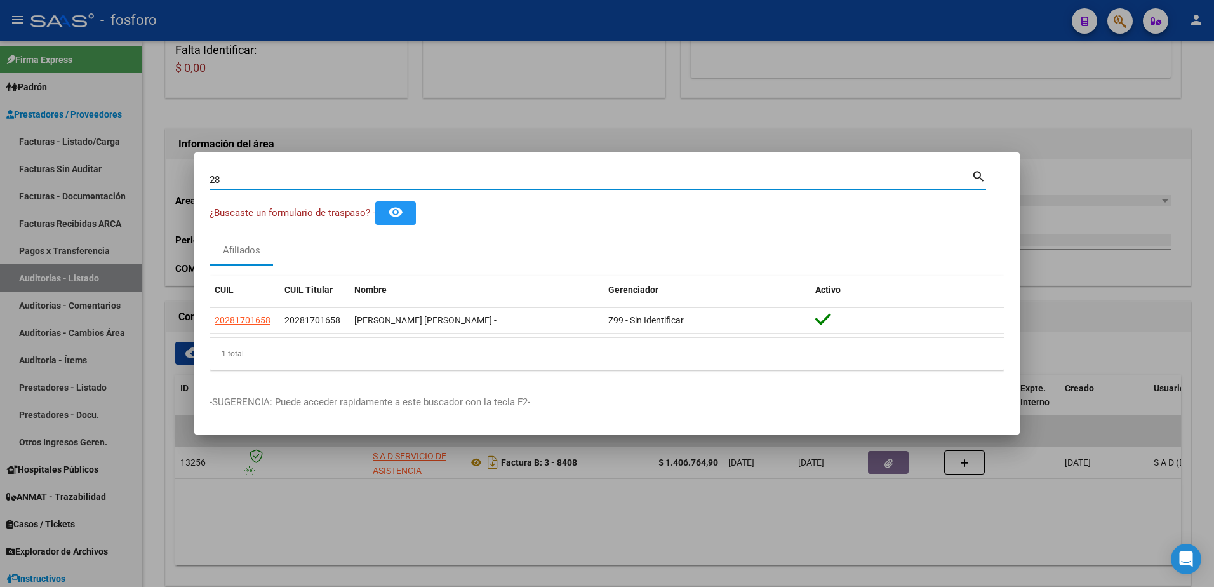
type input "2"
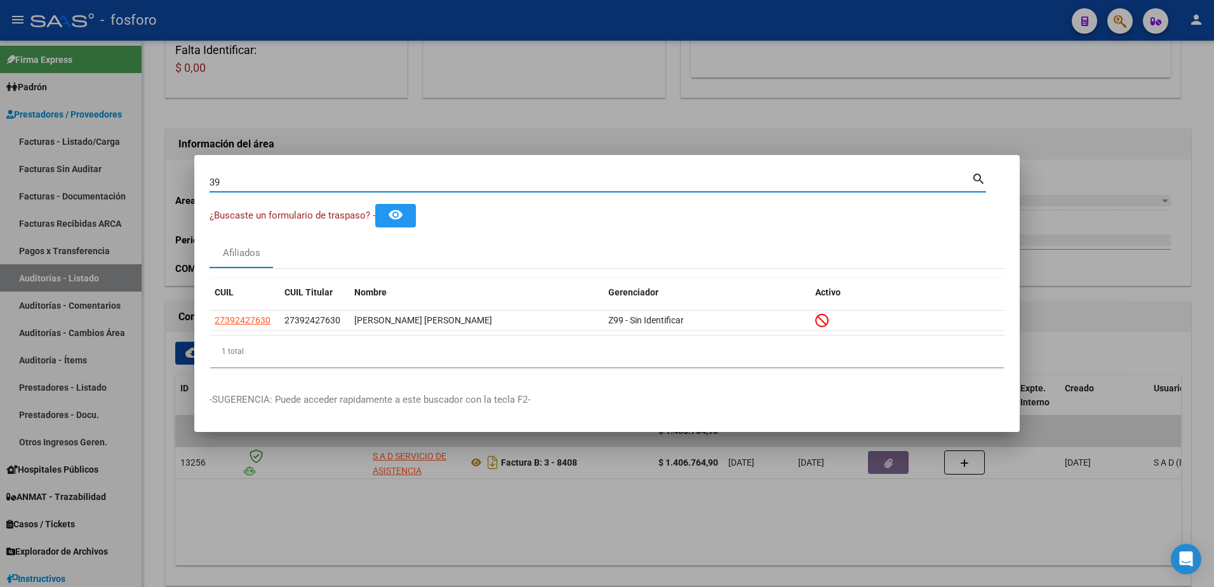
type input "3"
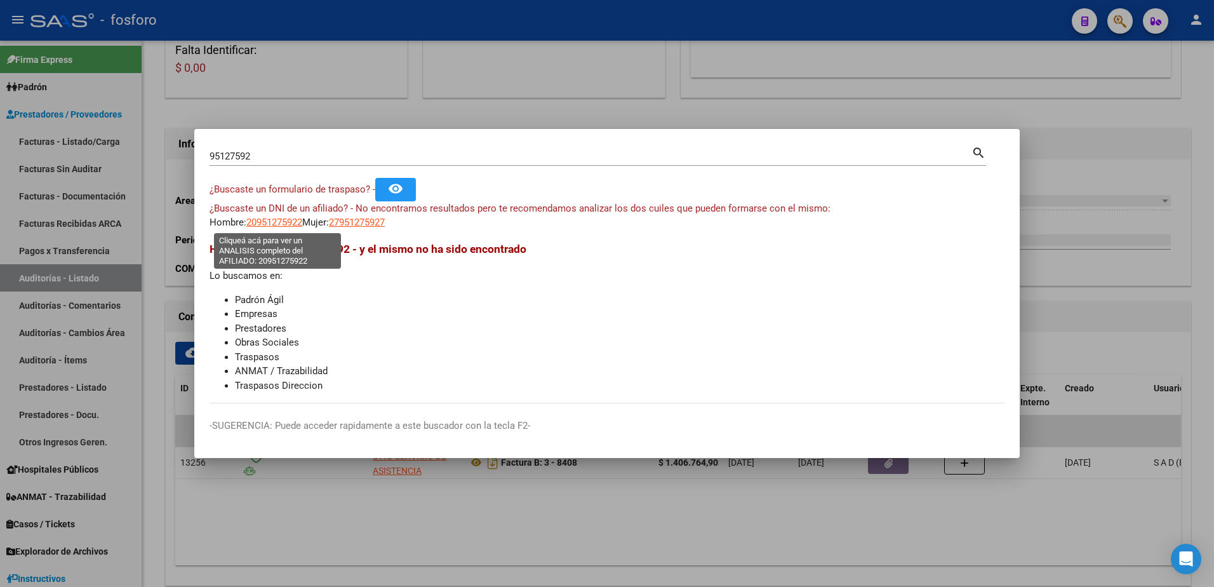
click at [281, 223] on span "20951275922" at bounding box center [274, 221] width 56 height 11
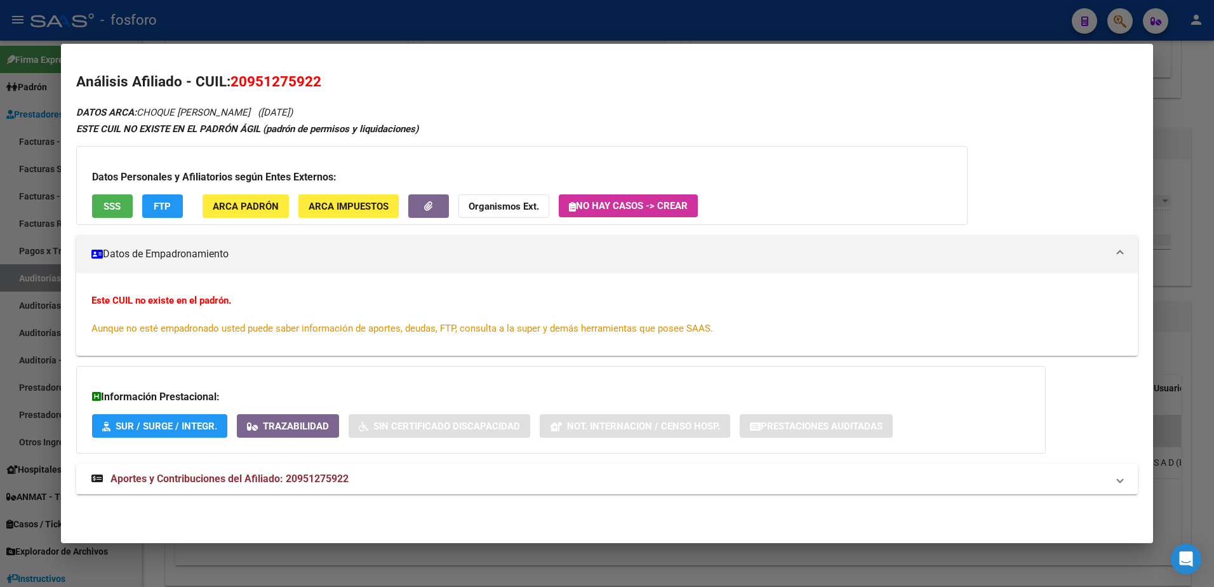
click at [35, 101] on div at bounding box center [607, 293] width 1214 height 587
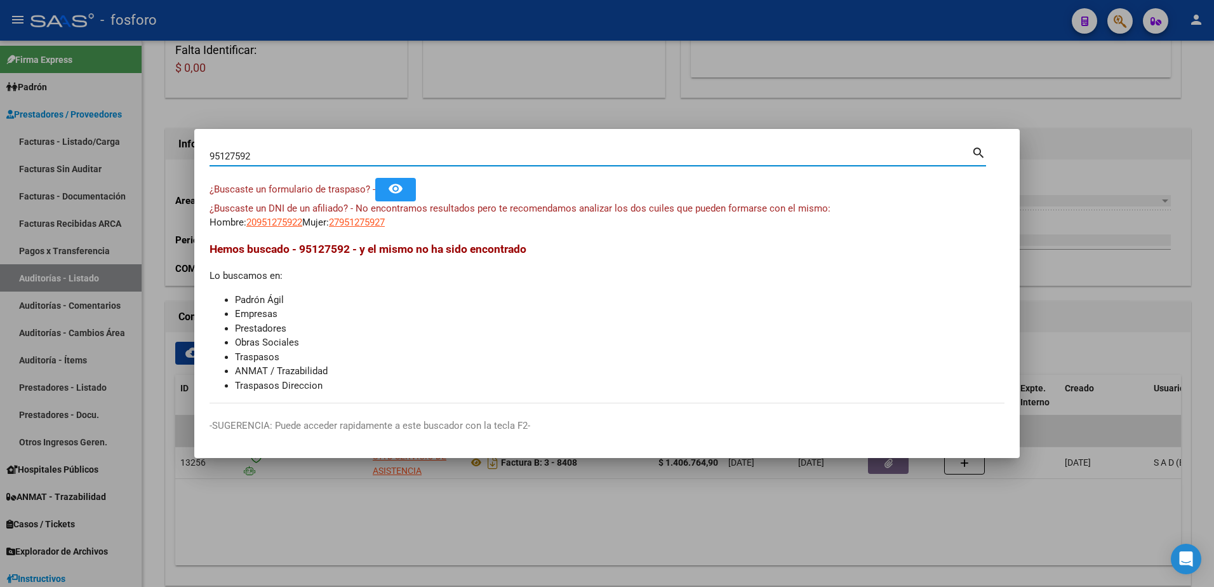
click at [270, 158] on input "95127592" at bounding box center [590, 155] width 762 height 11
type input "9"
type input "2"
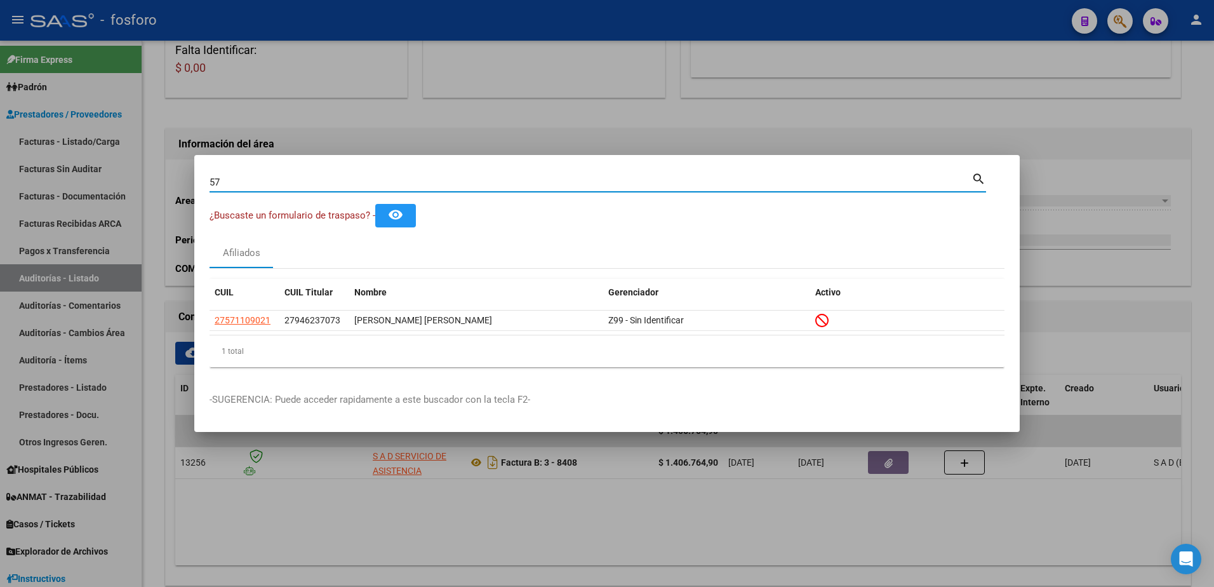
type input "5"
type input "9"
type input "2"
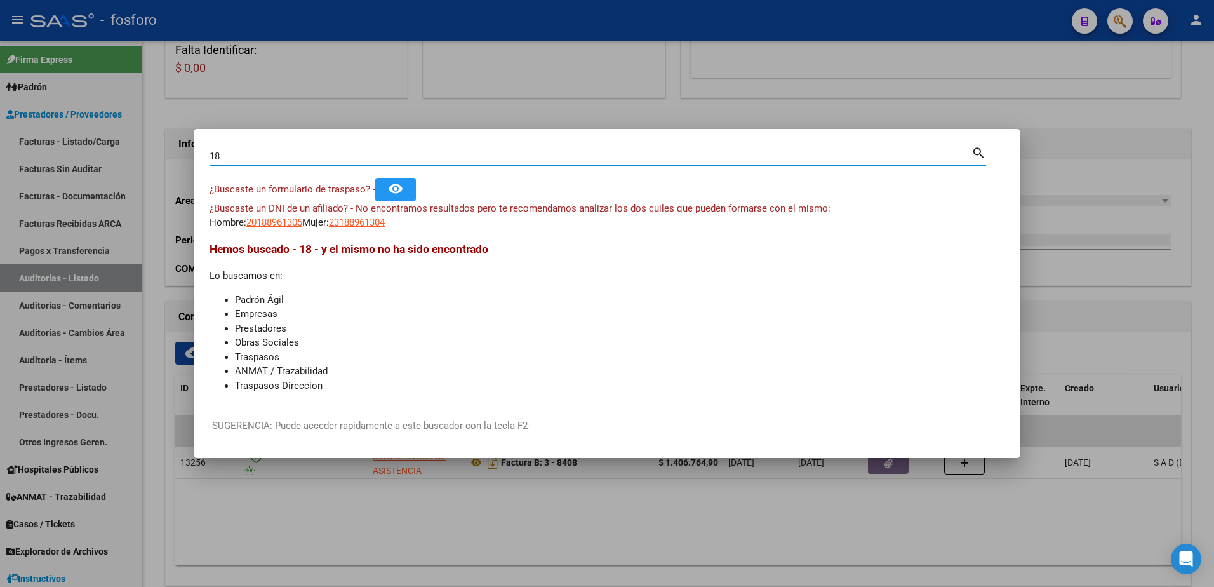
type input "1"
type input "9"
type input "4"
type input "9"
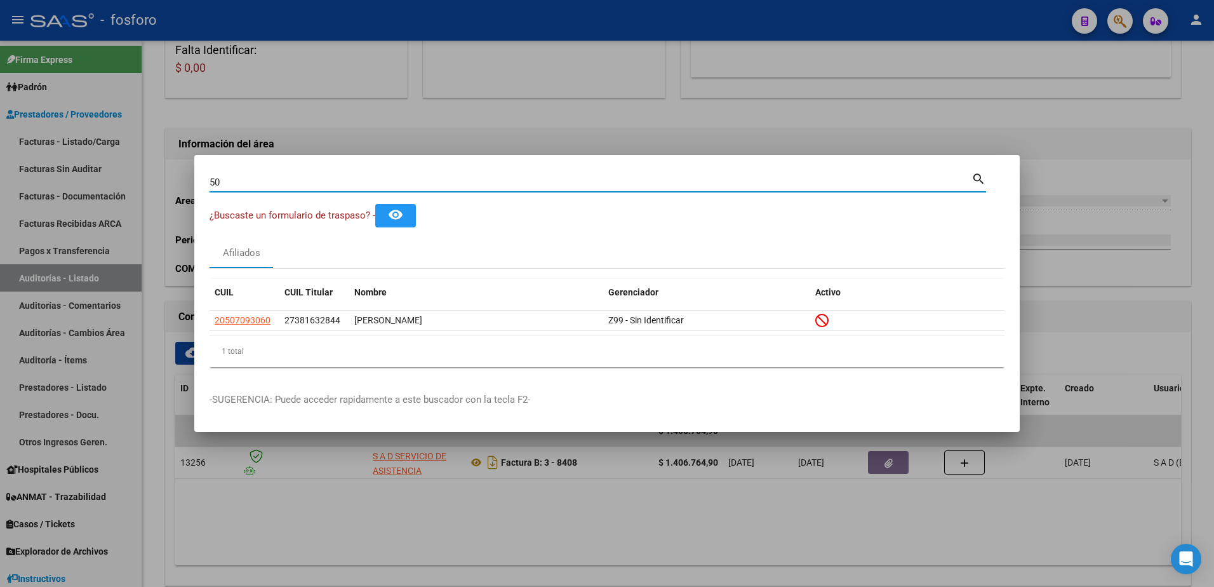
type input "5"
type input "95127592"
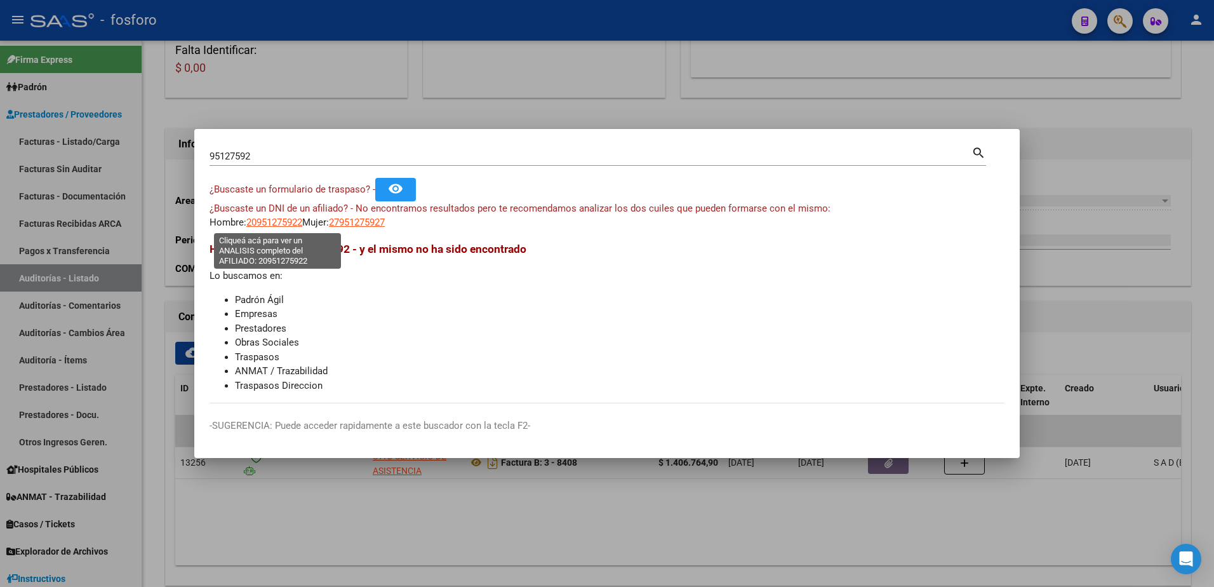
click at [273, 218] on span "20951275922" at bounding box center [274, 221] width 56 height 11
